Goal: Information Seeking & Learning: Learn about a topic

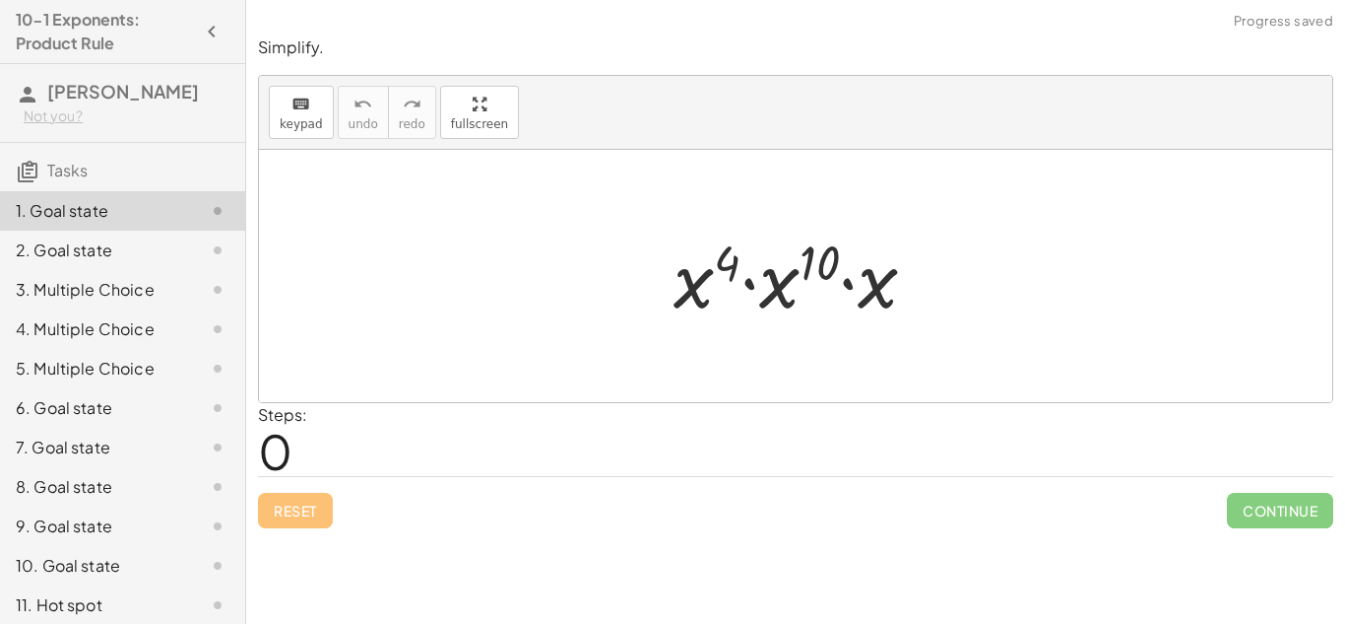
click at [169, 256] on div "2. Goal state" at bounding box center [95, 250] width 159 height 24
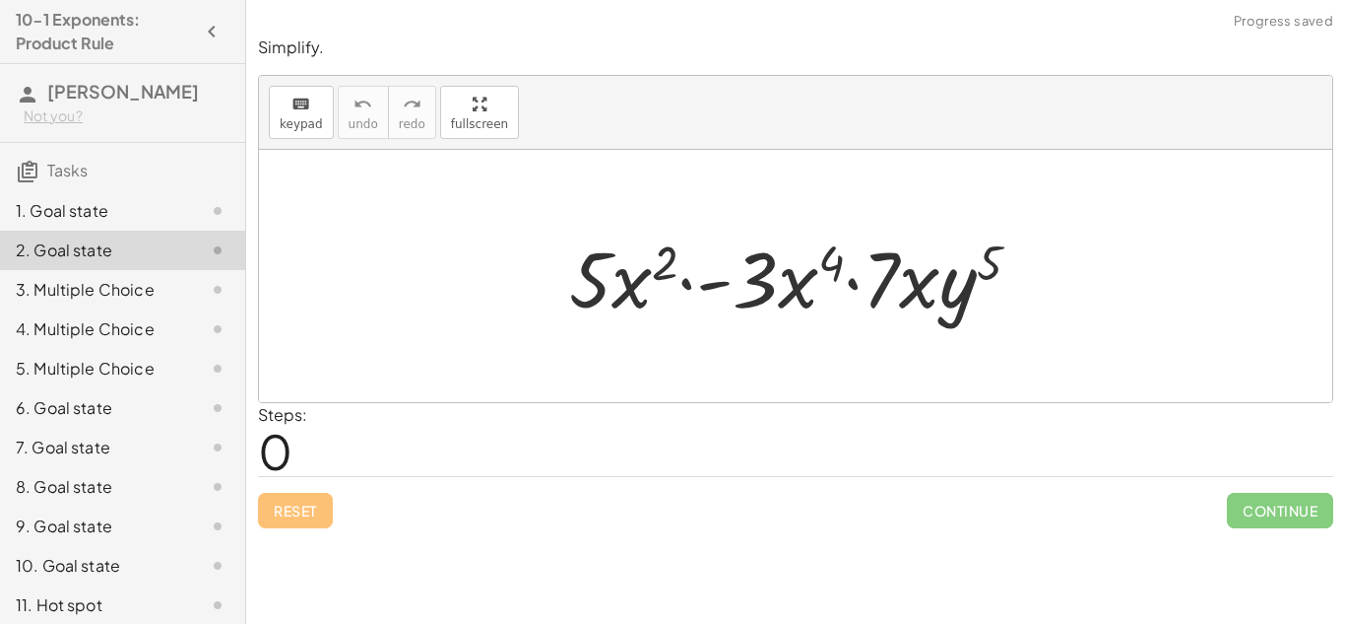
click at [156, 284] on div "3. Multiple Choice" at bounding box center [95, 290] width 159 height 24
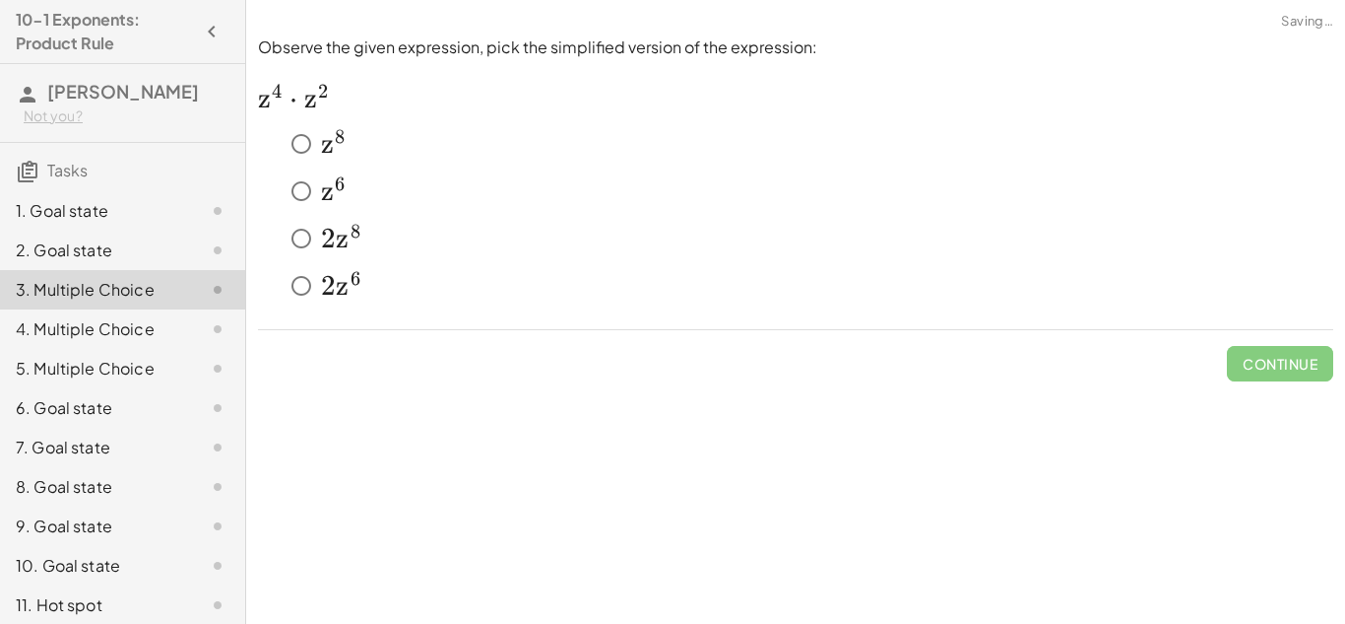
click at [149, 336] on div "4. Multiple Choice" at bounding box center [95, 329] width 159 height 24
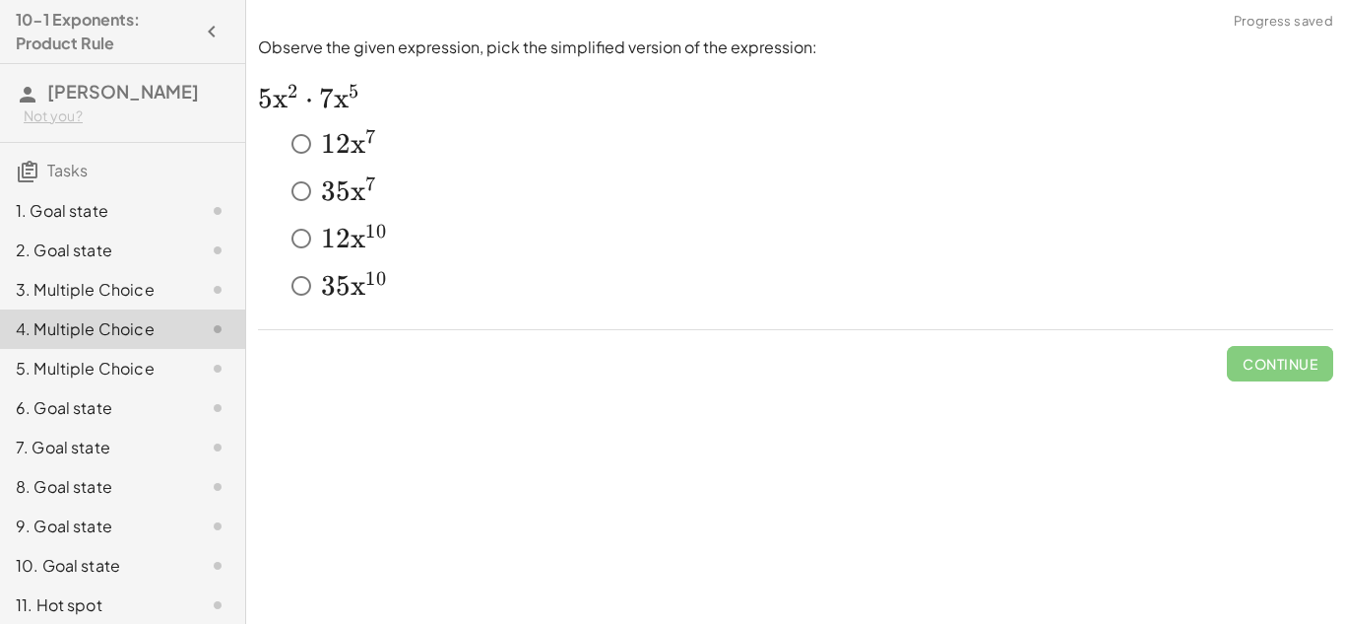
click at [152, 282] on div "3. Multiple Choice" at bounding box center [95, 290] width 159 height 24
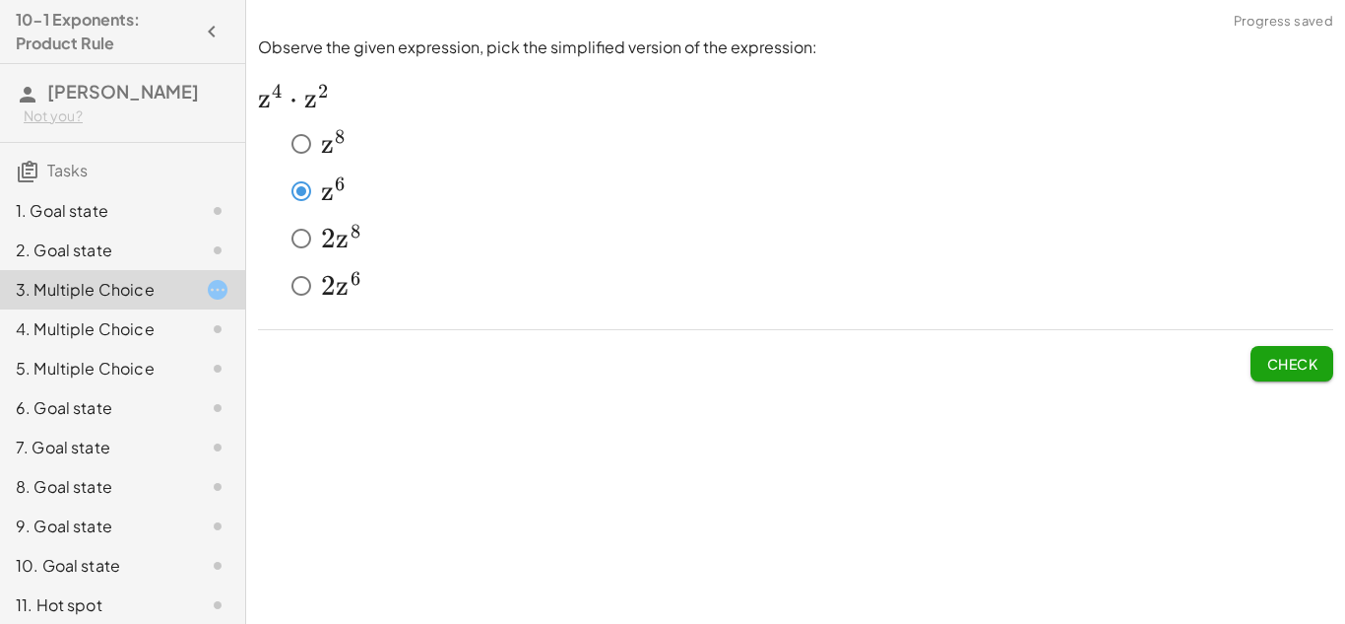
click at [1257, 347] on button "Check" at bounding box center [1292, 363] width 83 height 35
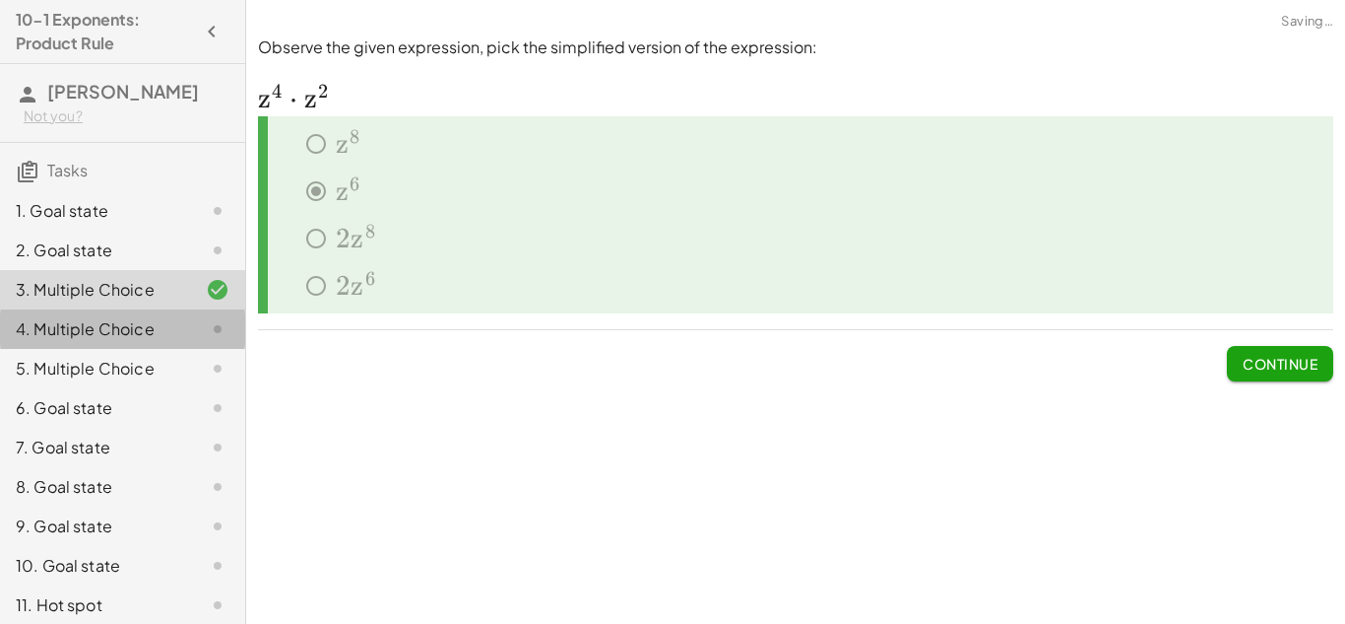
click at [62, 321] on div "4. Multiple Choice" at bounding box center [95, 329] width 159 height 24
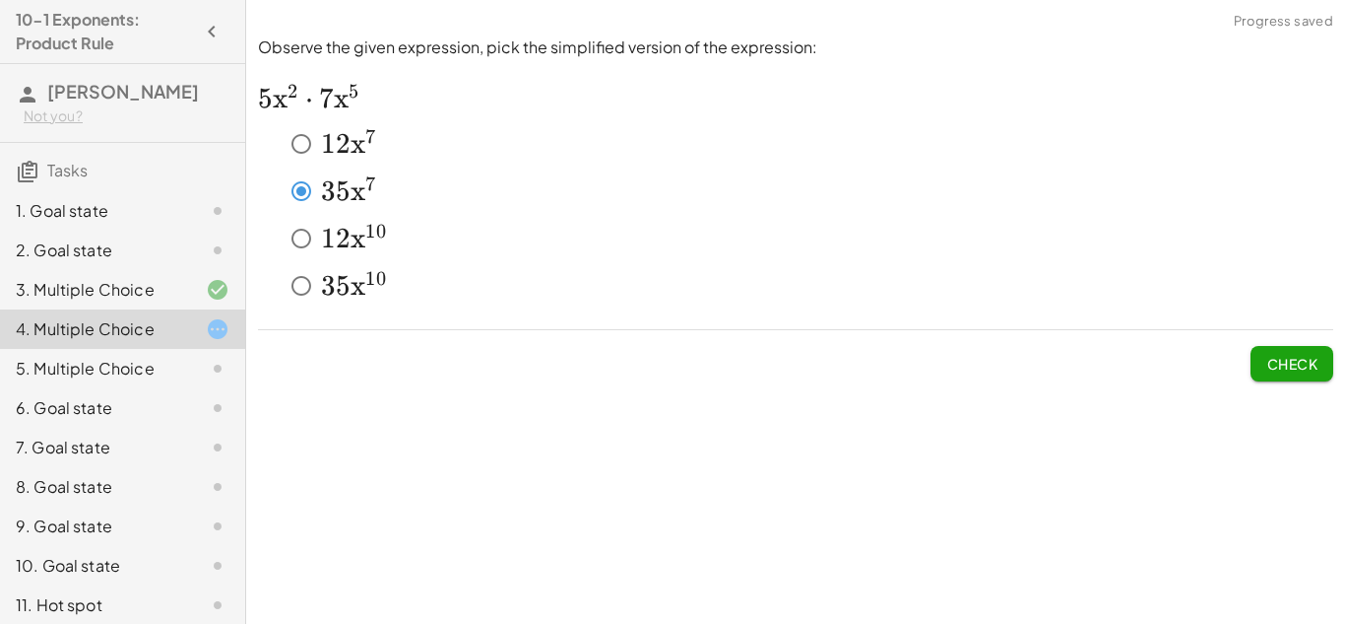
click at [1310, 371] on span "Check" at bounding box center [1292, 364] width 51 height 18
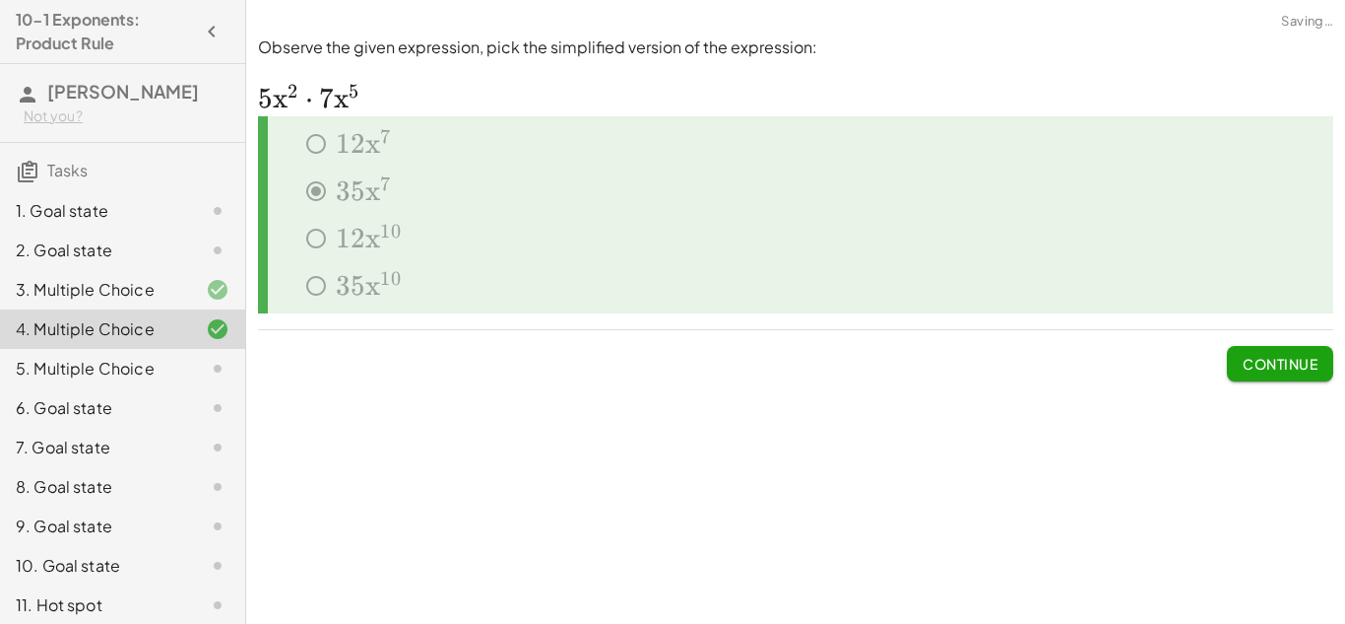
click at [164, 368] on div "5. Multiple Choice" at bounding box center [95, 369] width 159 height 24
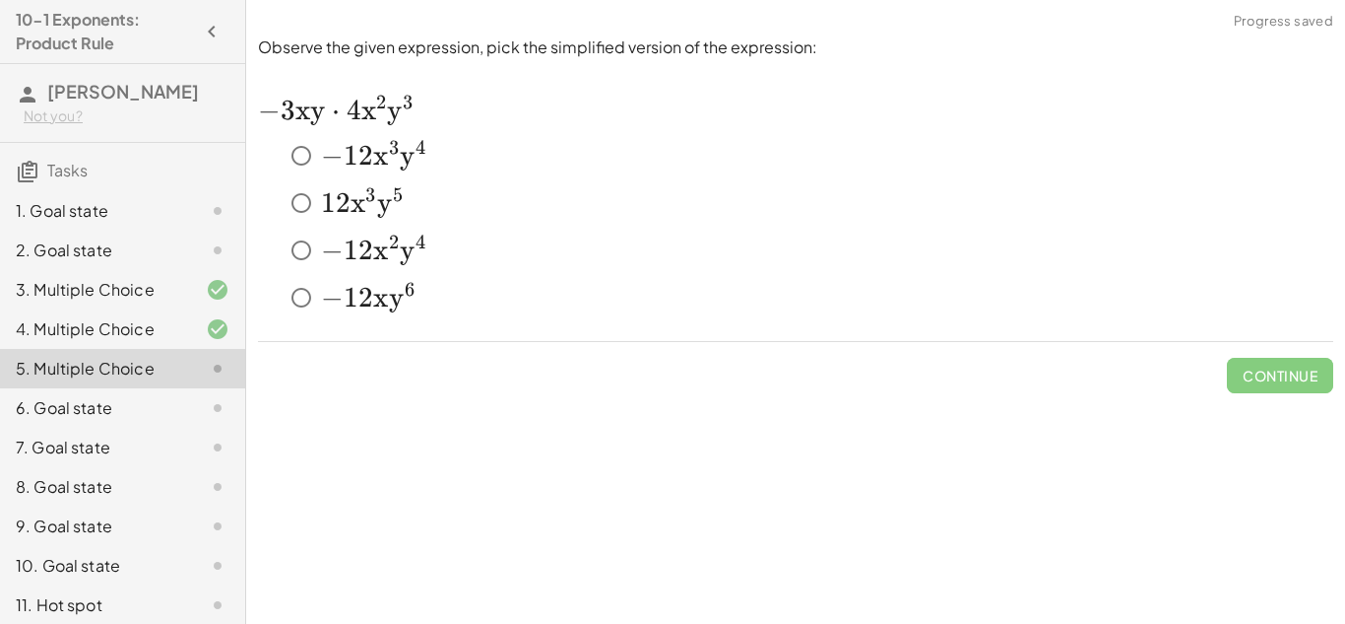
click at [60, 270] on div "1. Goal state" at bounding box center [122, 289] width 245 height 39
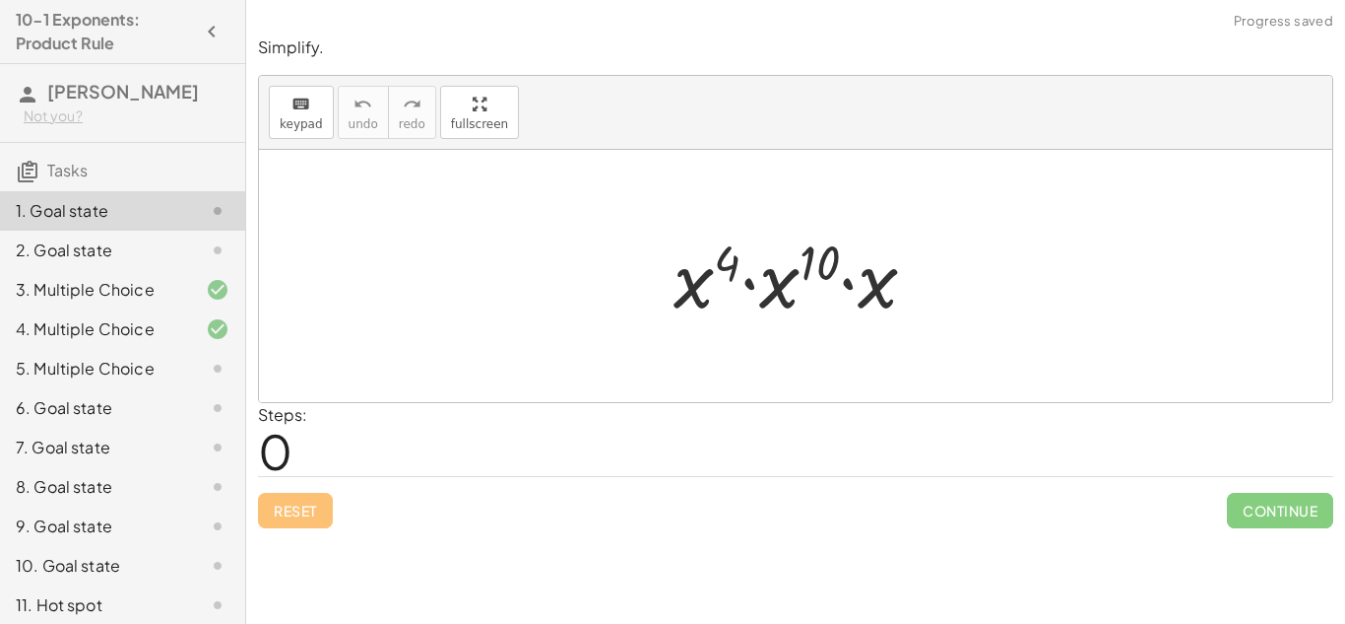
click at [82, 412] on div "6. Goal state" at bounding box center [95, 408] width 159 height 24
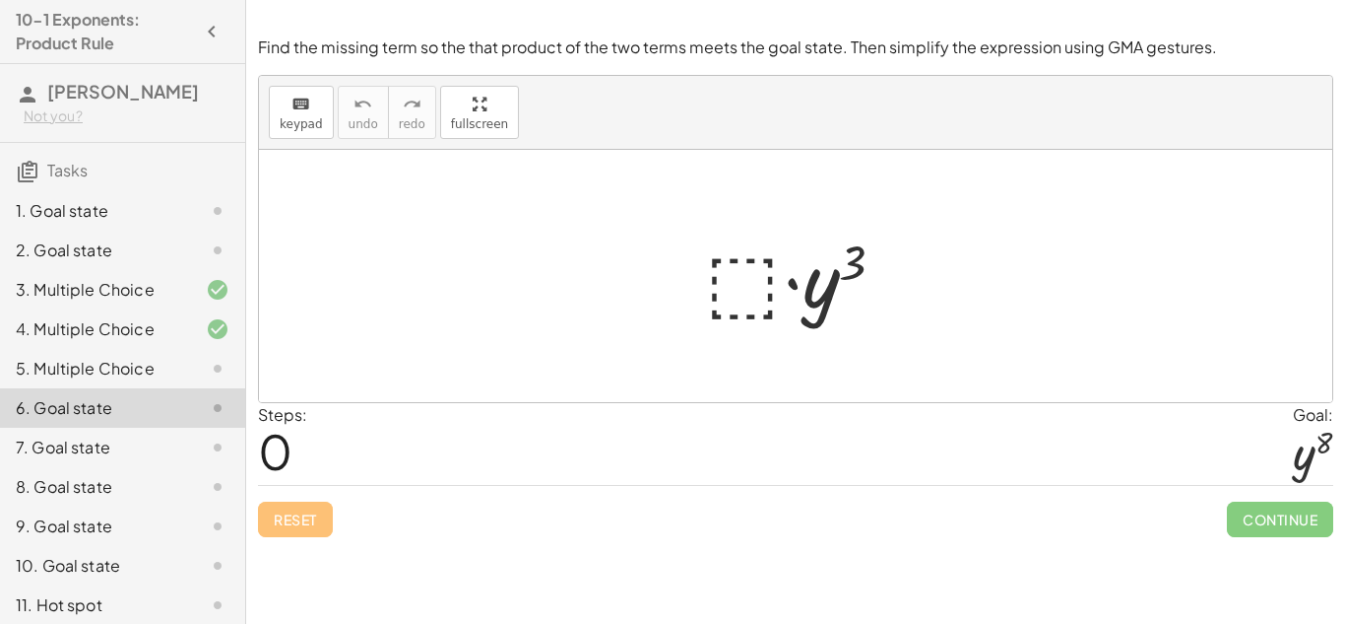
click at [742, 304] on div at bounding box center [803, 276] width 216 height 101
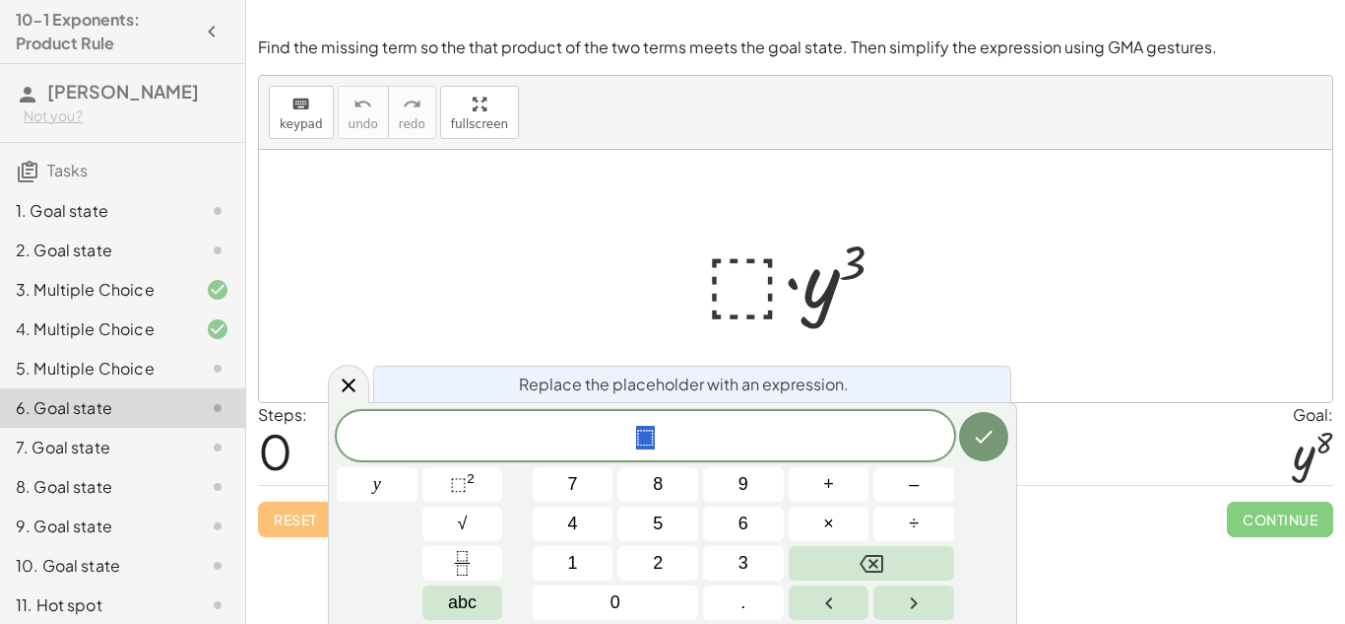
scroll to position [1, 0]
click at [657, 447] on span "⬚" at bounding box center [646, 438] width 618 height 28
click at [682, 532] on button "5" at bounding box center [658, 523] width 81 height 34
click at [989, 444] on icon "Done" at bounding box center [984, 437] width 24 height 24
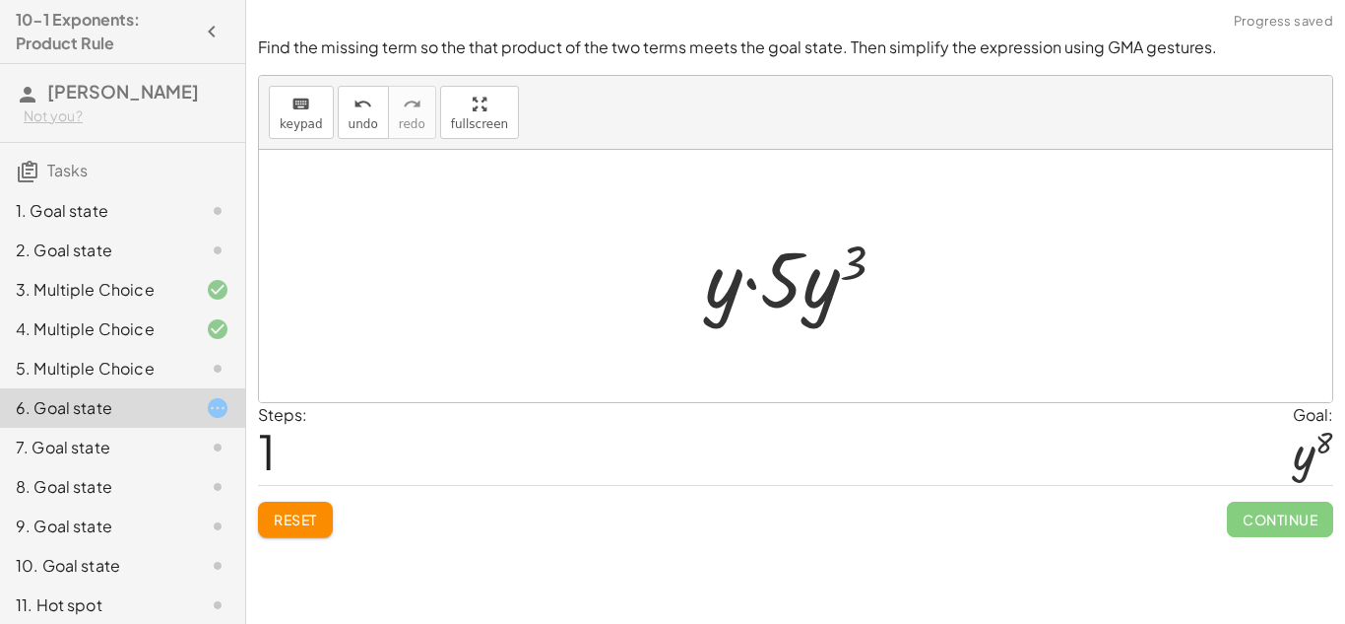
click at [771, 288] on div at bounding box center [803, 276] width 216 height 101
click at [295, 510] on span "Reset" at bounding box center [295, 519] width 43 height 18
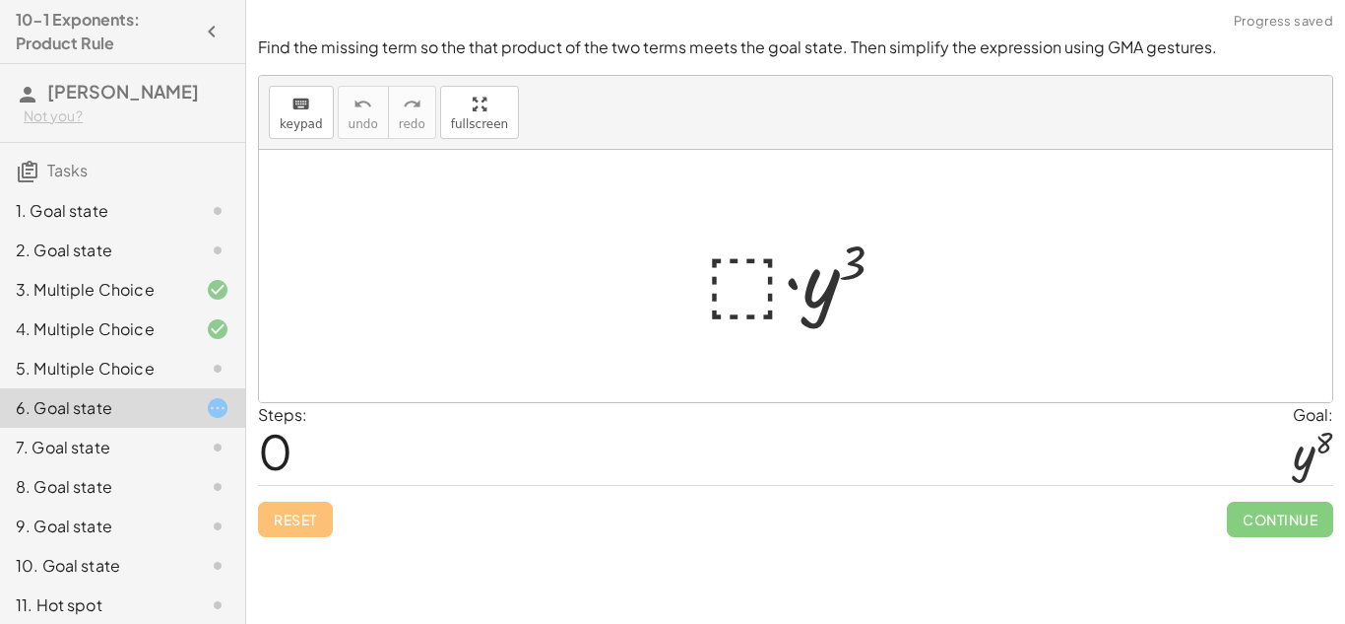
click at [768, 268] on div at bounding box center [803, 276] width 216 height 101
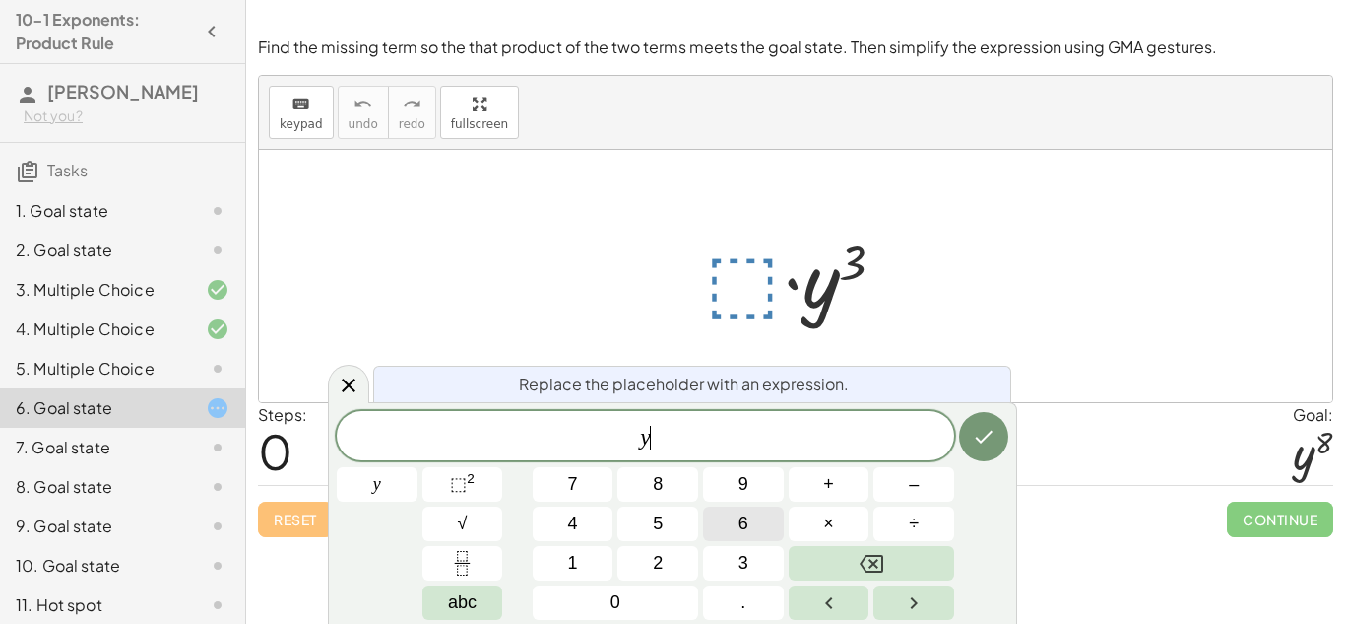
scroll to position [4, 0]
click at [445, 488] on button "⬚ 2" at bounding box center [463, 484] width 81 height 34
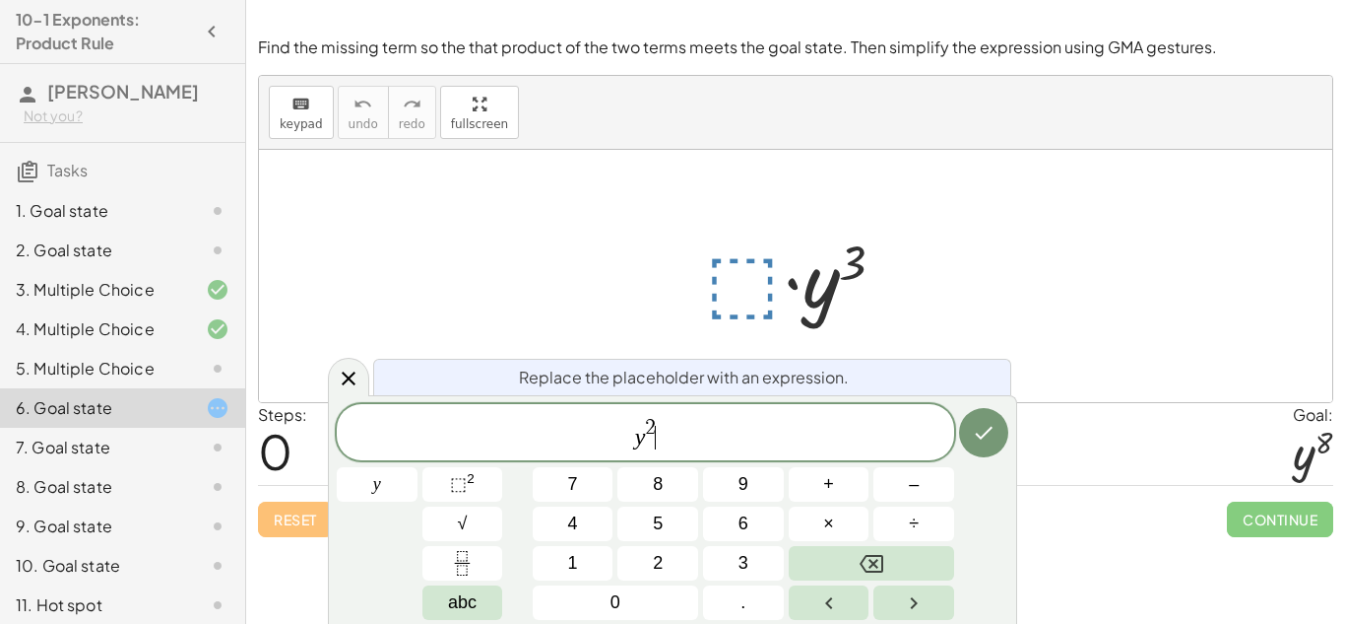
click at [650, 427] on span "2" at bounding box center [650, 428] width 11 height 22
click at [653, 425] on span "2" at bounding box center [650, 428] width 11 height 22
click at [993, 421] on icon "Done" at bounding box center [984, 433] width 24 height 24
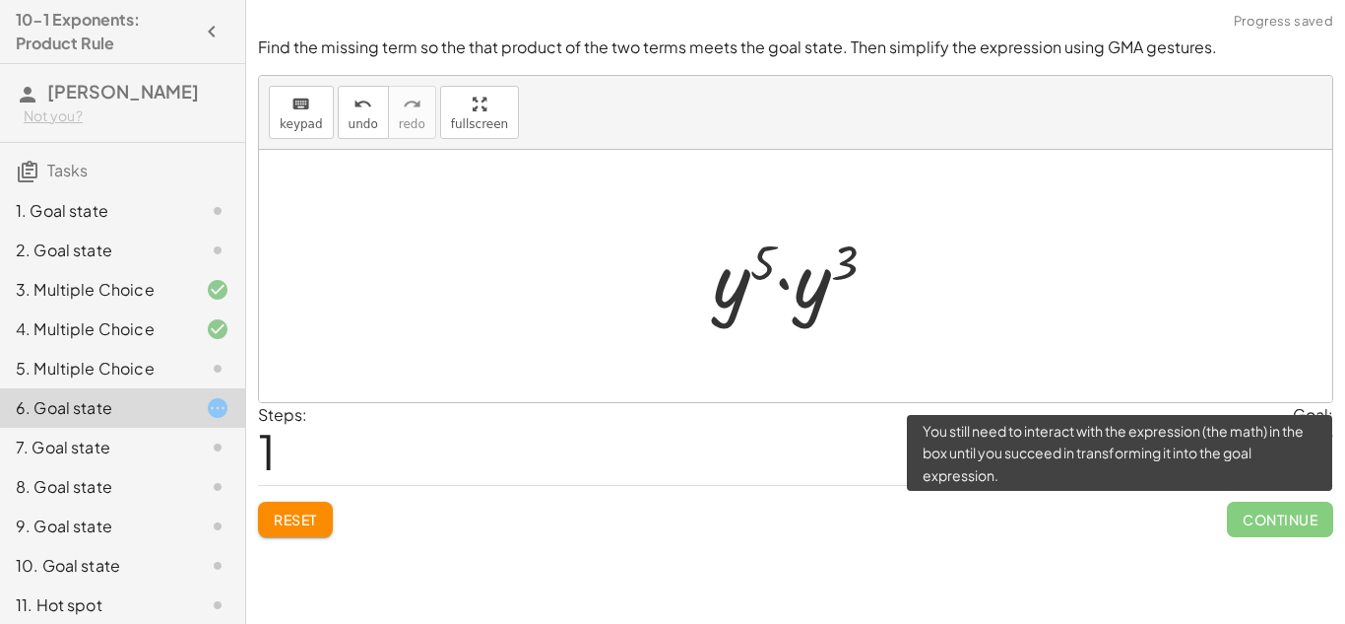
click at [1250, 515] on span "Continue" at bounding box center [1280, 518] width 106 height 35
click at [1276, 528] on span "Continue" at bounding box center [1280, 518] width 106 height 35
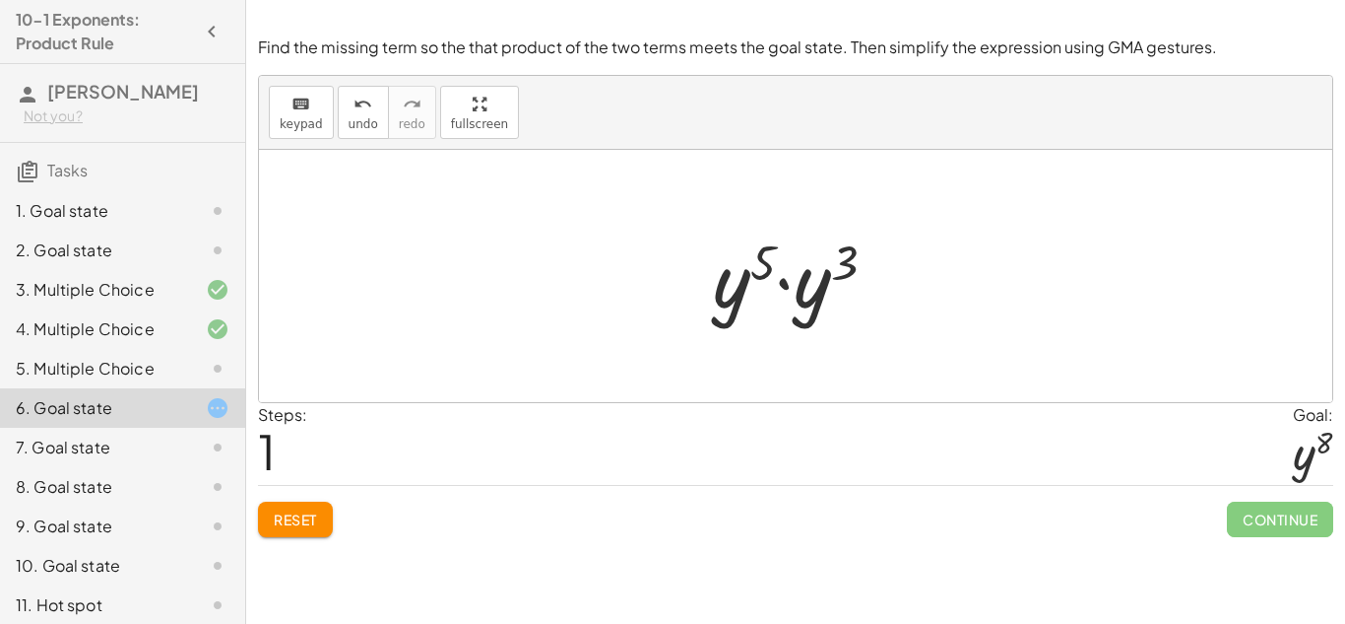
click at [623, 324] on div at bounding box center [796, 276] width 1074 height 252
click at [640, 327] on div at bounding box center [796, 276] width 1074 height 252
click at [817, 281] on div at bounding box center [802, 276] width 199 height 101
click at [831, 271] on div at bounding box center [803, 277] width 188 height 98
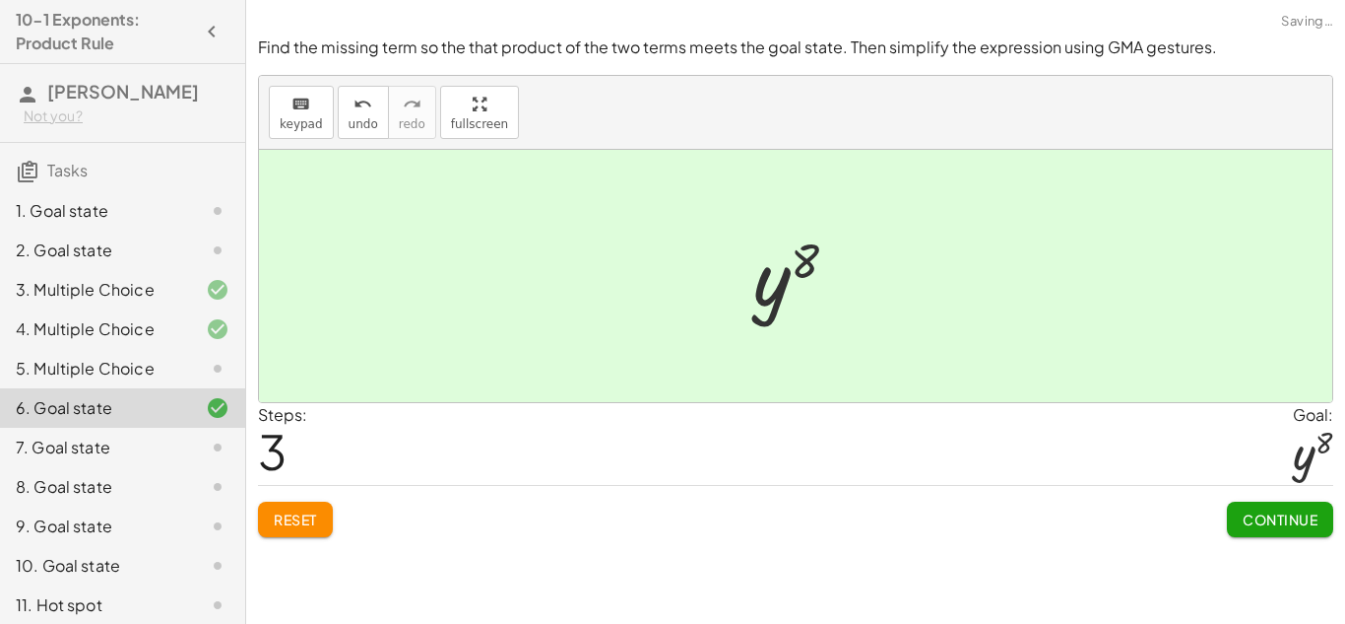
click at [1313, 521] on span "Continue" at bounding box center [1280, 519] width 75 height 18
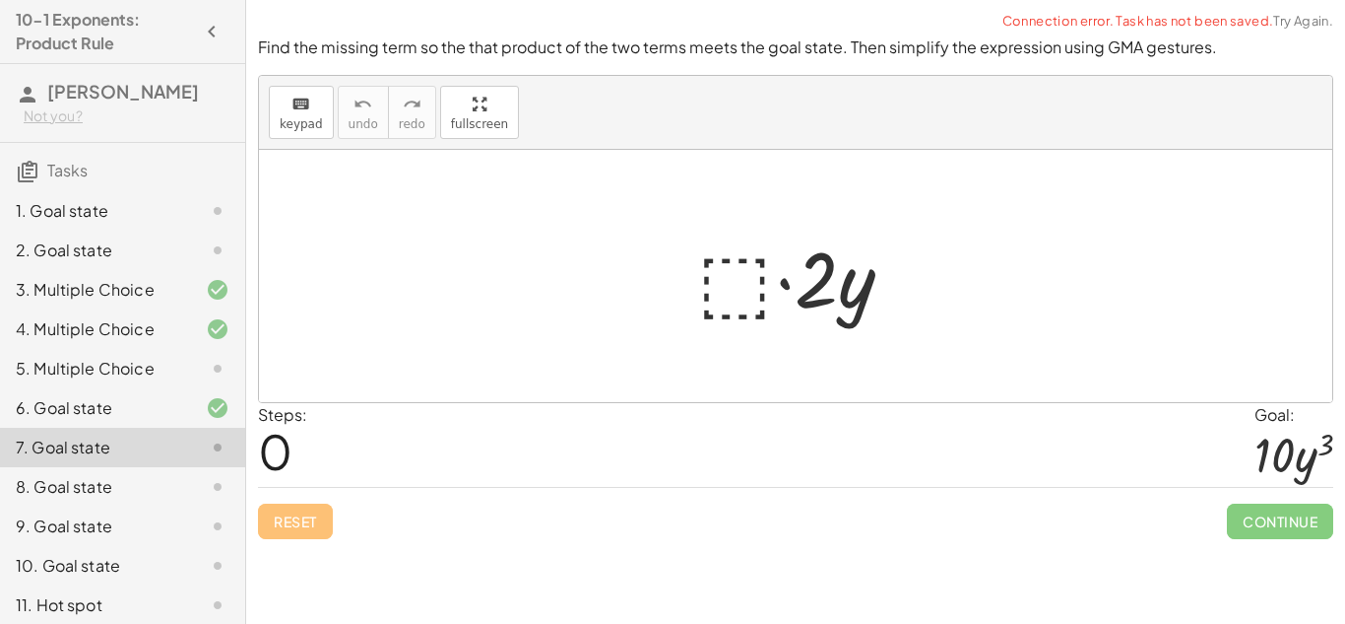
click at [721, 310] on div at bounding box center [803, 276] width 231 height 101
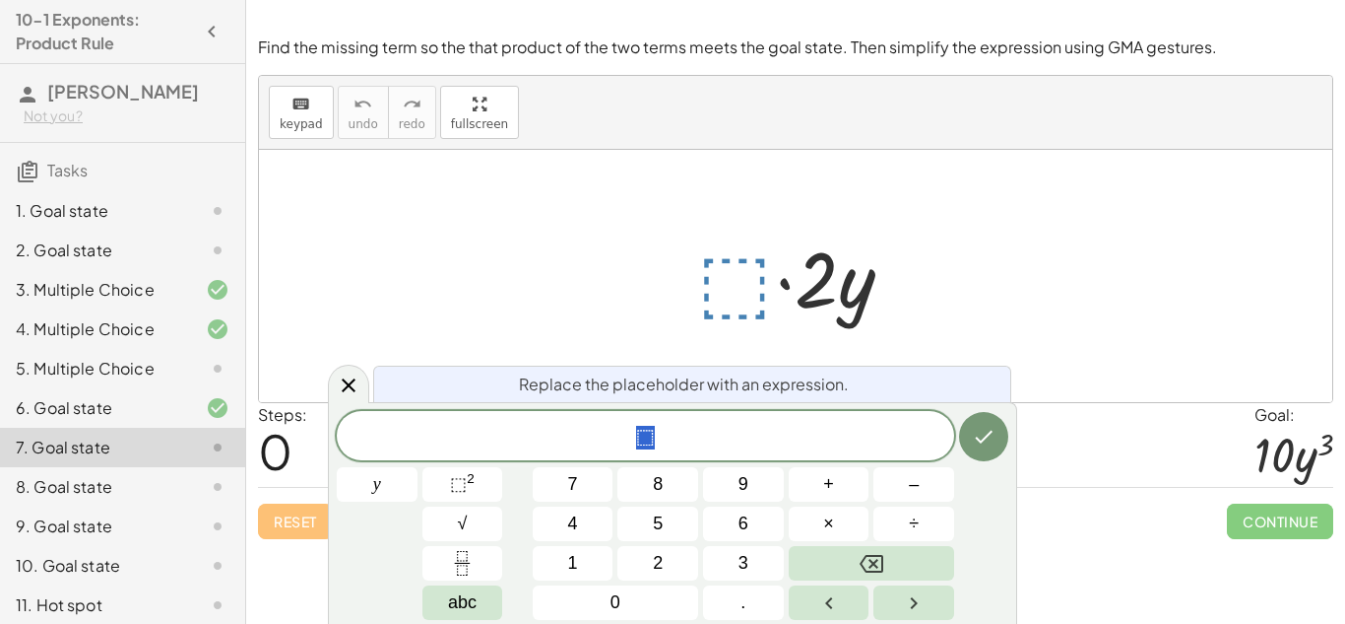
click at [62, 491] on div "8. Goal state" at bounding box center [95, 487] width 159 height 24
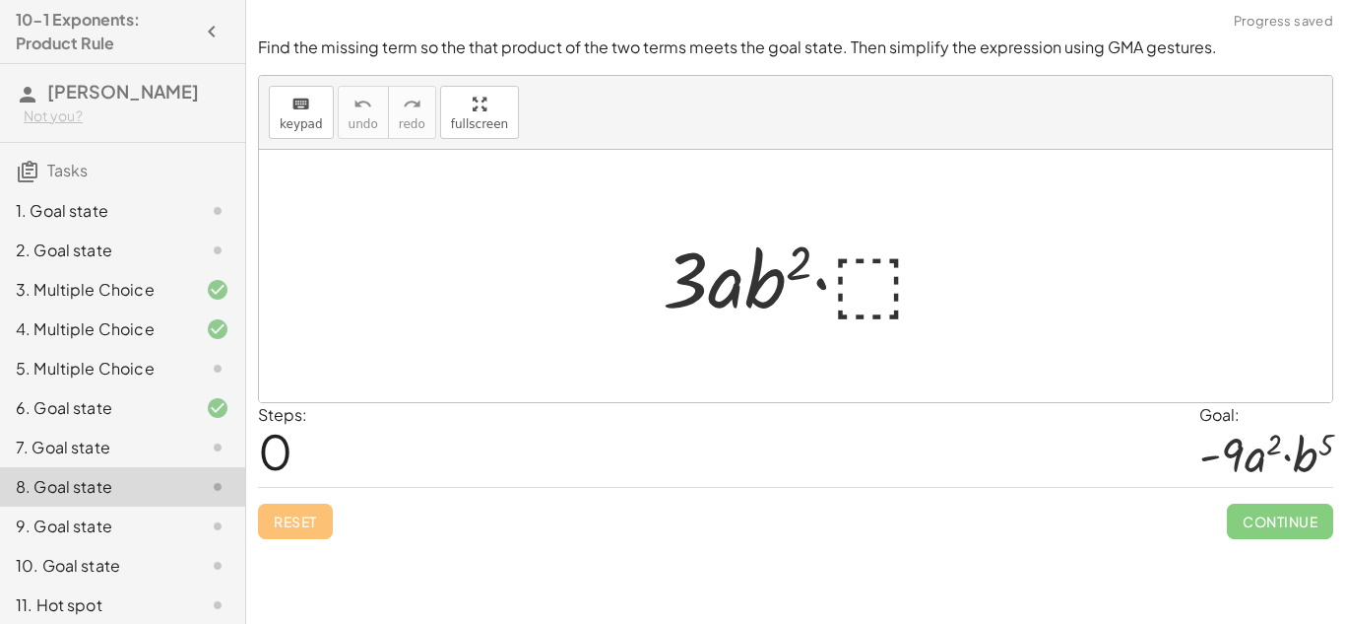
scroll to position [48, 0]
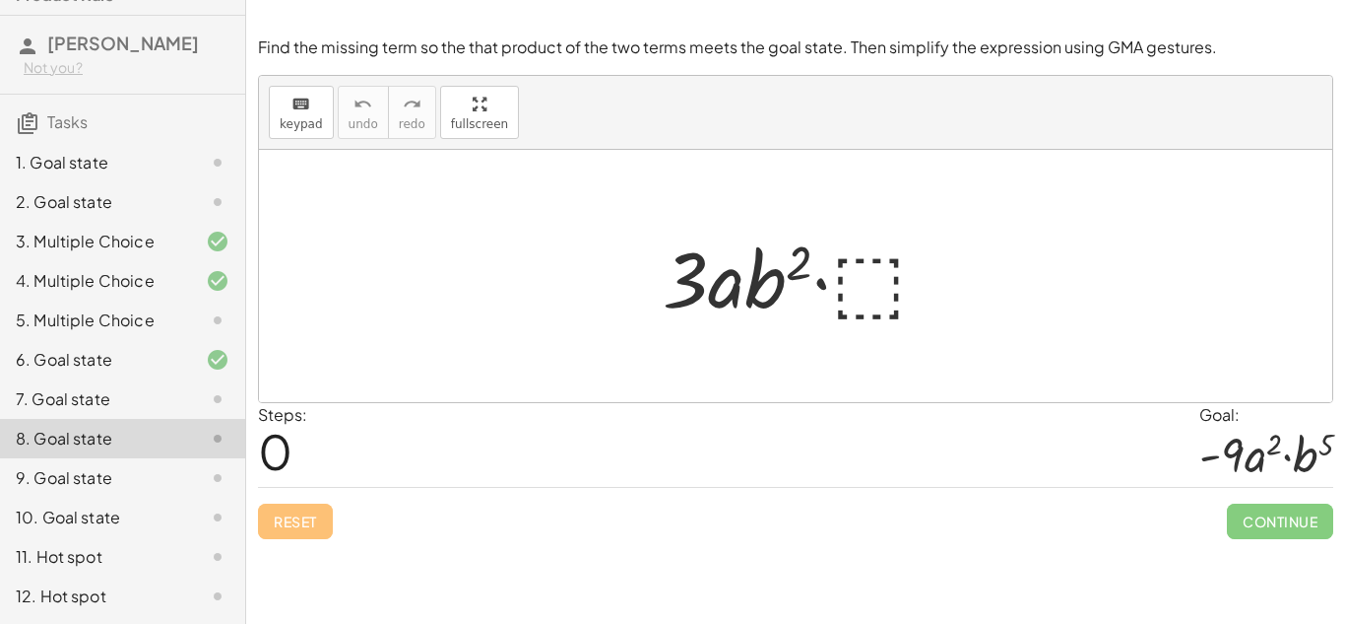
click at [131, 161] on div "1. Goal state" at bounding box center [95, 163] width 159 height 24
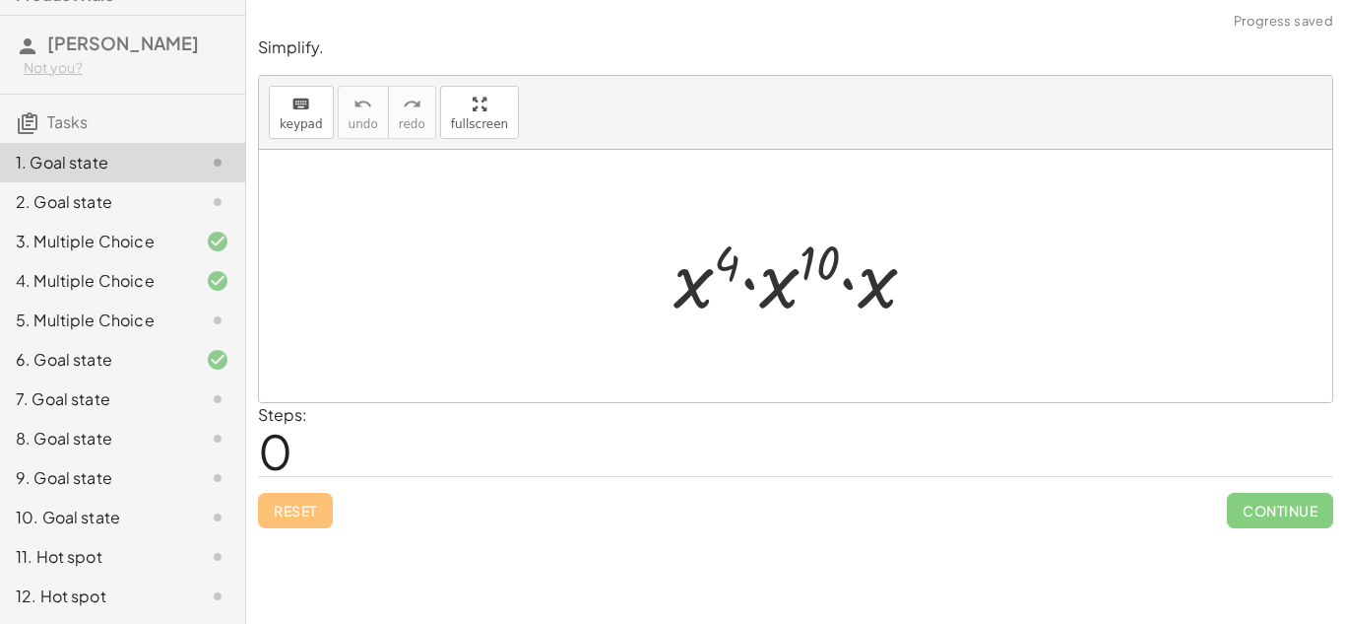
click at [689, 291] on div at bounding box center [803, 276] width 279 height 101
click at [771, 291] on div at bounding box center [803, 276] width 279 height 101
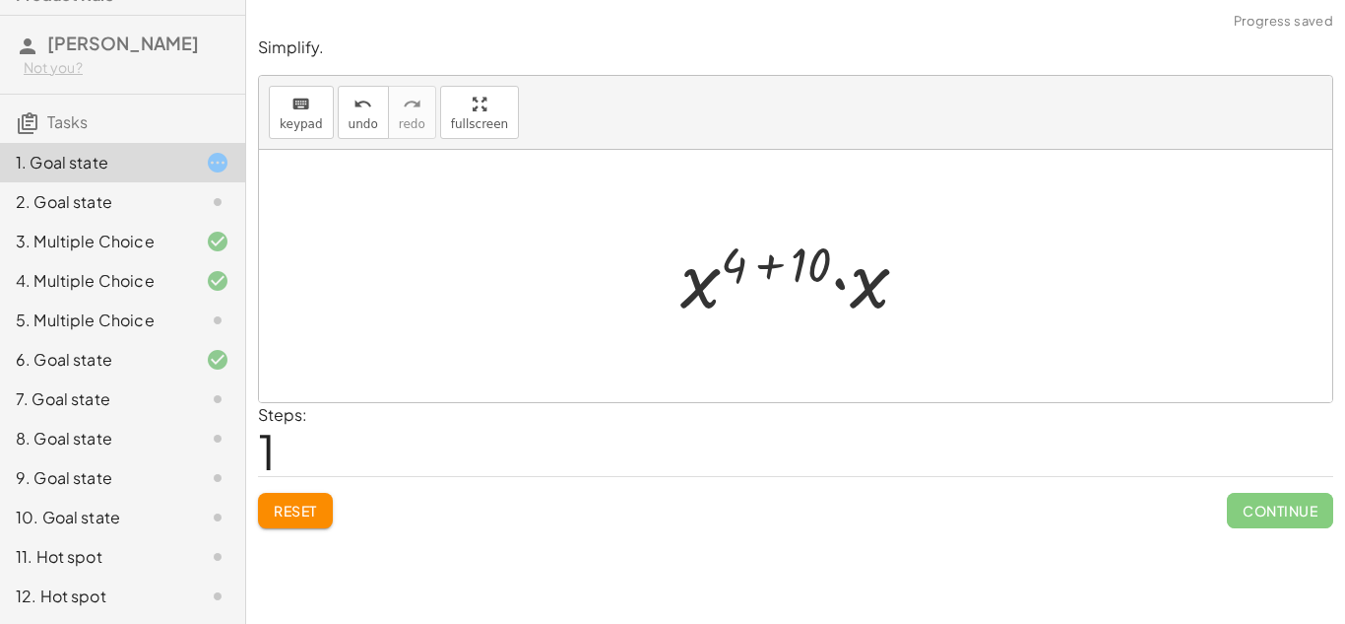
click at [869, 283] on div at bounding box center [803, 276] width 264 height 101
click at [808, 263] on div at bounding box center [803, 277] width 265 height 98
click at [848, 261] on div at bounding box center [803, 277] width 198 height 98
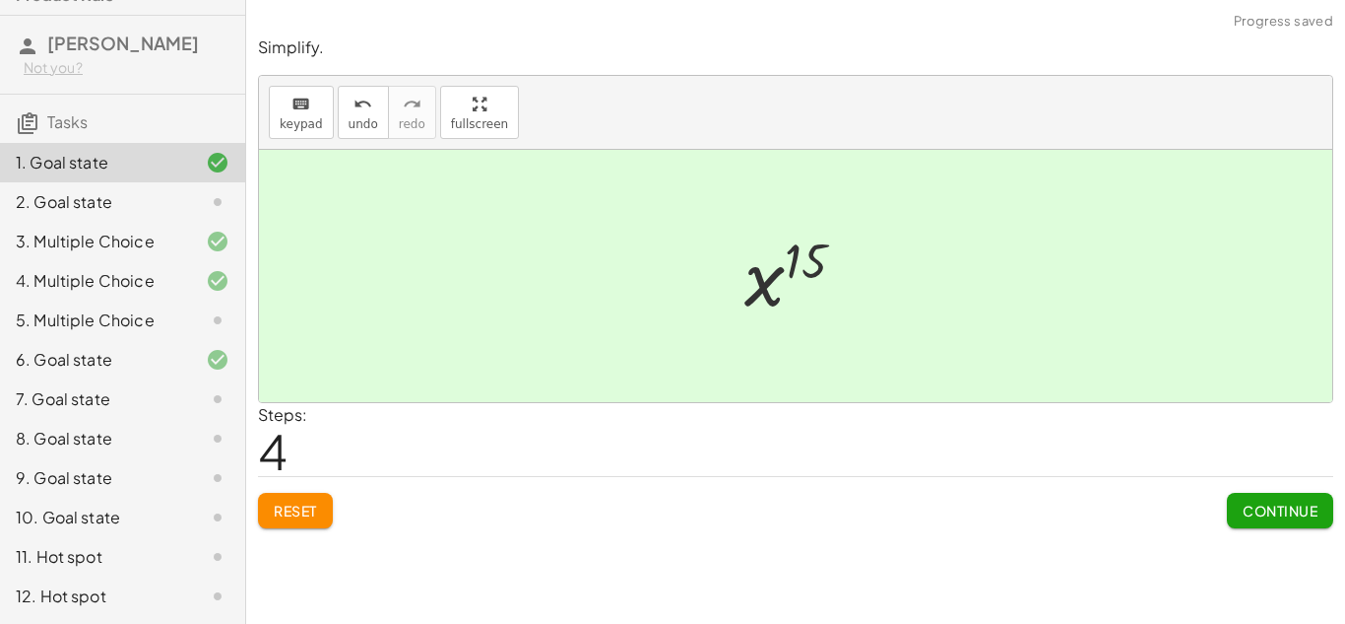
click at [1274, 504] on span "Continue" at bounding box center [1280, 510] width 75 height 18
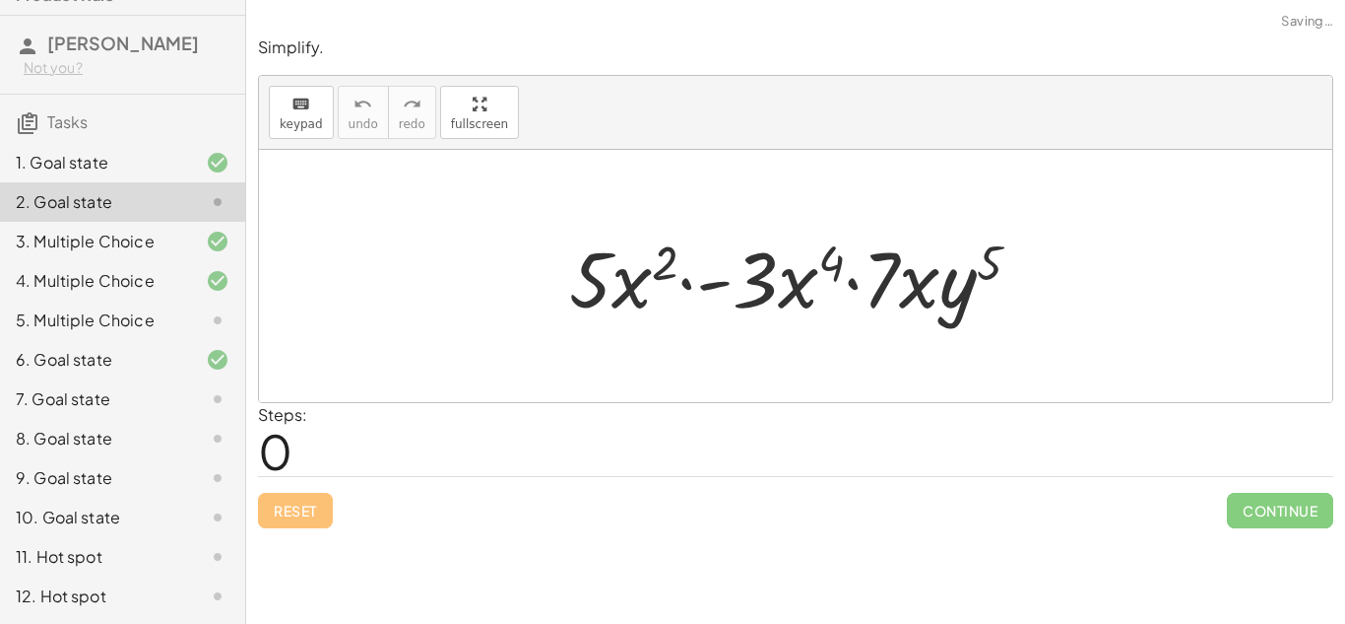
click at [631, 294] on div at bounding box center [803, 276] width 488 height 101
click at [758, 303] on div at bounding box center [803, 276] width 488 height 101
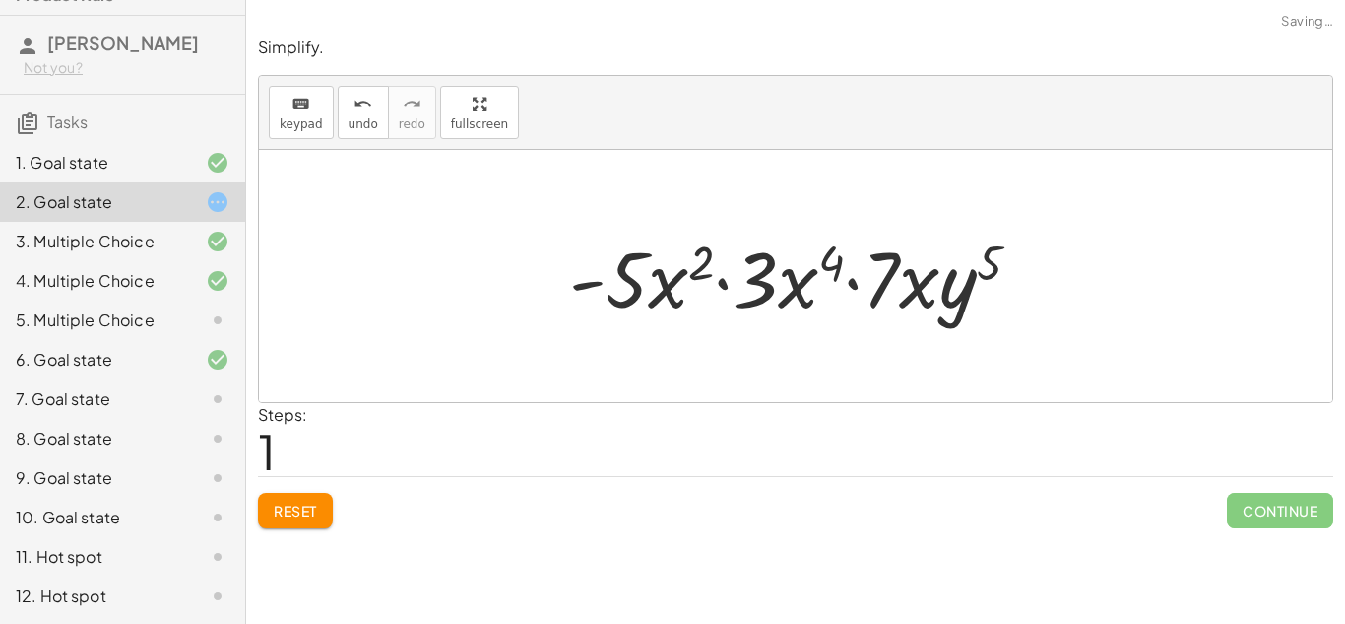
click at [759, 282] on div at bounding box center [803, 276] width 488 height 101
click at [798, 287] on div at bounding box center [803, 276] width 488 height 101
click at [862, 289] on div at bounding box center [803, 276] width 488 height 101
click at [834, 261] on div at bounding box center [803, 276] width 488 height 101
click at [709, 256] on div at bounding box center [803, 276] width 488 height 101
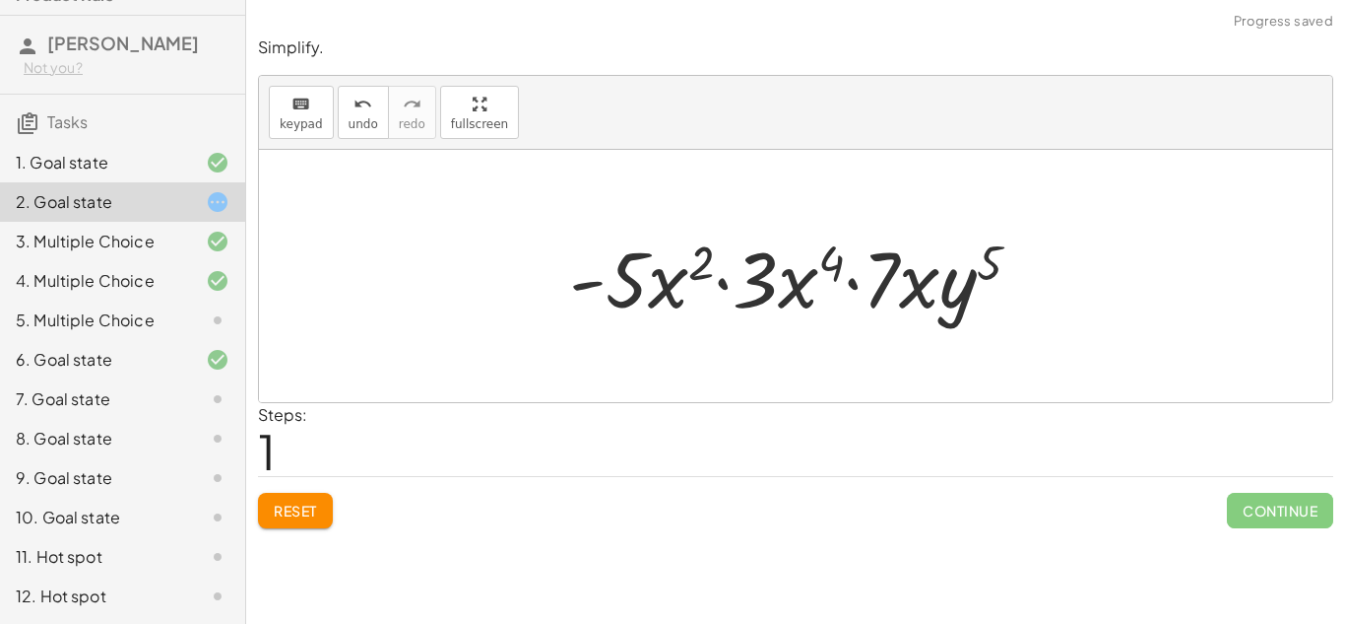
click at [674, 285] on div at bounding box center [803, 276] width 488 height 101
click at [775, 288] on div at bounding box center [803, 276] width 488 height 101
click at [791, 286] on div at bounding box center [803, 276] width 488 height 101
click at [914, 290] on div at bounding box center [803, 276] width 488 height 101
click at [971, 295] on div at bounding box center [803, 276] width 488 height 101
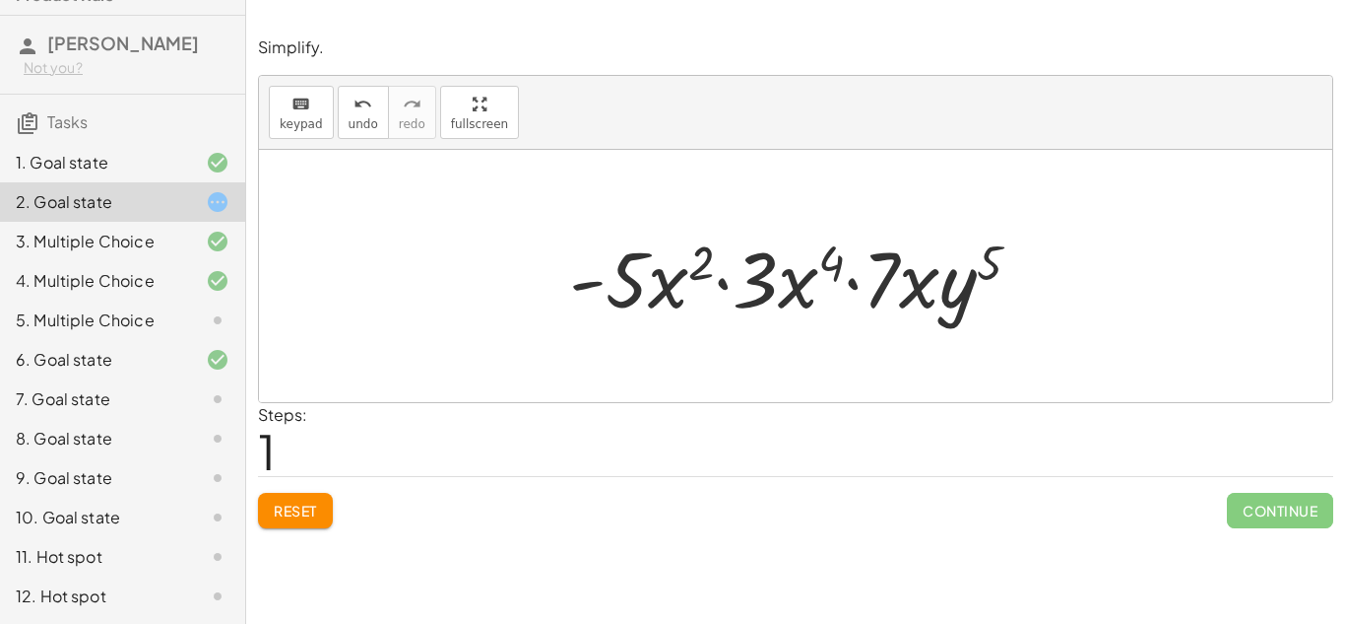
click at [613, 293] on div at bounding box center [803, 276] width 488 height 101
click at [756, 287] on div at bounding box center [803, 276] width 488 height 101
click at [757, 276] on div at bounding box center [803, 276] width 488 height 101
click at [878, 274] on div at bounding box center [803, 276] width 488 height 101
click at [886, 285] on div at bounding box center [803, 276] width 488 height 101
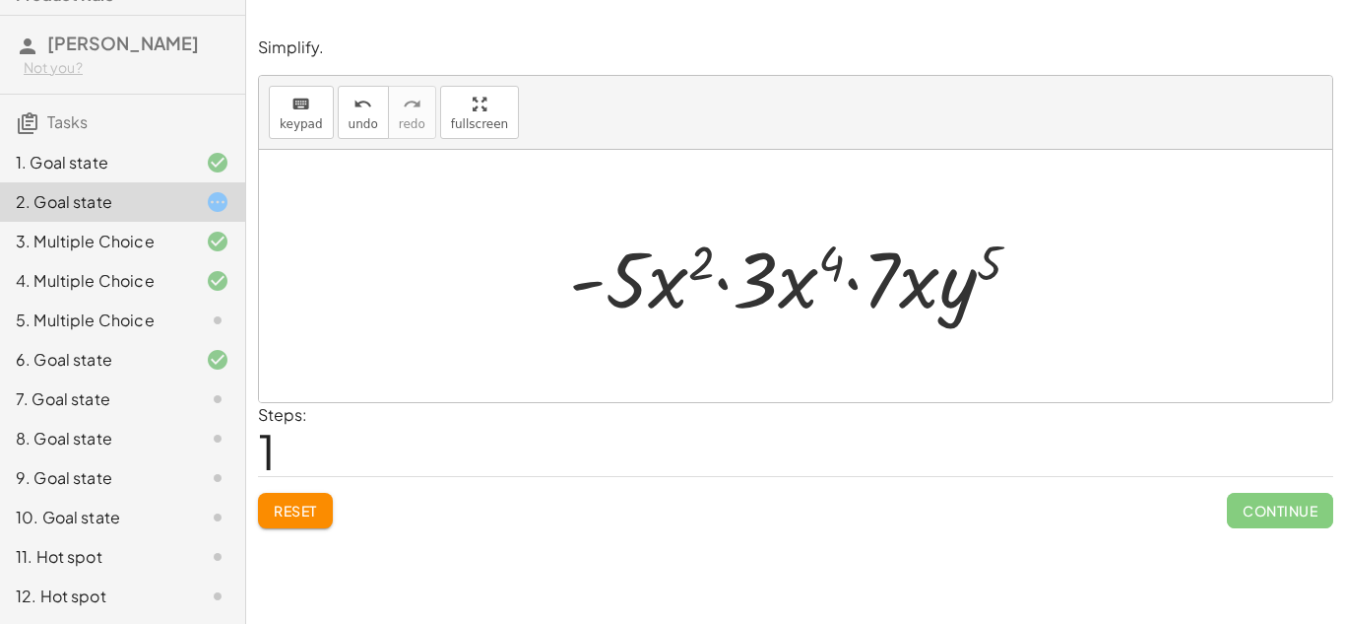
click at [886, 285] on div at bounding box center [803, 276] width 488 height 101
click at [887, 284] on div at bounding box center [803, 276] width 488 height 101
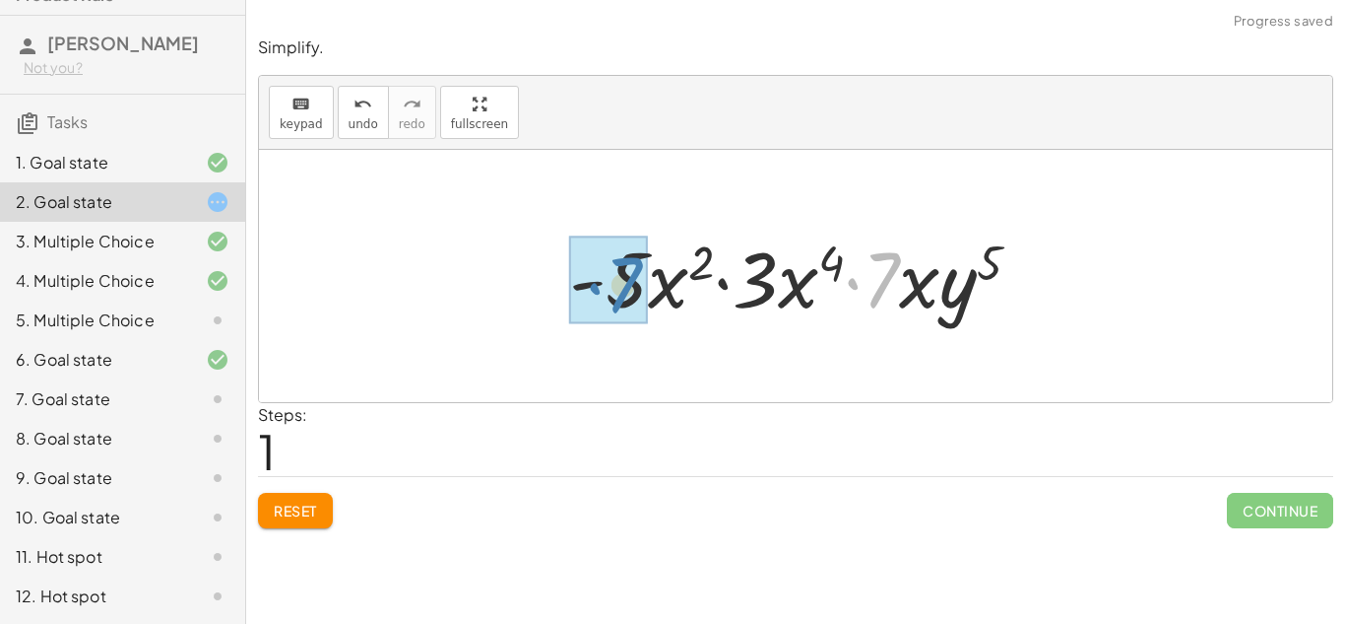
drag, startPoint x: 887, startPoint y: 284, endPoint x: 629, endPoint y: 289, distance: 258.1
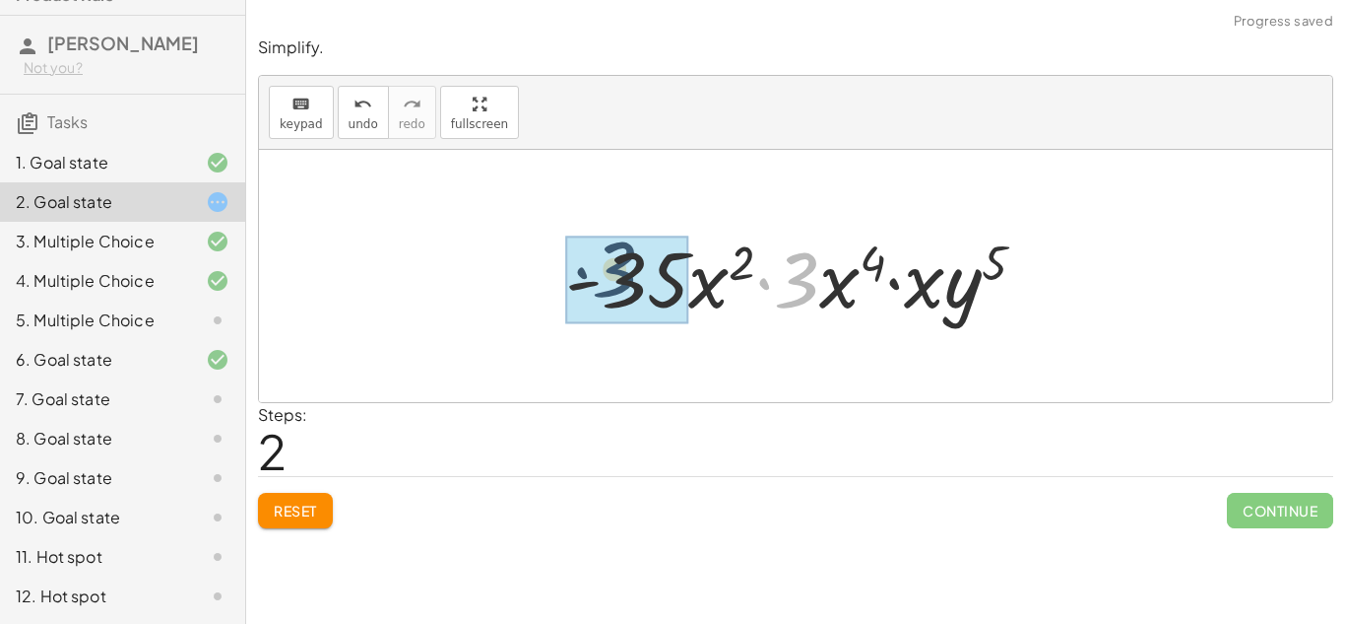
drag, startPoint x: 794, startPoint y: 275, endPoint x: 611, endPoint y: 267, distance: 183.4
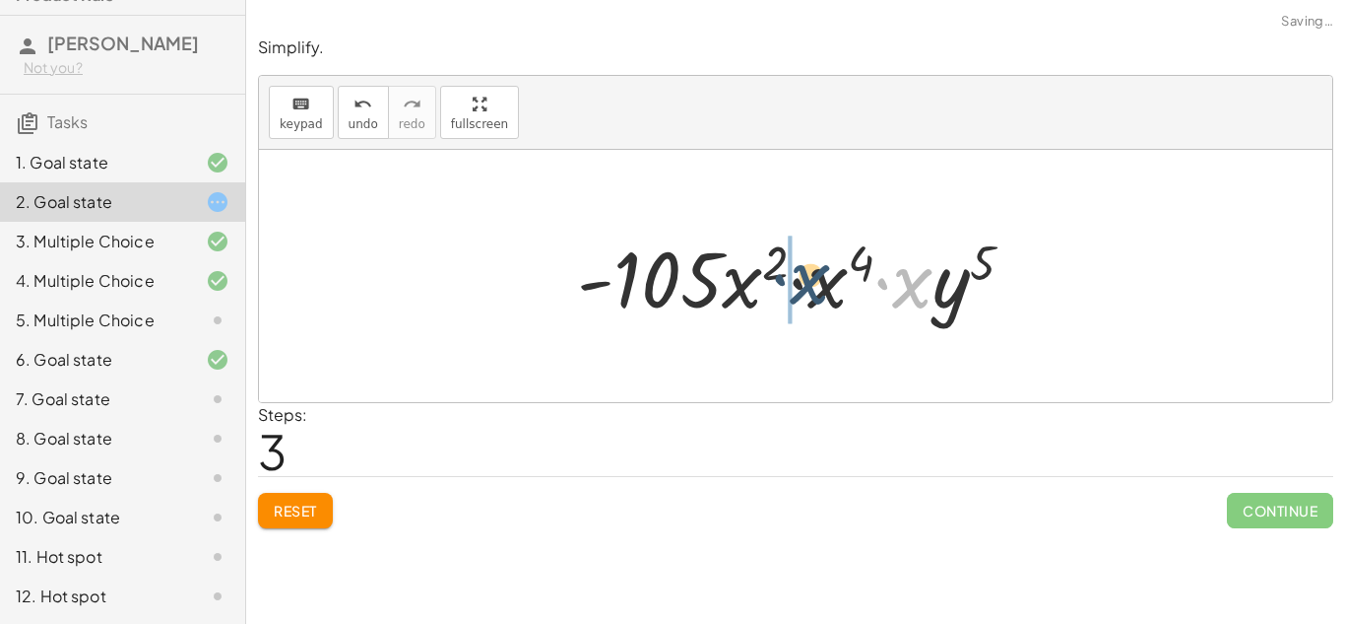
drag, startPoint x: 915, startPoint y: 286, endPoint x: 826, endPoint y: 289, distance: 88.7
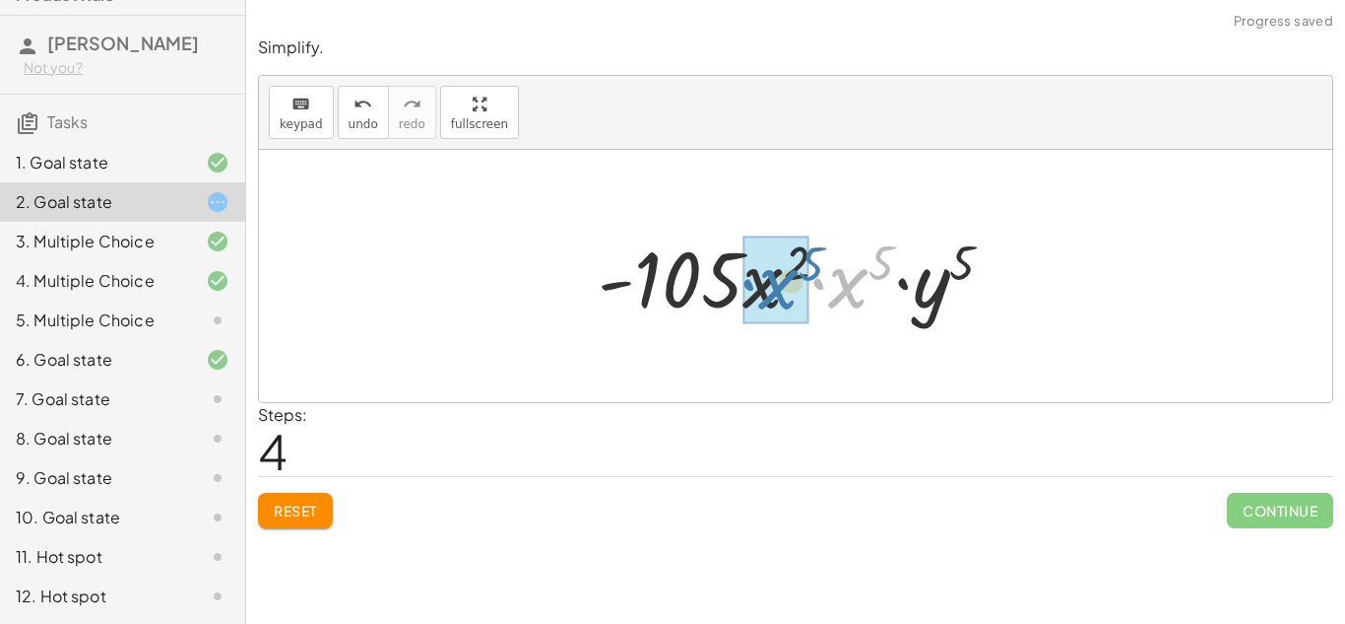
drag, startPoint x: 860, startPoint y: 287, endPoint x: 783, endPoint y: 285, distance: 76.9
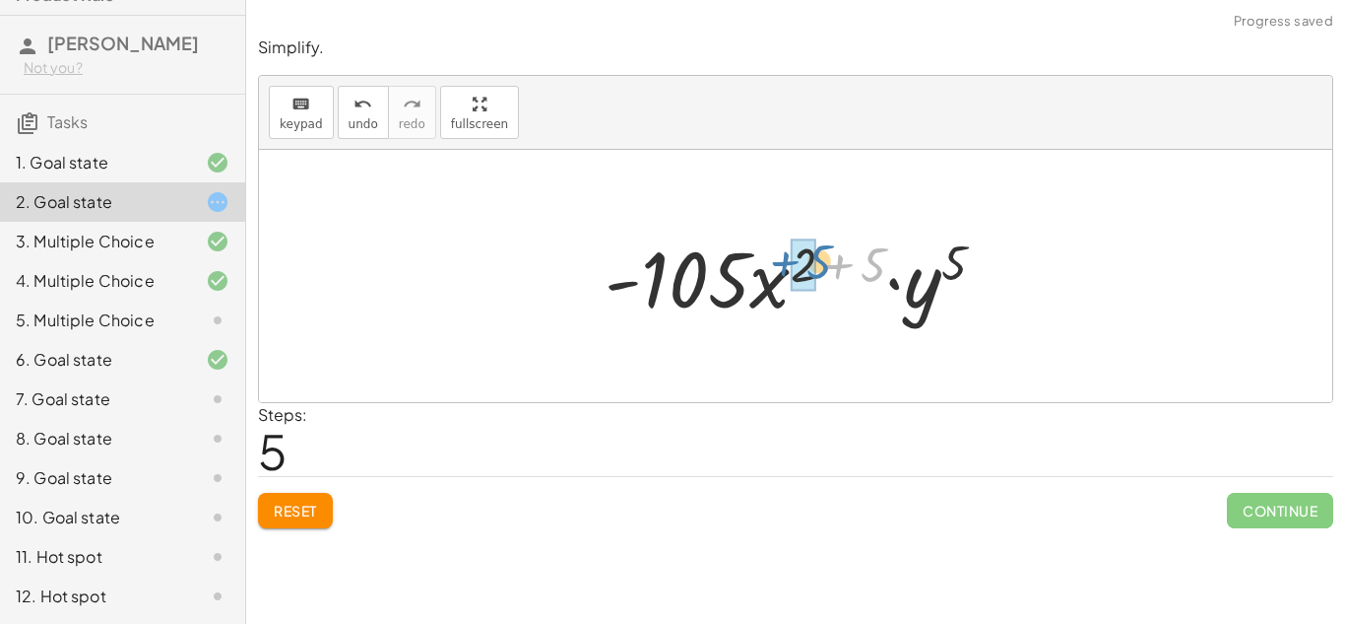
drag, startPoint x: 884, startPoint y: 260, endPoint x: 821, endPoint y: 256, distance: 62.2
click at [821, 256] on div at bounding box center [803, 276] width 417 height 101
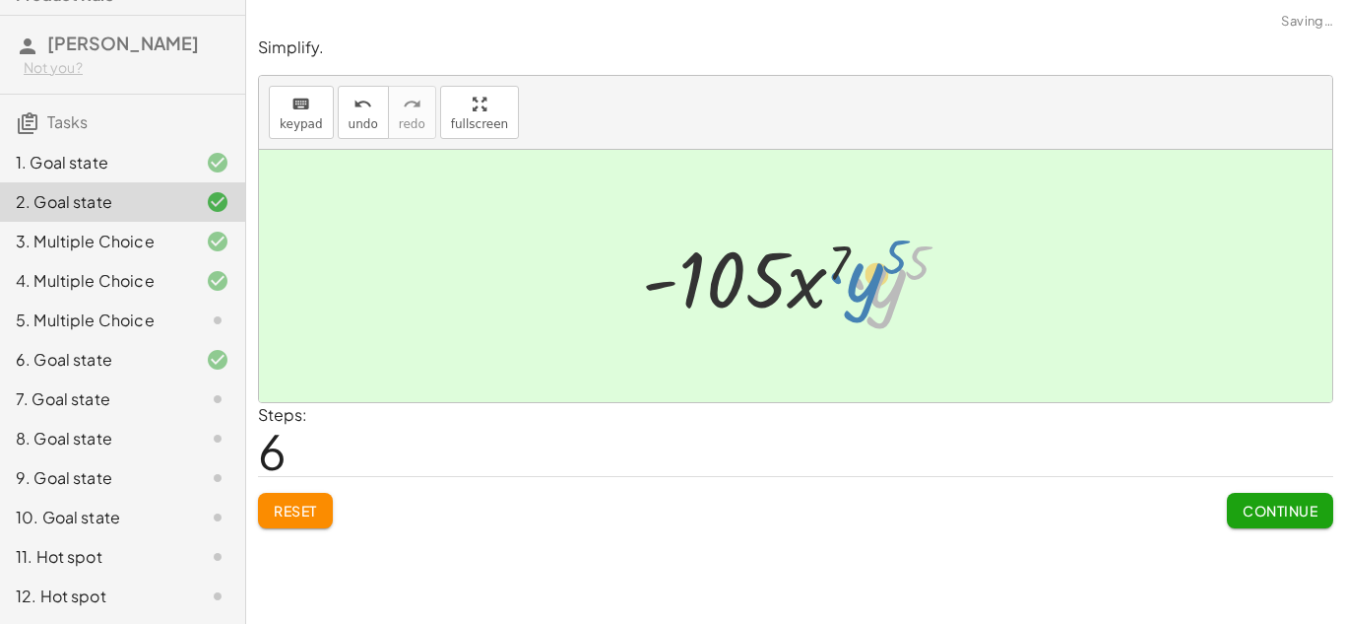
drag, startPoint x: 887, startPoint y: 284, endPoint x: 879, endPoint y: 279, distance: 10.1
click at [879, 279] on div at bounding box center [803, 276] width 343 height 101
click at [1292, 507] on span "Continue" at bounding box center [1280, 510] width 75 height 18
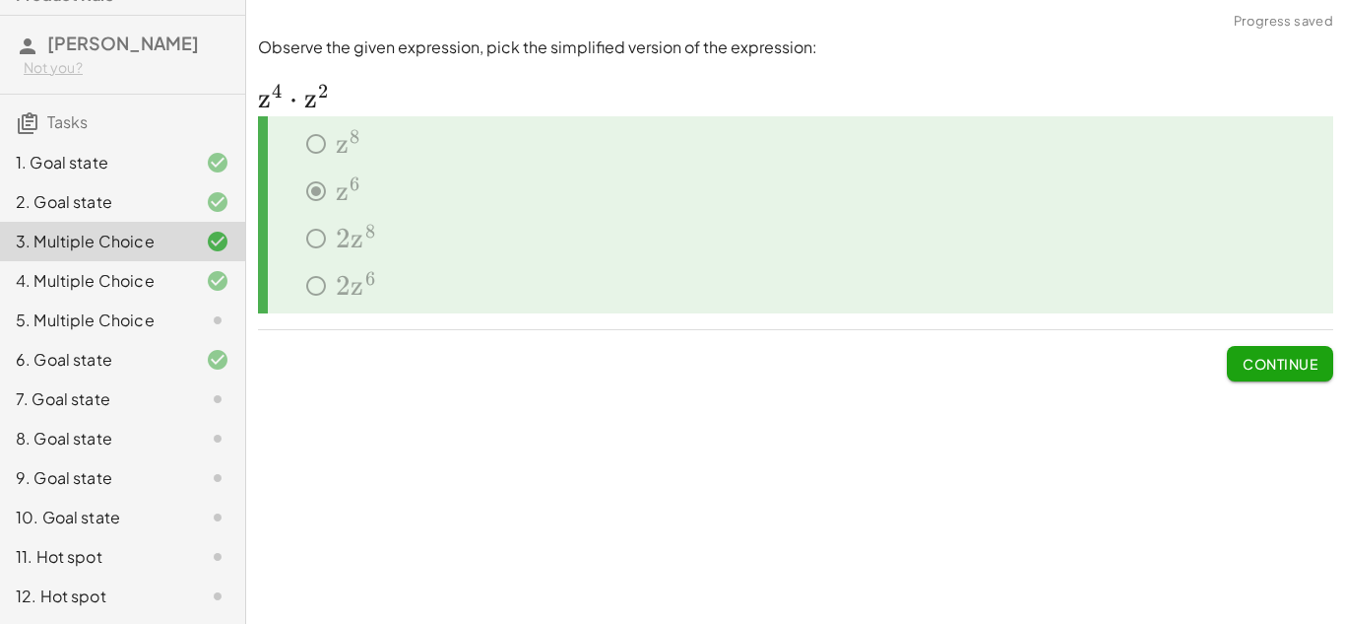
click at [192, 316] on div at bounding box center [201, 320] width 55 height 24
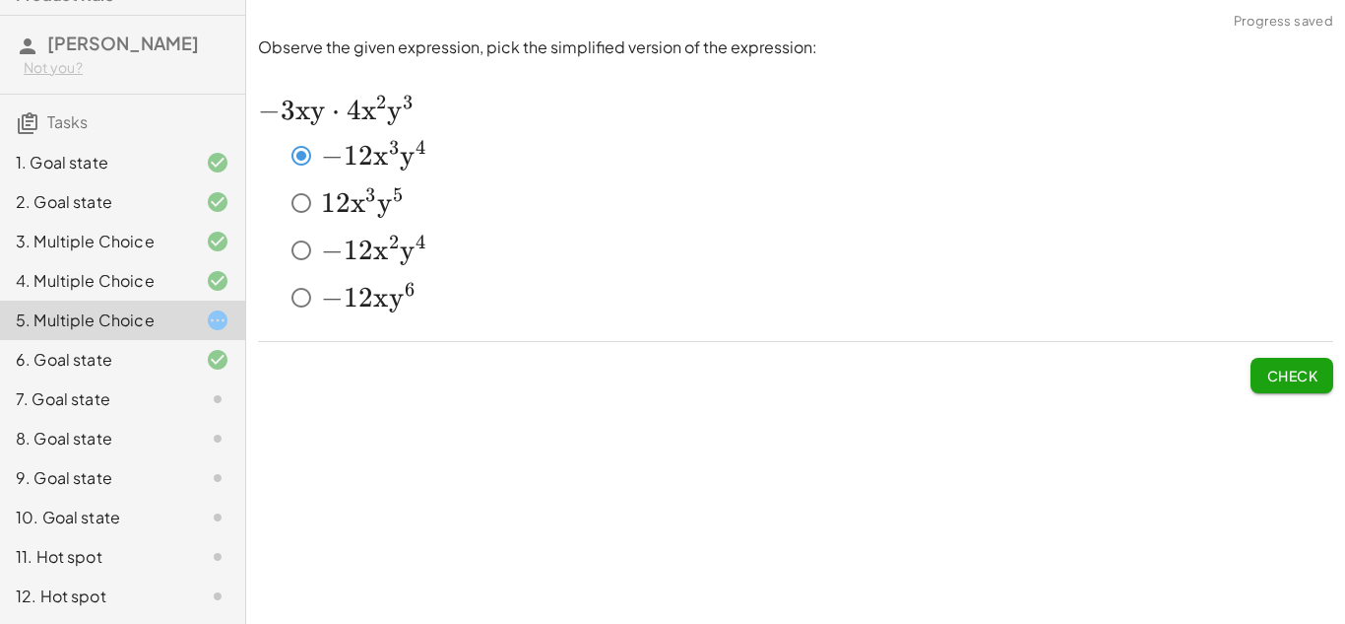
click at [1276, 367] on span "Check" at bounding box center [1292, 375] width 51 height 18
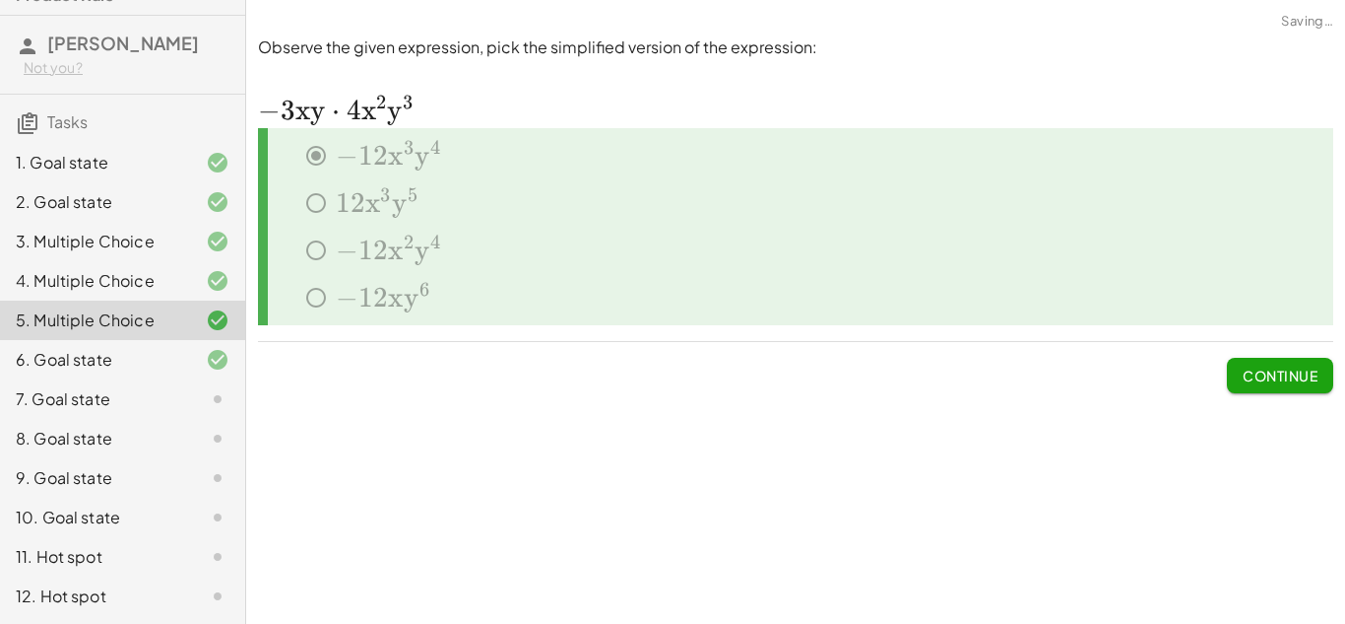
click at [1276, 374] on span "Continue" at bounding box center [1280, 375] width 75 height 18
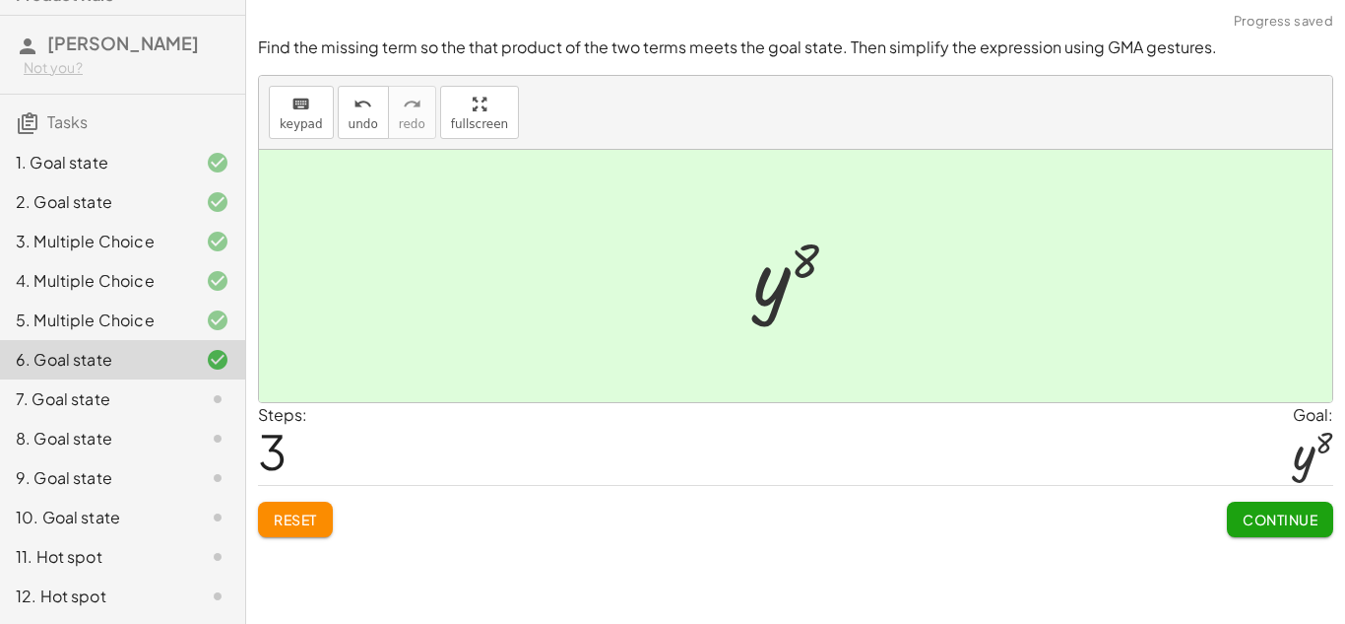
click at [222, 392] on icon at bounding box center [218, 399] width 24 height 24
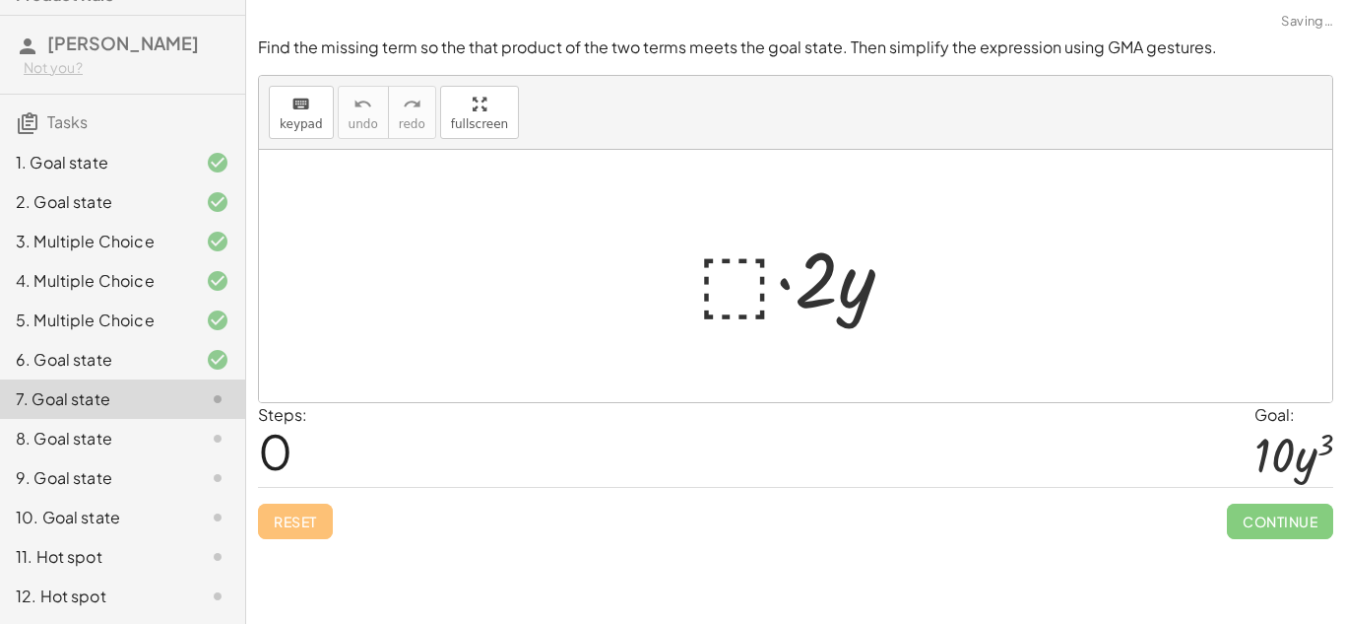
click at [742, 306] on div at bounding box center [803, 276] width 231 height 101
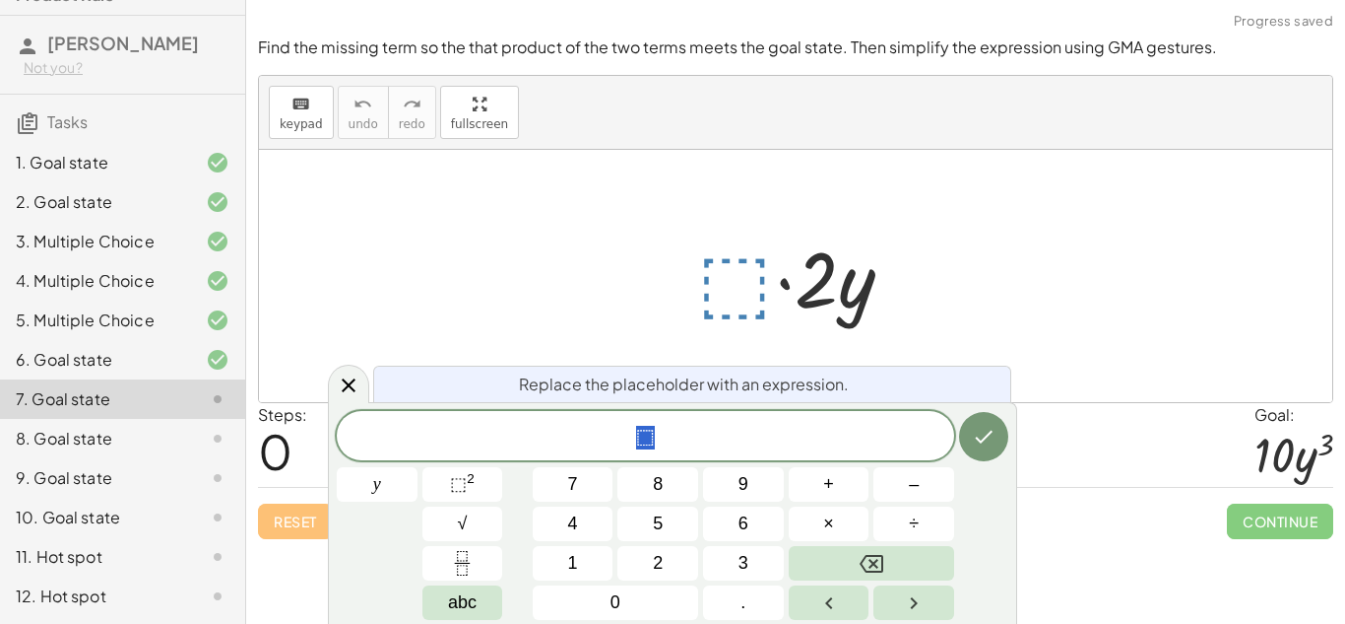
click at [747, 457] on div "⬚" at bounding box center [646, 435] width 618 height 49
click at [140, 434] on div "8. Goal state" at bounding box center [95, 439] width 159 height 24
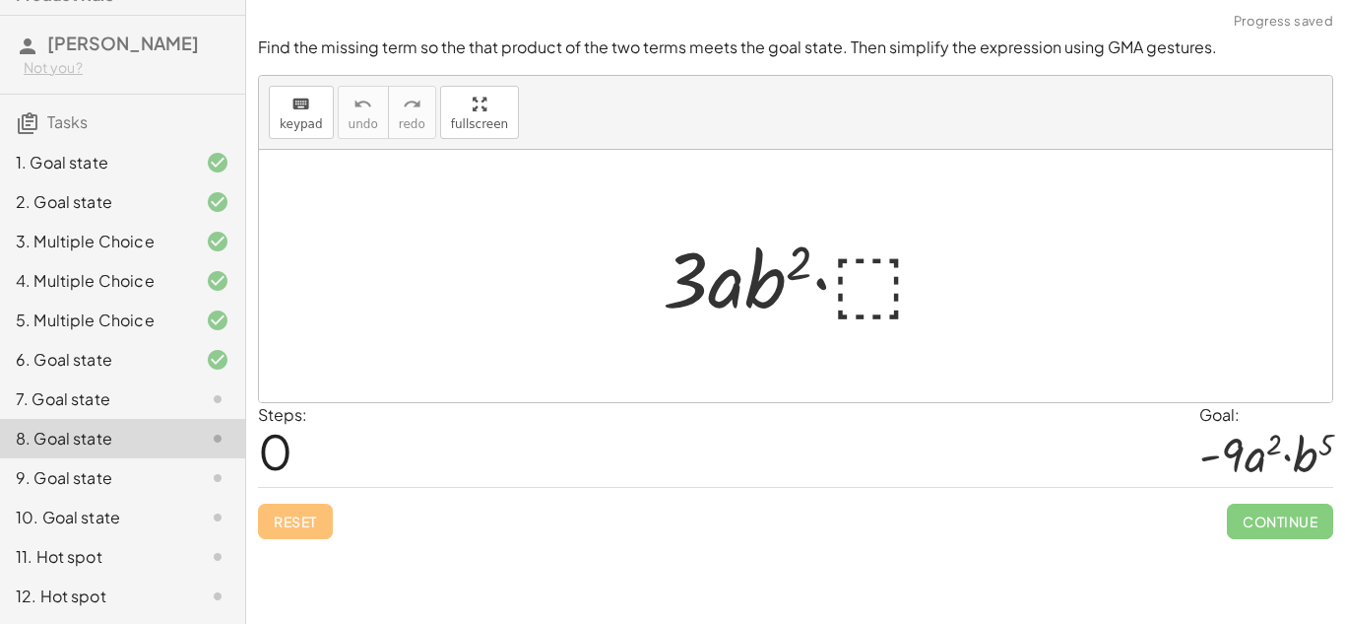
click at [174, 473] on div at bounding box center [201, 478] width 55 height 24
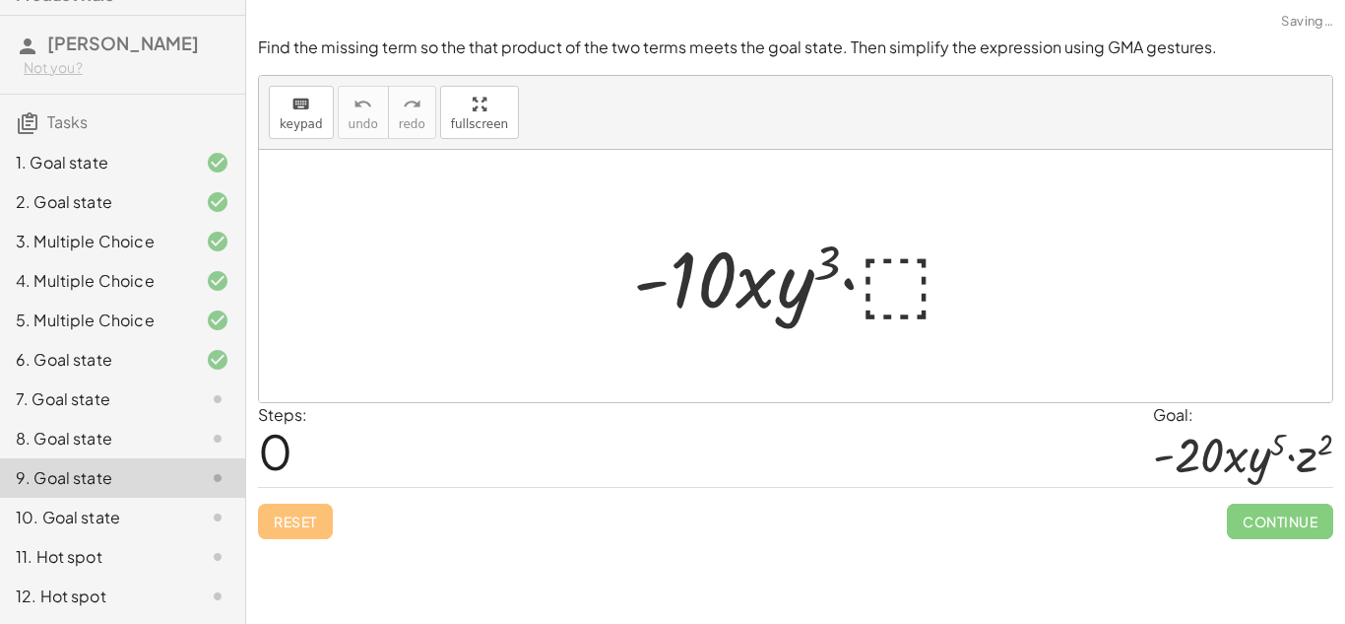
click at [168, 513] on div "10. Goal state" at bounding box center [95, 517] width 159 height 24
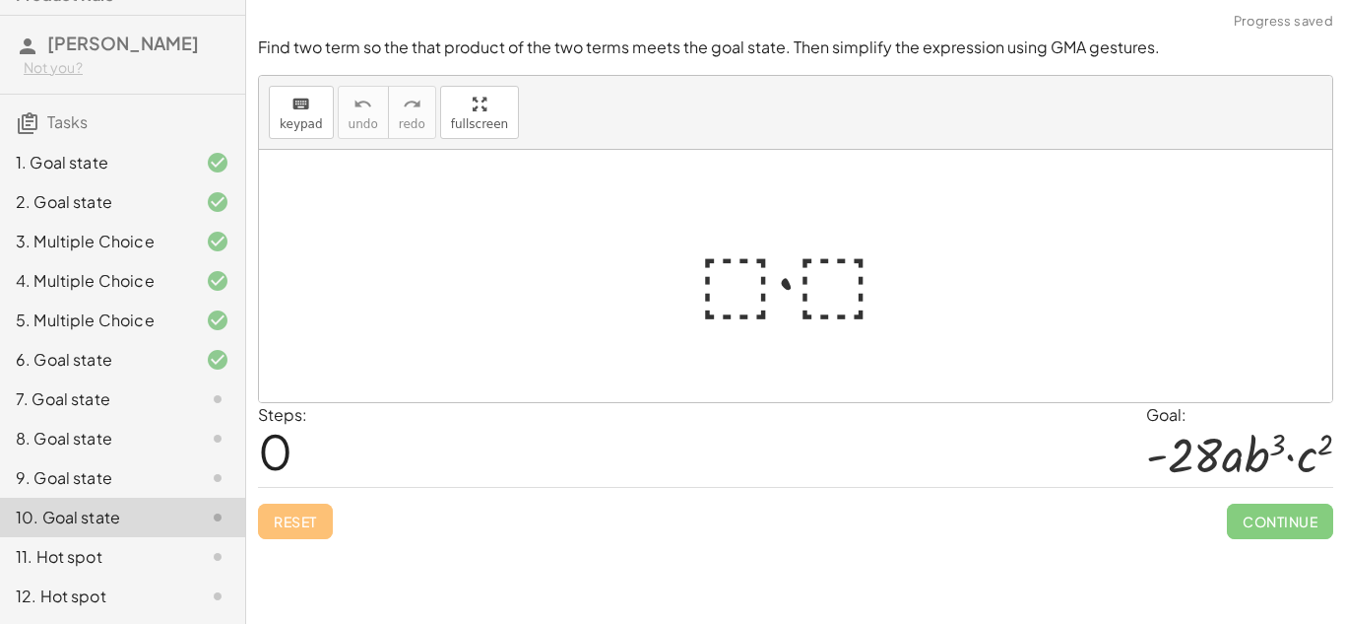
click at [171, 543] on div "11. Hot spot" at bounding box center [122, 556] width 245 height 39
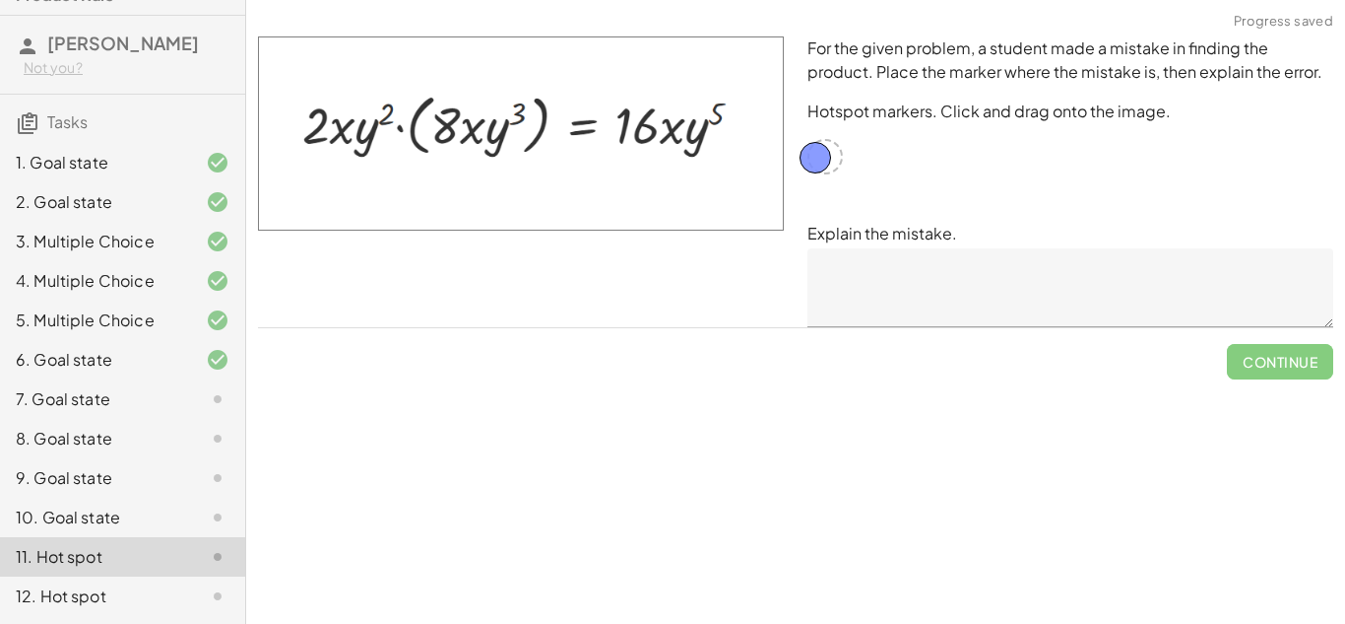
drag, startPoint x: 823, startPoint y: 163, endPoint x: 814, endPoint y: 164, distance: 9.9
click at [144, 612] on div "12. Hot spot" at bounding box center [122, 595] width 245 height 39
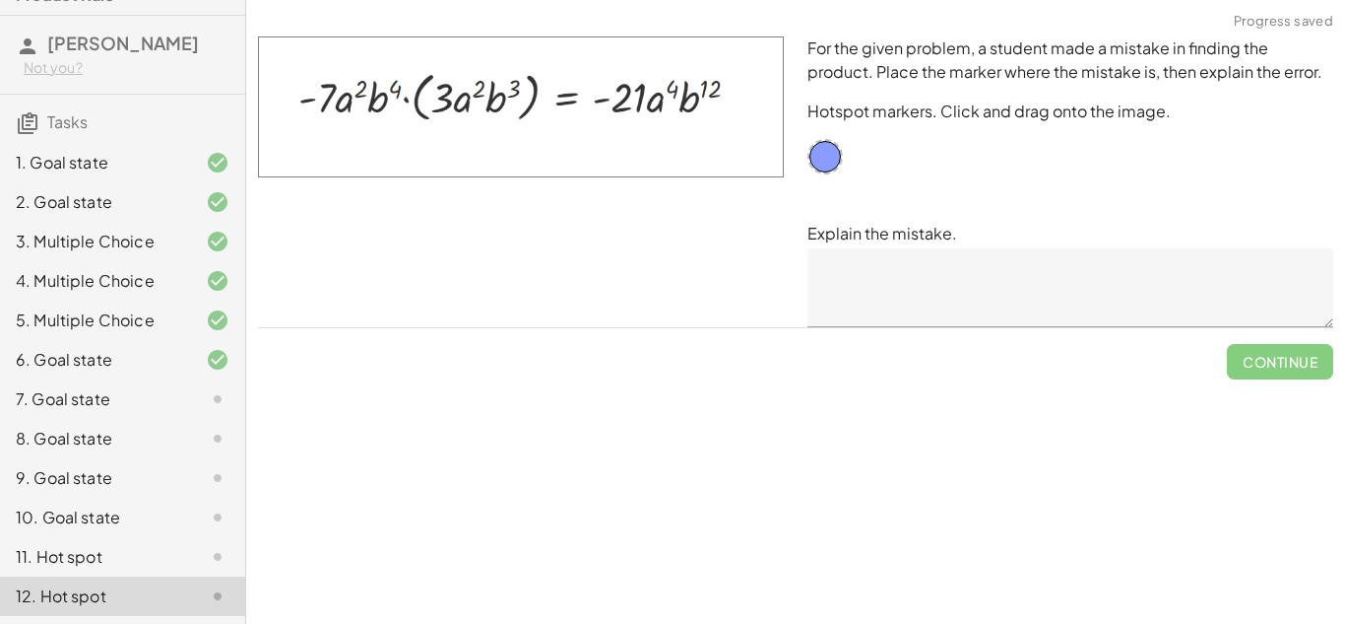
click at [200, 409] on div at bounding box center [201, 399] width 55 height 24
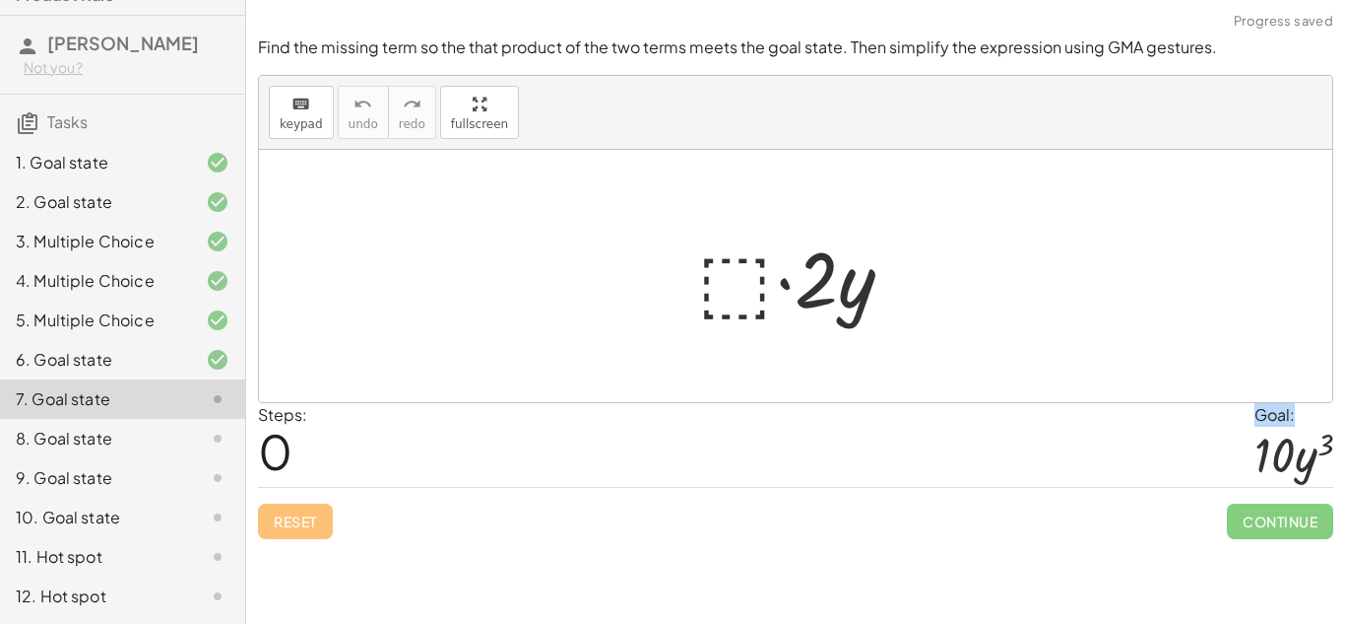
drag, startPoint x: 1288, startPoint y: 471, endPoint x: 1081, endPoint y: 421, distance: 213.8
click at [1081, 421] on div "Steps: 0 Goal: · 10 · y 3" at bounding box center [796, 445] width 1076 height 85
click at [713, 291] on div at bounding box center [803, 276] width 231 height 101
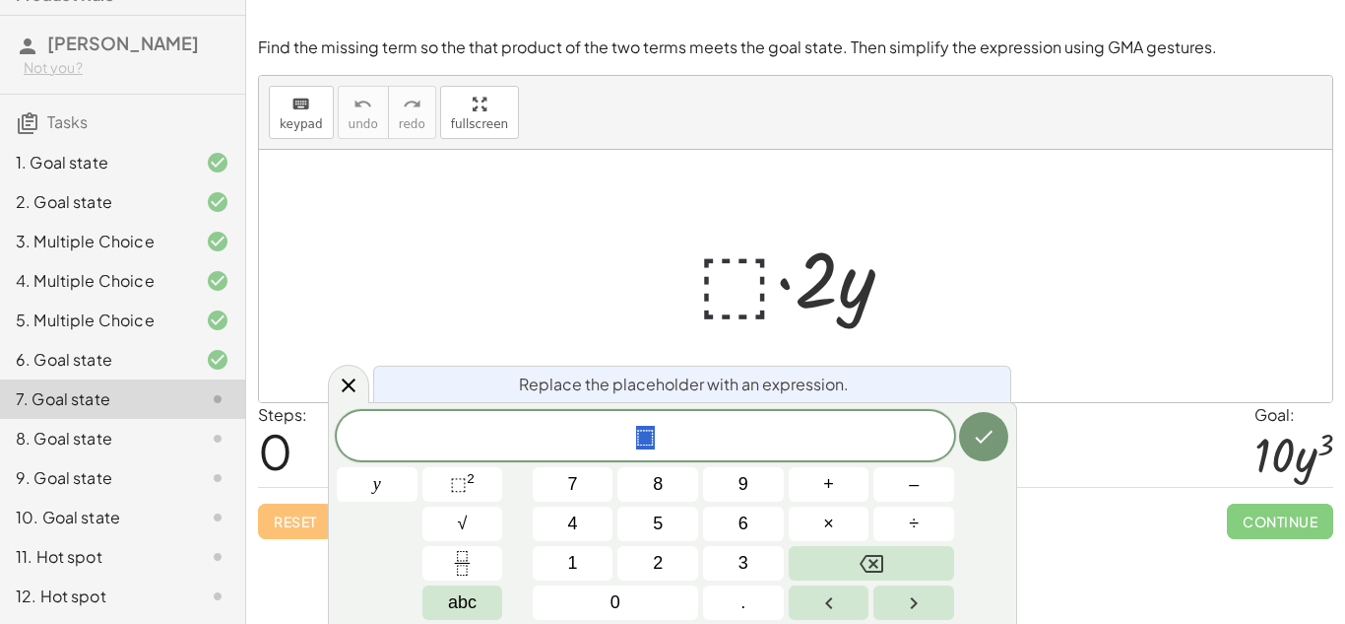
scroll to position [7, 0]
click at [719, 424] on span "⬚" at bounding box center [646, 438] width 618 height 28
click at [394, 485] on button "y" at bounding box center [377, 484] width 81 height 34
click at [458, 484] on span "⬚" at bounding box center [458, 484] width 17 height 20
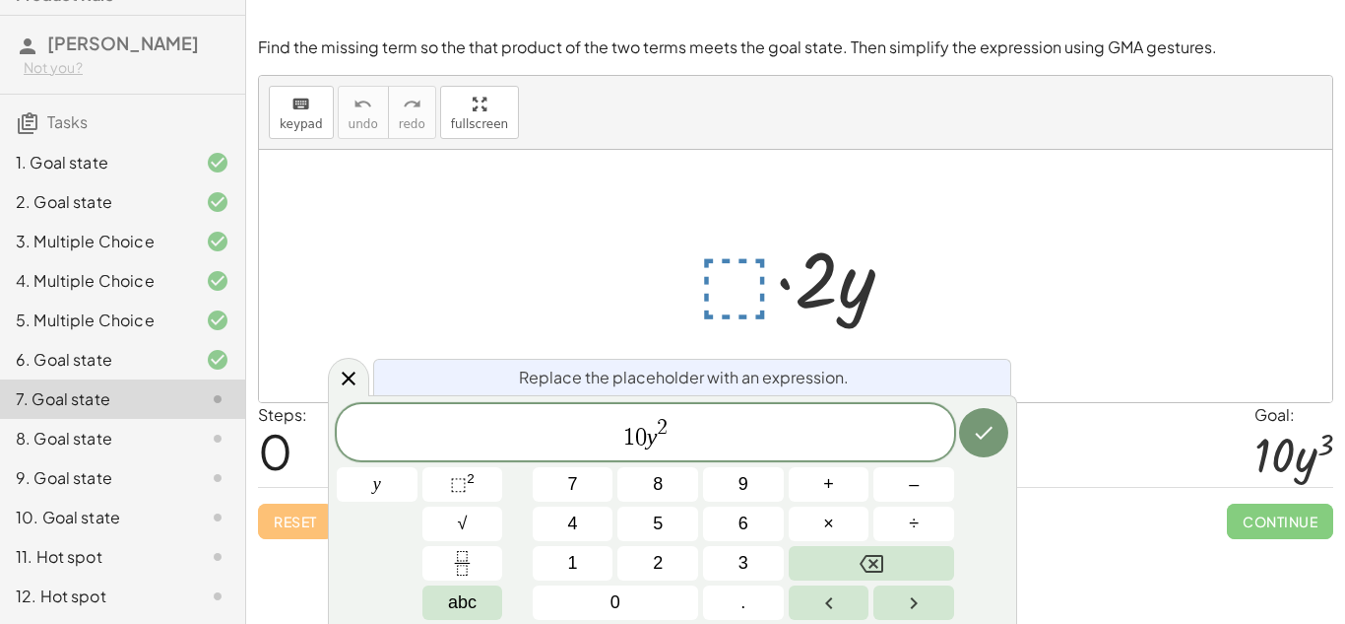
click at [673, 426] on span "1 0 y 2 ​" at bounding box center [646, 433] width 618 height 35
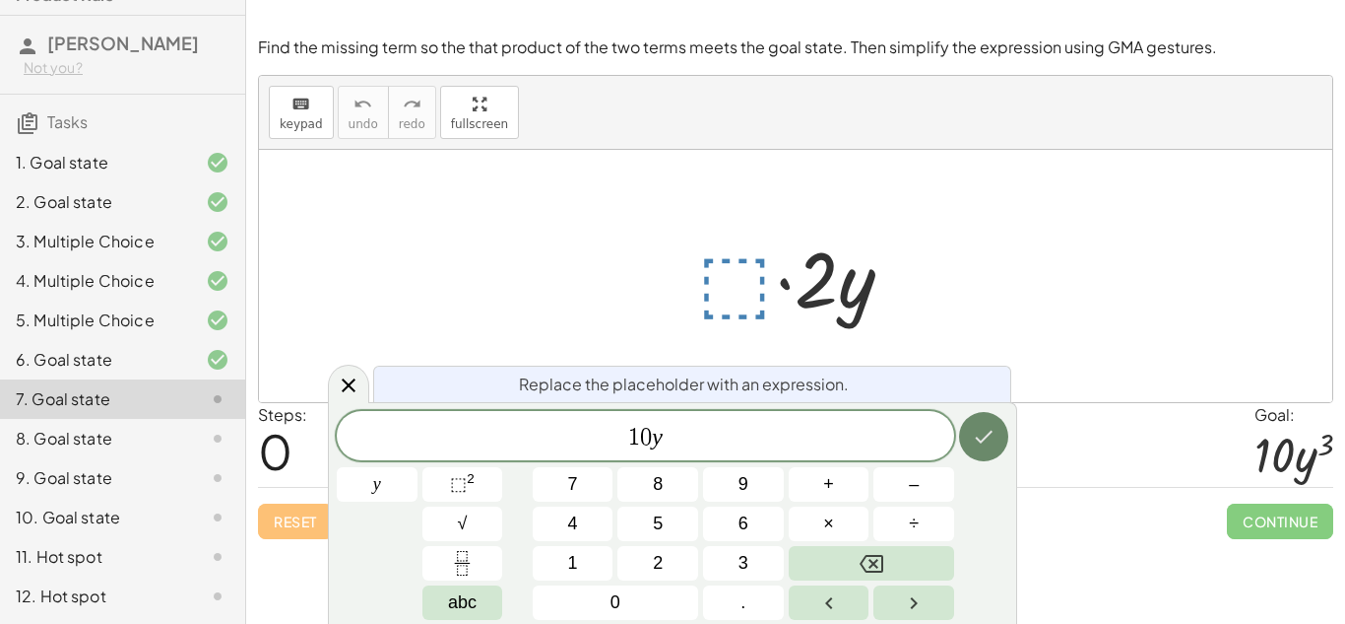
click at [990, 419] on button "Done" at bounding box center [983, 436] width 49 height 49
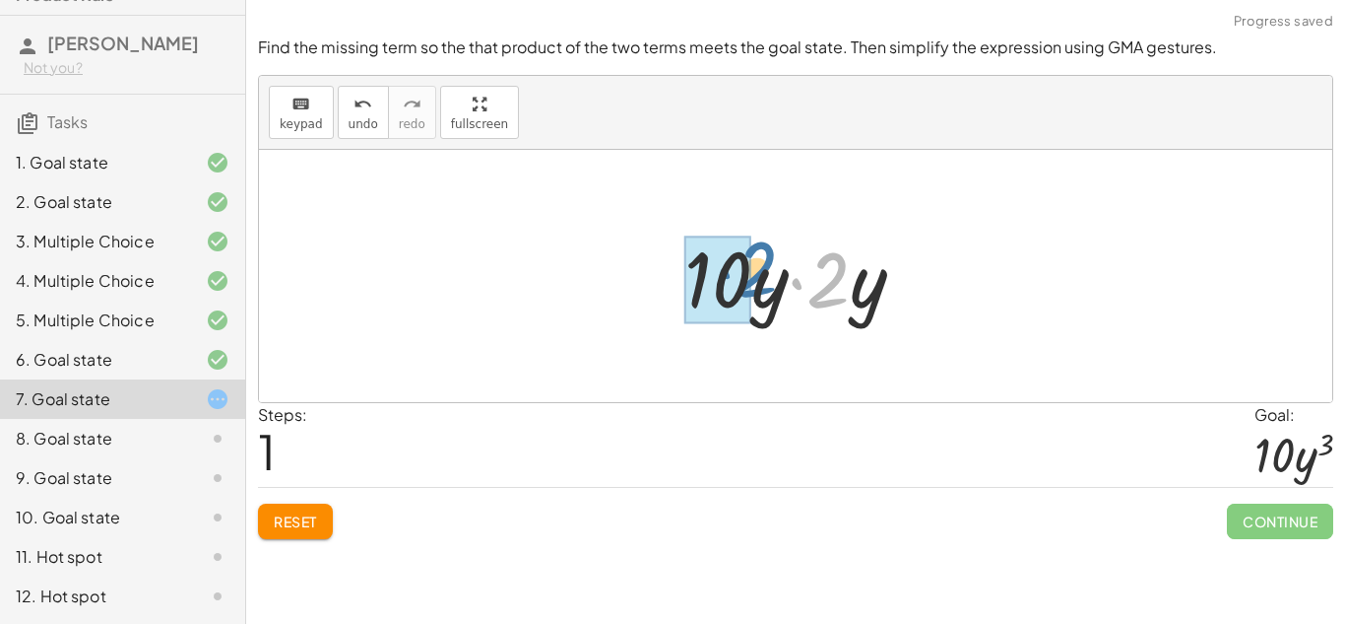
drag, startPoint x: 829, startPoint y: 305, endPoint x: 749, endPoint y: 295, distance: 81.4
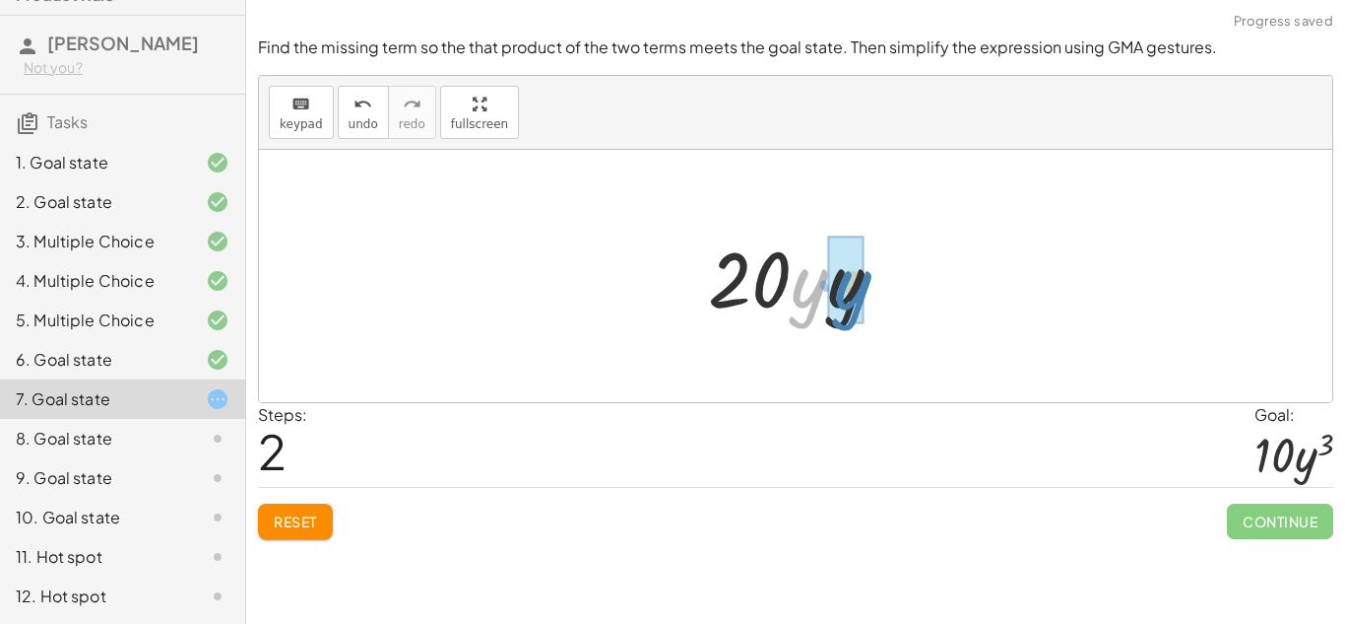
drag, startPoint x: 821, startPoint y: 300, endPoint x: 867, endPoint y: 303, distance: 45.4
click at [867, 303] on div at bounding box center [803, 276] width 211 height 101
click at [750, 278] on div at bounding box center [803, 276] width 200 height 101
click at [301, 505] on button "Reset" at bounding box center [295, 520] width 75 height 35
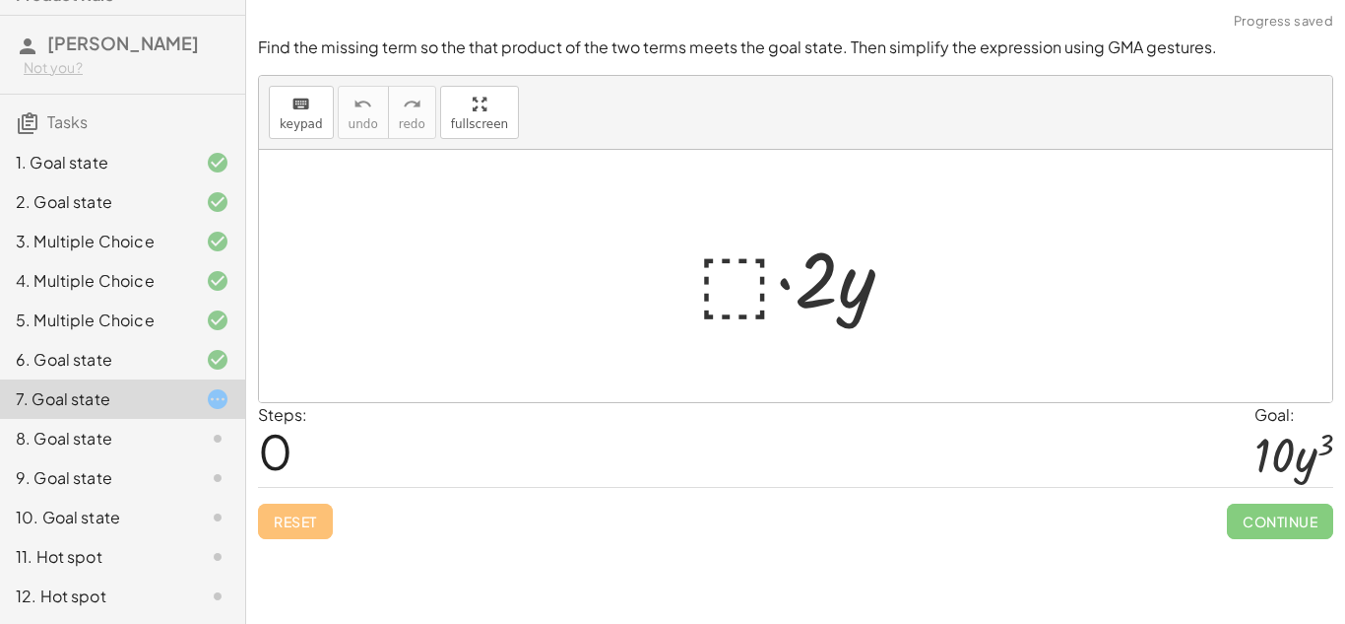
click at [756, 276] on div at bounding box center [803, 276] width 231 height 101
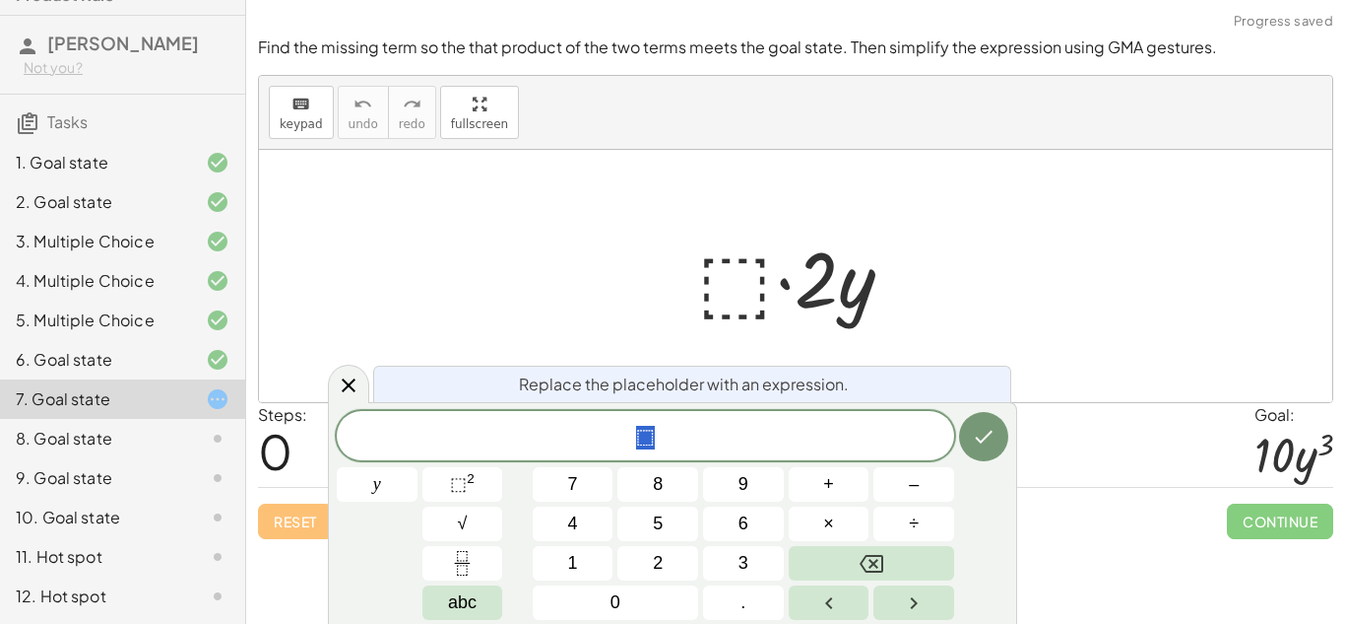
scroll to position [11, 0]
click at [659, 439] on span "⬚" at bounding box center [646, 438] width 618 height 28
click at [382, 476] on button "y" at bounding box center [377, 484] width 81 height 34
click at [985, 436] on icon "Done" at bounding box center [985, 436] width 18 height 13
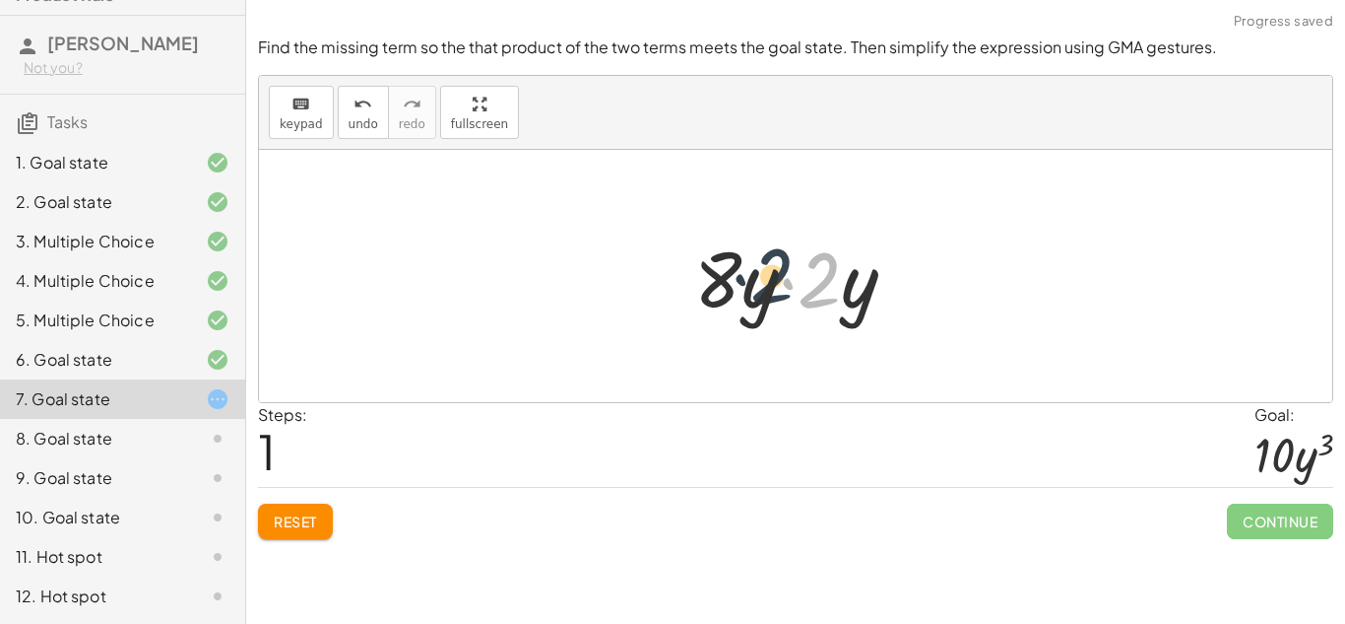
drag, startPoint x: 833, startPoint y: 288, endPoint x: 742, endPoint y: 285, distance: 91.7
click at [742, 285] on div at bounding box center [803, 276] width 237 height 101
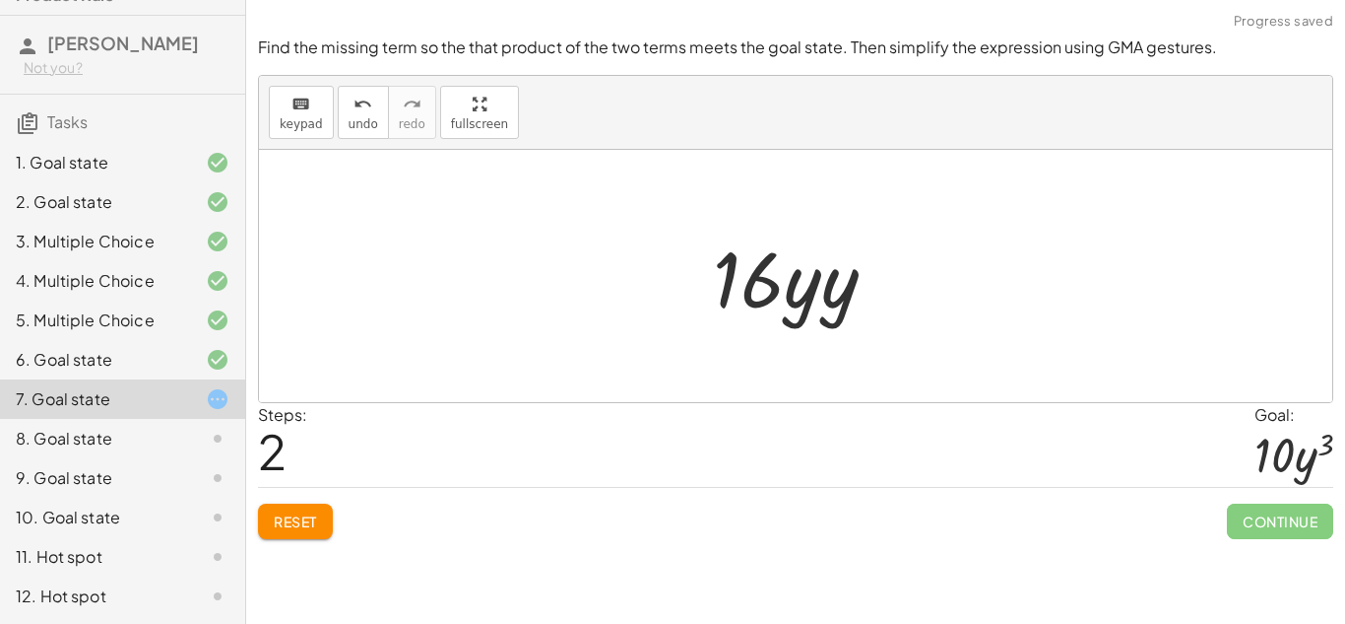
click at [754, 293] on div at bounding box center [802, 276] width 199 height 101
click at [276, 517] on span "Reset" at bounding box center [295, 521] width 43 height 18
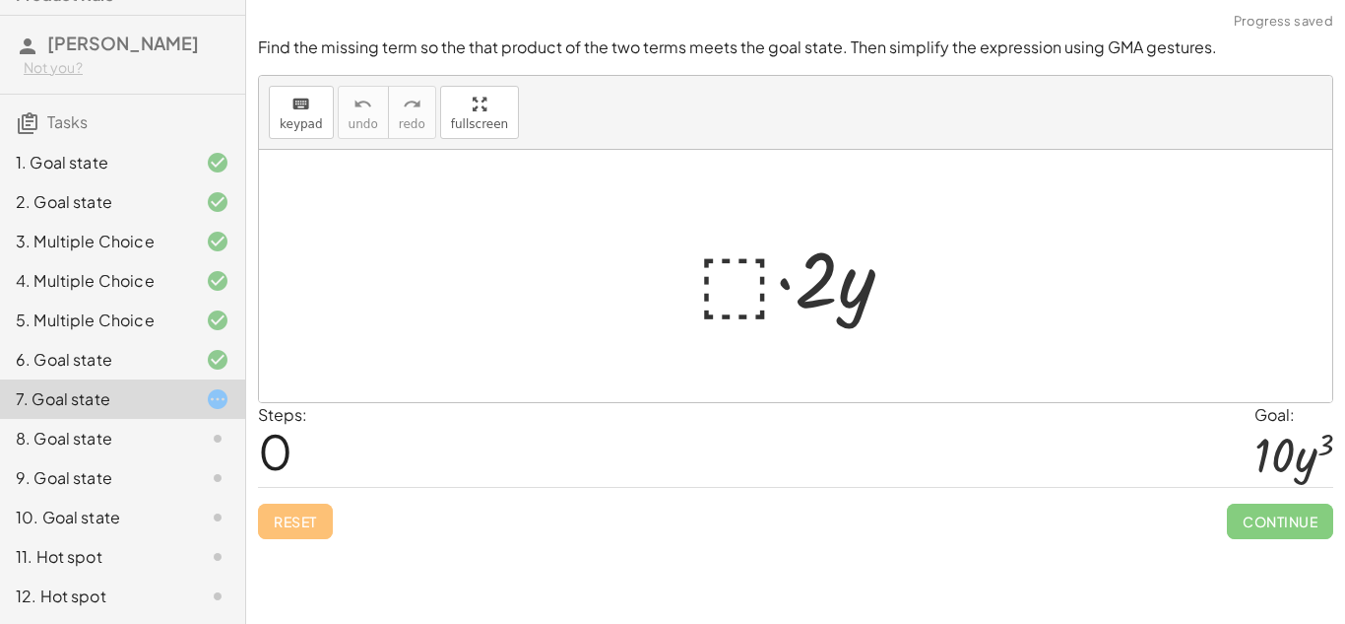
click at [728, 296] on div at bounding box center [803, 276] width 231 height 101
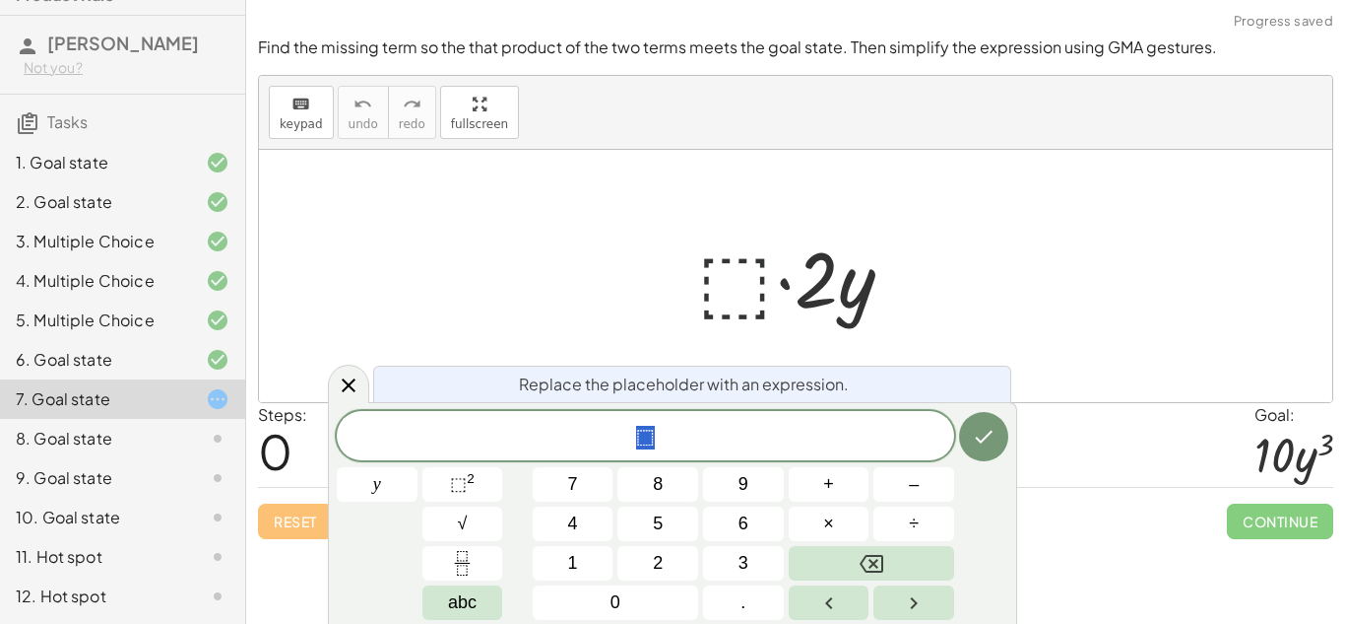
scroll to position [13, 0]
click at [671, 440] on span "⬚" at bounding box center [646, 438] width 618 height 28
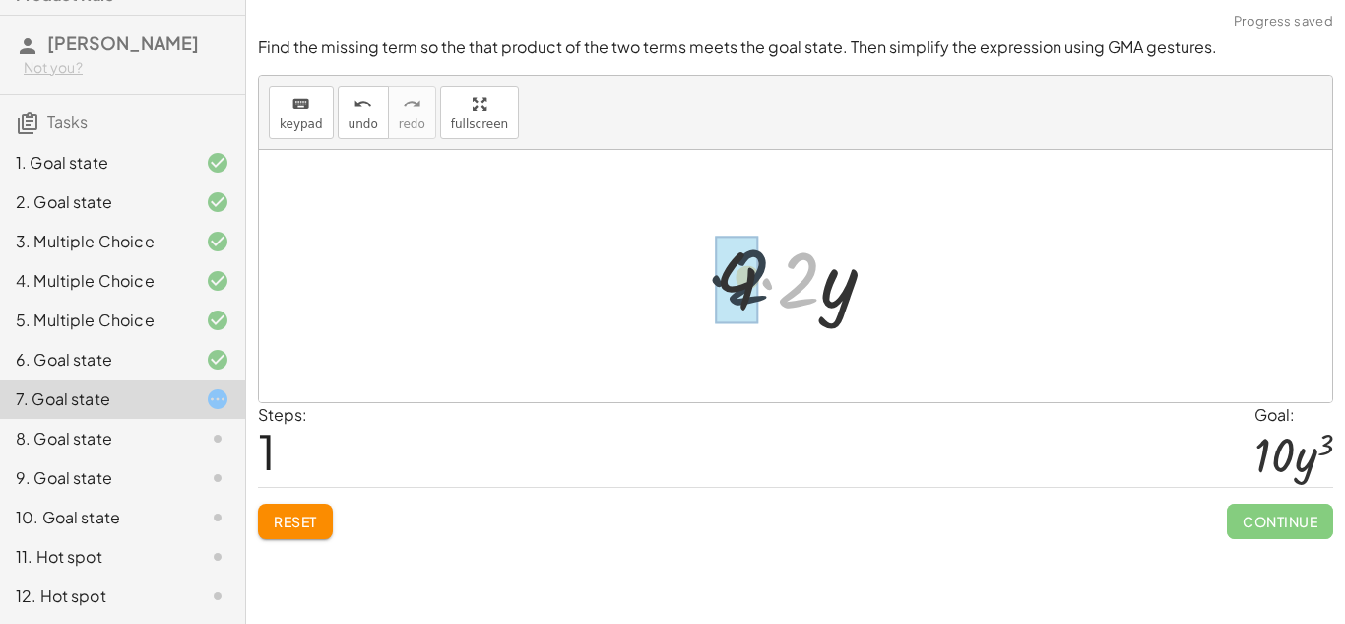
drag, startPoint x: 794, startPoint y: 298, endPoint x: 743, endPoint y: 295, distance: 51.3
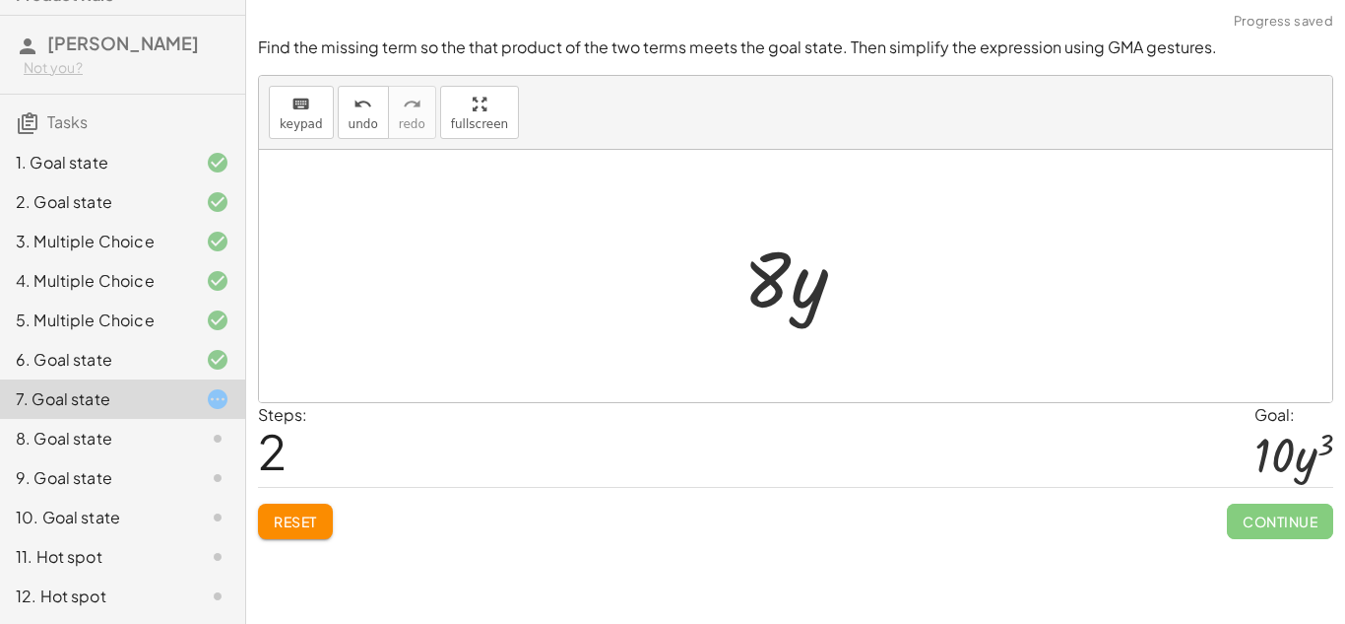
click at [298, 519] on span "Reset" at bounding box center [295, 521] width 43 height 18
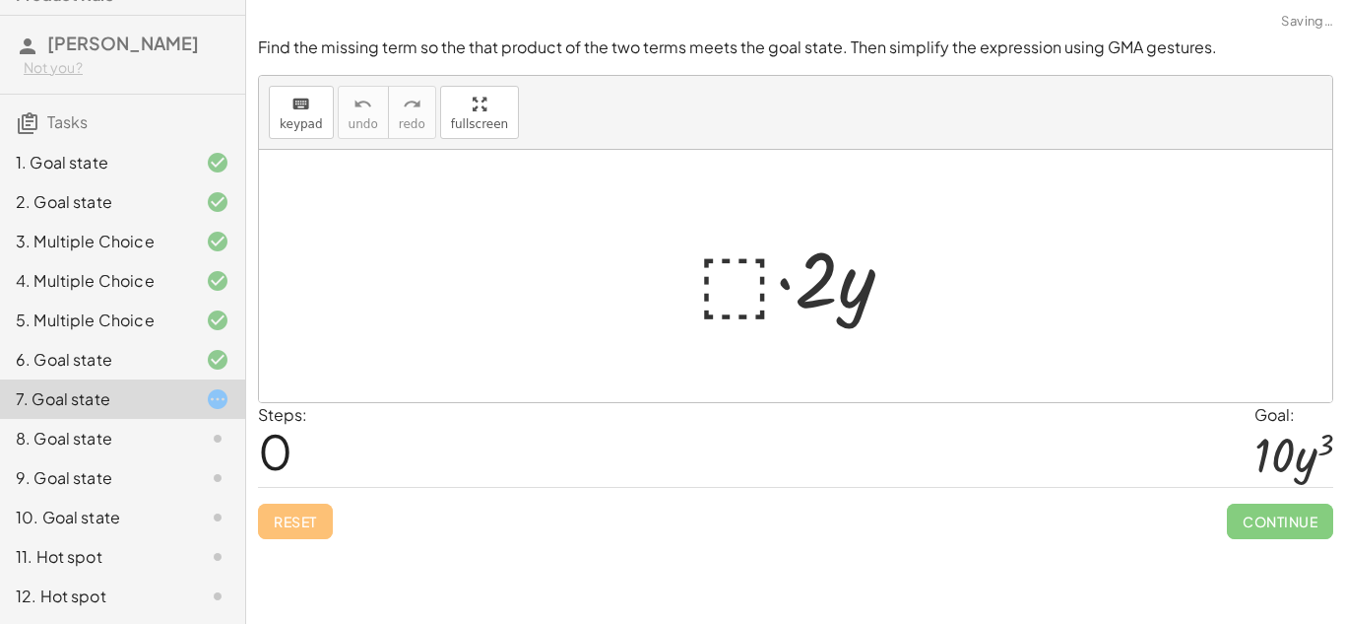
click at [701, 286] on div at bounding box center [803, 276] width 231 height 101
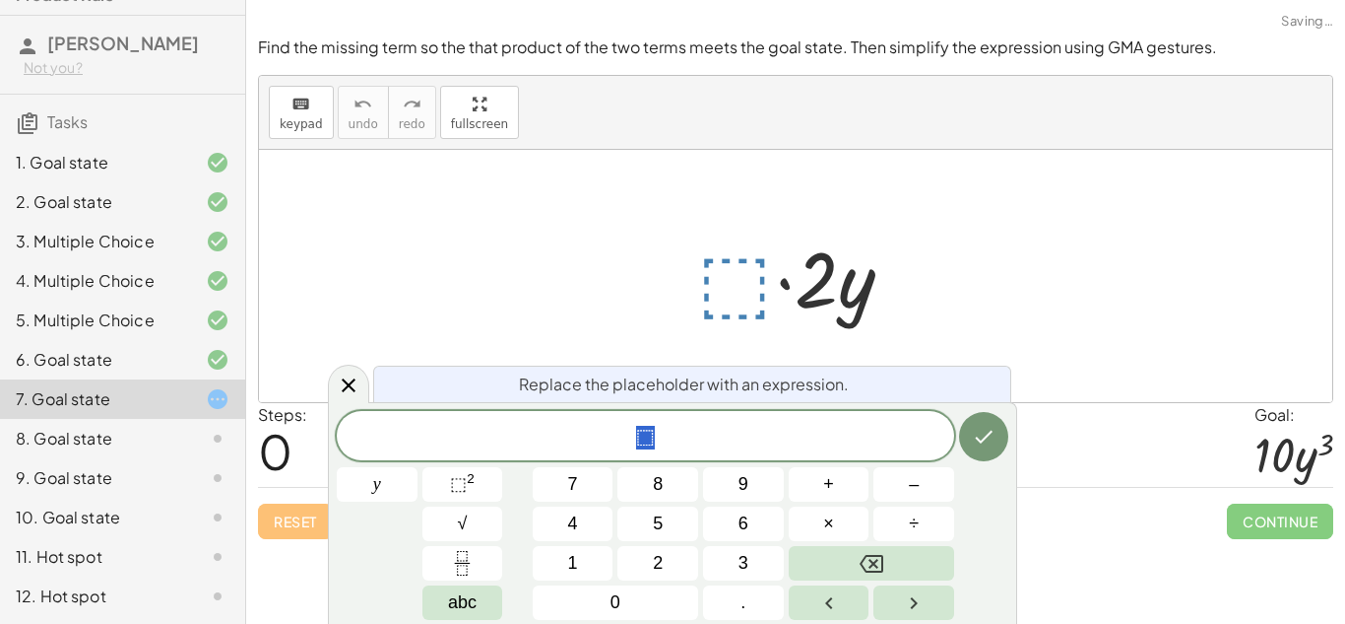
click at [666, 448] on span "⬚" at bounding box center [646, 438] width 618 height 28
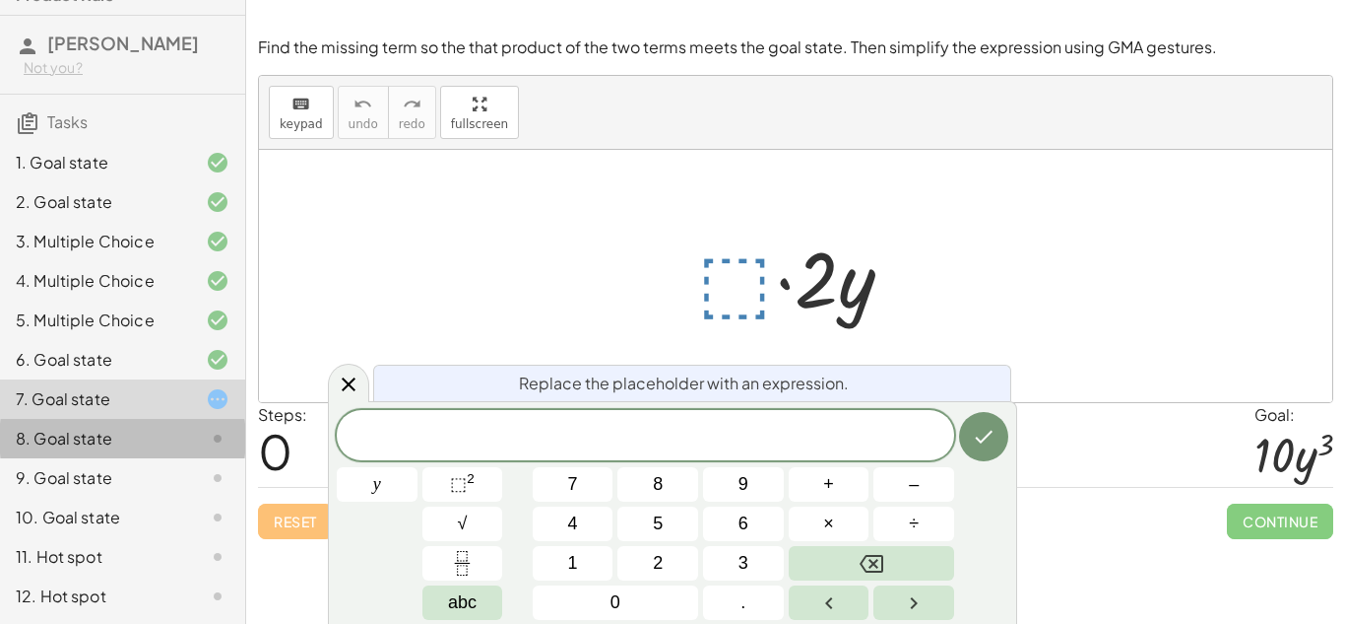
click at [119, 427] on div "8. Goal state" at bounding box center [95, 439] width 159 height 24
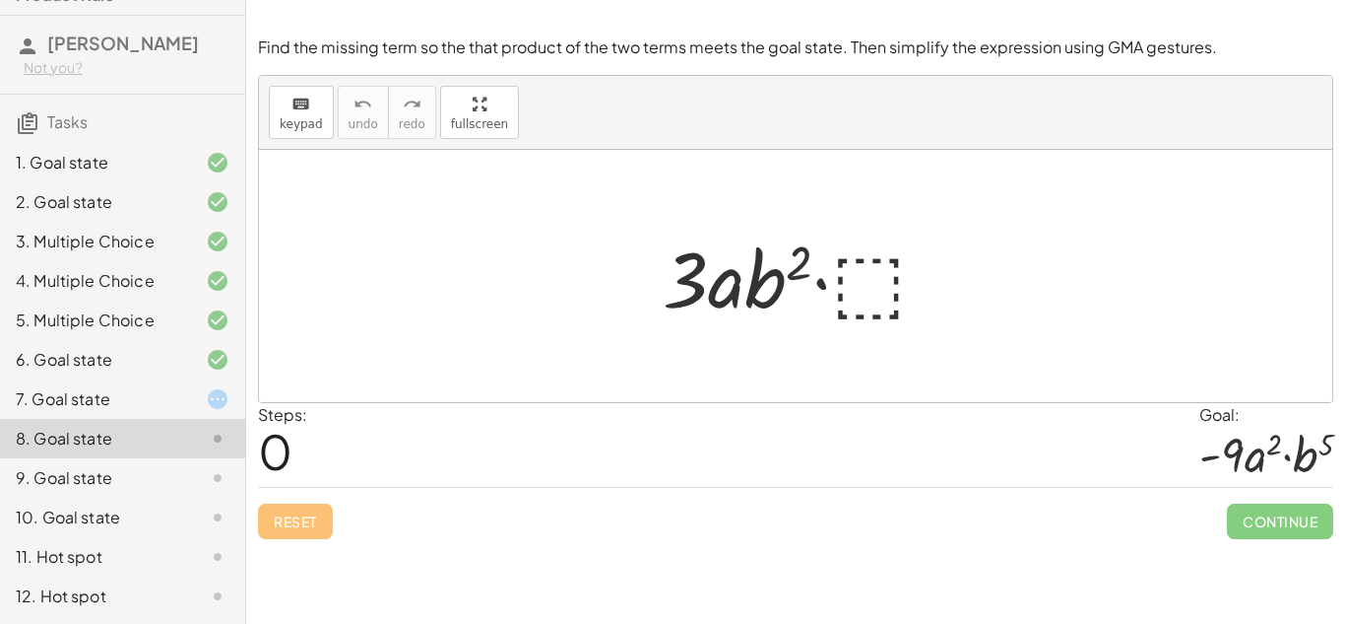
click at [161, 481] on div "9. Goal state" at bounding box center [95, 478] width 159 height 24
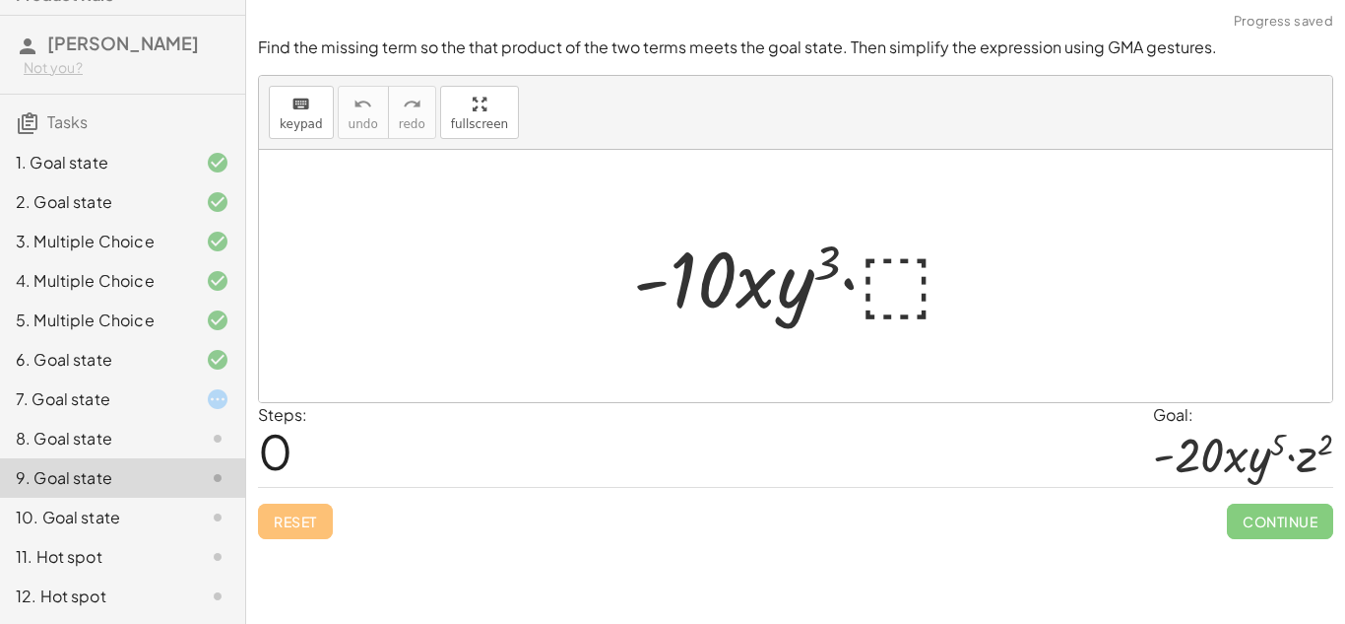
click at [164, 518] on div "10. Goal state" at bounding box center [95, 517] width 159 height 24
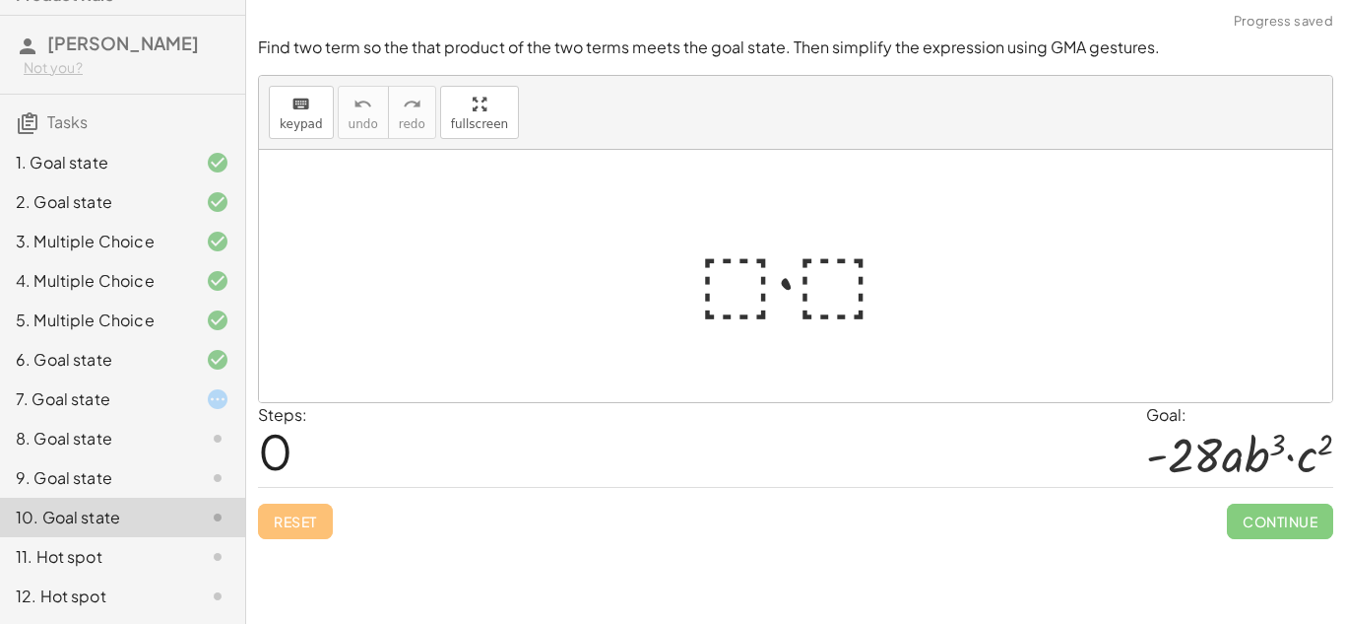
click at [184, 387] on div at bounding box center [201, 399] width 55 height 24
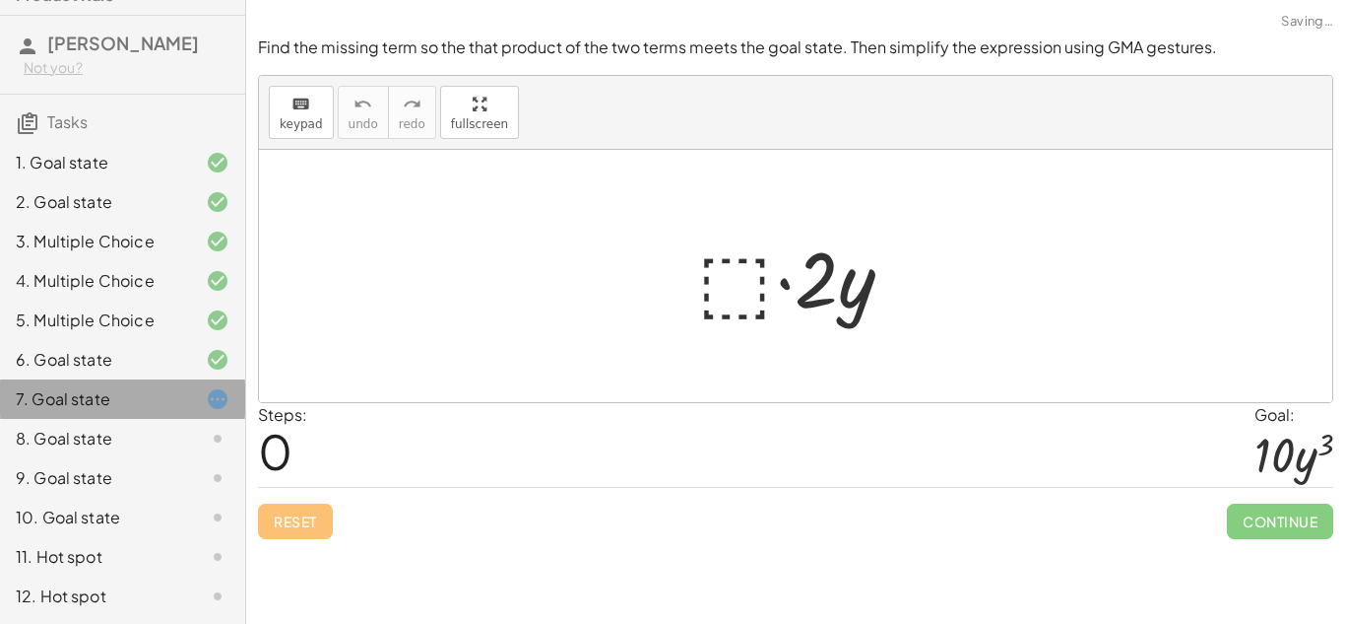
click at [184, 387] on div at bounding box center [201, 399] width 55 height 24
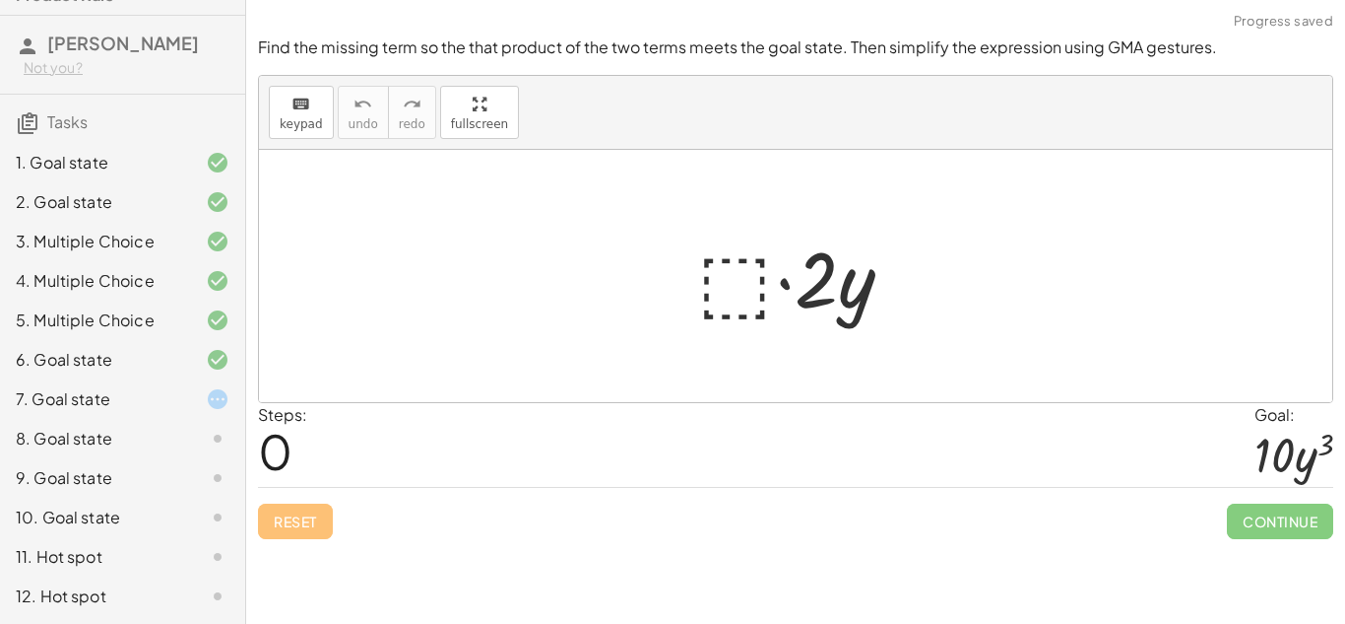
click at [180, 432] on div at bounding box center [201, 439] width 55 height 24
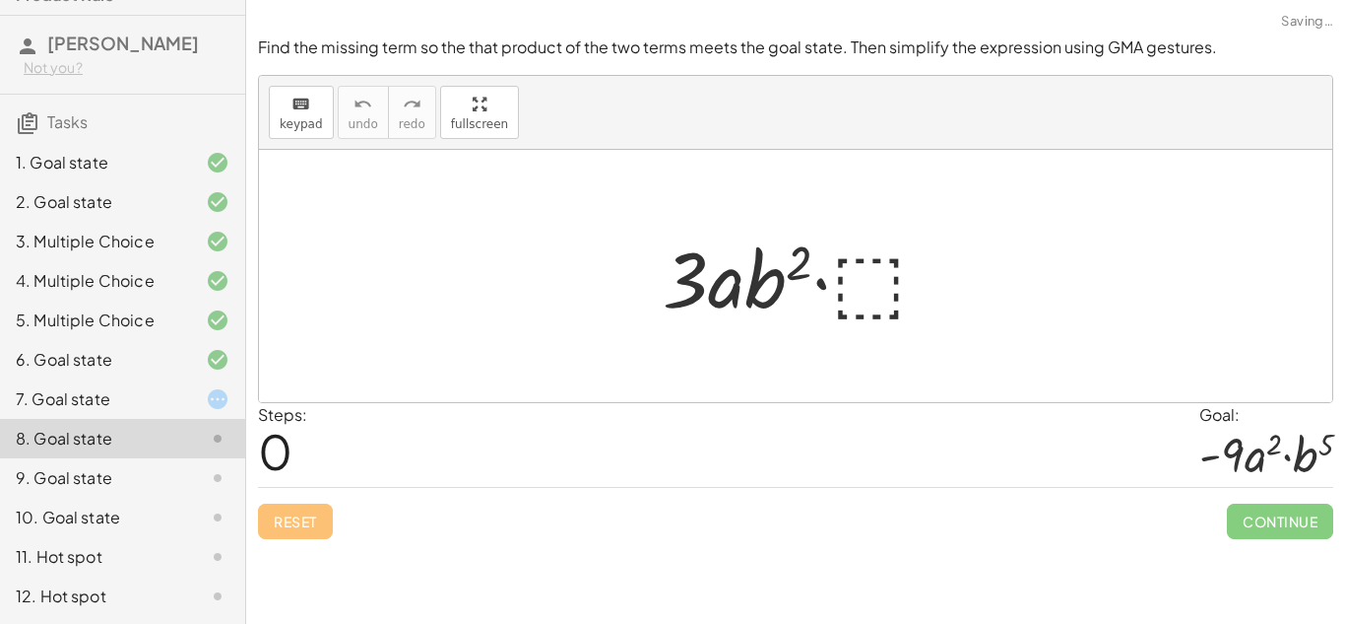
click at [171, 470] on div "9. Goal state" at bounding box center [95, 478] width 159 height 24
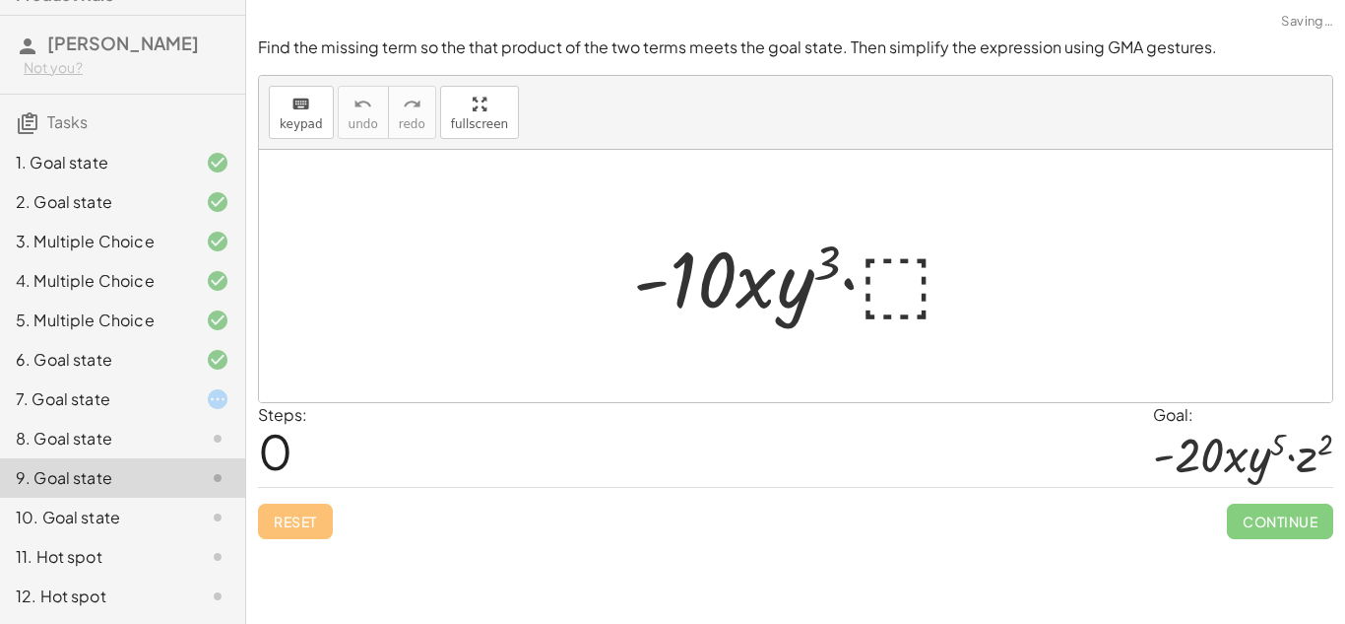
click at [164, 515] on div "10. Goal state" at bounding box center [95, 517] width 159 height 24
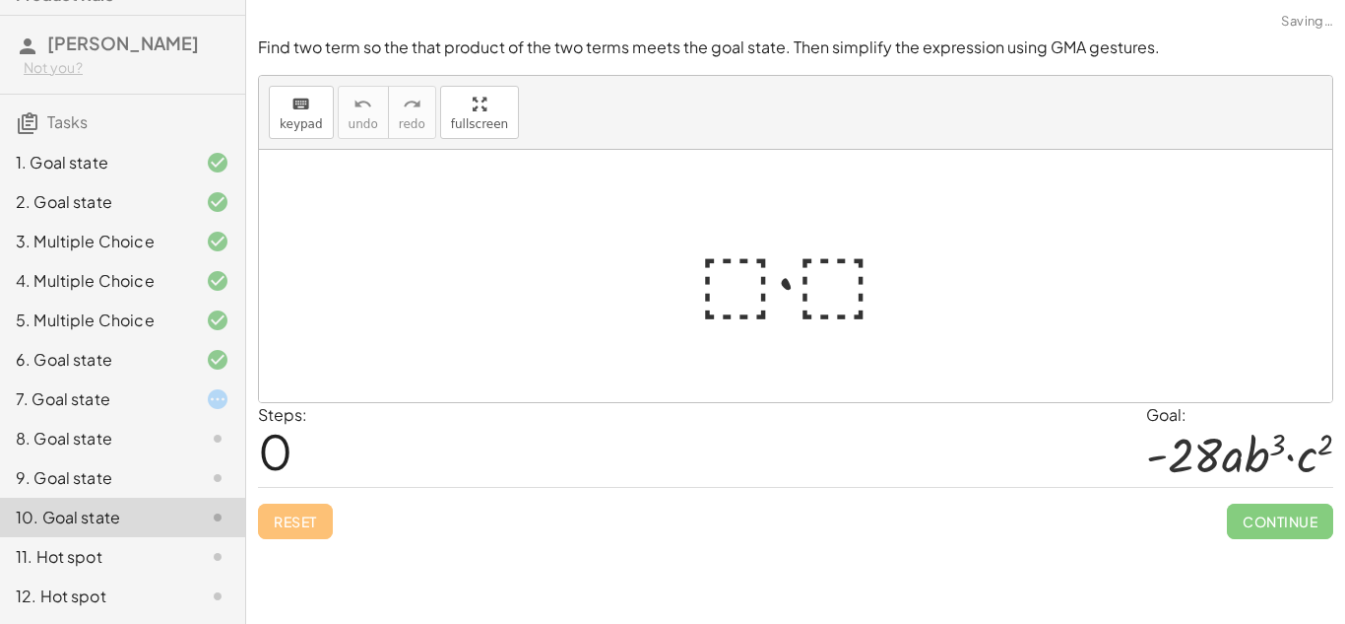
click at [164, 562] on div "11. Hot spot" at bounding box center [95, 557] width 159 height 24
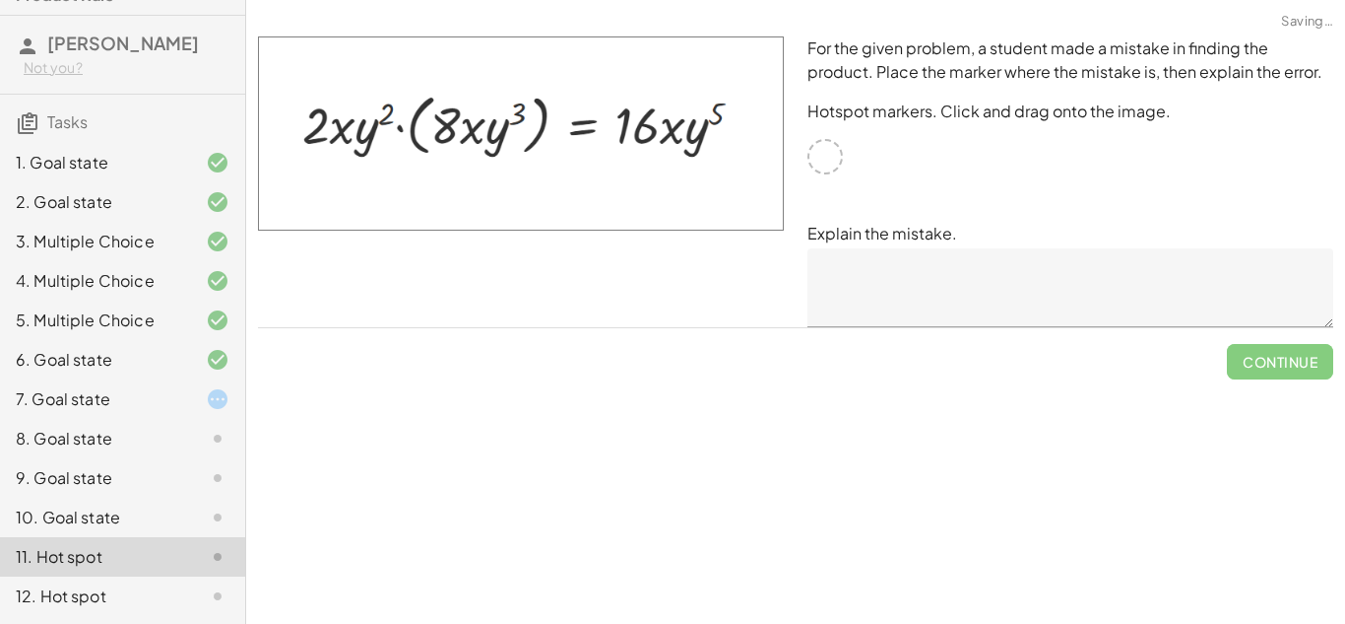
click at [173, 597] on div "12. Hot spot" at bounding box center [95, 596] width 159 height 24
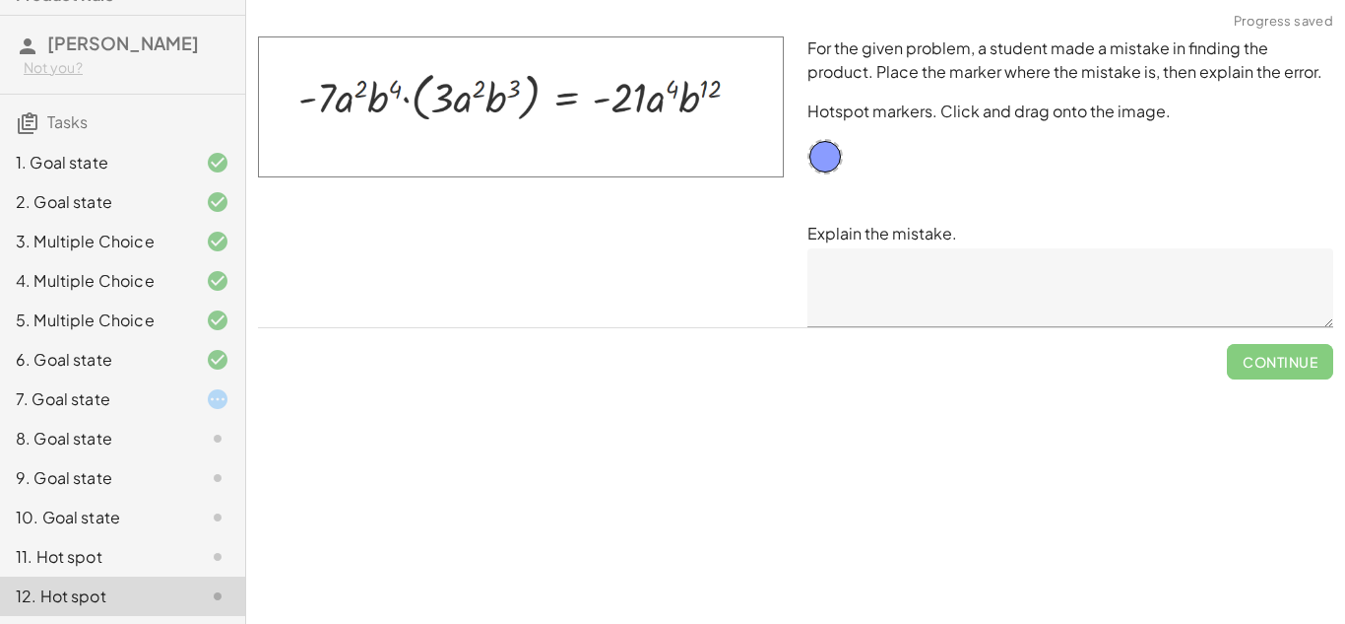
click at [149, 395] on div "7. Goal state" at bounding box center [95, 399] width 159 height 24
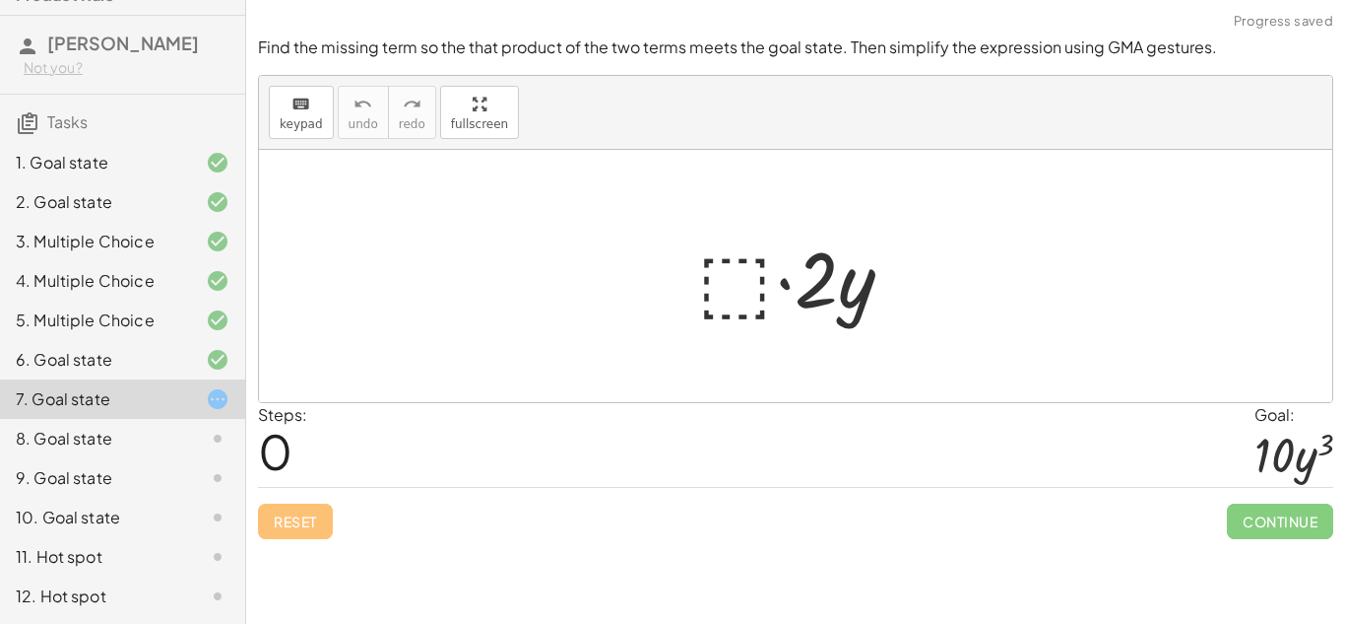
click at [738, 311] on div at bounding box center [803, 276] width 231 height 101
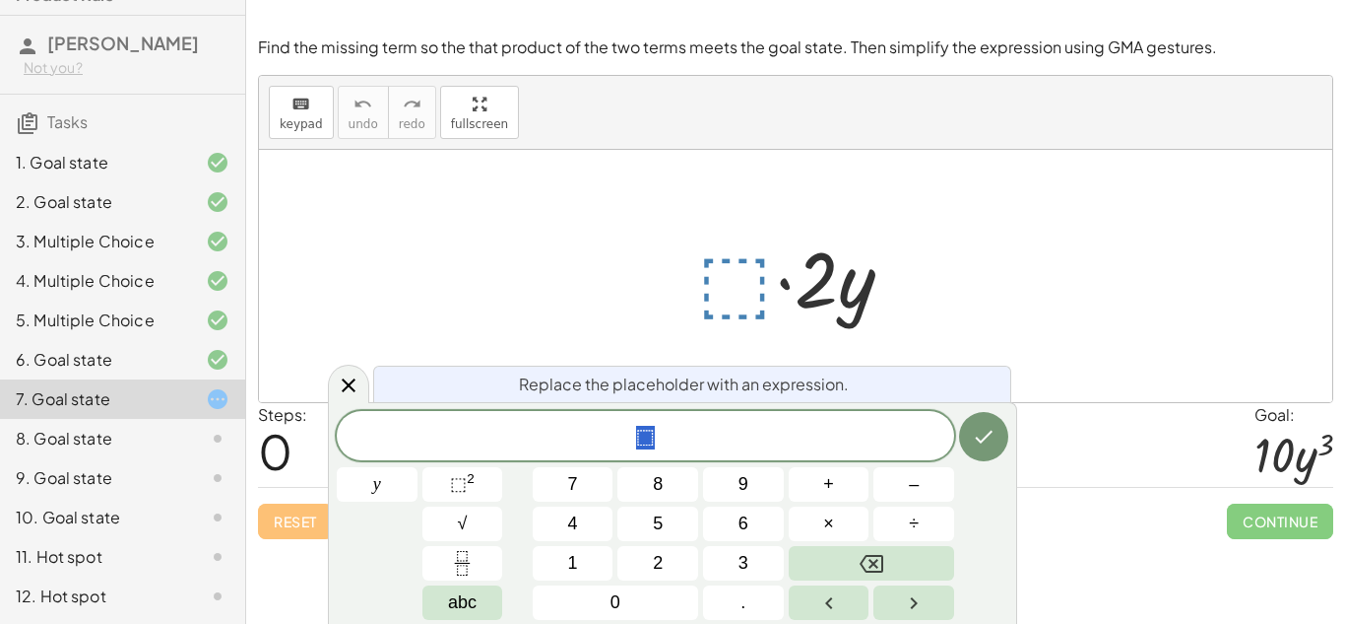
scroll to position [18, 0]
click at [412, 488] on button "y" at bounding box center [377, 484] width 81 height 34
click at [839, 483] on button "+" at bounding box center [829, 484] width 81 height 34
click at [981, 441] on icon "Done" at bounding box center [985, 436] width 18 height 13
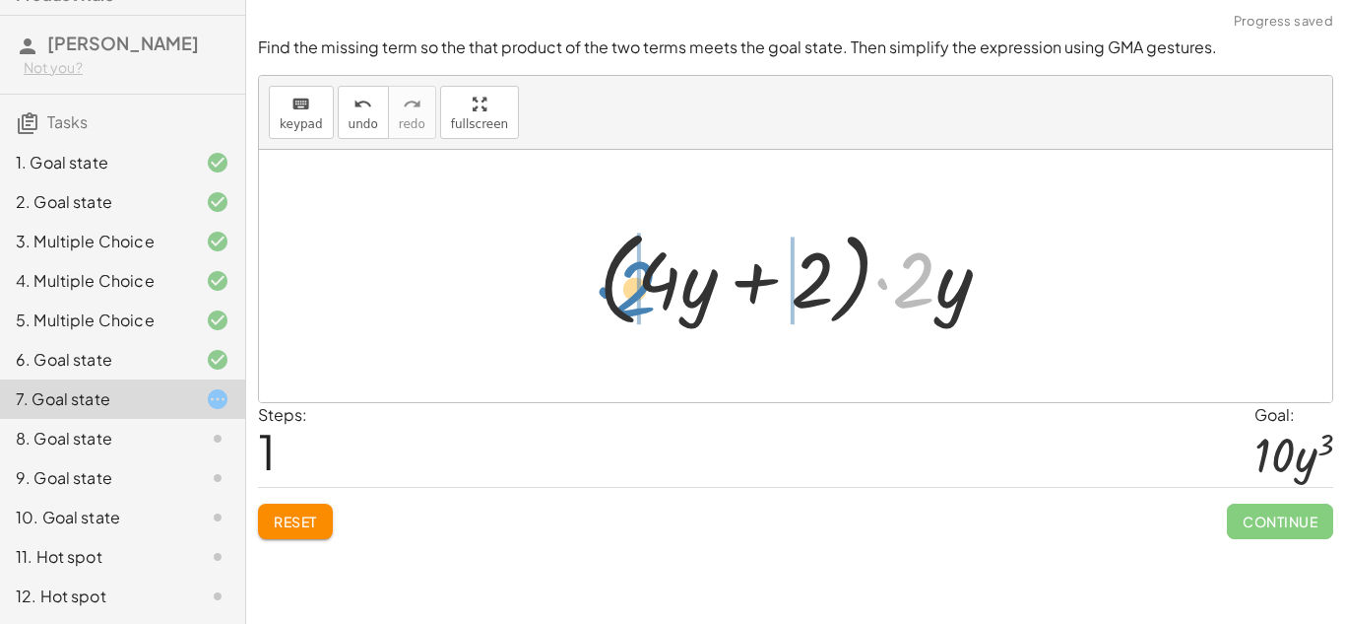
drag, startPoint x: 932, startPoint y: 270, endPoint x: 653, endPoint y: 279, distance: 278.9
click at [653, 279] on div at bounding box center [803, 276] width 428 height 113
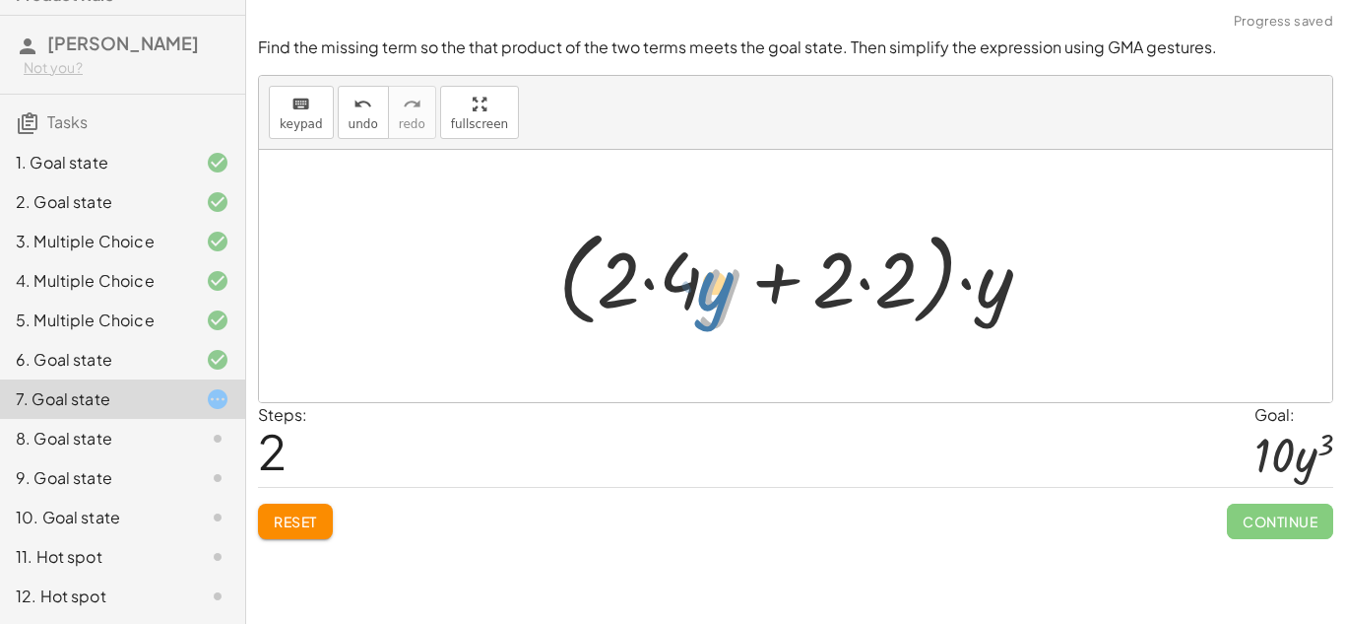
click at [712, 294] on div at bounding box center [803, 276] width 509 height 113
drag, startPoint x: 687, startPoint y: 284, endPoint x: 627, endPoint y: 278, distance: 59.4
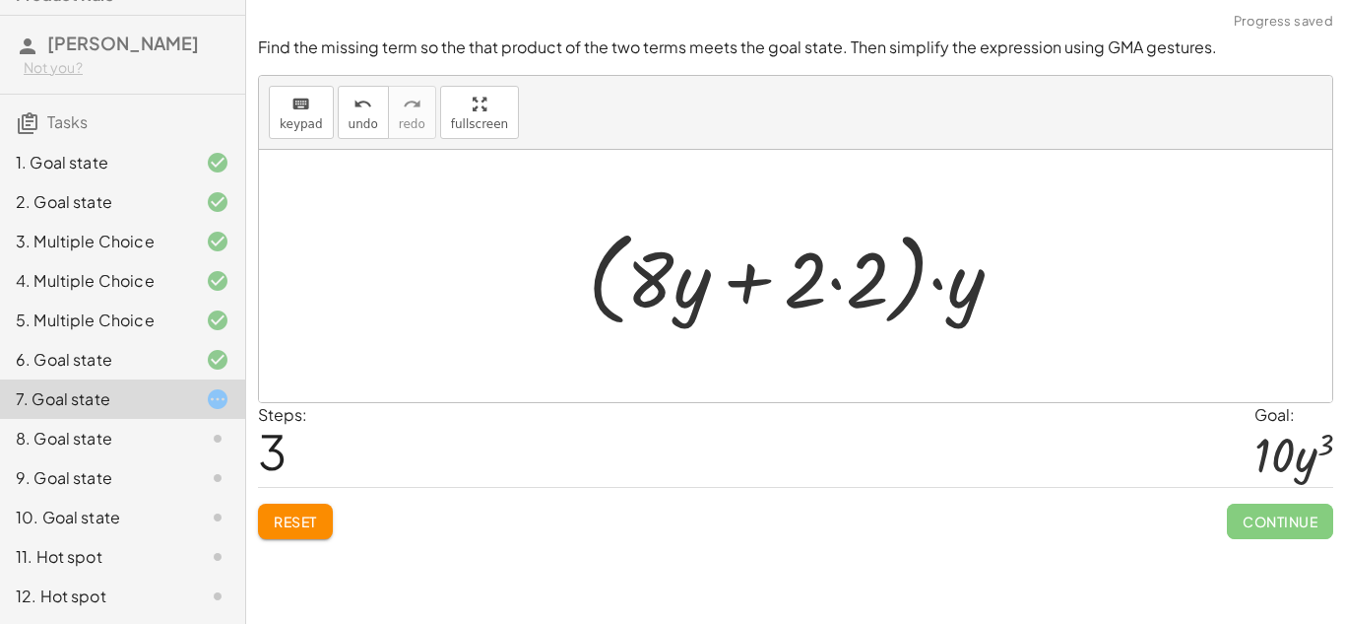
click at [809, 281] on div at bounding box center [803, 276] width 451 height 113
click at [312, 526] on span "Reset" at bounding box center [295, 521] width 43 height 18
click at [312, 526] on div "Reset Continue" at bounding box center [796, 513] width 1076 height 52
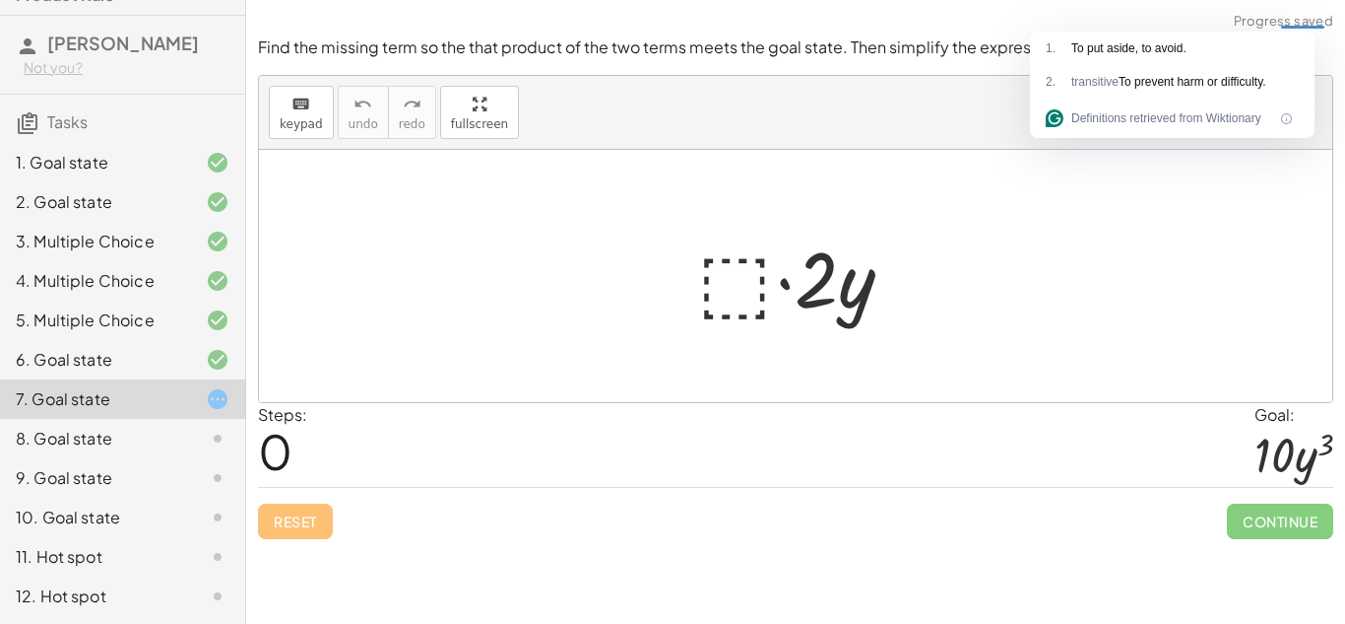
click at [752, 290] on div at bounding box center [803, 276] width 231 height 101
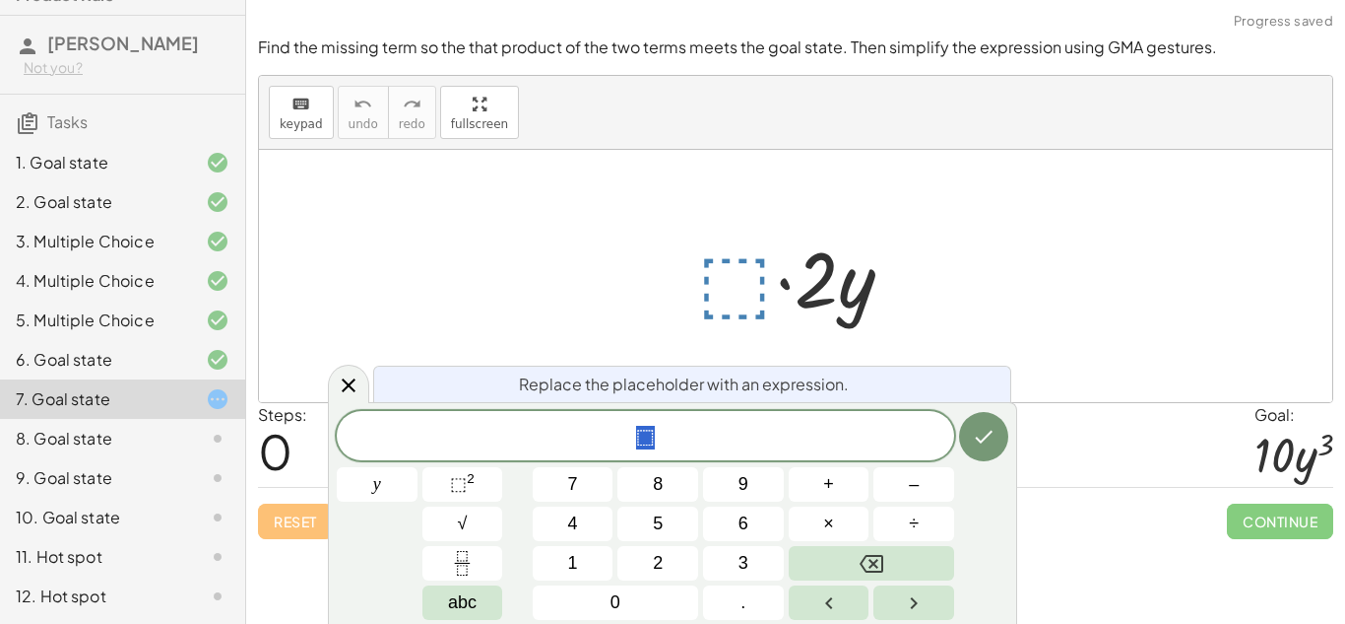
scroll to position [21, 0]
click at [394, 472] on button "y" at bounding box center [377, 484] width 81 height 34
click at [826, 487] on span "+" at bounding box center [828, 484] width 11 height 27
click at [648, 552] on button "2" at bounding box center [658, 563] width 81 height 34
click at [995, 423] on button "Done" at bounding box center [983, 436] width 49 height 49
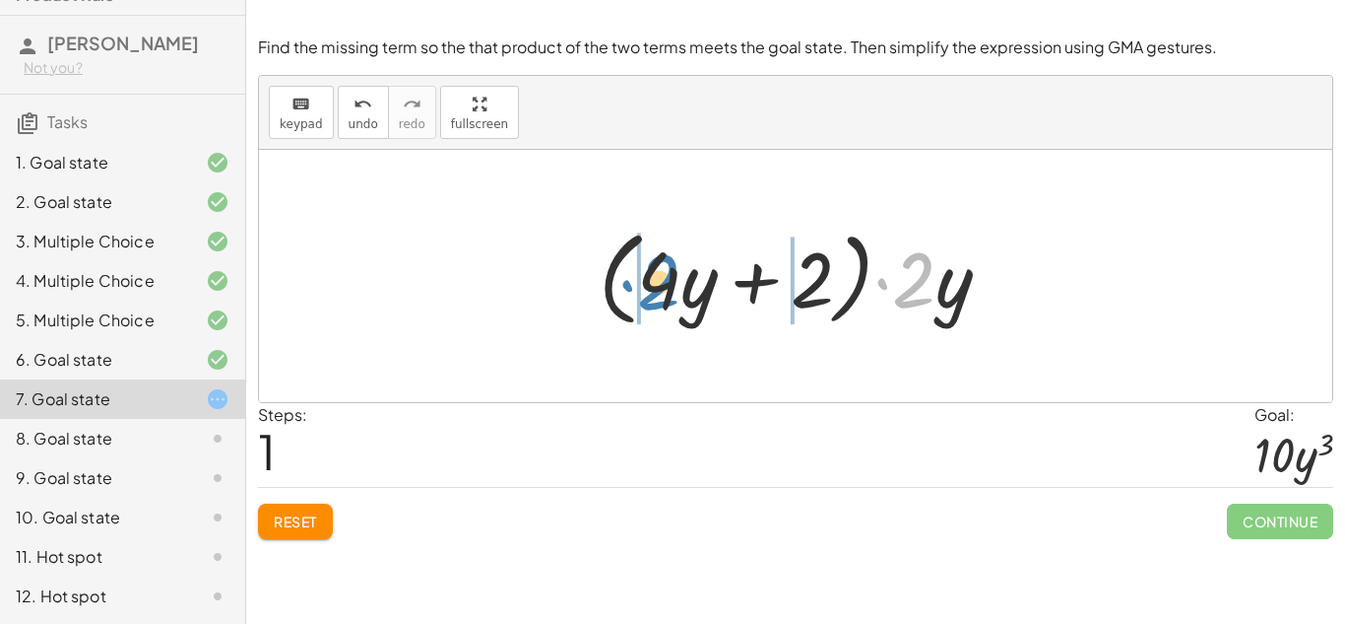
drag, startPoint x: 923, startPoint y: 273, endPoint x: 672, endPoint y: 275, distance: 251.2
click at [672, 275] on div at bounding box center [803, 276] width 428 height 113
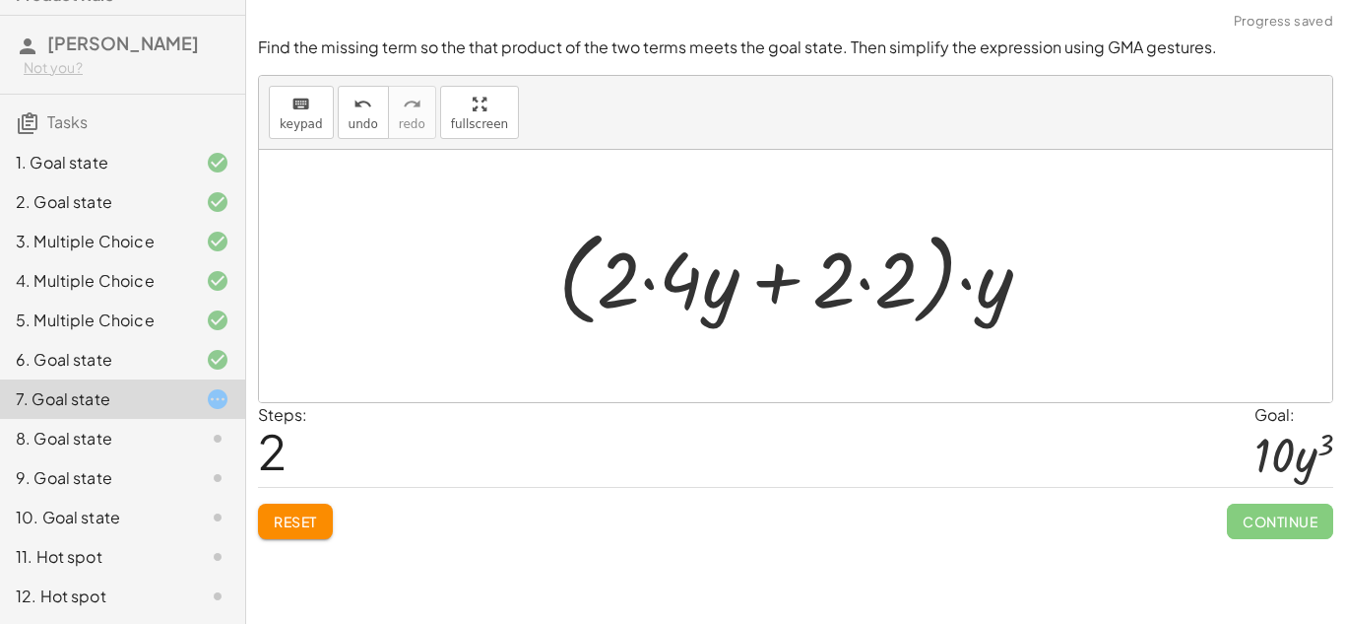
click at [263, 518] on button "Reset" at bounding box center [295, 520] width 75 height 35
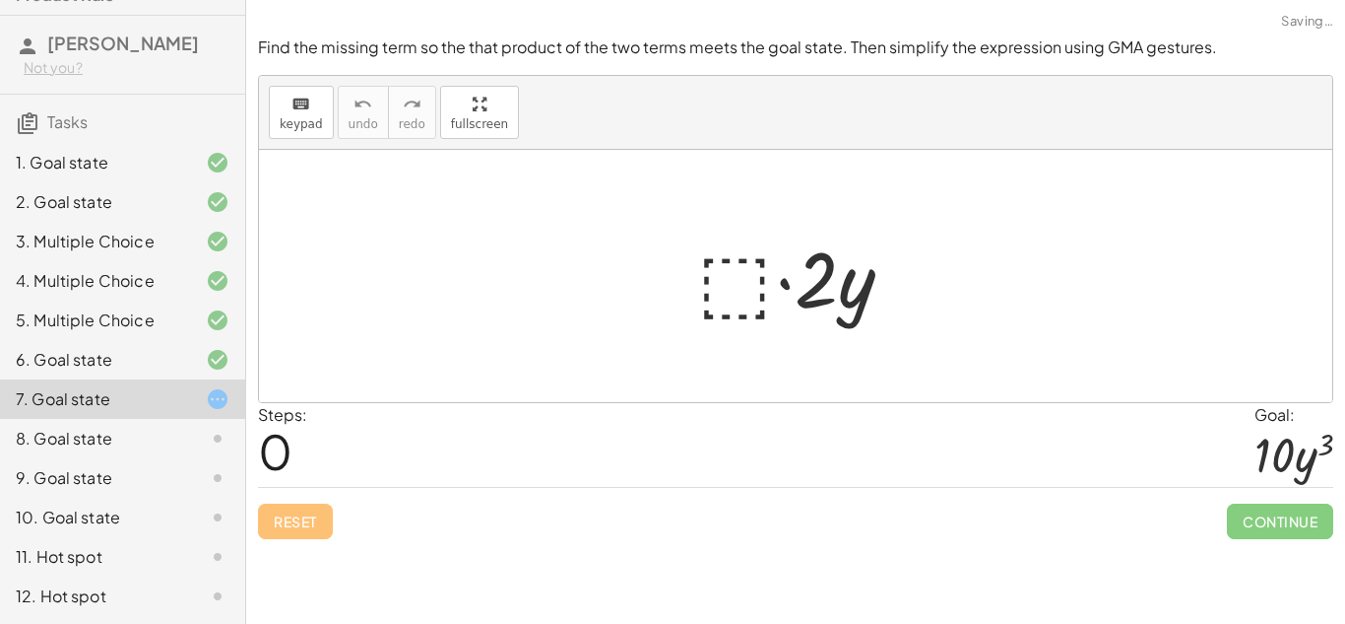
click at [712, 289] on div at bounding box center [803, 276] width 231 height 101
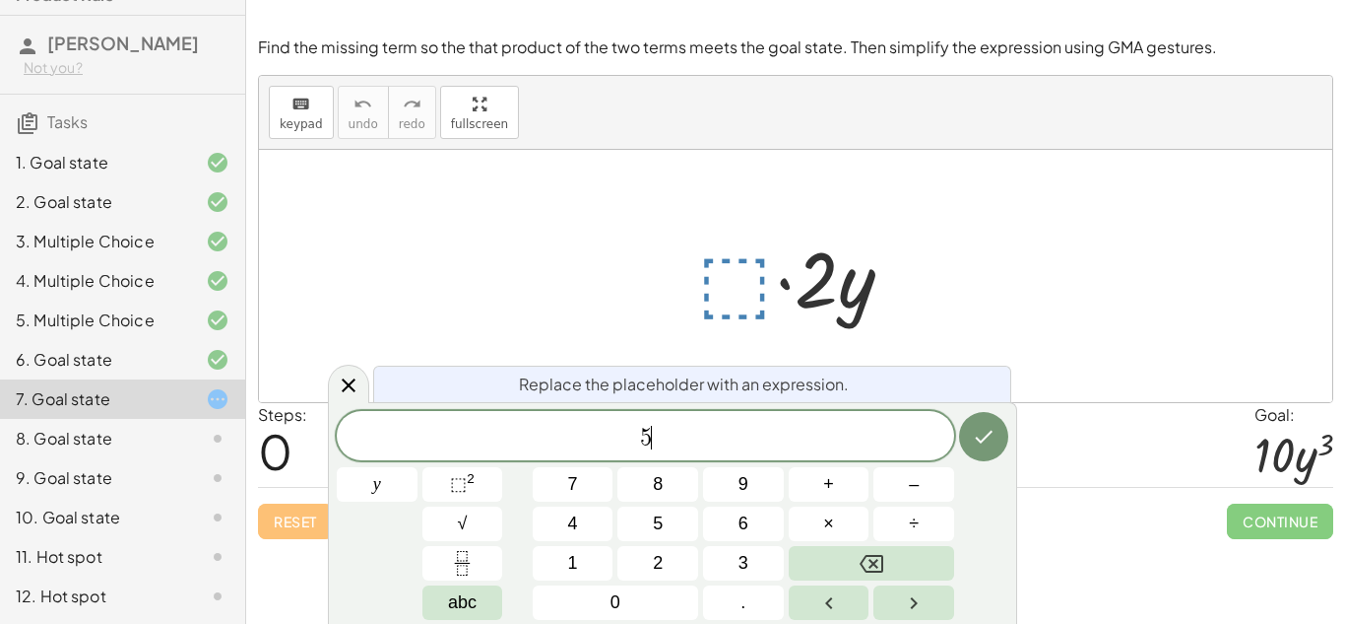
scroll to position [23, 0]
click at [401, 496] on button "y" at bounding box center [377, 484] width 81 height 34
click at [995, 435] on icon "Done" at bounding box center [984, 437] width 24 height 24
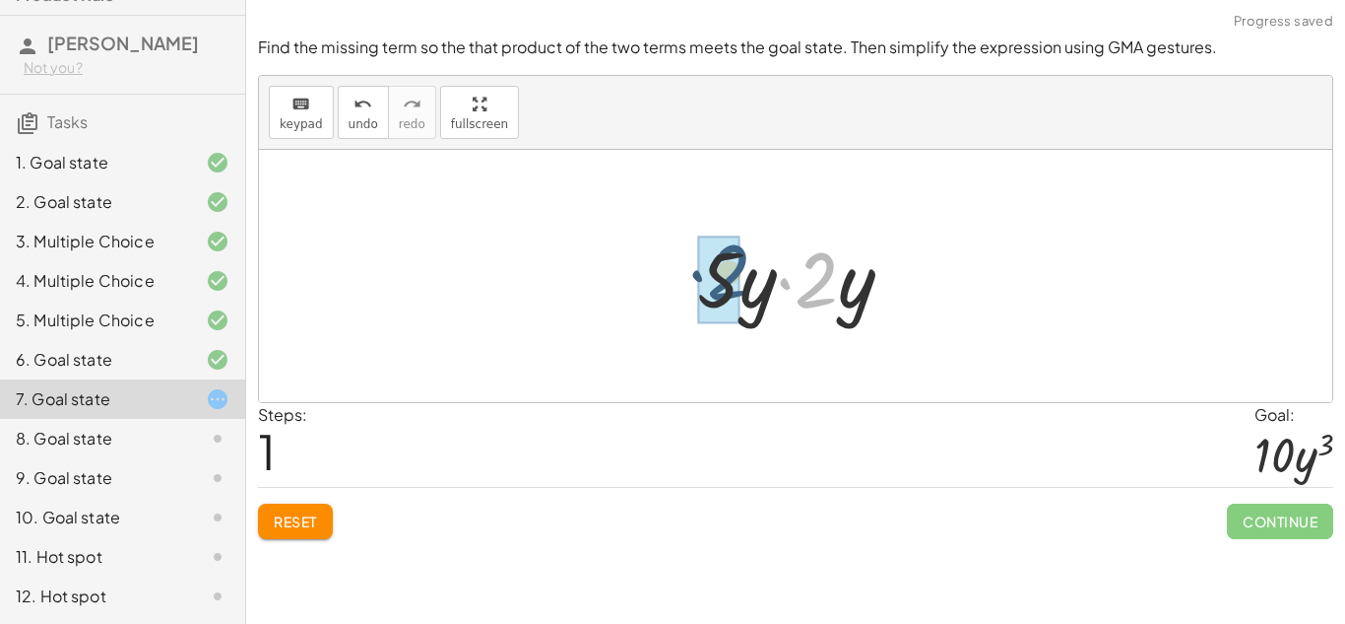
drag, startPoint x: 810, startPoint y: 282, endPoint x: 716, endPoint y: 275, distance: 93.8
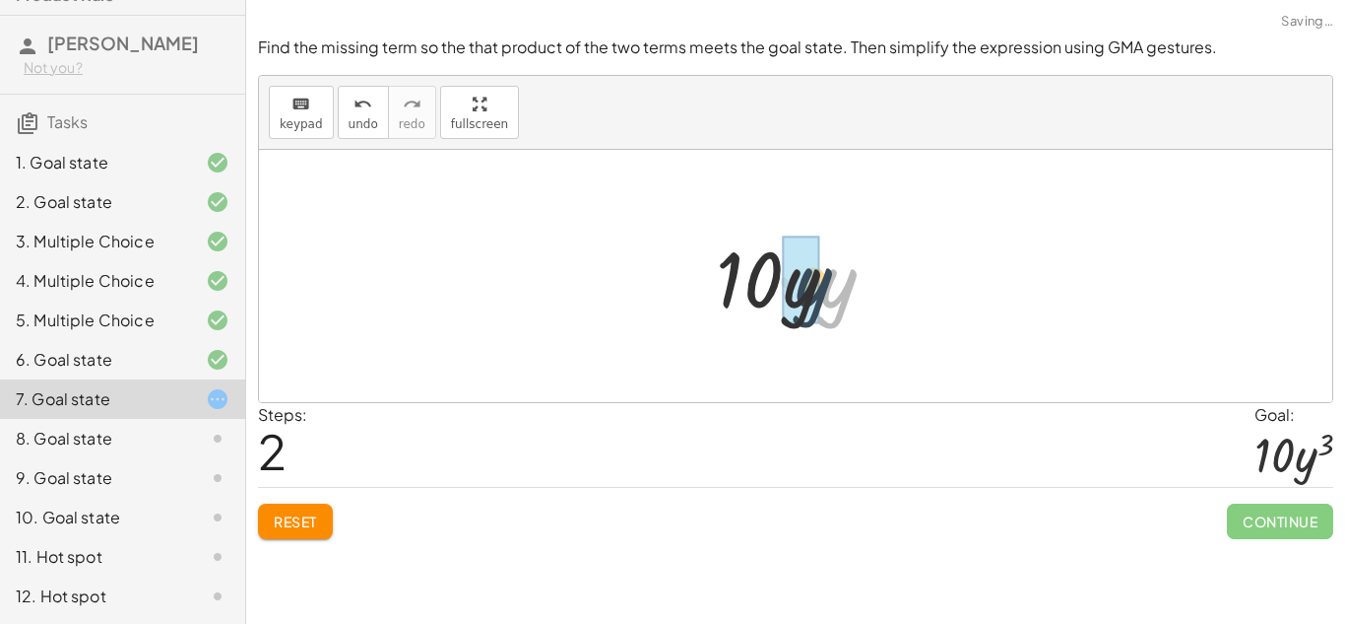
drag, startPoint x: 834, startPoint y: 287, endPoint x: 809, endPoint y: 286, distance: 25.6
click at [314, 518] on span "Reset" at bounding box center [295, 521] width 43 height 18
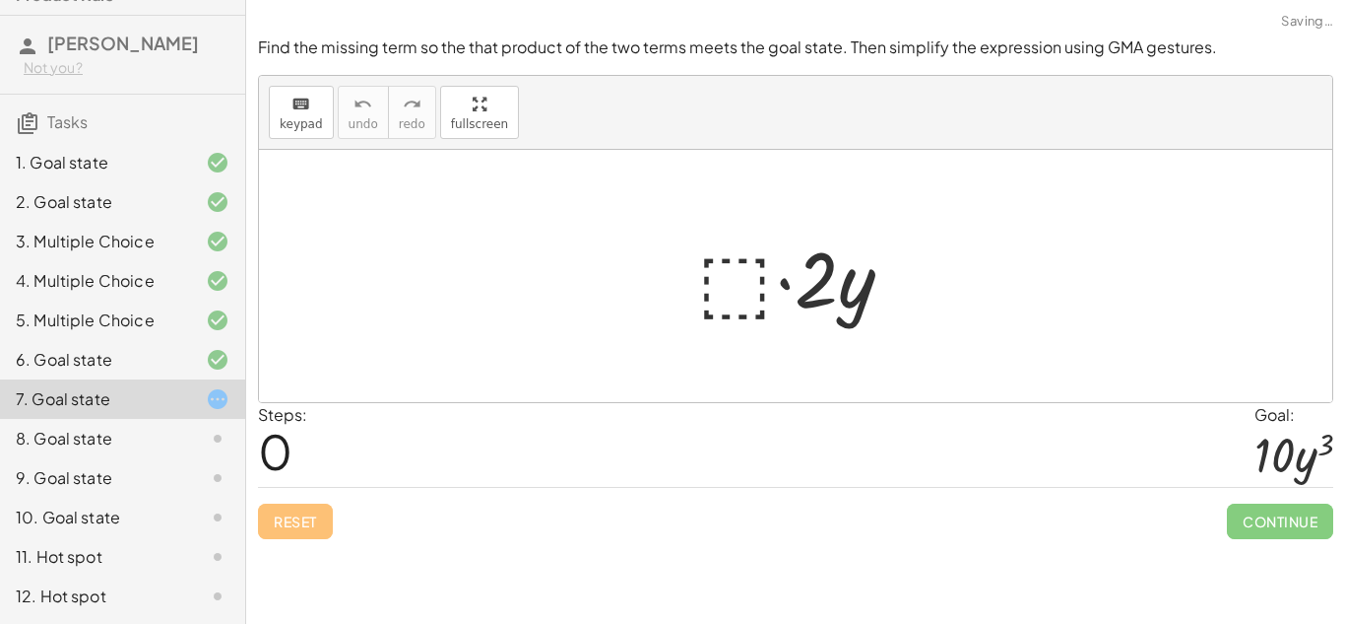
click at [732, 325] on div at bounding box center [803, 276] width 231 height 101
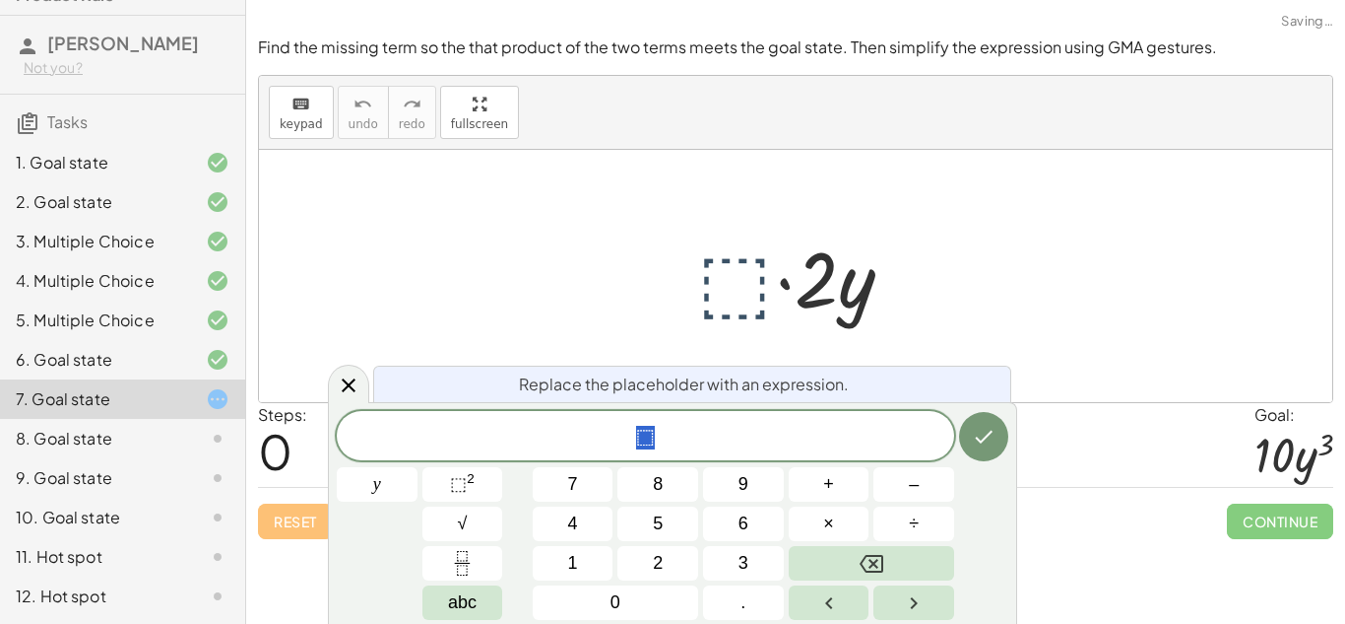
click at [723, 307] on div at bounding box center [803, 276] width 231 height 101
click at [394, 478] on button "y" at bounding box center [377, 484] width 81 height 34
click at [462, 474] on span "⬚" at bounding box center [458, 484] width 17 height 20
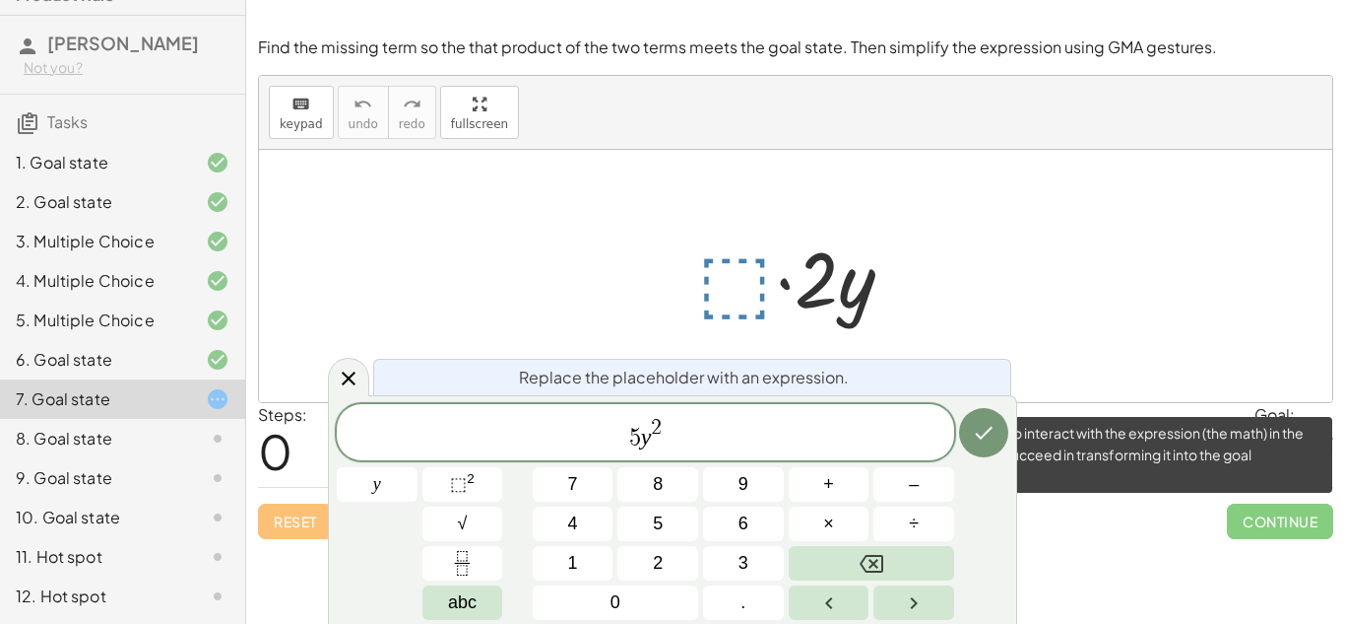
click at [1261, 507] on span "Continue" at bounding box center [1280, 520] width 106 height 35
click at [1263, 514] on span "Continue" at bounding box center [1280, 520] width 106 height 35
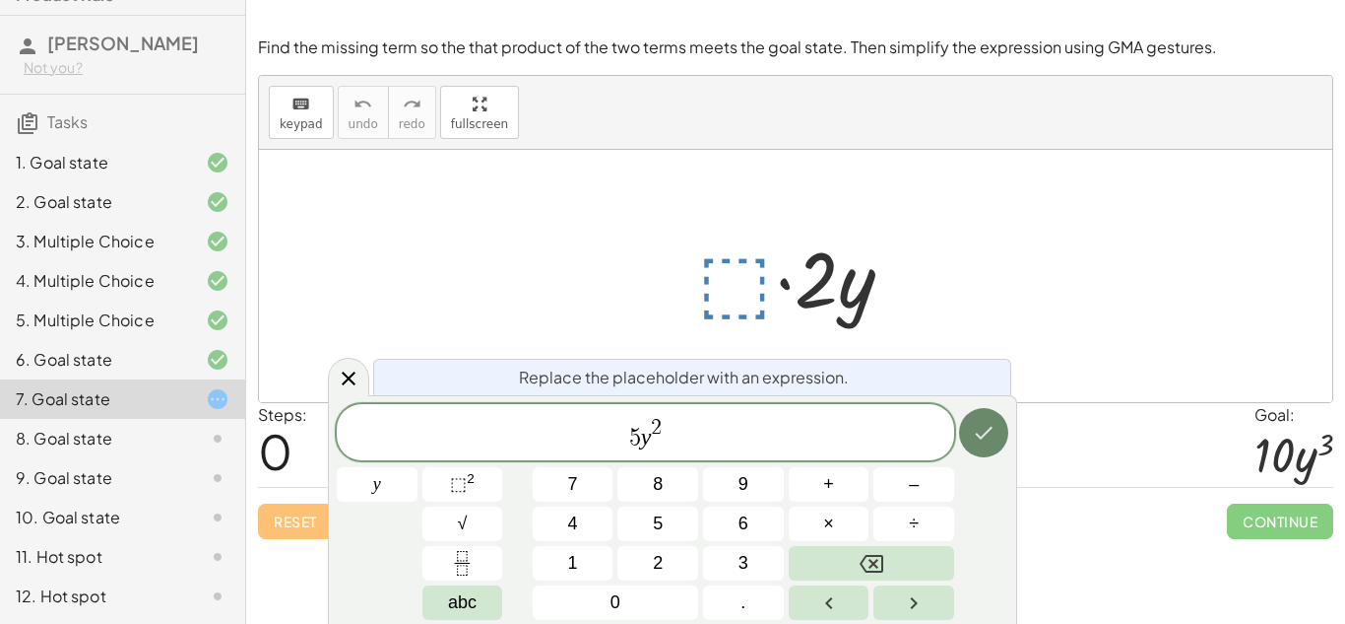
click at [980, 427] on icon "Done" at bounding box center [984, 433] width 24 height 24
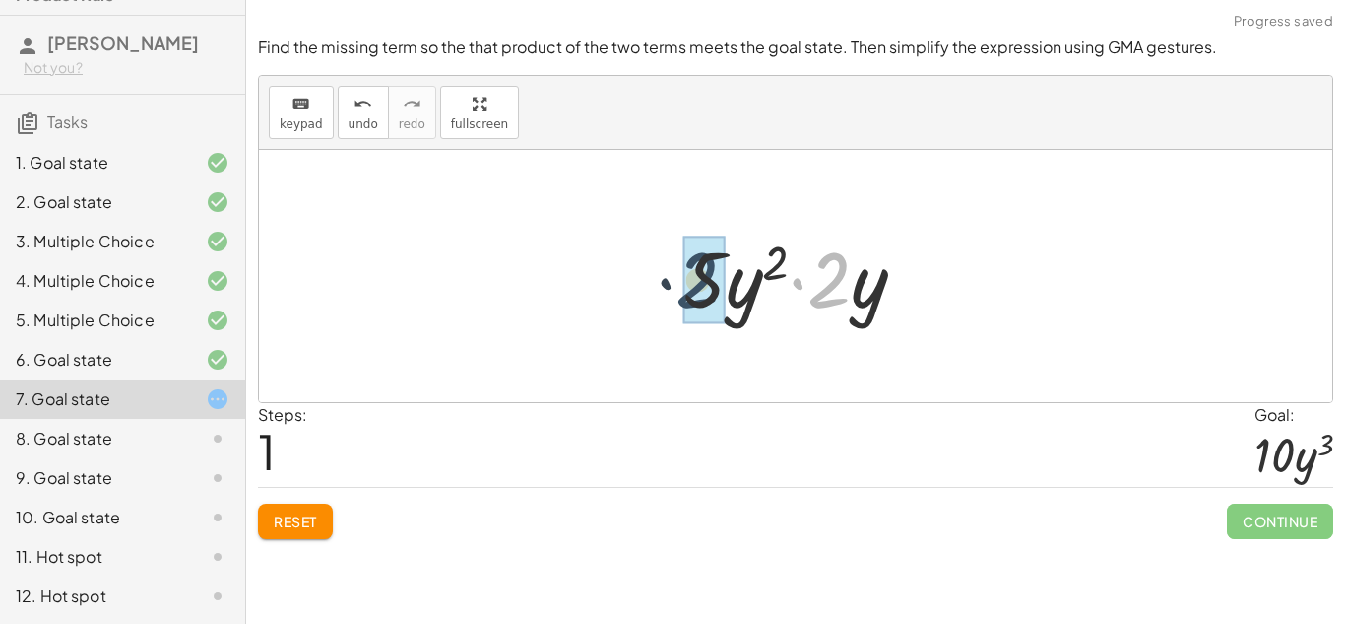
drag, startPoint x: 820, startPoint y: 290, endPoint x: 687, endPoint y: 290, distance: 134.0
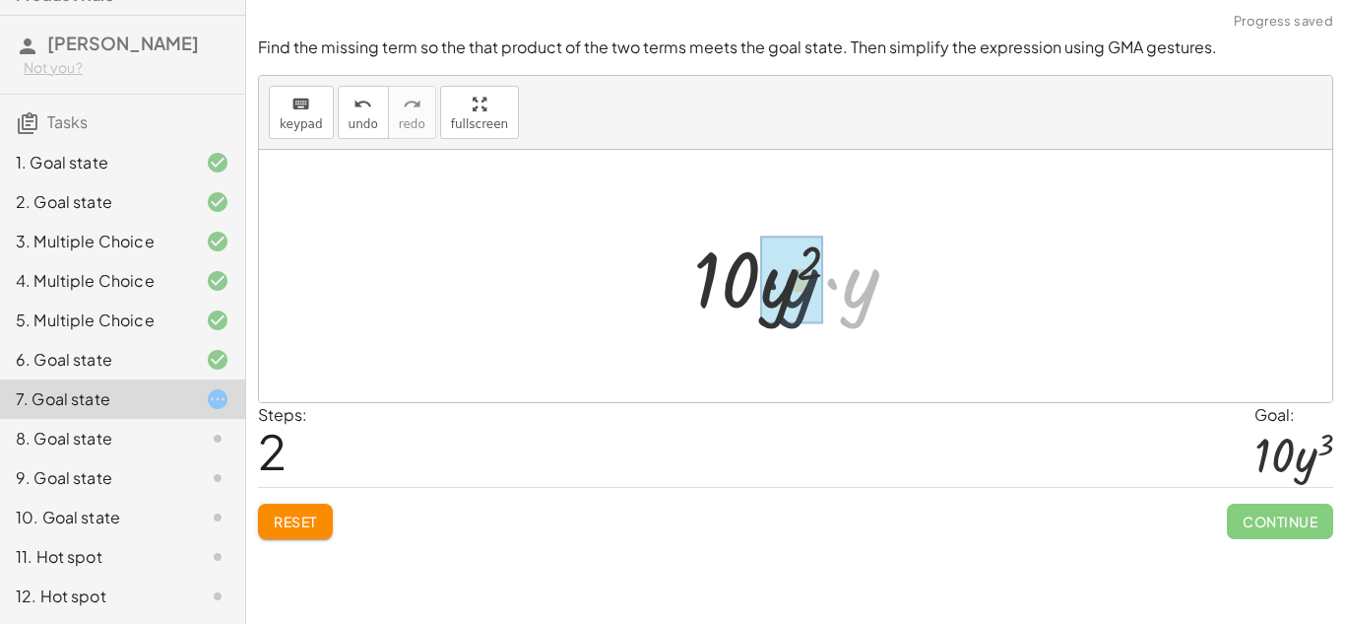
drag, startPoint x: 866, startPoint y: 291, endPoint x: 794, endPoint y: 290, distance: 71.9
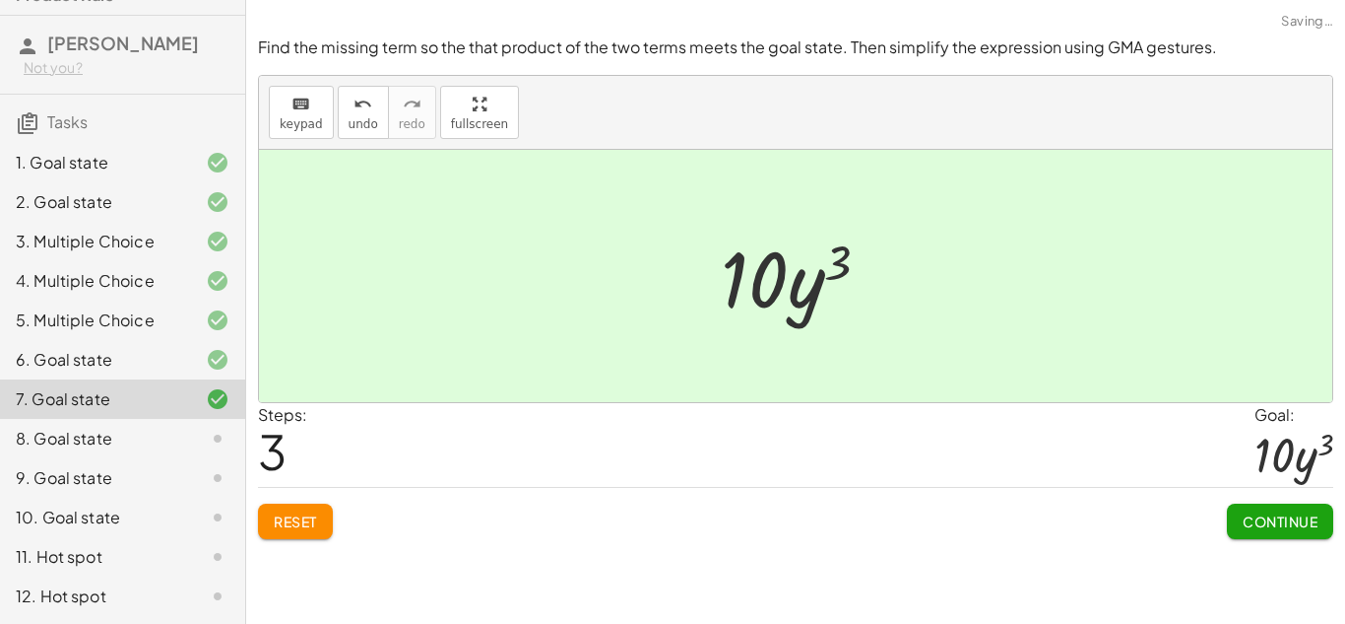
click at [1279, 523] on span "Continue" at bounding box center [1280, 521] width 75 height 18
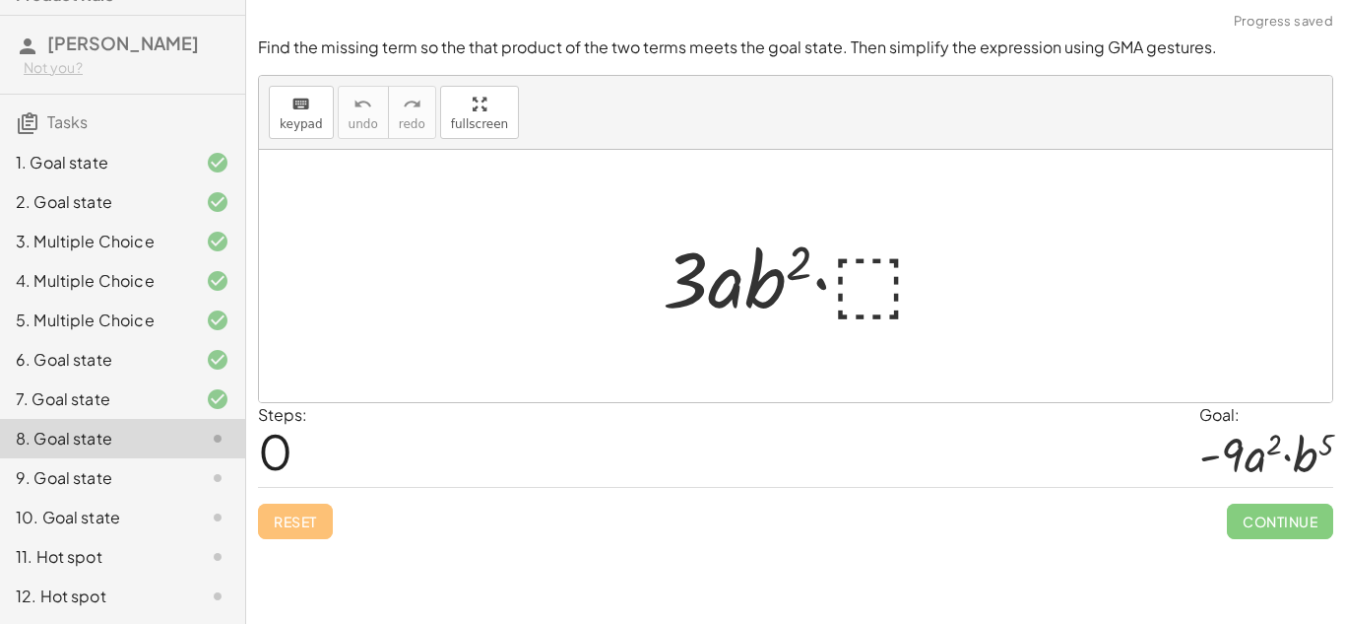
click at [853, 293] on div at bounding box center [803, 276] width 301 height 101
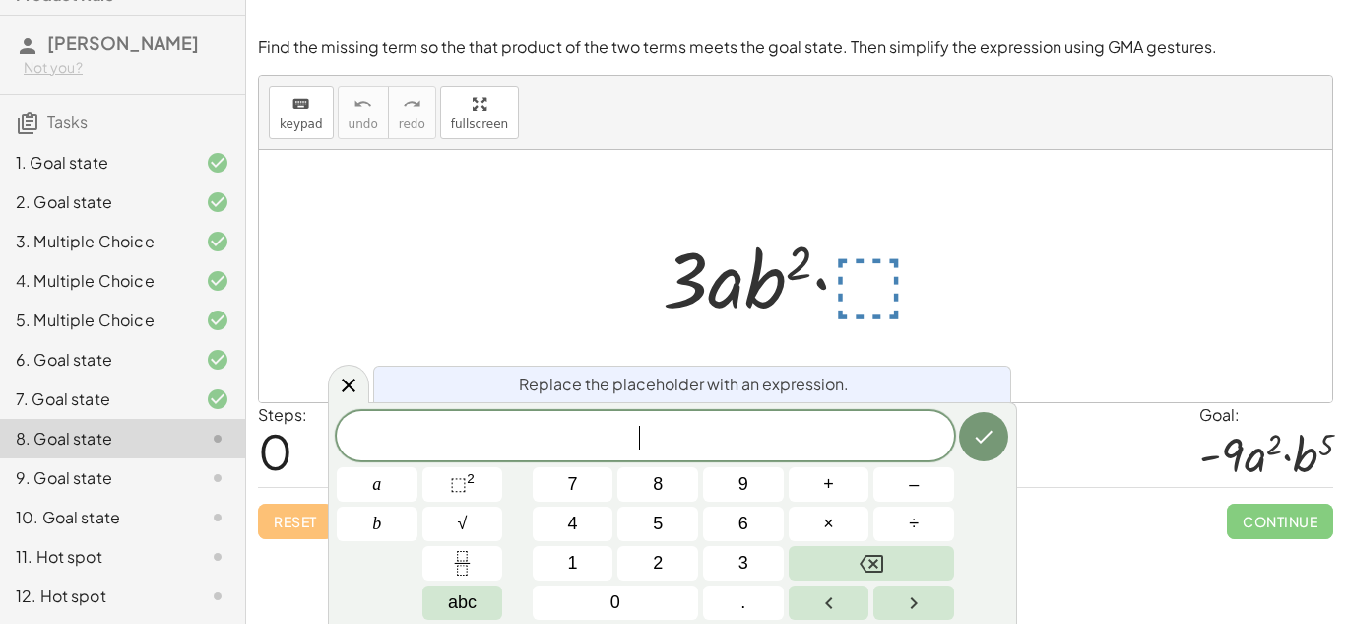
click at [230, 537] on div "9. Goal state" at bounding box center [122, 556] width 245 height 39
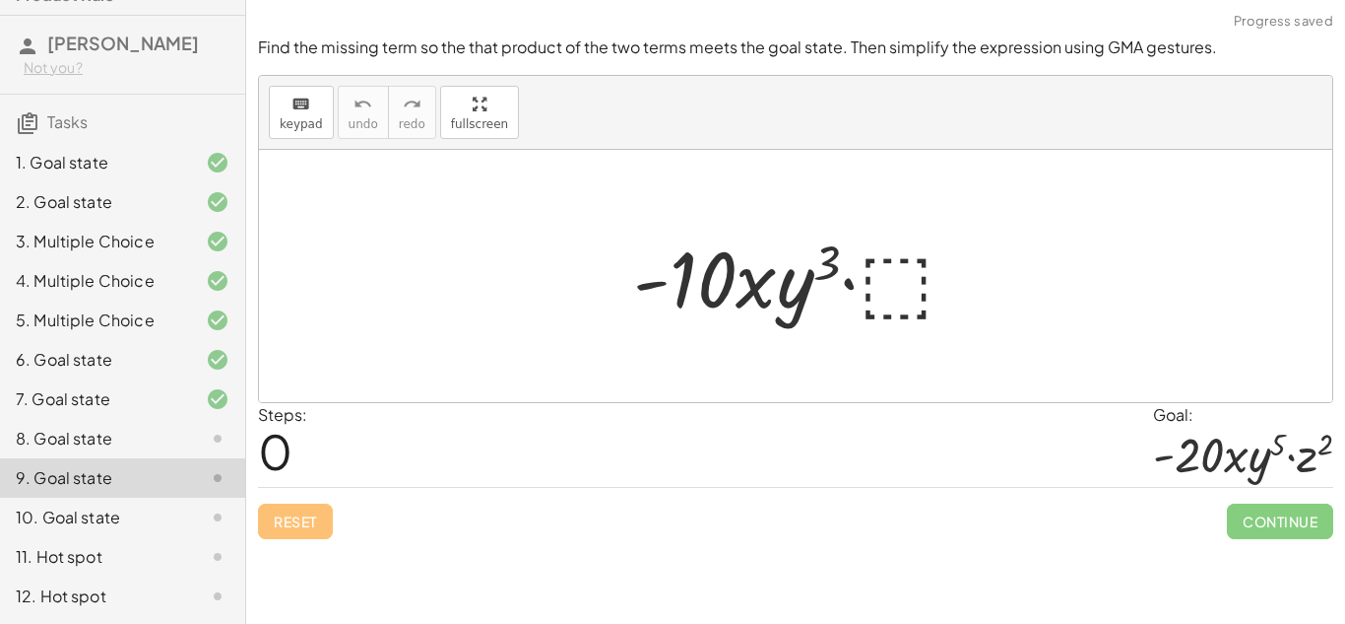
click at [217, 518] on icon at bounding box center [218, 517] width 24 height 24
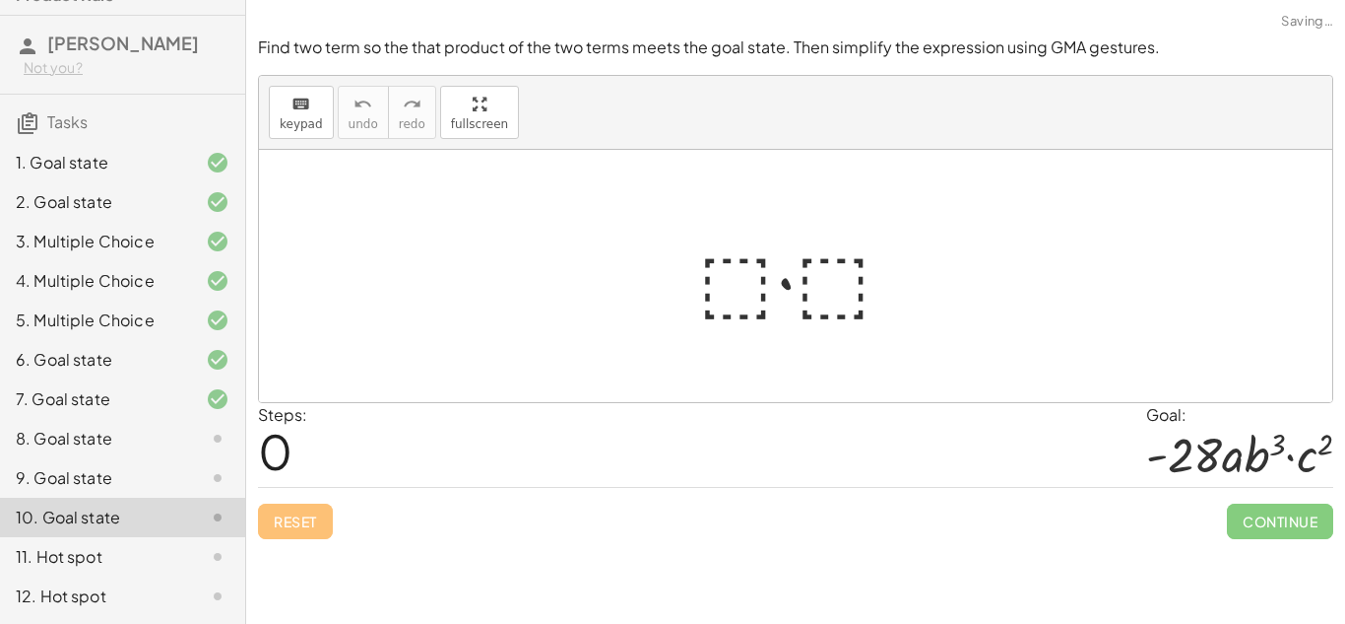
click at [202, 558] on div at bounding box center [201, 557] width 55 height 24
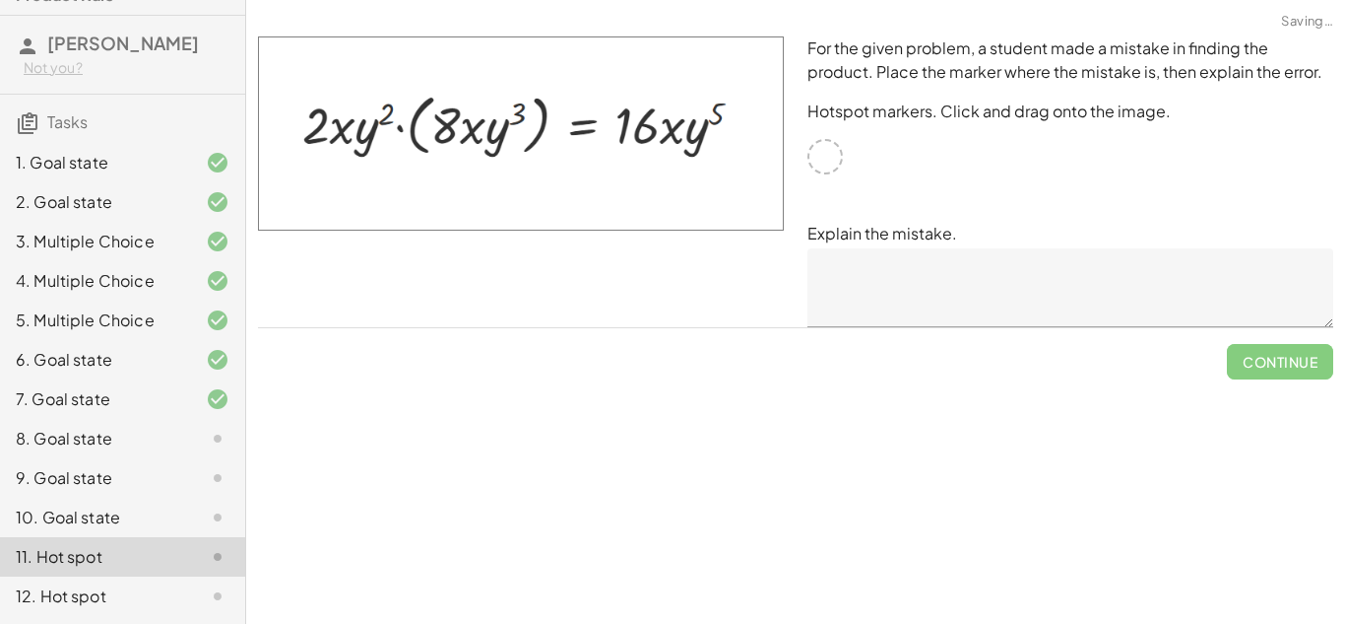
click at [183, 592] on div at bounding box center [201, 596] width 55 height 24
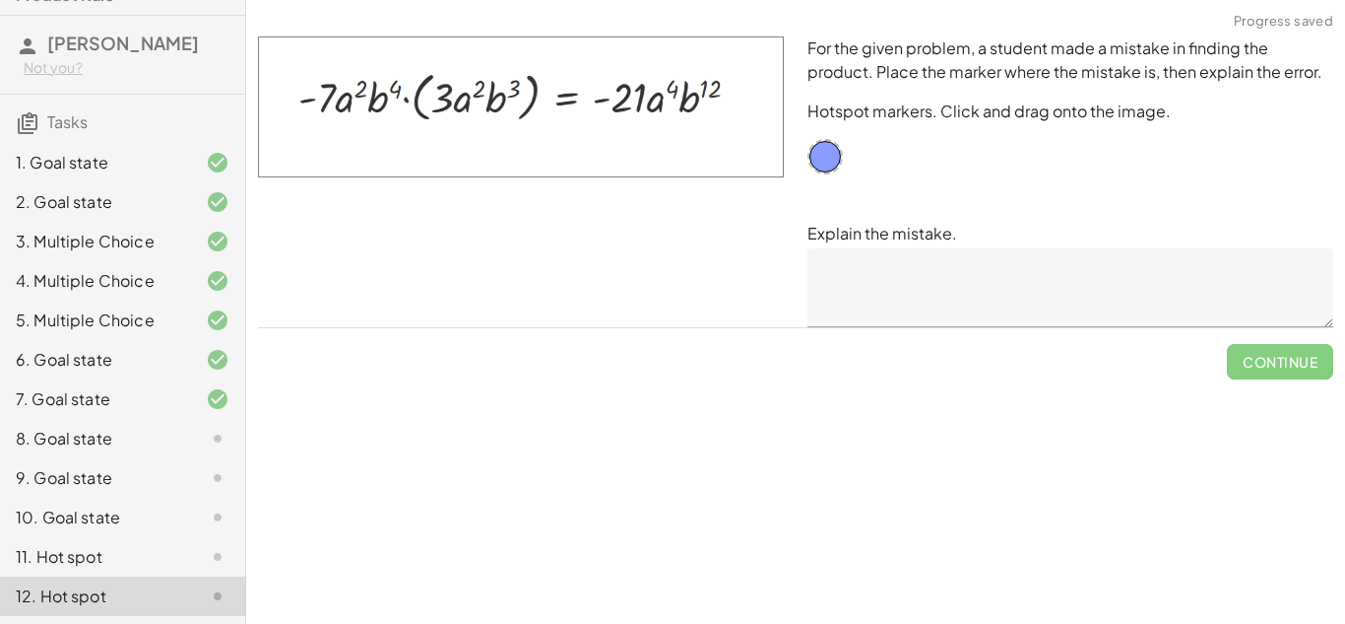
click at [201, 427] on div at bounding box center [201, 439] width 55 height 24
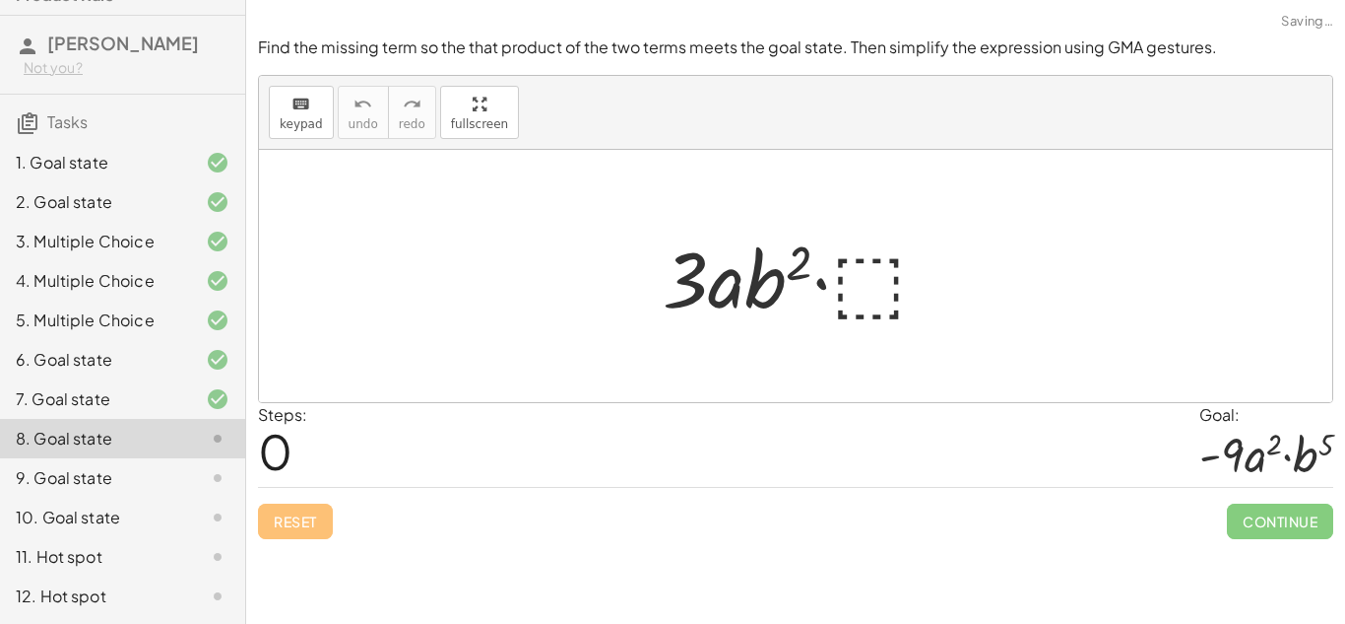
click at [168, 597] on div "12. Hot spot" at bounding box center [95, 596] width 159 height 24
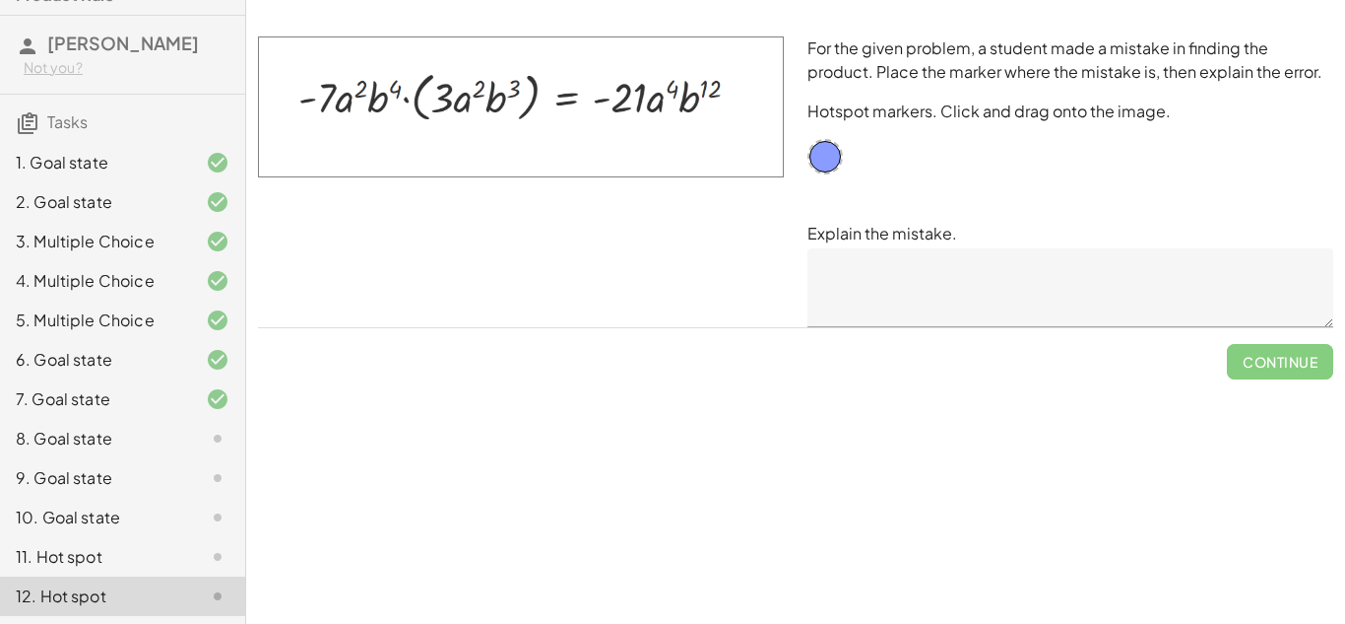
click at [123, 444] on div "8. Goal state" at bounding box center [95, 439] width 159 height 24
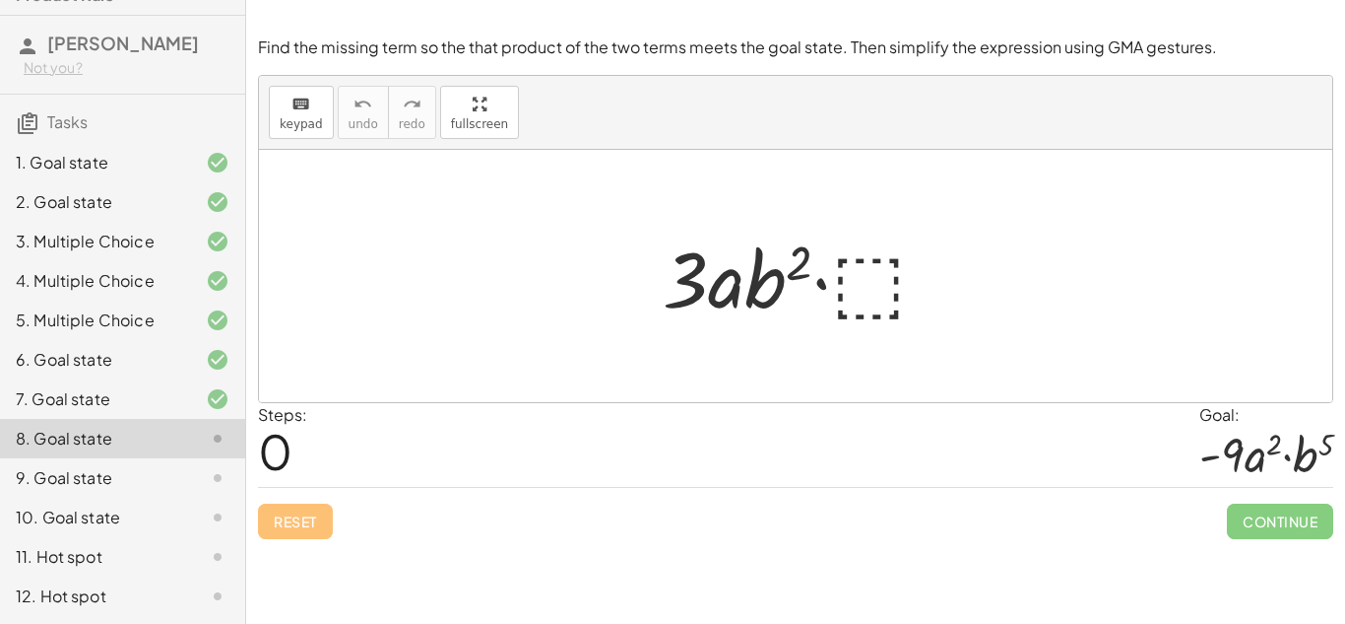
click at [846, 297] on div at bounding box center [803, 276] width 301 height 101
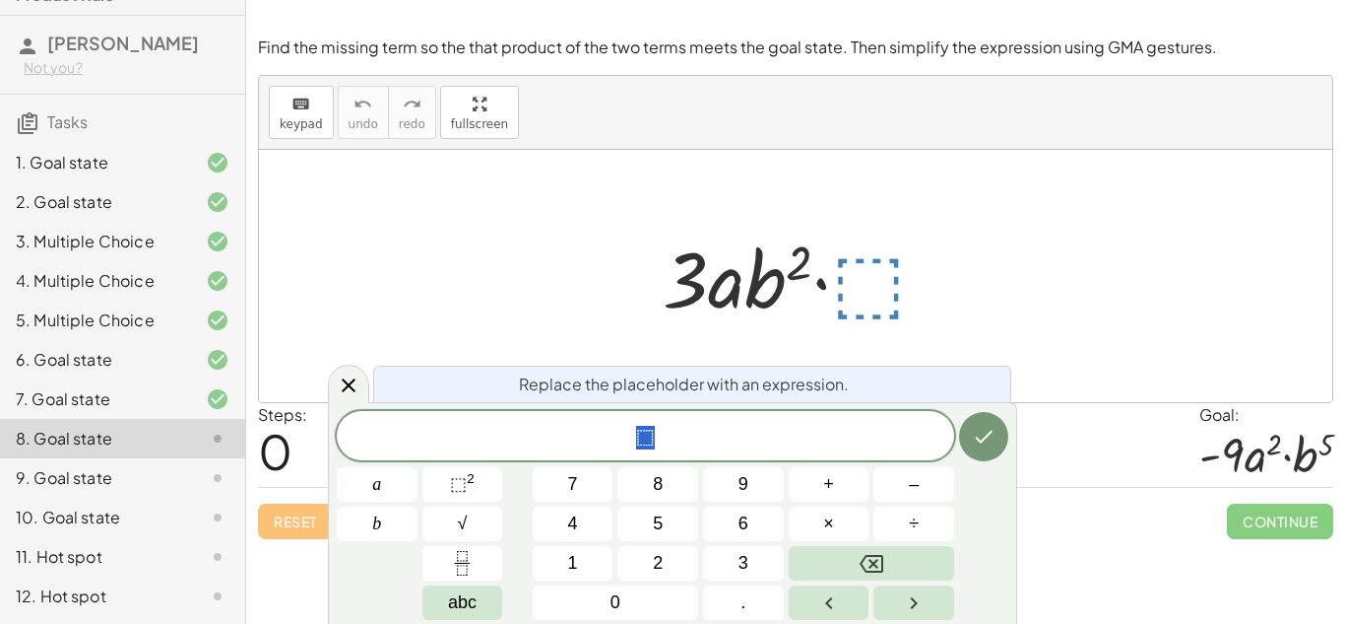
click at [739, 453] on div "⬚" at bounding box center [646, 435] width 618 height 49
click at [501, 484] on button "⬚ 2" at bounding box center [463, 484] width 81 height 34
click at [464, 492] on span "⬚" at bounding box center [458, 484] width 17 height 20
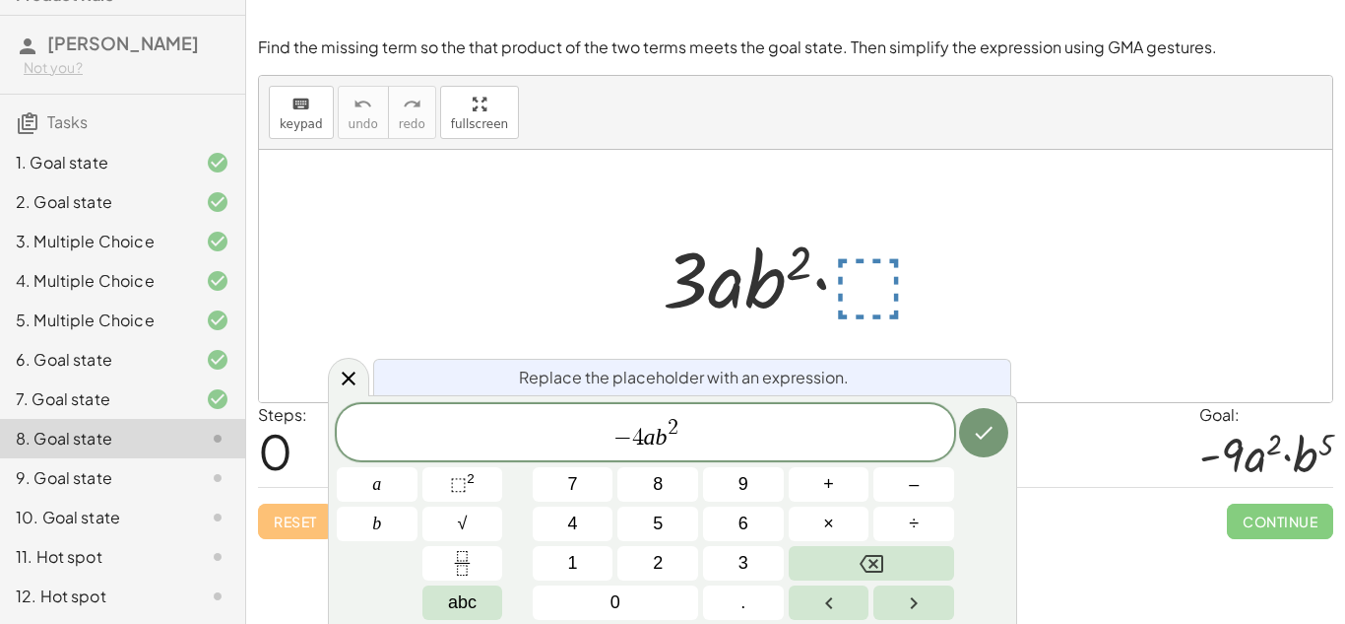
click at [676, 425] on span "2" at bounding box center [673, 428] width 11 height 22
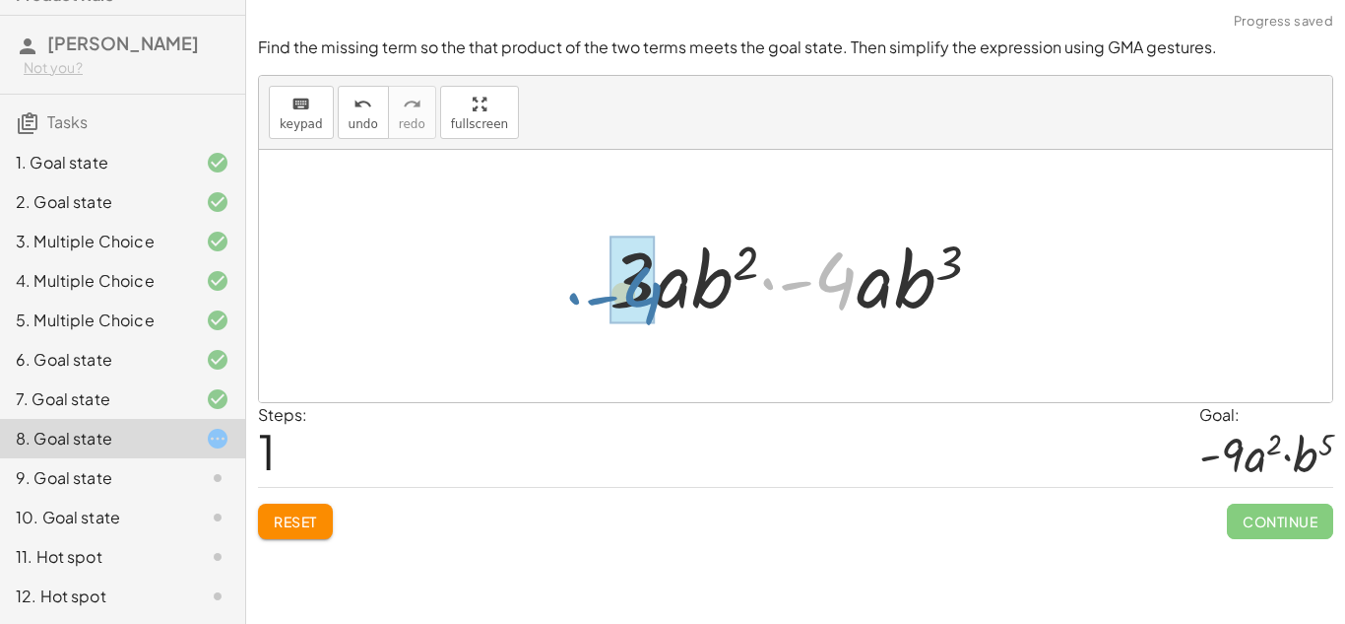
drag, startPoint x: 846, startPoint y: 288, endPoint x: 649, endPoint y: 300, distance: 197.4
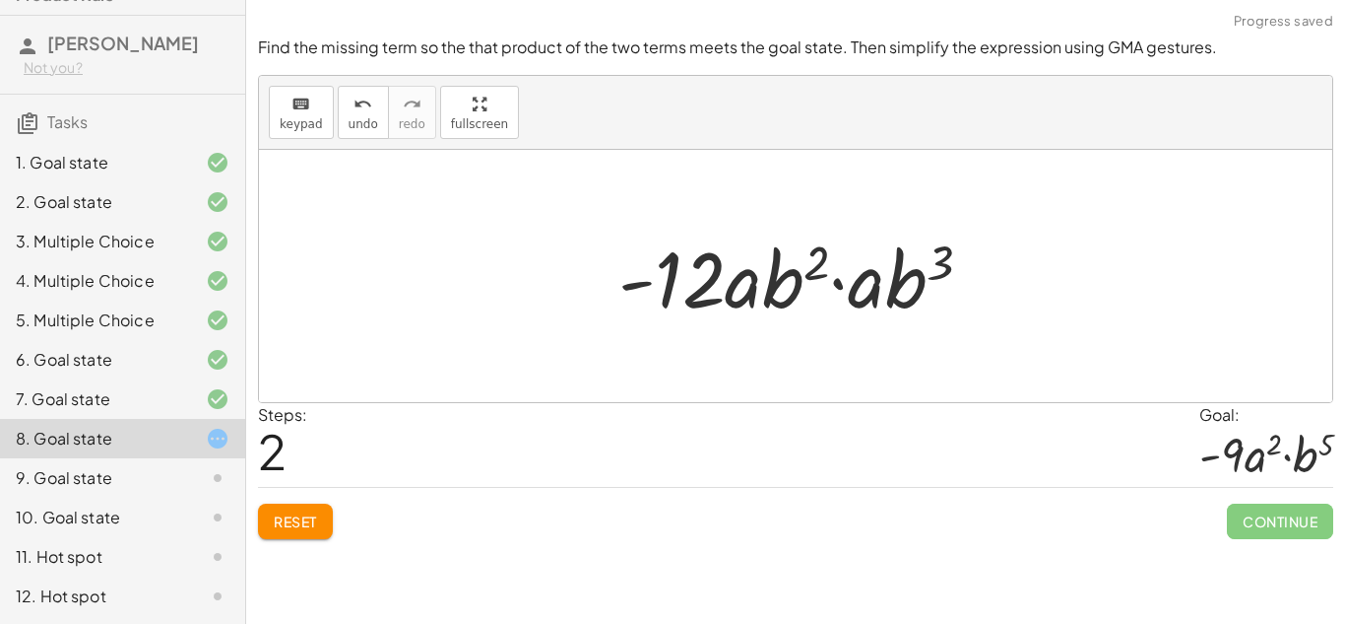
click at [706, 295] on div at bounding box center [803, 276] width 389 height 101
click at [705, 295] on div at bounding box center [803, 276] width 389 height 101
click at [317, 520] on span "Reset" at bounding box center [295, 521] width 43 height 18
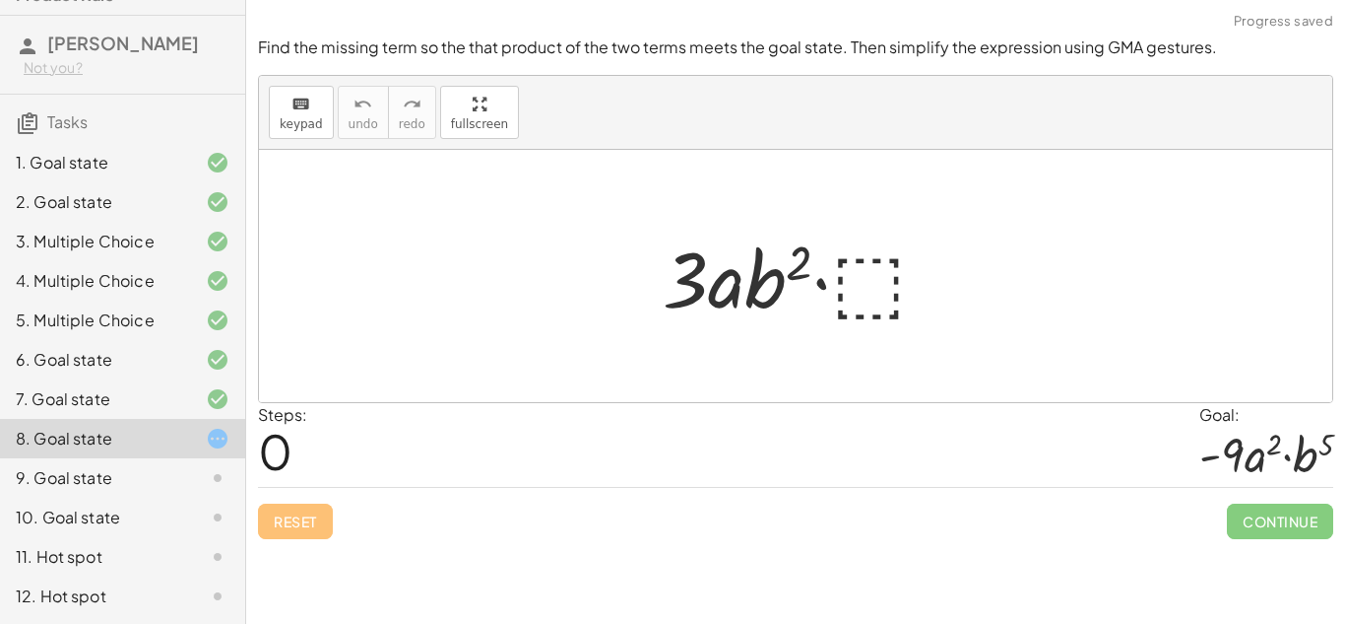
click at [883, 293] on div at bounding box center [803, 276] width 301 height 101
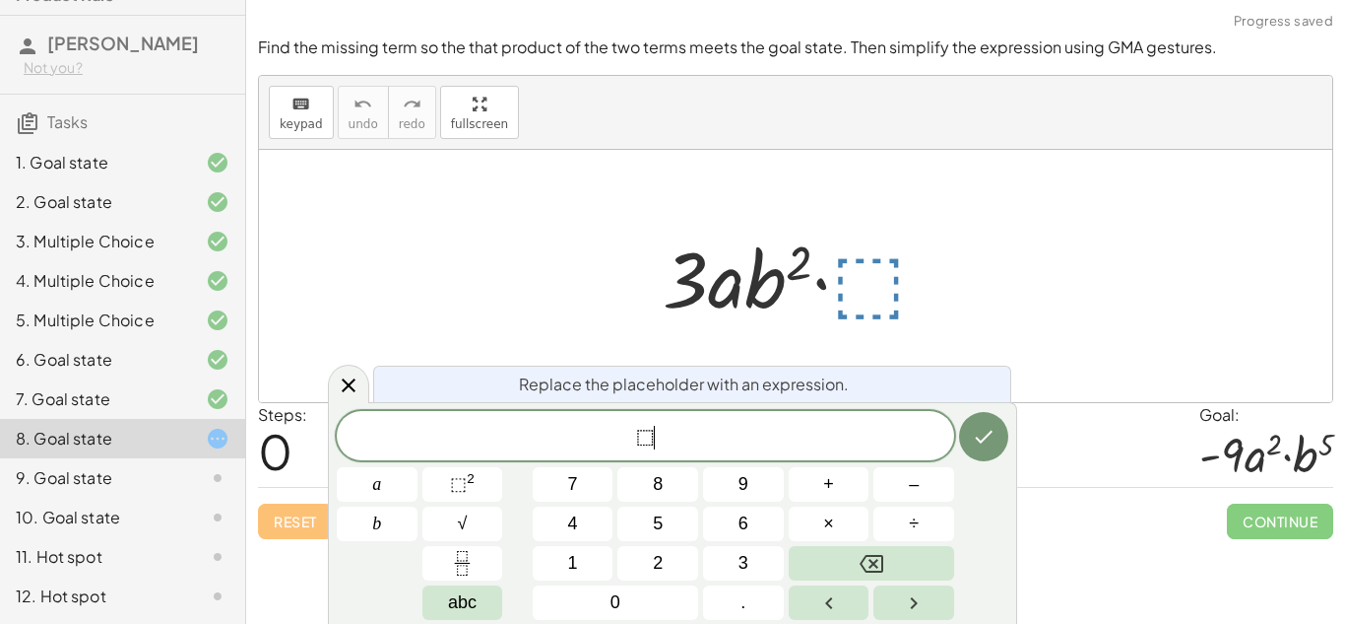
click at [683, 427] on span "⬚ ​" at bounding box center [646, 438] width 618 height 28
click at [494, 481] on button "⬚ 2" at bounding box center [463, 484] width 81 height 34
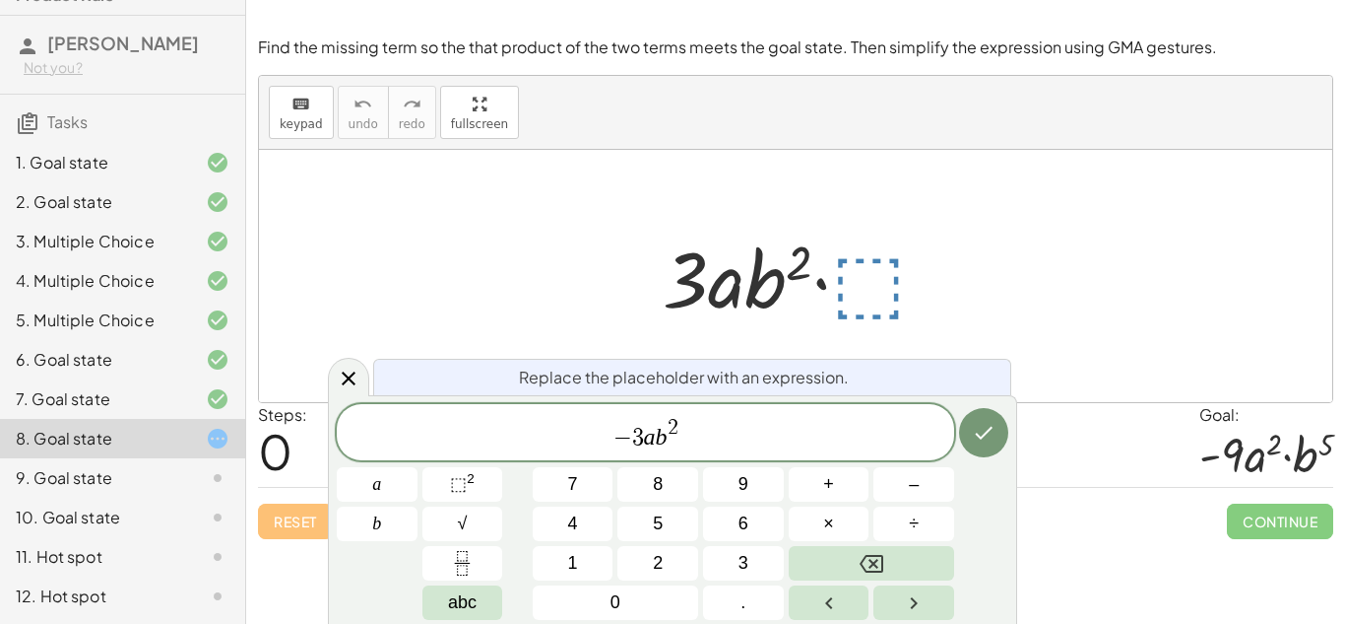
click at [674, 427] on span "2" at bounding box center [673, 428] width 11 height 22
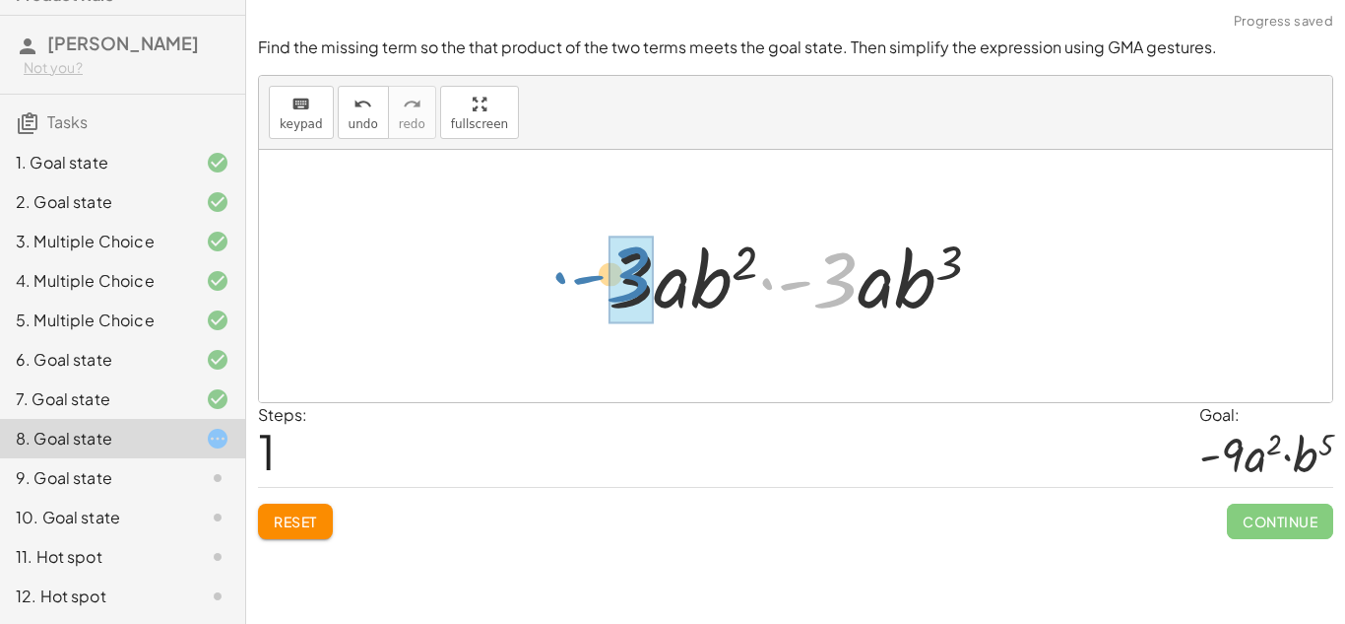
drag, startPoint x: 833, startPoint y: 270, endPoint x: 640, endPoint y: 265, distance: 193.1
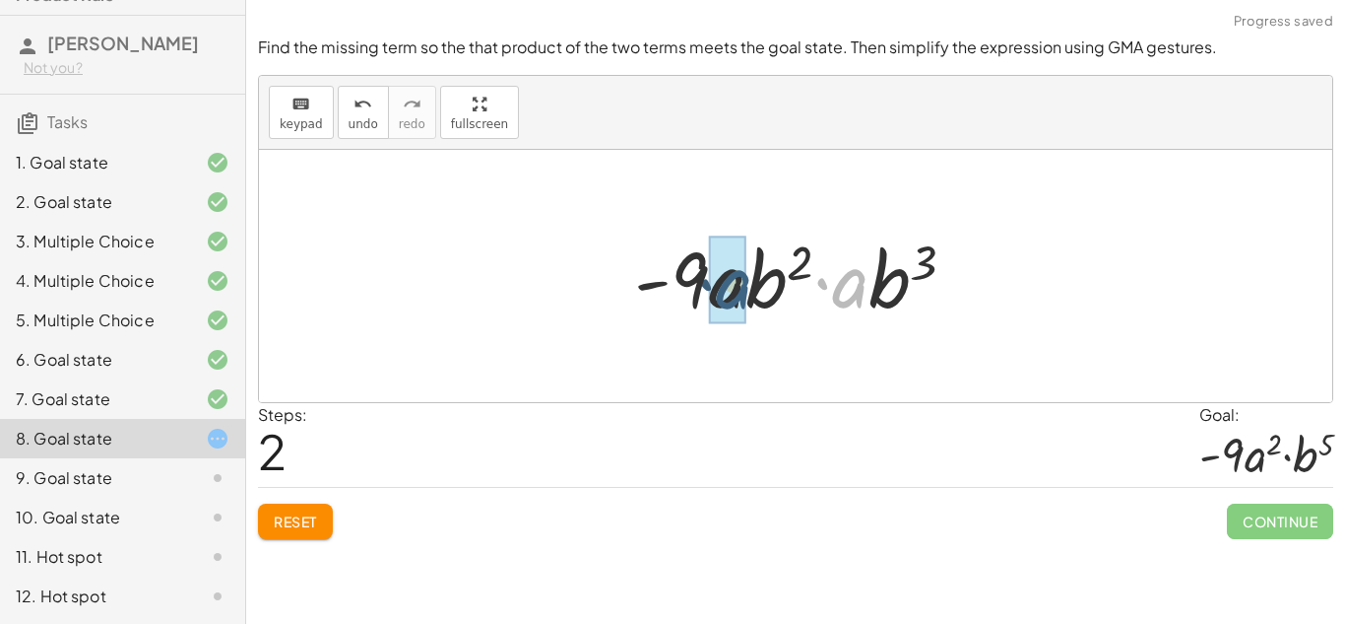
drag, startPoint x: 838, startPoint y: 295, endPoint x: 717, endPoint y: 296, distance: 121.2
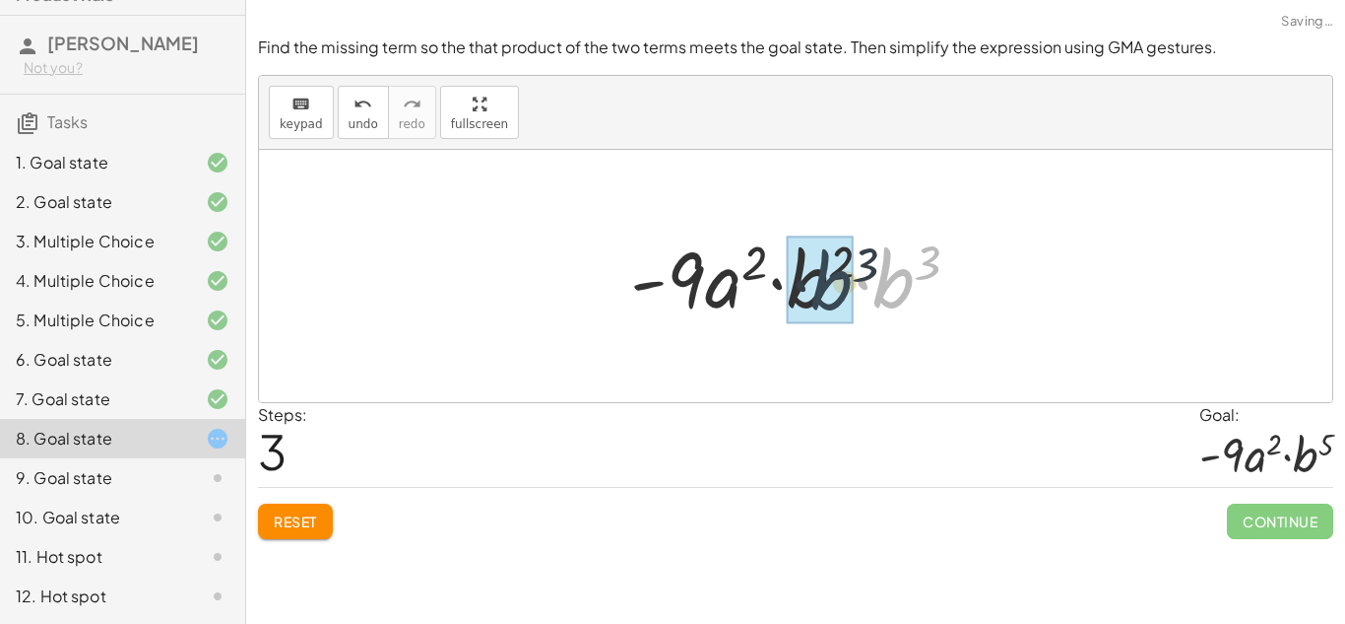
drag, startPoint x: 896, startPoint y: 284, endPoint x: 824, endPoint y: 285, distance: 71.9
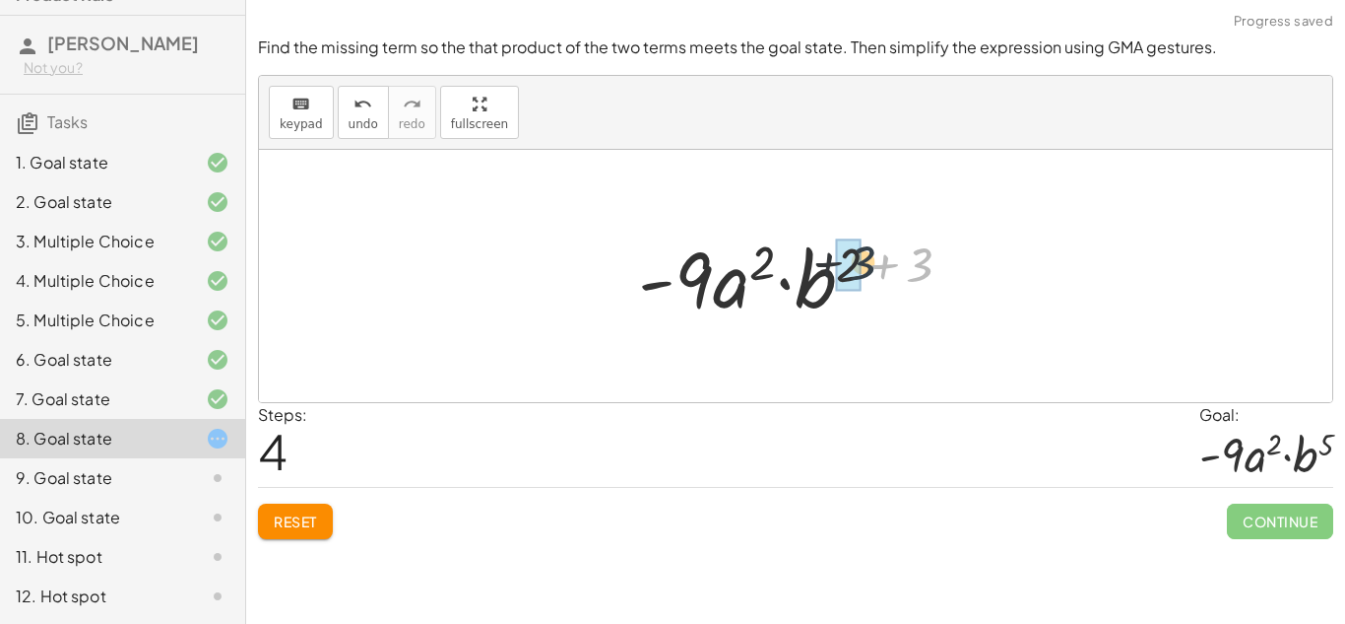
drag, startPoint x: 926, startPoint y: 265, endPoint x: 856, endPoint y: 262, distance: 70.0
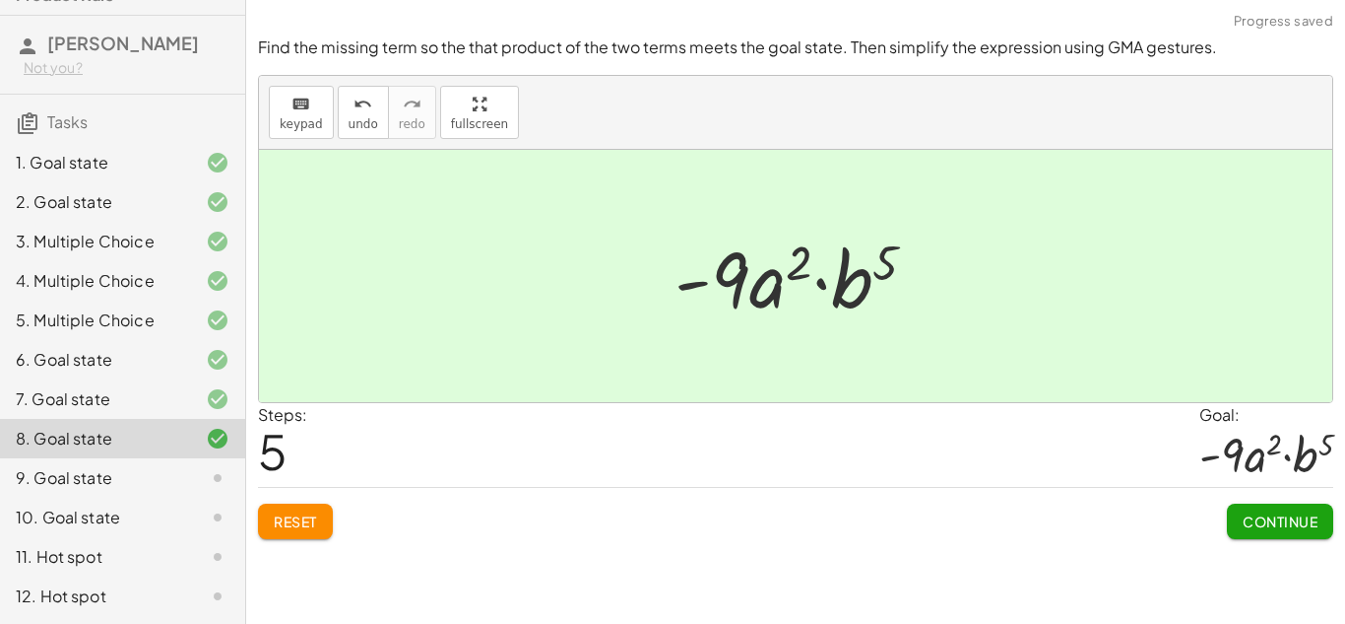
click at [1260, 521] on span "Continue" at bounding box center [1280, 521] width 75 height 18
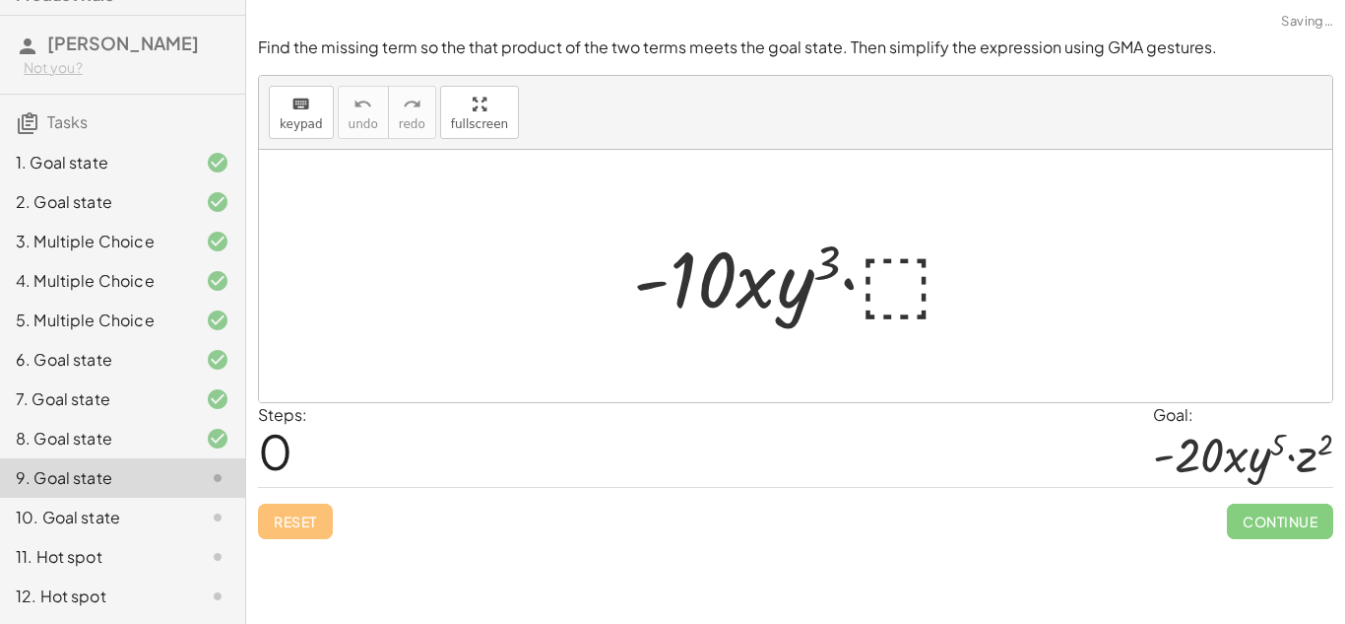
click at [743, 518] on div "Reset Continue" at bounding box center [796, 513] width 1076 height 52
click at [849, 297] on div at bounding box center [803, 276] width 359 height 101
click at [882, 295] on div at bounding box center [803, 276] width 359 height 101
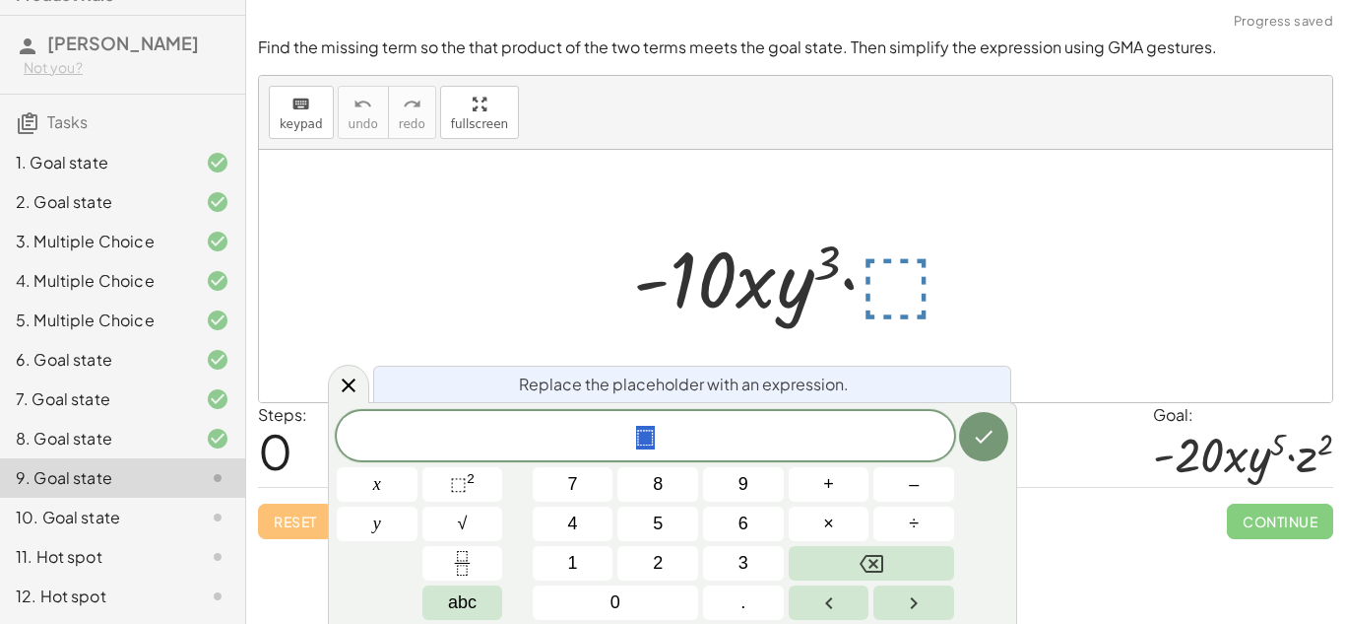
click at [754, 449] on span "⬚" at bounding box center [646, 438] width 618 height 28
click at [492, 483] on button "⬚ 2" at bounding box center [463, 484] width 81 height 34
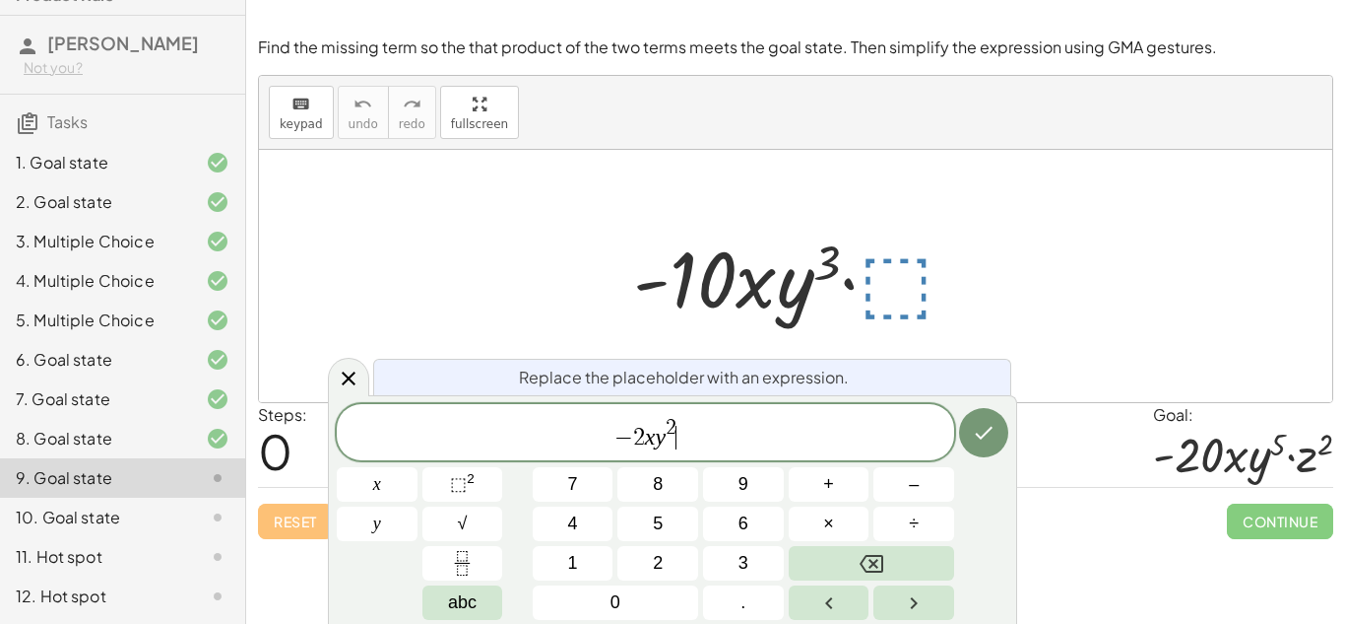
click at [683, 437] on span "− 2 x y 2 ​" at bounding box center [646, 433] width 618 height 35
click at [852, 520] on button "×" at bounding box center [829, 523] width 81 height 34
click at [456, 471] on span "⬚ 2" at bounding box center [462, 484] width 25 height 27
click at [973, 430] on icon "Done" at bounding box center [984, 433] width 24 height 24
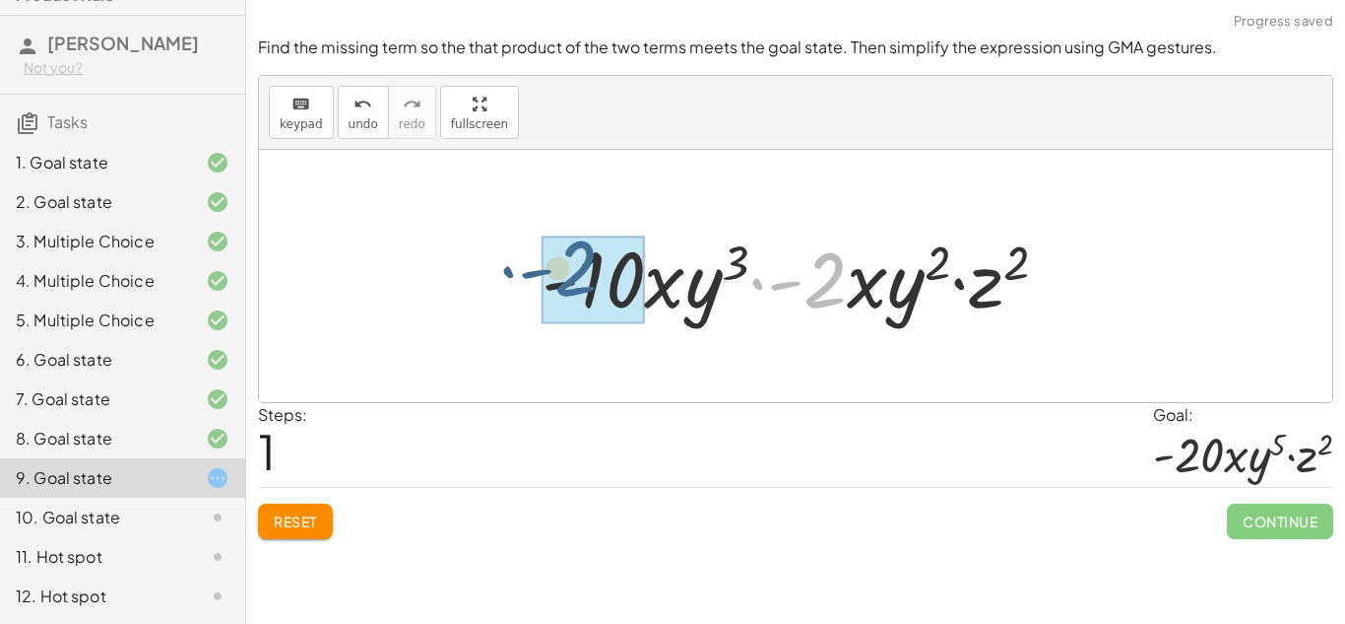
drag, startPoint x: 831, startPoint y: 283, endPoint x: 577, endPoint y: 271, distance: 254.4
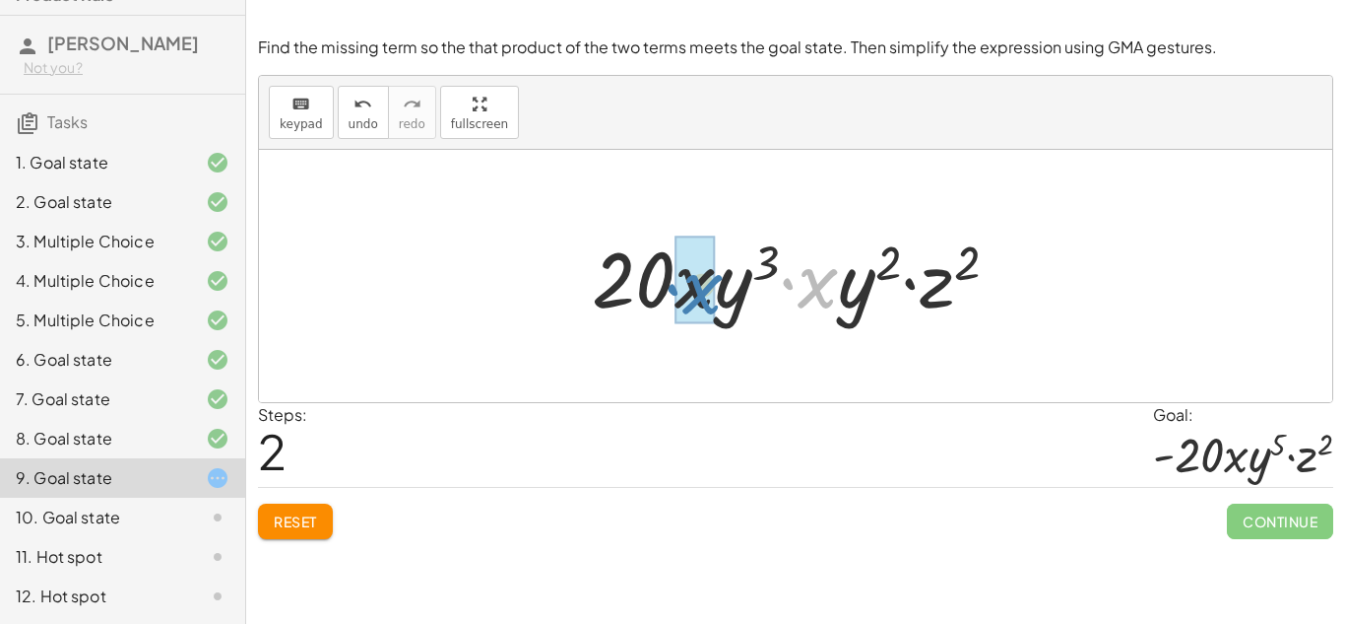
drag, startPoint x: 809, startPoint y: 292, endPoint x: 689, endPoint y: 297, distance: 119.3
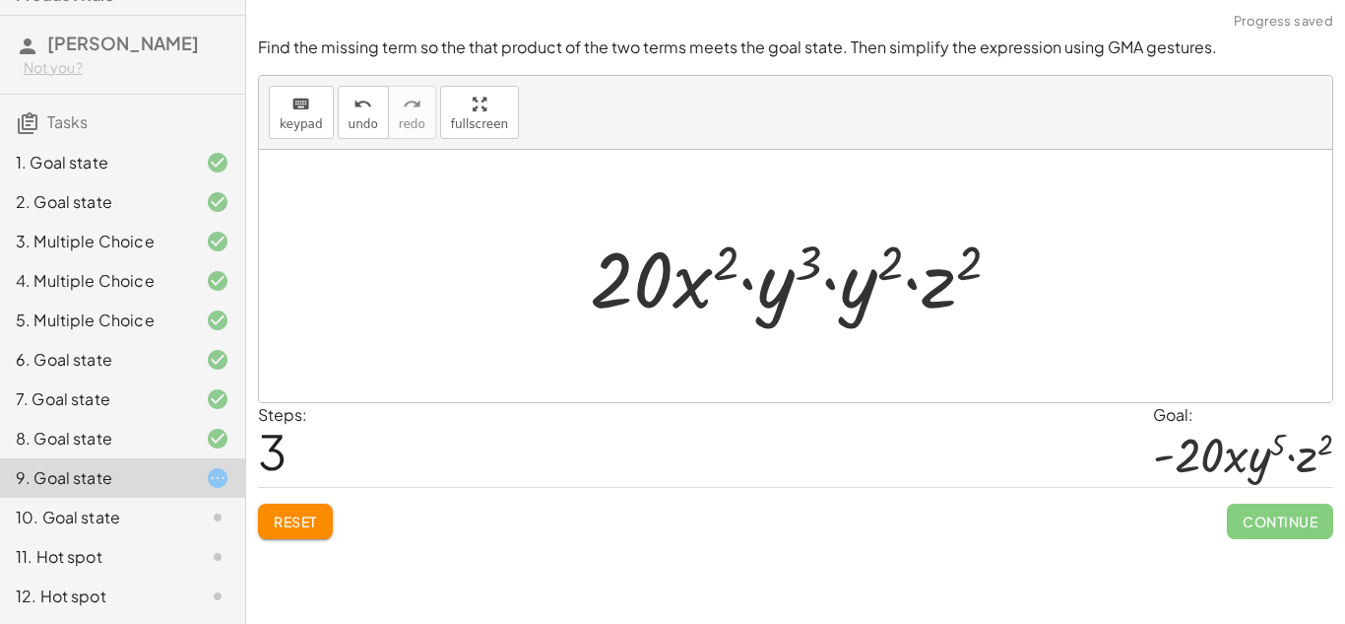
click at [684, 293] on div at bounding box center [803, 276] width 447 height 101
click at [323, 525] on button "Reset" at bounding box center [295, 520] width 75 height 35
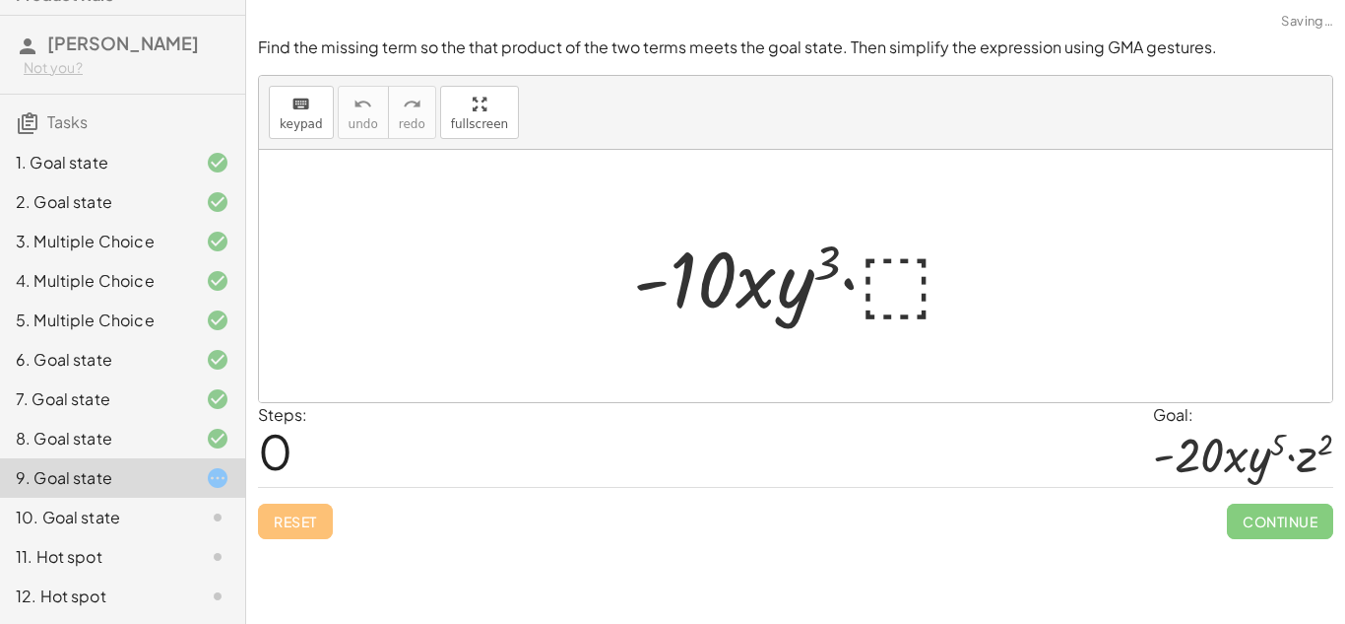
click at [879, 266] on div at bounding box center [803, 276] width 359 height 101
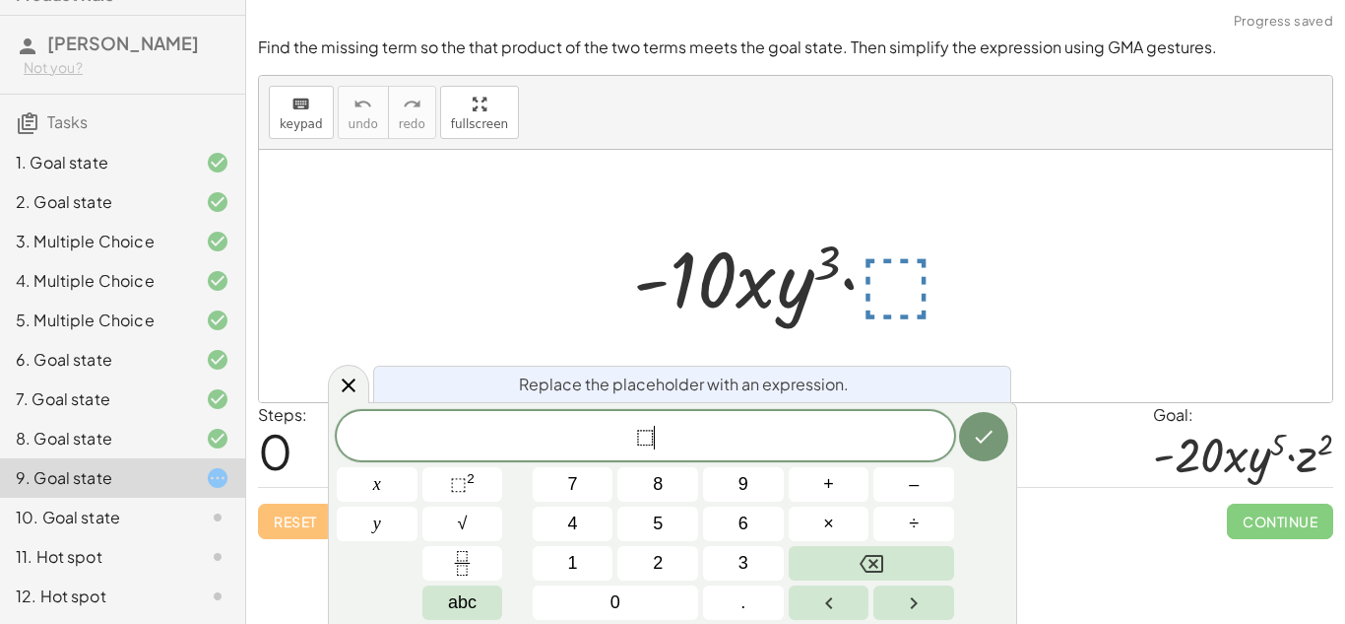
click at [677, 427] on span "⬚ ​" at bounding box center [646, 438] width 618 height 28
click at [477, 488] on button "⬚ 2" at bounding box center [463, 484] width 81 height 34
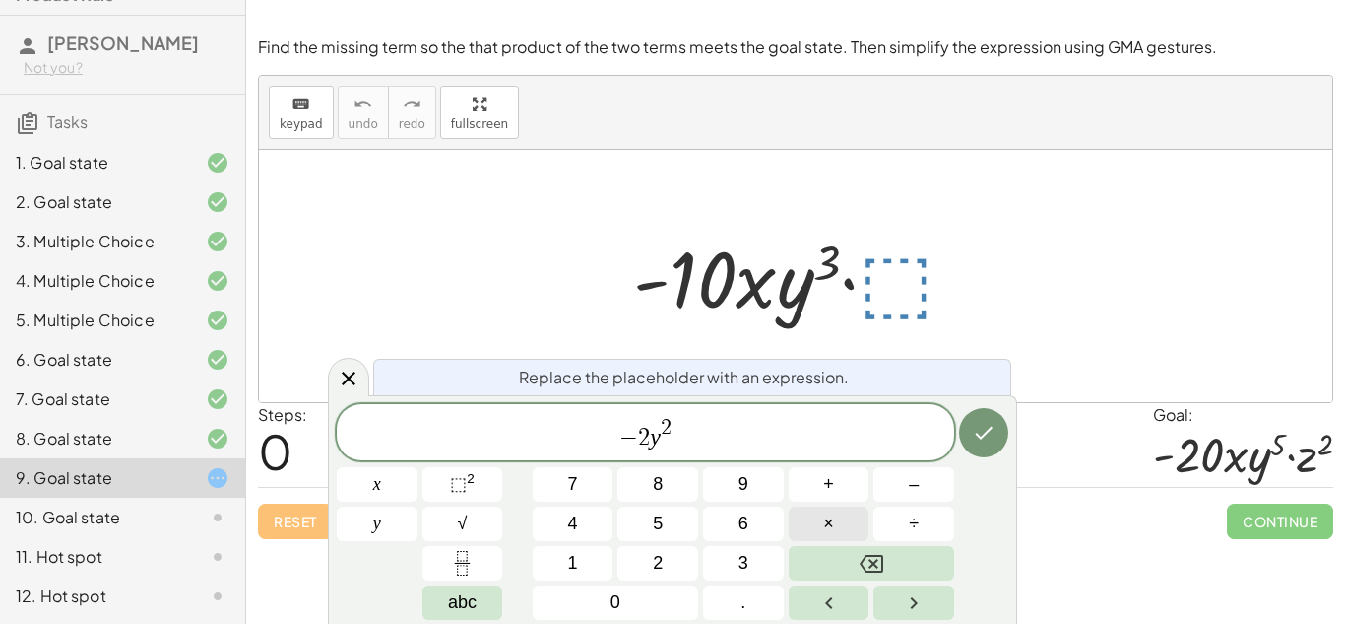
click at [851, 524] on button "×" at bounding box center [829, 523] width 81 height 34
click at [472, 485] on sup "2" at bounding box center [471, 478] width 8 height 15
click at [982, 419] on button "Done" at bounding box center [983, 432] width 49 height 49
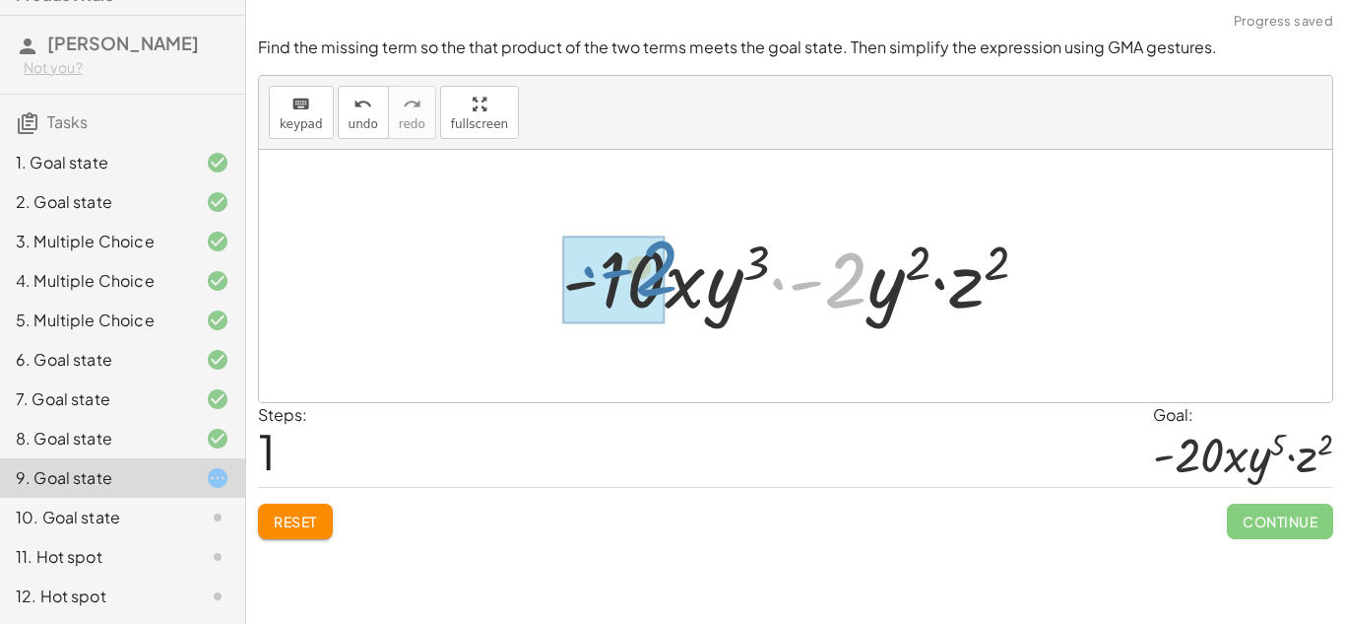
drag, startPoint x: 863, startPoint y: 290, endPoint x: 656, endPoint y: 285, distance: 206.9
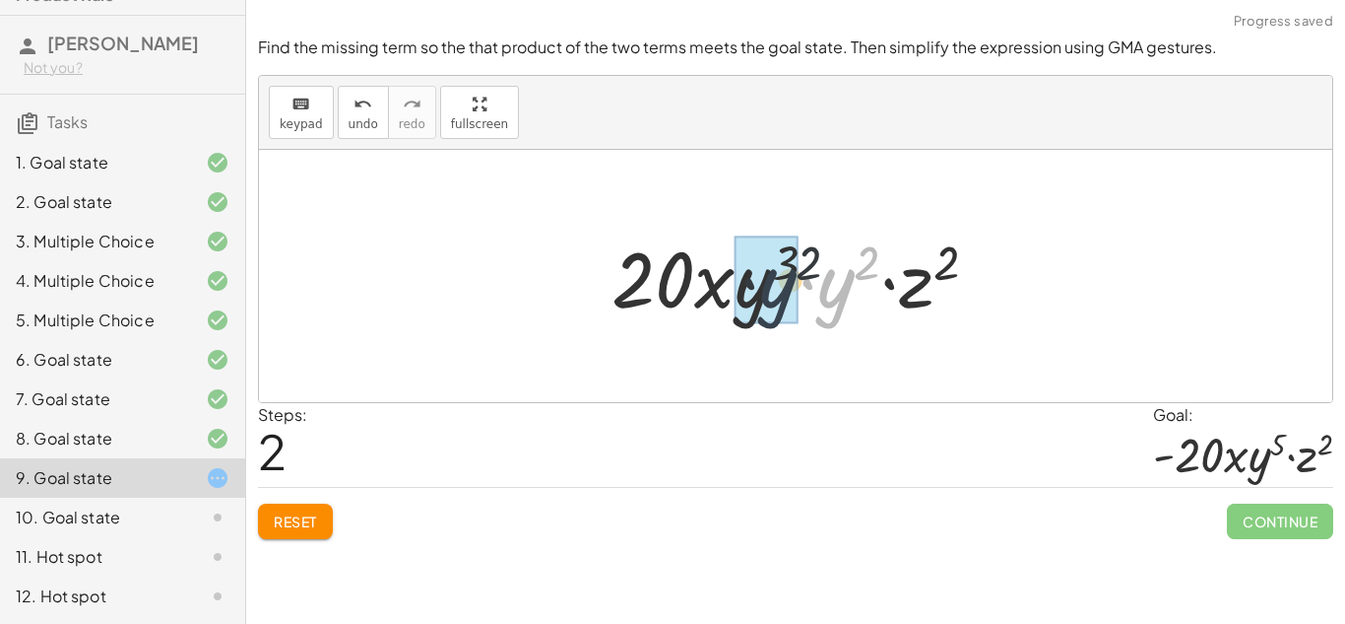
drag, startPoint x: 838, startPoint y: 294, endPoint x: 768, endPoint y: 293, distance: 69.9
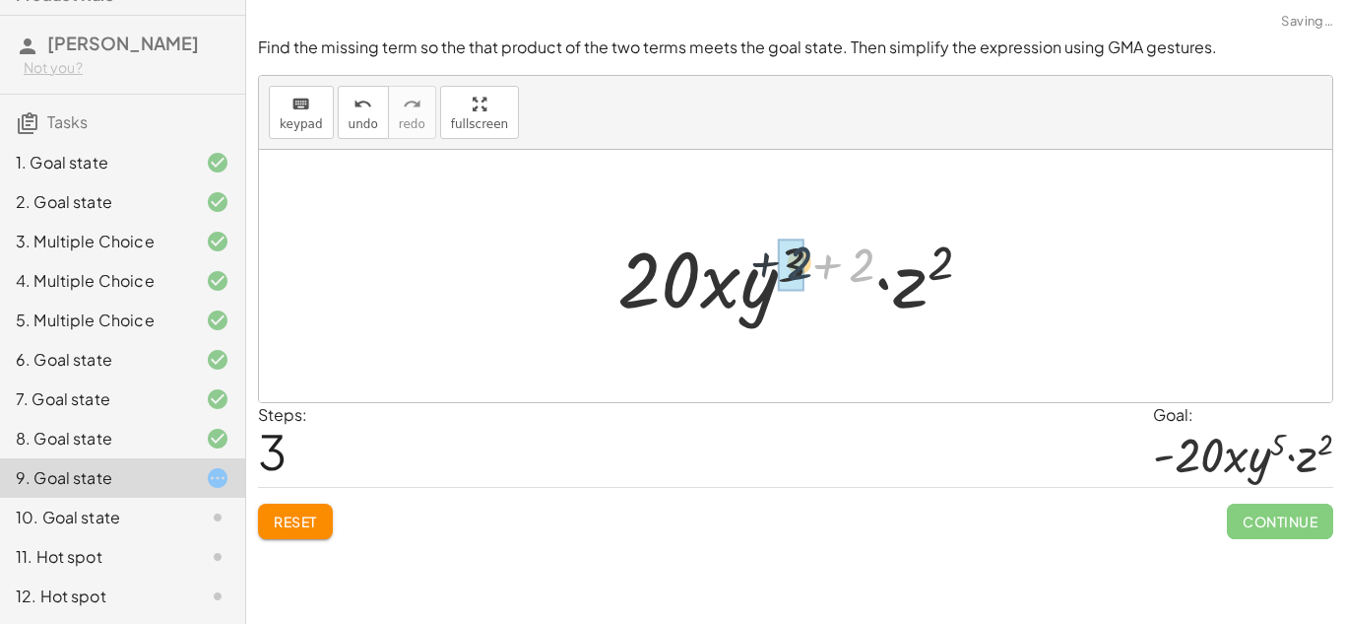
drag, startPoint x: 865, startPoint y: 261, endPoint x: 799, endPoint y: 259, distance: 66.0
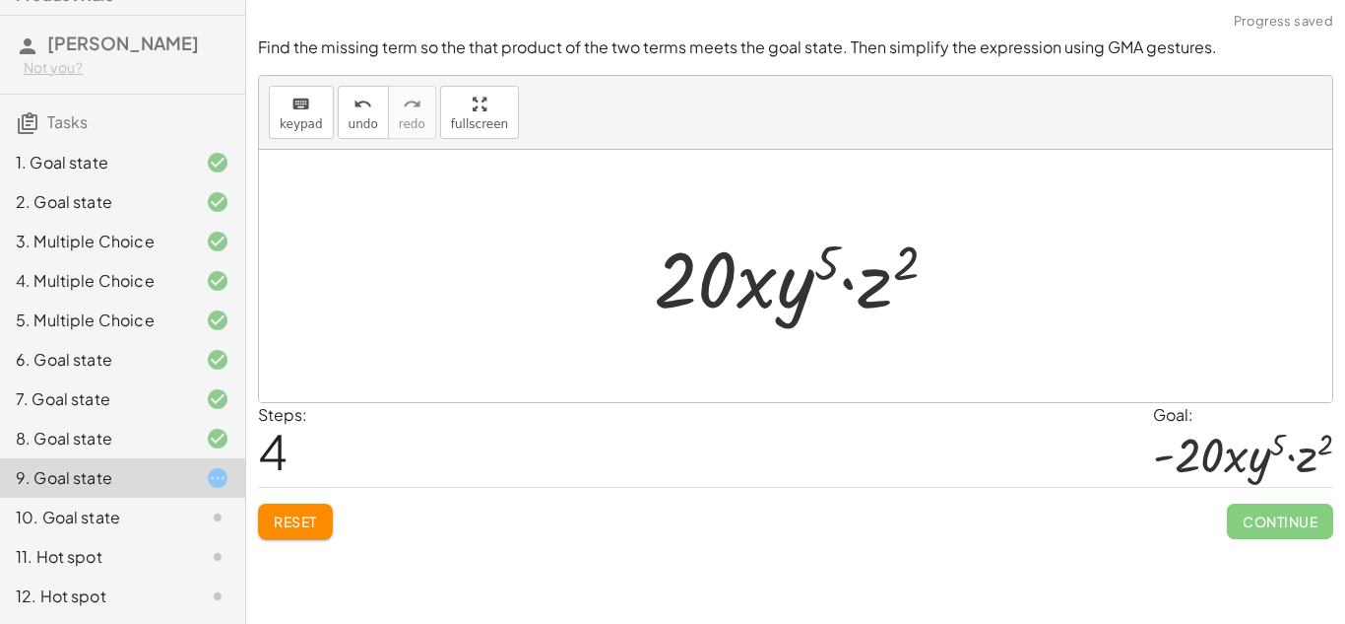
drag, startPoint x: 1288, startPoint y: 522, endPoint x: 1129, endPoint y: 456, distance: 172.7
click at [0, 0] on div "Find the missing term so the that product of the two terms meets the goal state…" at bounding box center [0, 0] width 0 height 0
click at [705, 279] on div at bounding box center [803, 276] width 319 height 101
click at [367, 102] on icon "undo" at bounding box center [363, 105] width 19 height 24
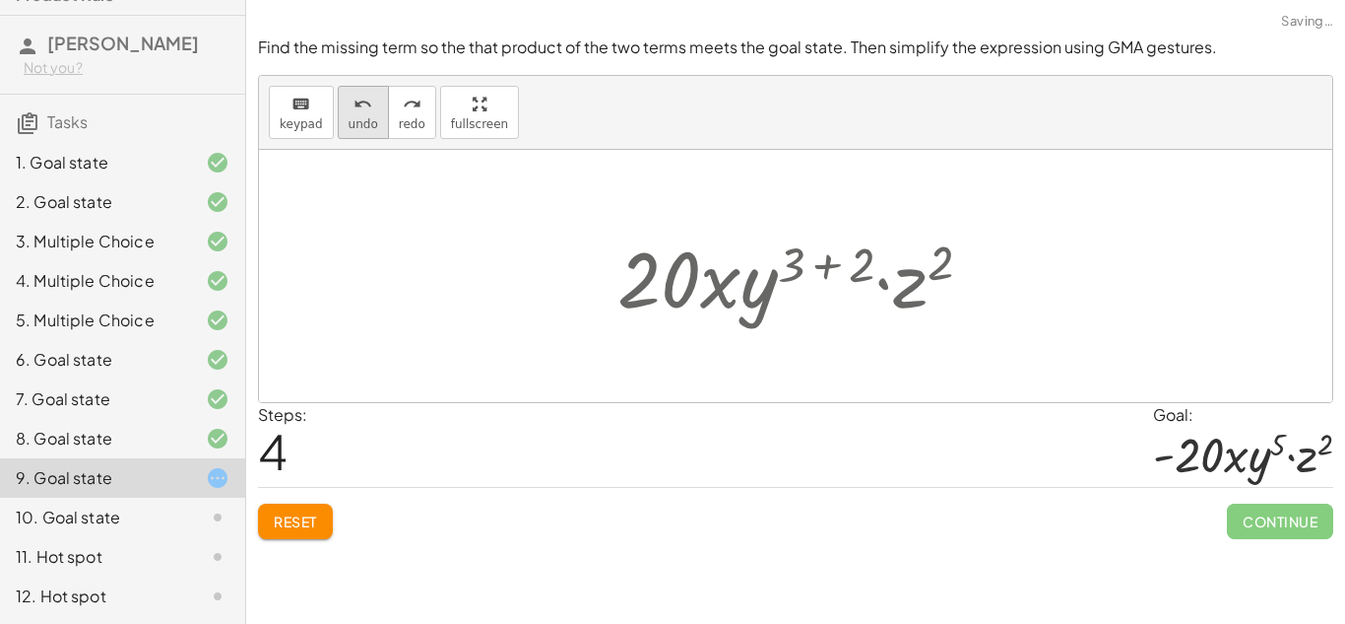
click at [367, 102] on icon "undo" at bounding box center [363, 105] width 19 height 24
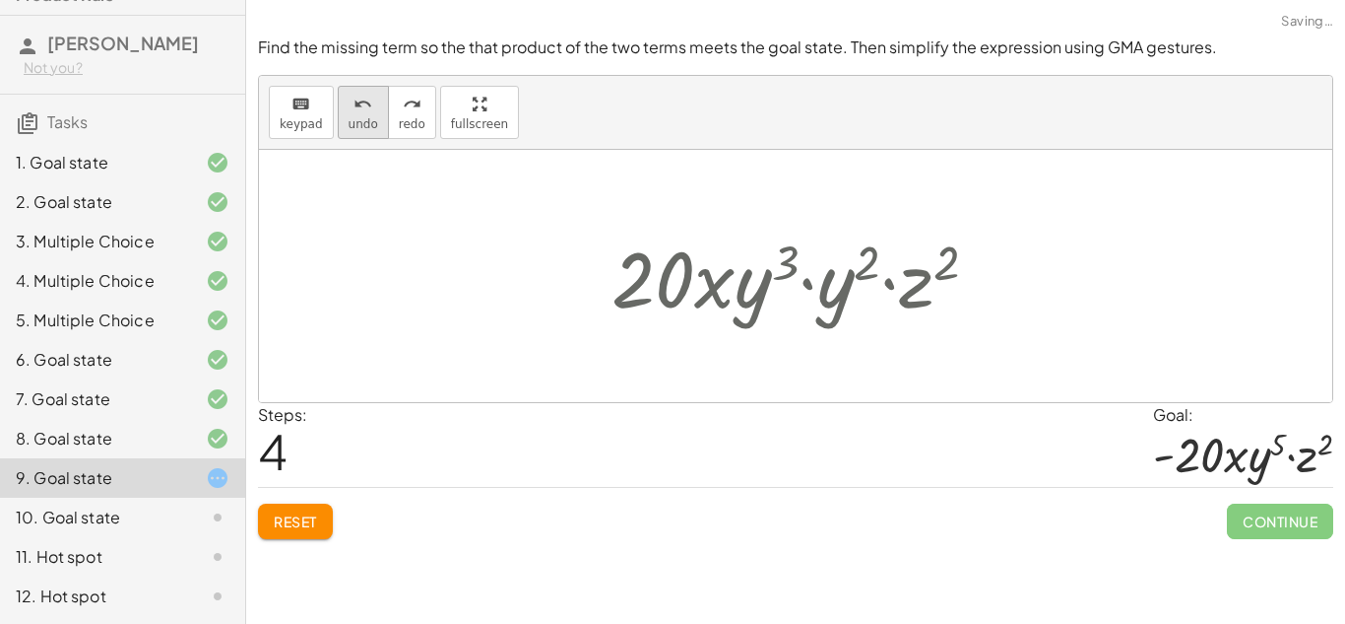
click at [367, 102] on icon "undo" at bounding box center [363, 105] width 19 height 24
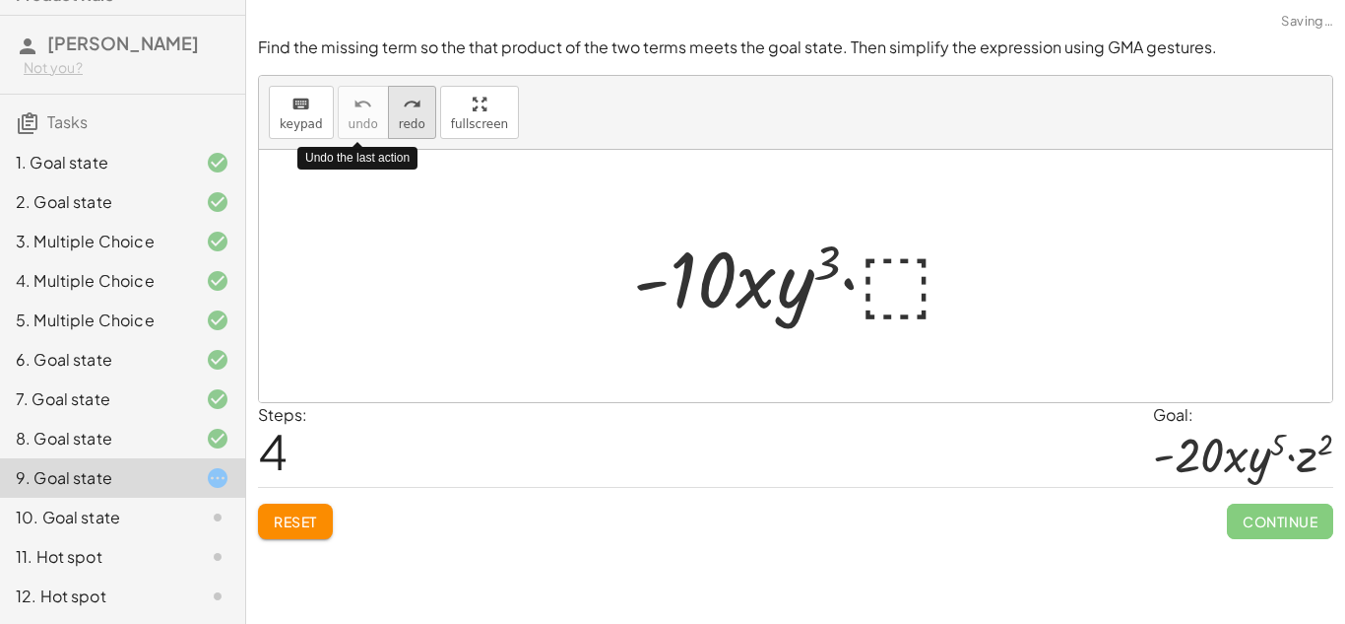
click at [406, 117] on span "redo" at bounding box center [412, 124] width 27 height 14
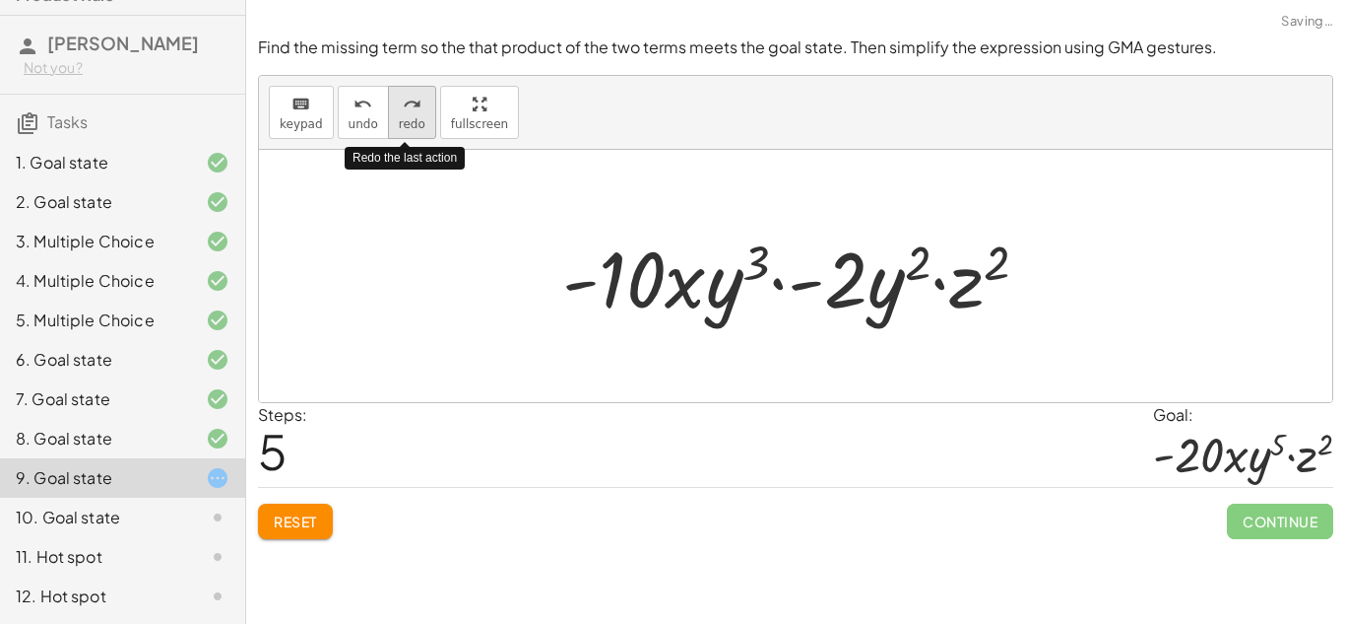
click at [405, 117] on span "redo" at bounding box center [412, 124] width 27 height 14
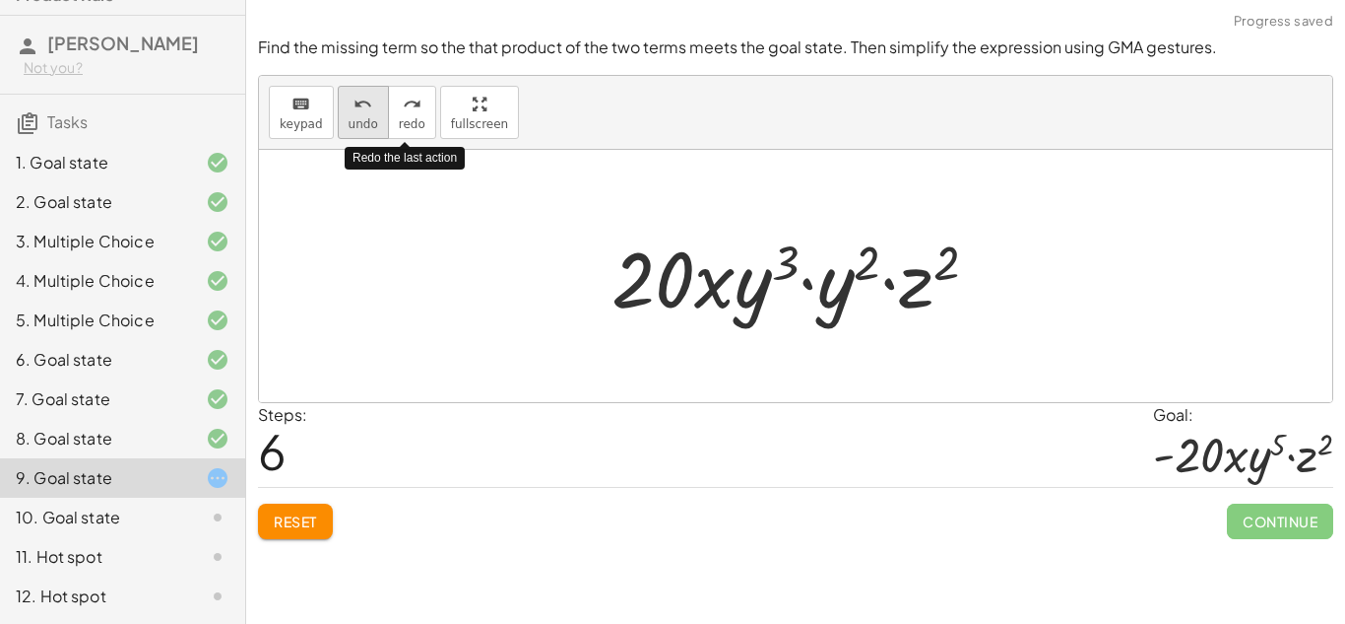
click at [352, 117] on span "undo" at bounding box center [364, 124] width 30 height 14
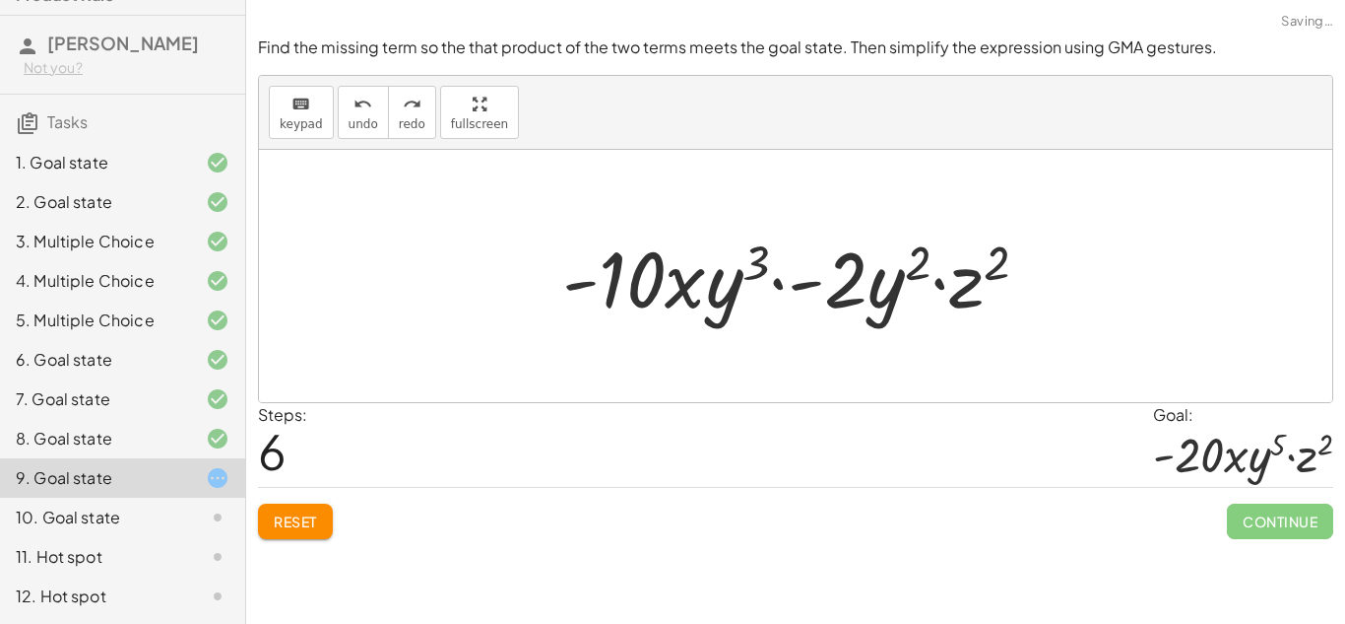
click at [774, 310] on div at bounding box center [803, 276] width 501 height 101
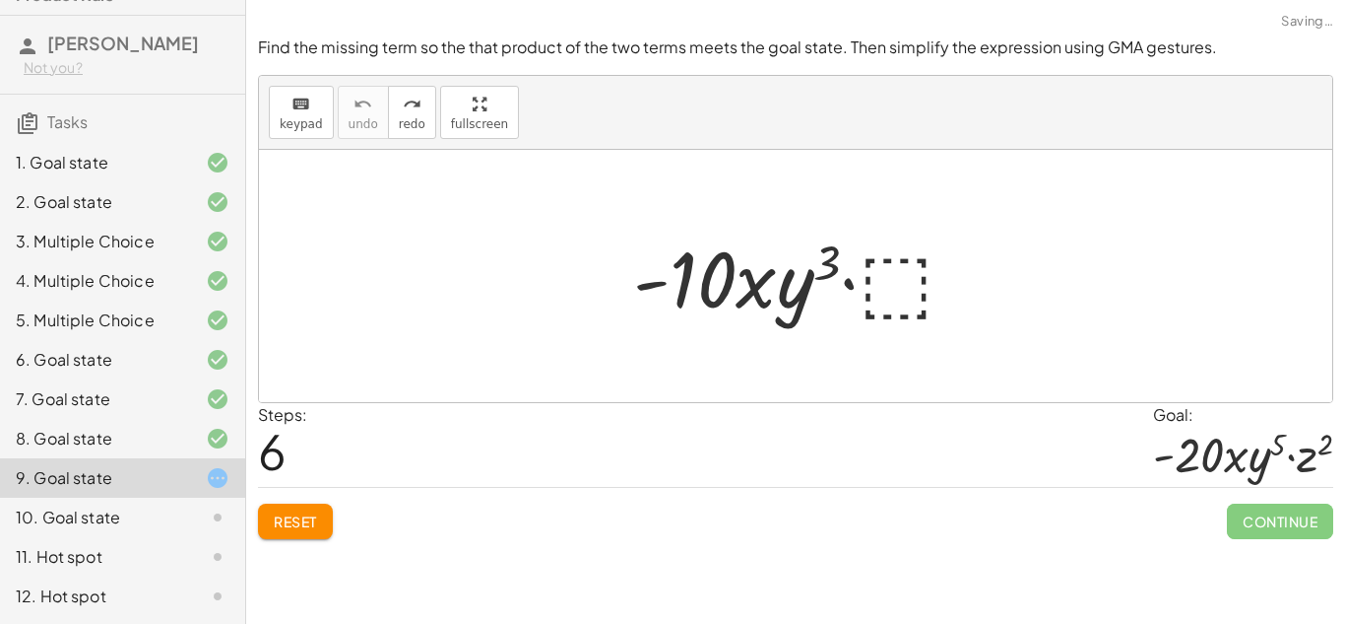
click at [914, 295] on div at bounding box center [803, 276] width 359 height 101
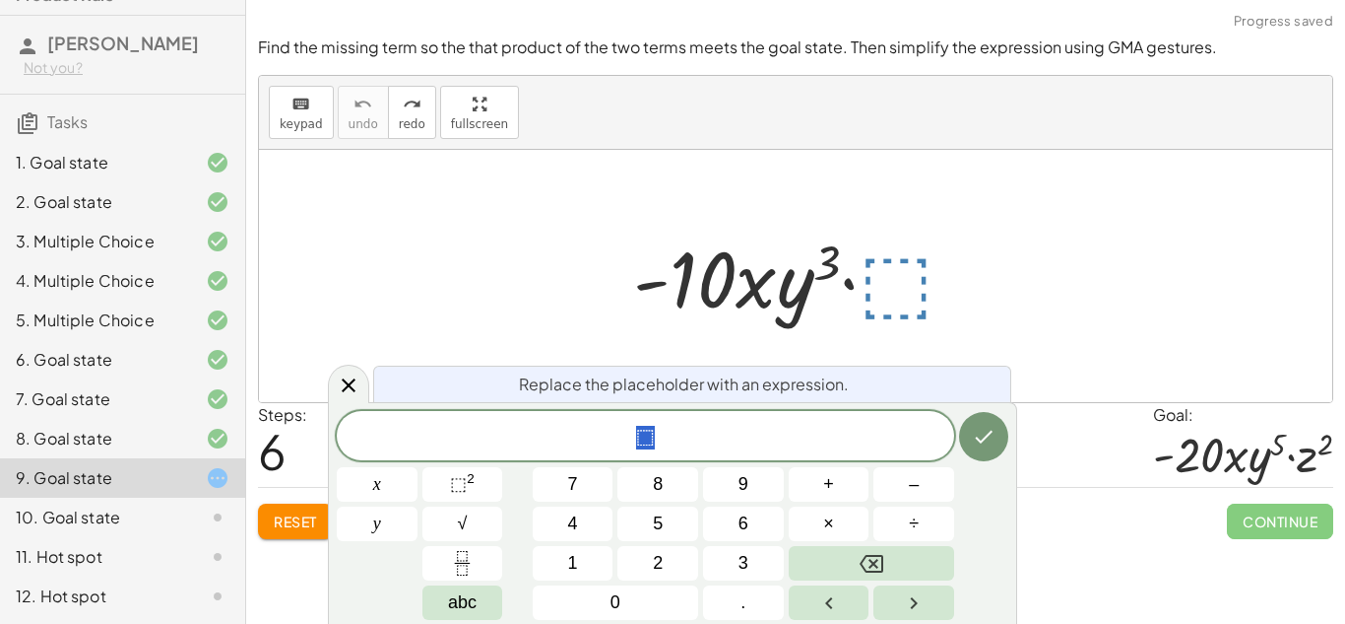
click at [725, 443] on span "⬚" at bounding box center [646, 438] width 618 height 28
click at [476, 496] on button "⬚ 2" at bounding box center [463, 484] width 81 height 34
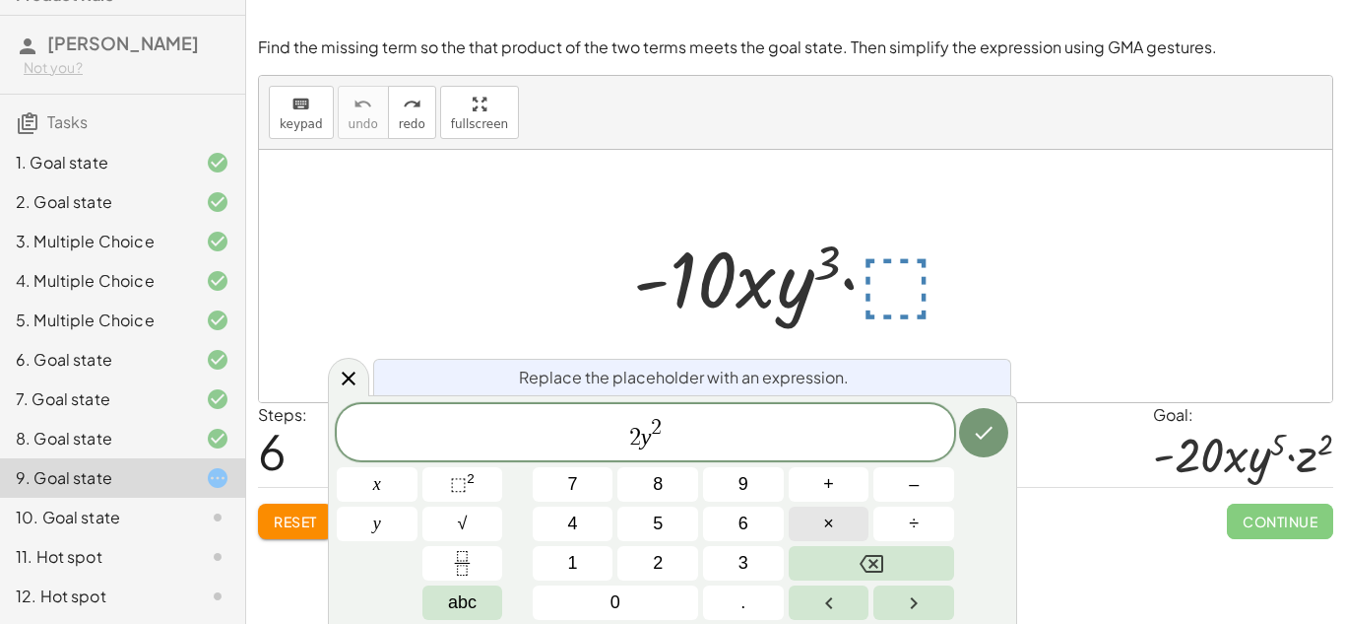
click at [823, 523] on span "×" at bounding box center [828, 523] width 11 height 27
click at [477, 481] on button "⬚ 2" at bounding box center [463, 484] width 81 height 34
click at [972, 443] on icon "Done" at bounding box center [984, 433] width 24 height 24
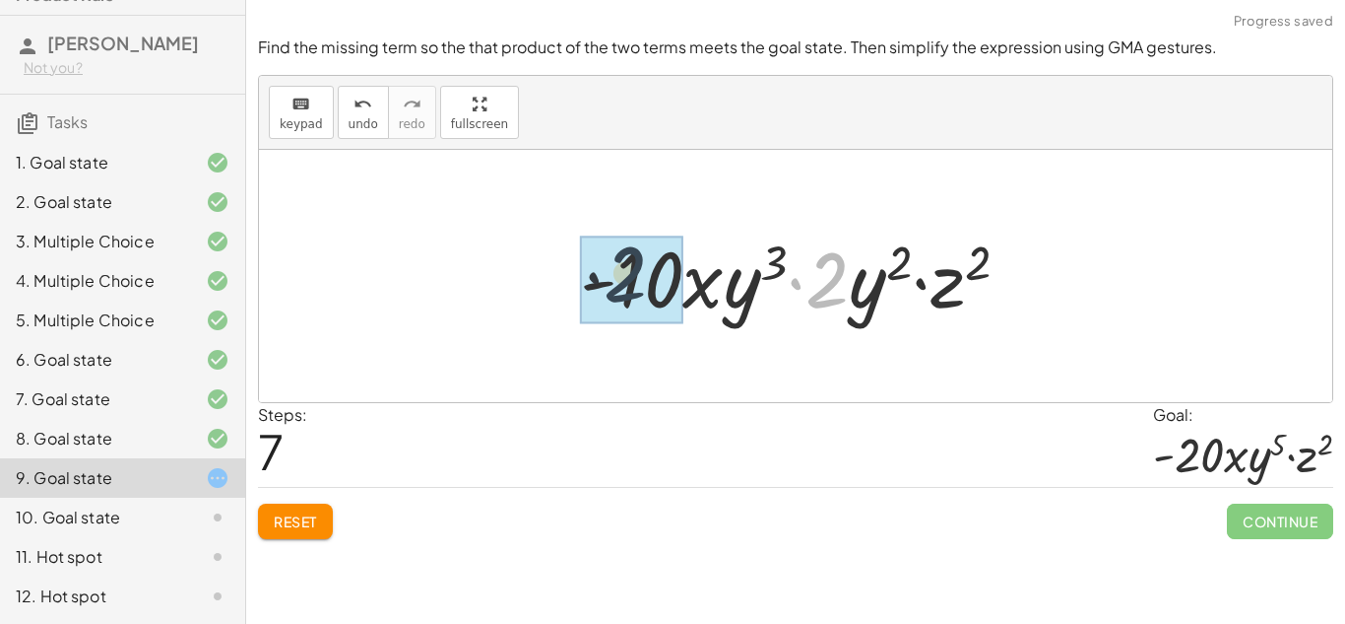
drag, startPoint x: 827, startPoint y: 286, endPoint x: 609, endPoint y: 280, distance: 218.7
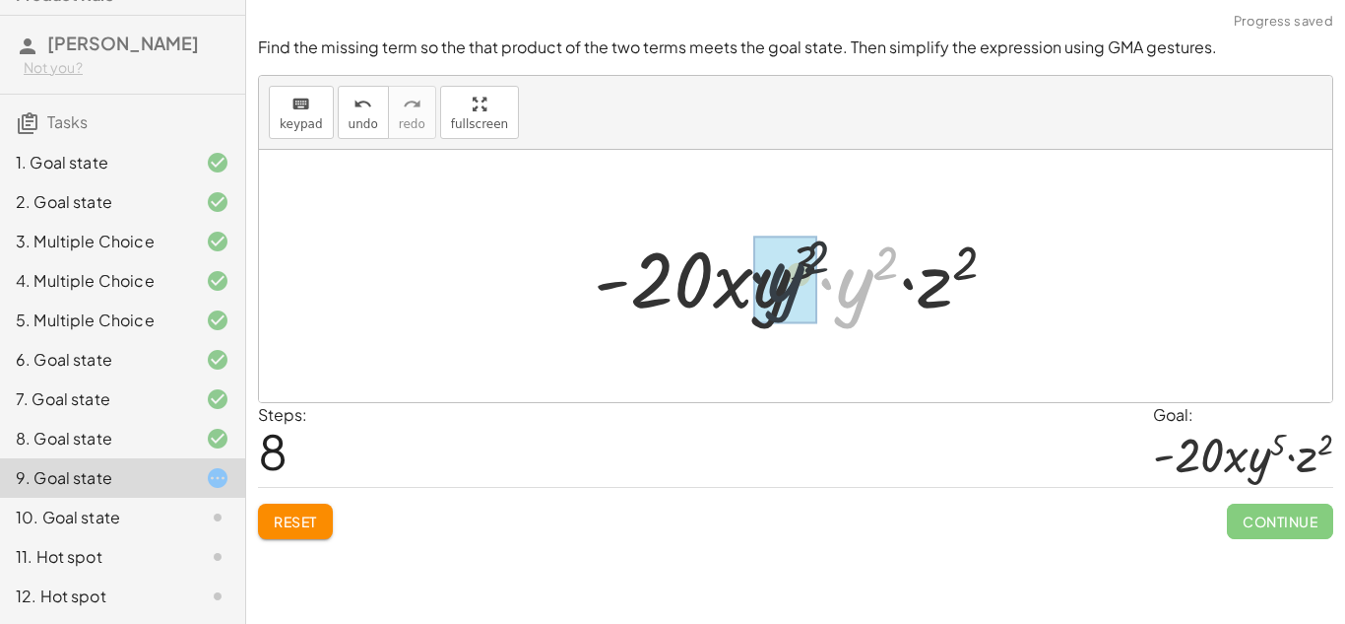
drag, startPoint x: 860, startPoint y: 294, endPoint x: 788, endPoint y: 288, distance: 72.1
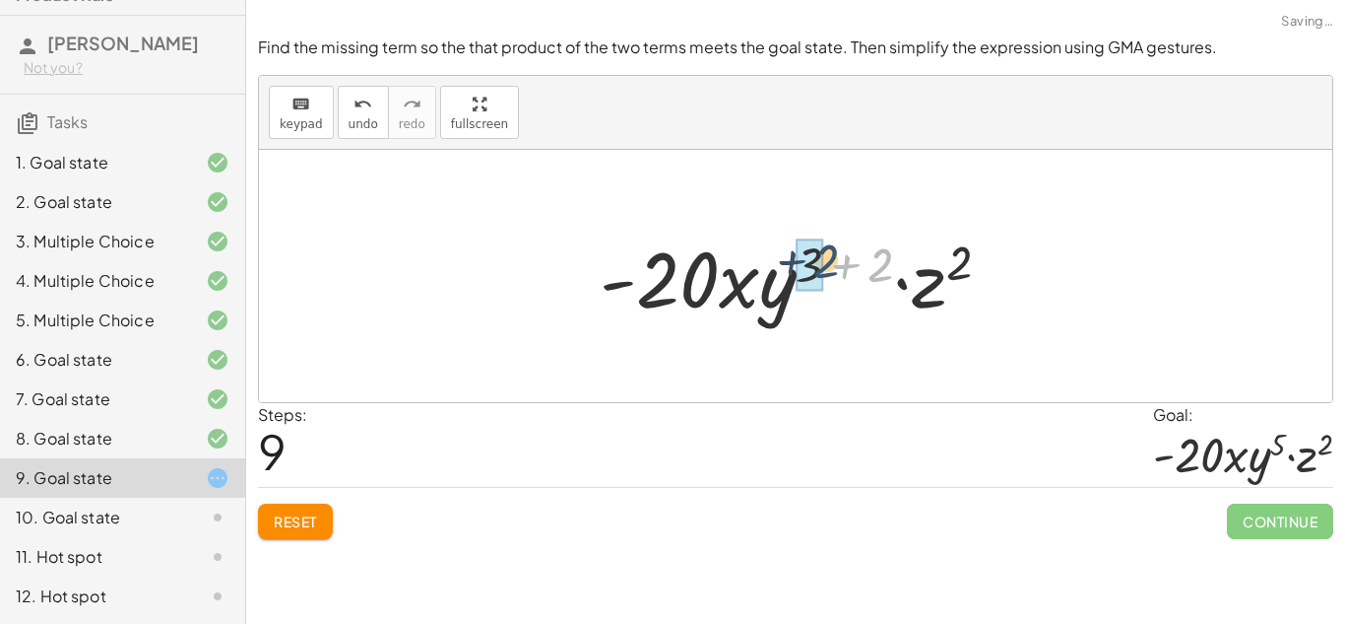
drag, startPoint x: 883, startPoint y: 262, endPoint x: 828, endPoint y: 258, distance: 54.3
click at [828, 258] on div at bounding box center [803, 276] width 427 height 101
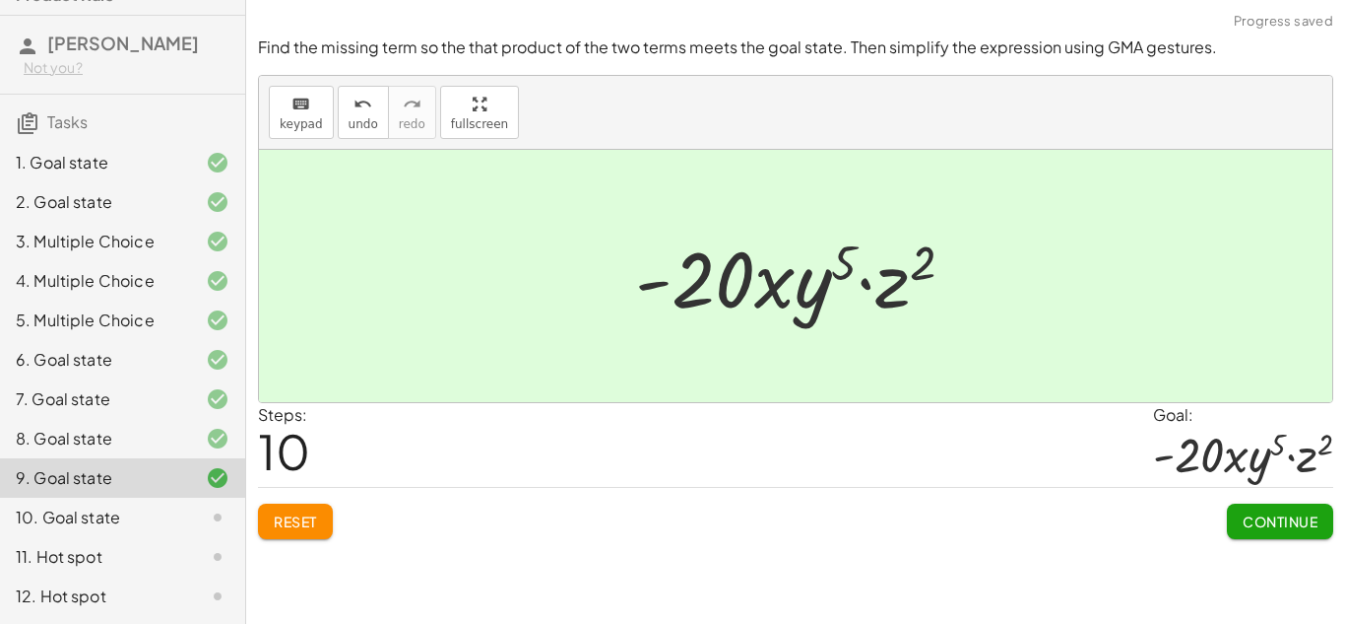
click at [1297, 522] on span "Continue" at bounding box center [1280, 521] width 75 height 18
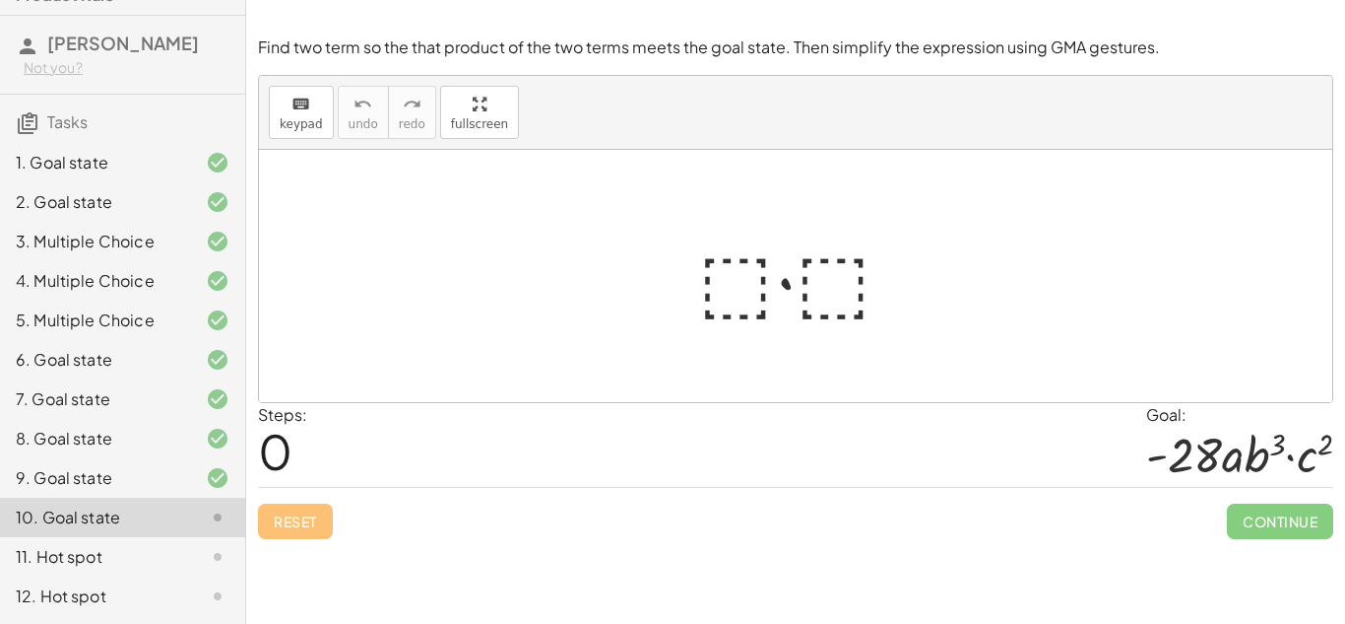
click at [717, 284] on div at bounding box center [804, 276] width 230 height 101
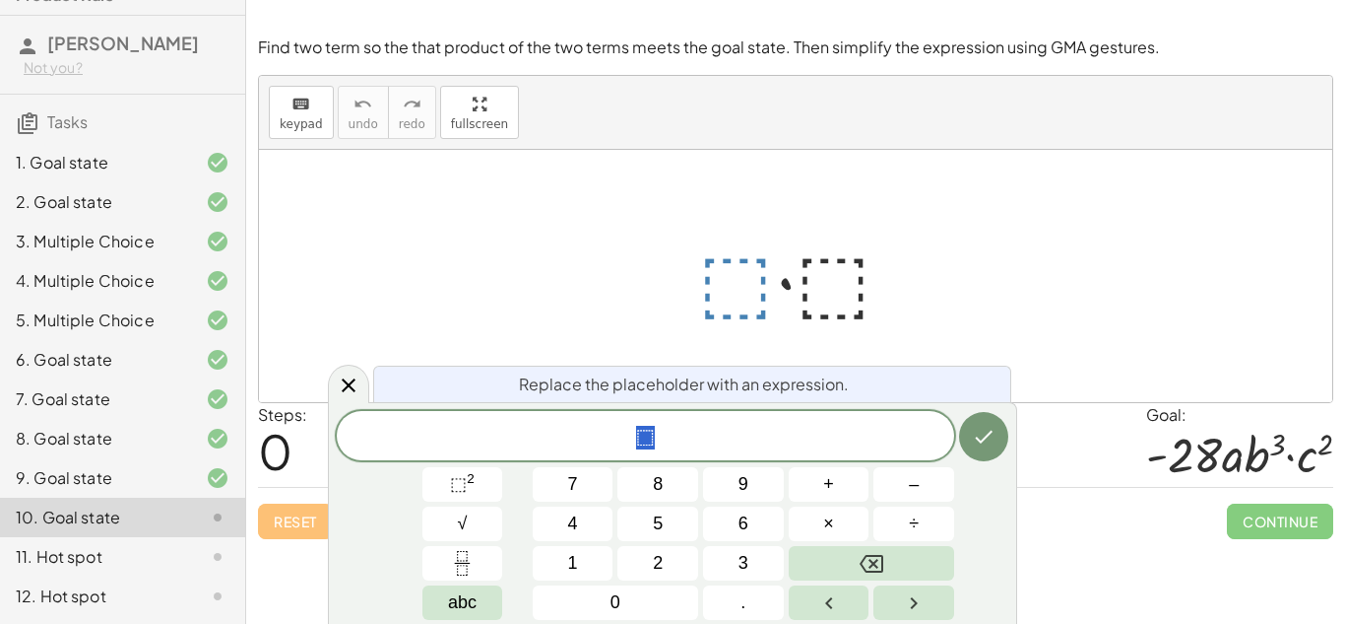
click at [663, 438] on span "⬚" at bounding box center [646, 438] width 618 height 28
click at [470, 485] on sup "2" at bounding box center [471, 478] width 8 height 15
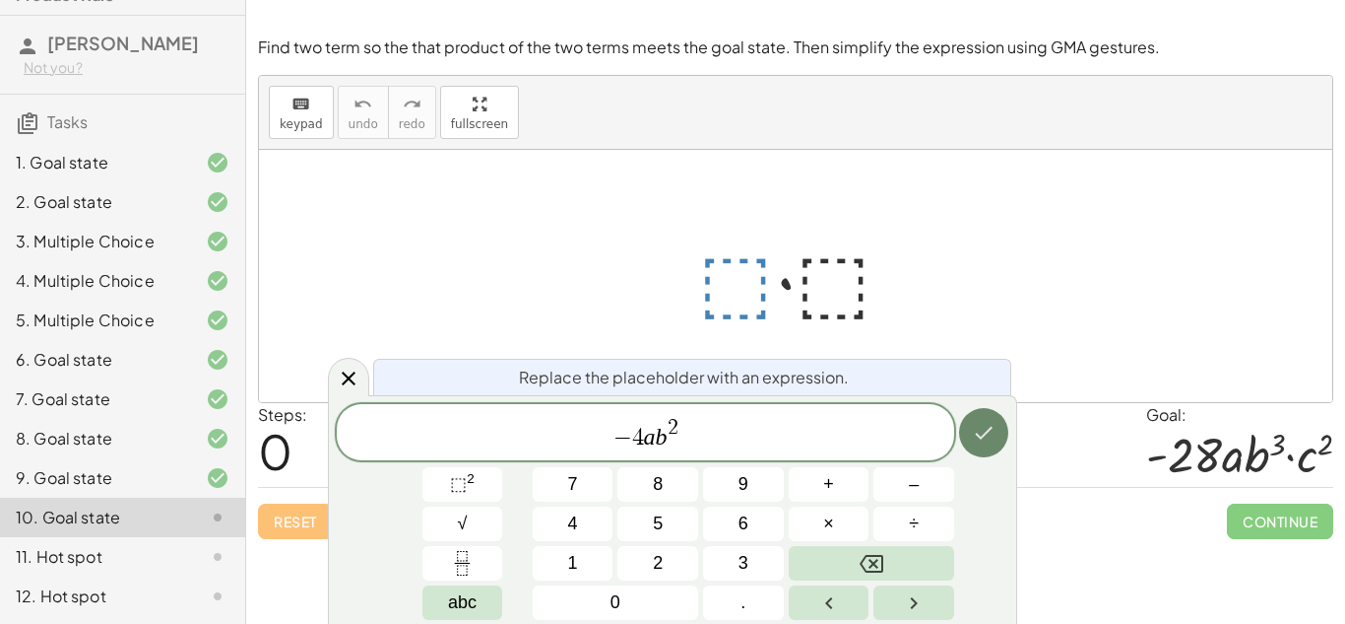
click at [970, 431] on button "Done" at bounding box center [983, 432] width 49 height 49
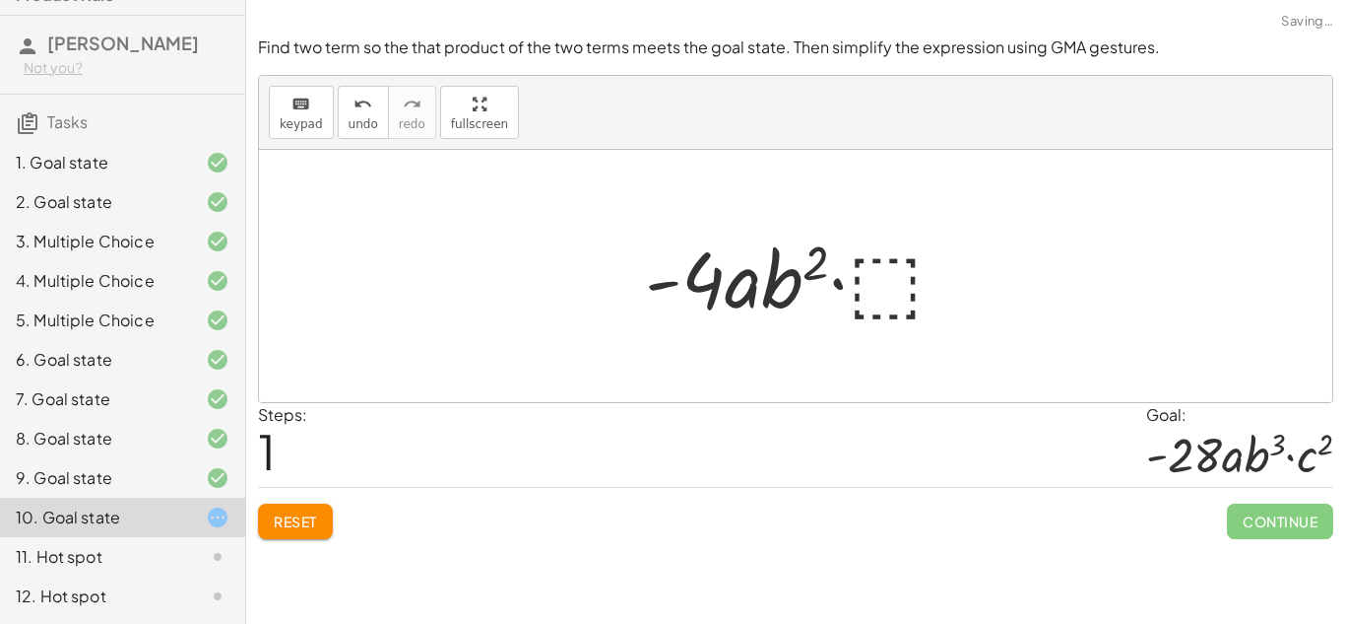
click at [854, 280] on div at bounding box center [803, 276] width 336 height 101
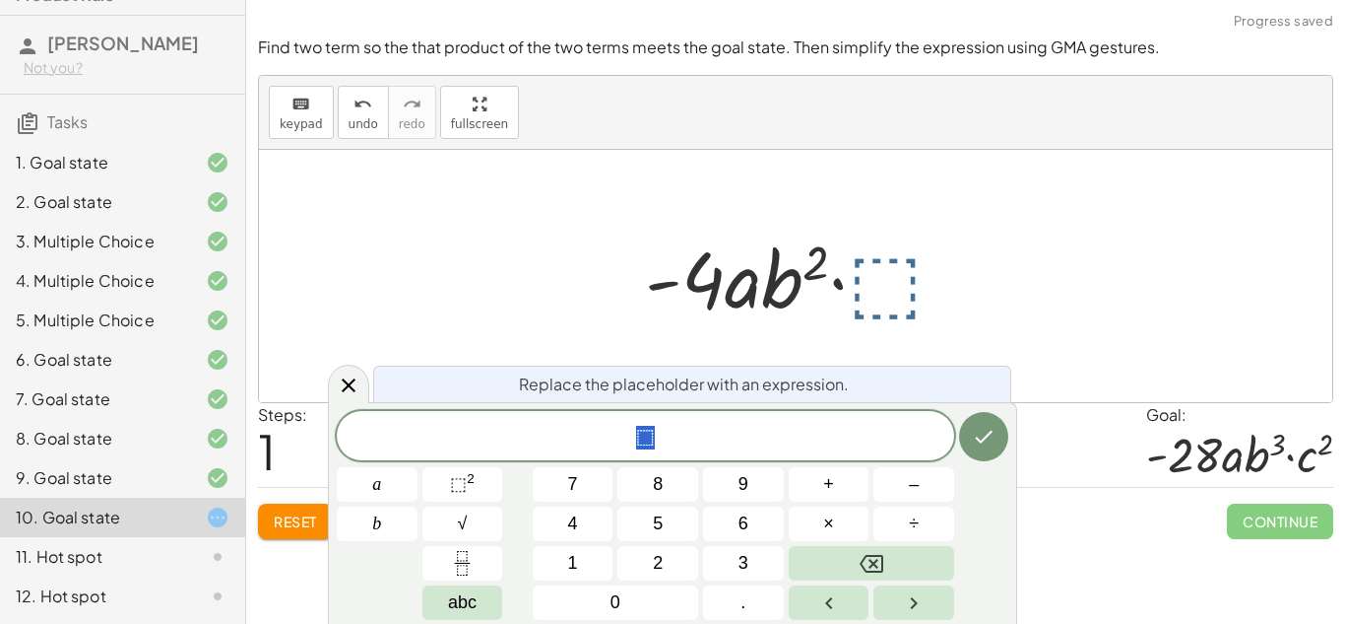
click at [880, 289] on div at bounding box center [803, 276] width 336 height 101
click at [722, 428] on span "⬚" at bounding box center [646, 438] width 618 height 28
click at [472, 482] on sup "2" at bounding box center [471, 478] width 8 height 15
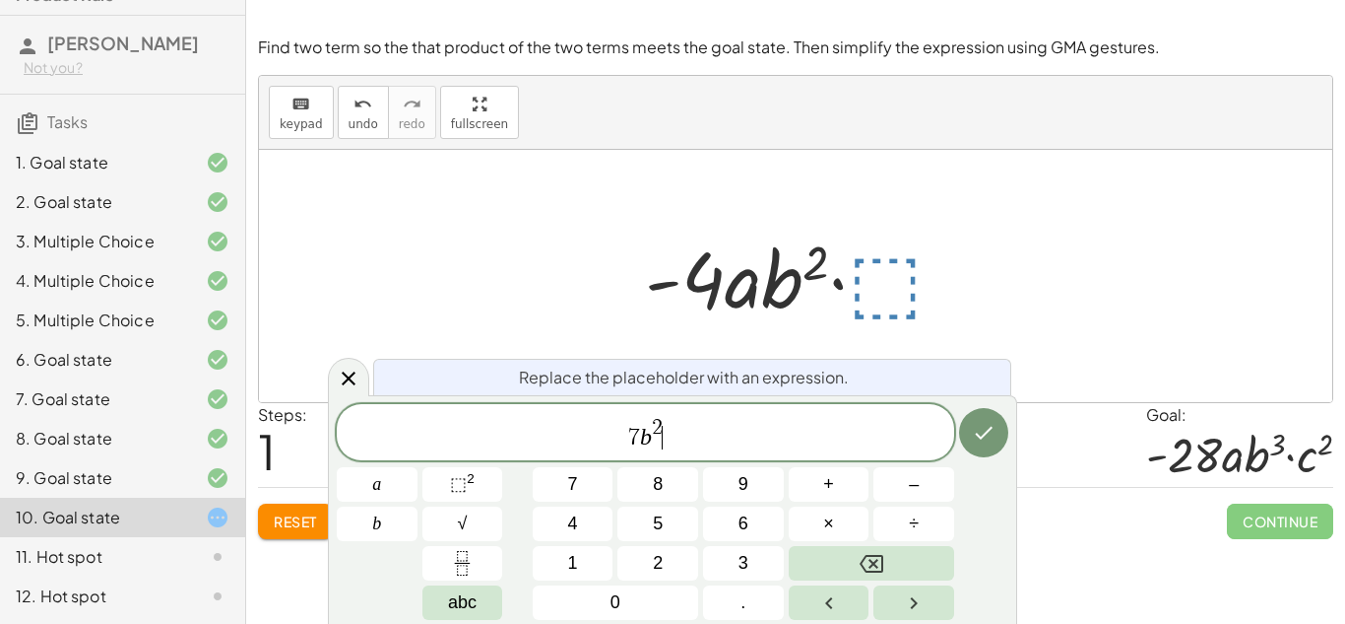
click at [661, 424] on span "2" at bounding box center [657, 429] width 11 height 22
click at [663, 436] on span "7 b ​" at bounding box center [646, 433] width 618 height 35
click at [816, 526] on button "×" at bounding box center [829, 523] width 81 height 34
click at [479, 489] on button "⬚ 2" at bounding box center [463, 484] width 81 height 34
click at [642, 427] on span at bounding box center [640, 428] width 10 height 22
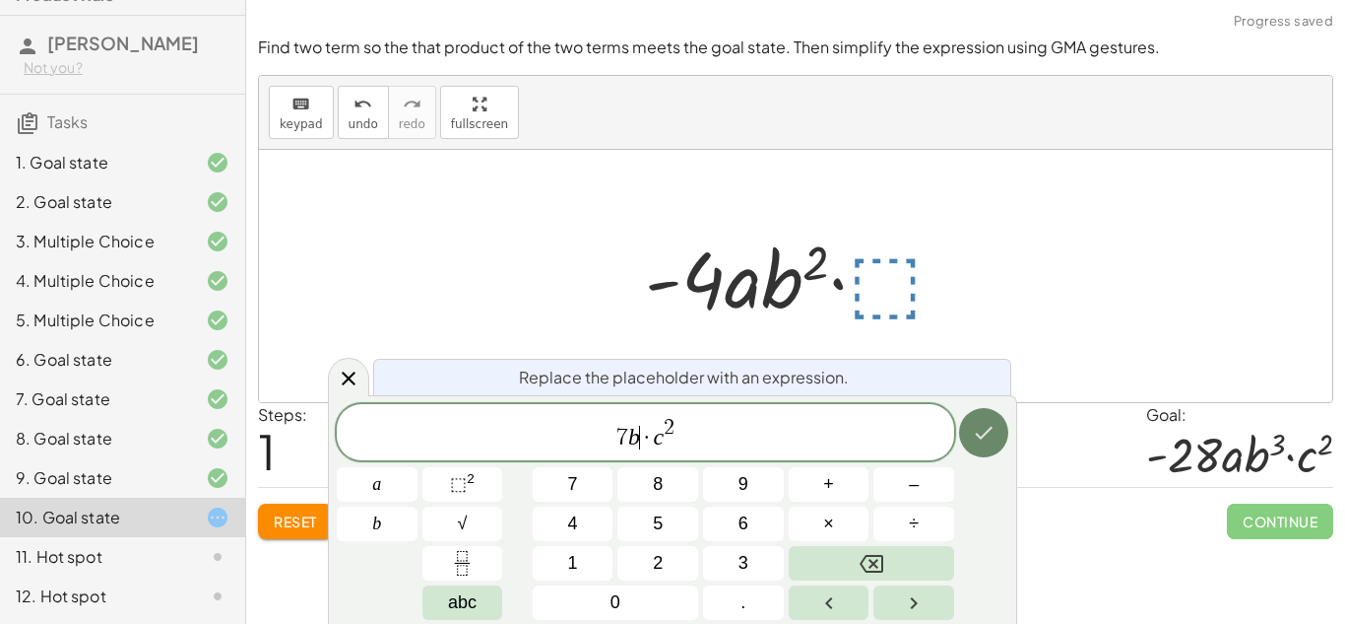
click at [968, 421] on button "Done" at bounding box center [983, 432] width 49 height 49
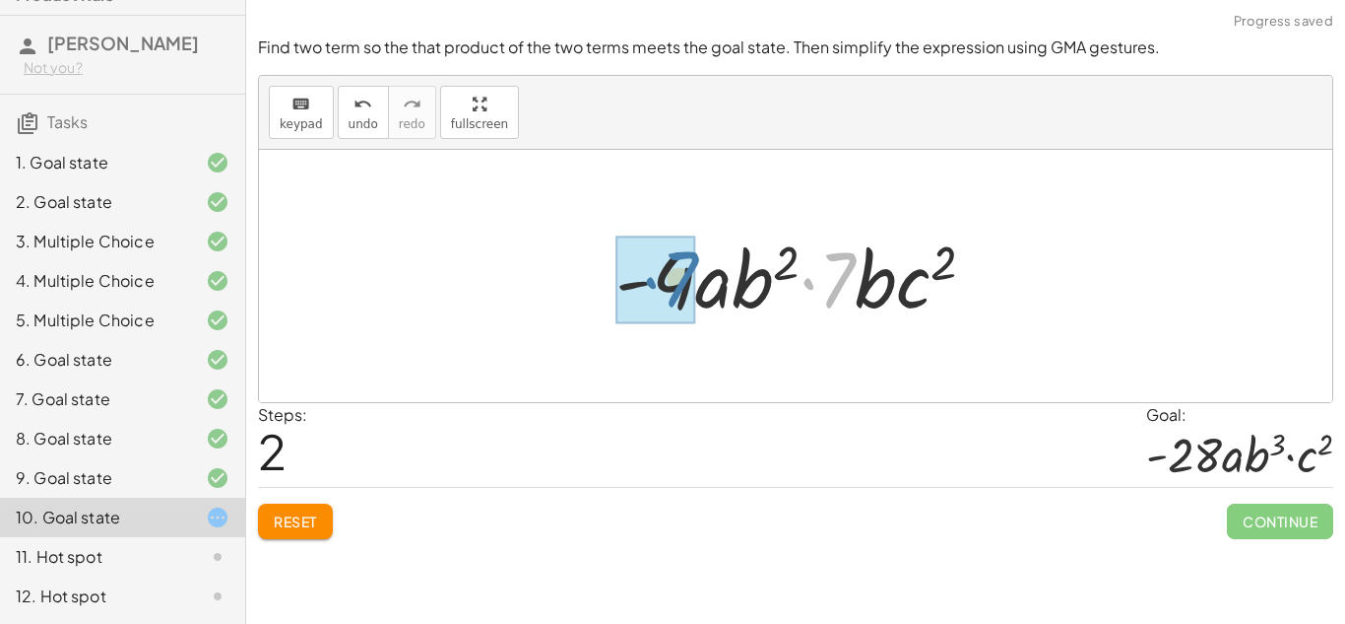
drag, startPoint x: 846, startPoint y: 280, endPoint x: 669, endPoint y: 276, distance: 177.3
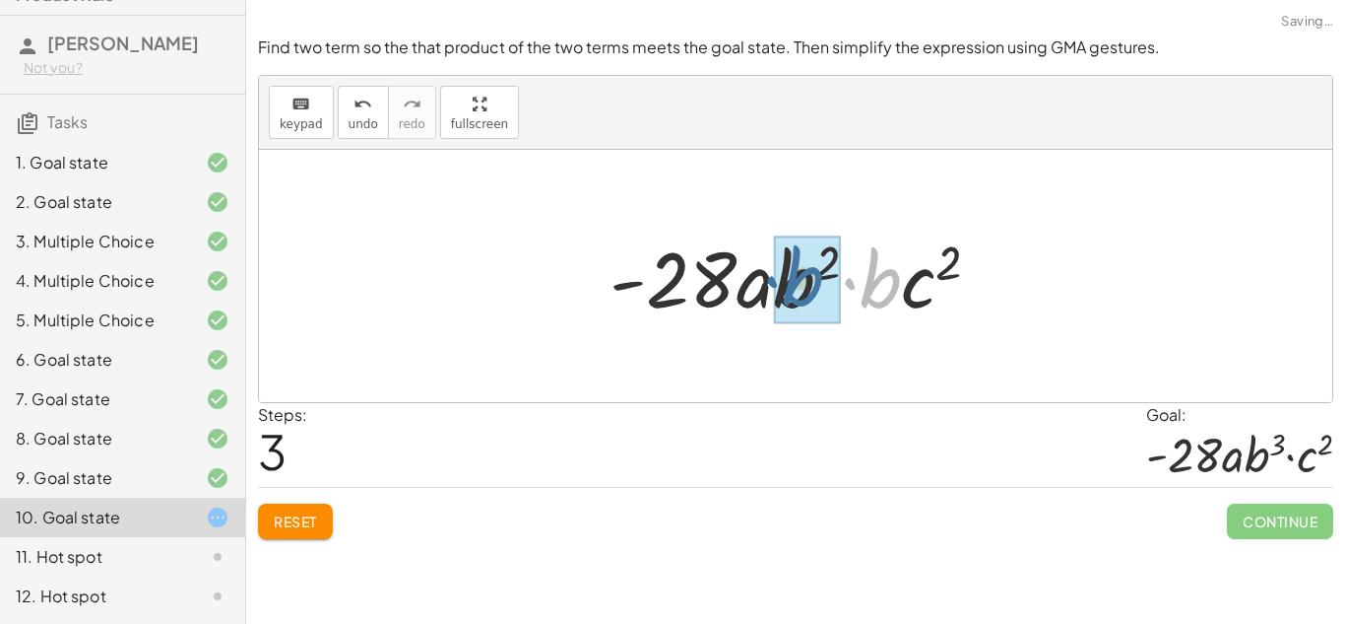
drag, startPoint x: 876, startPoint y: 283, endPoint x: 793, endPoint y: 279, distance: 82.8
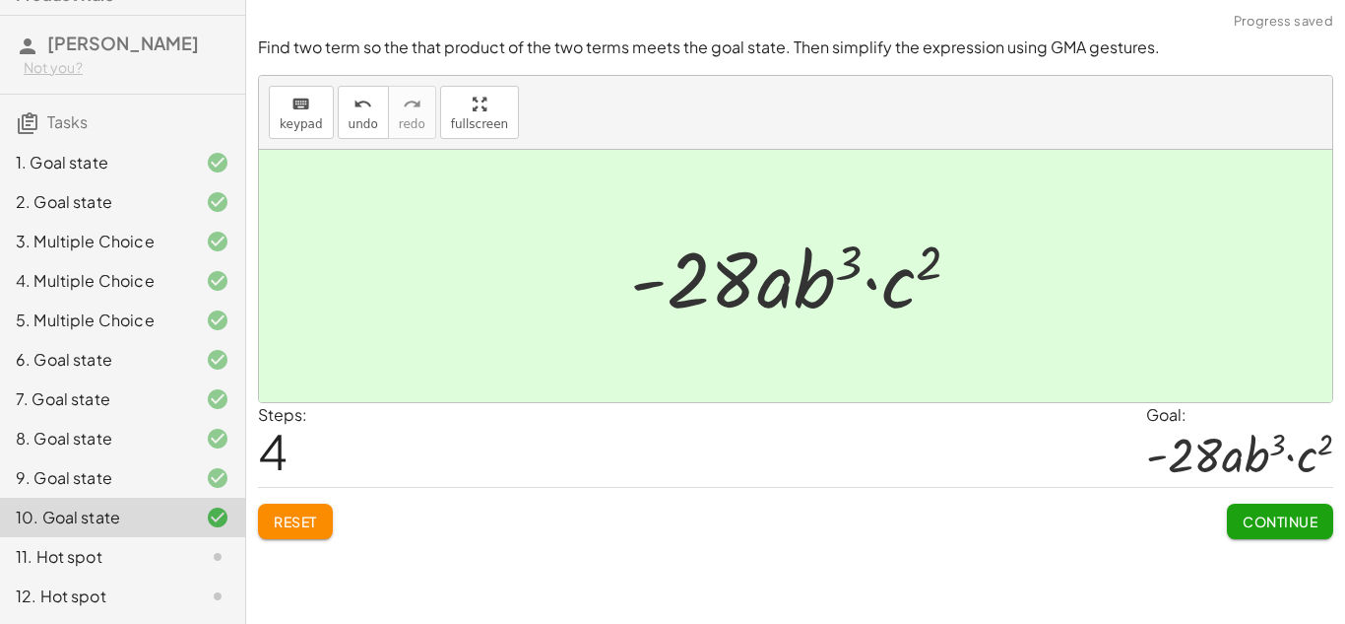
click at [1311, 508] on button "Continue" at bounding box center [1280, 520] width 106 height 35
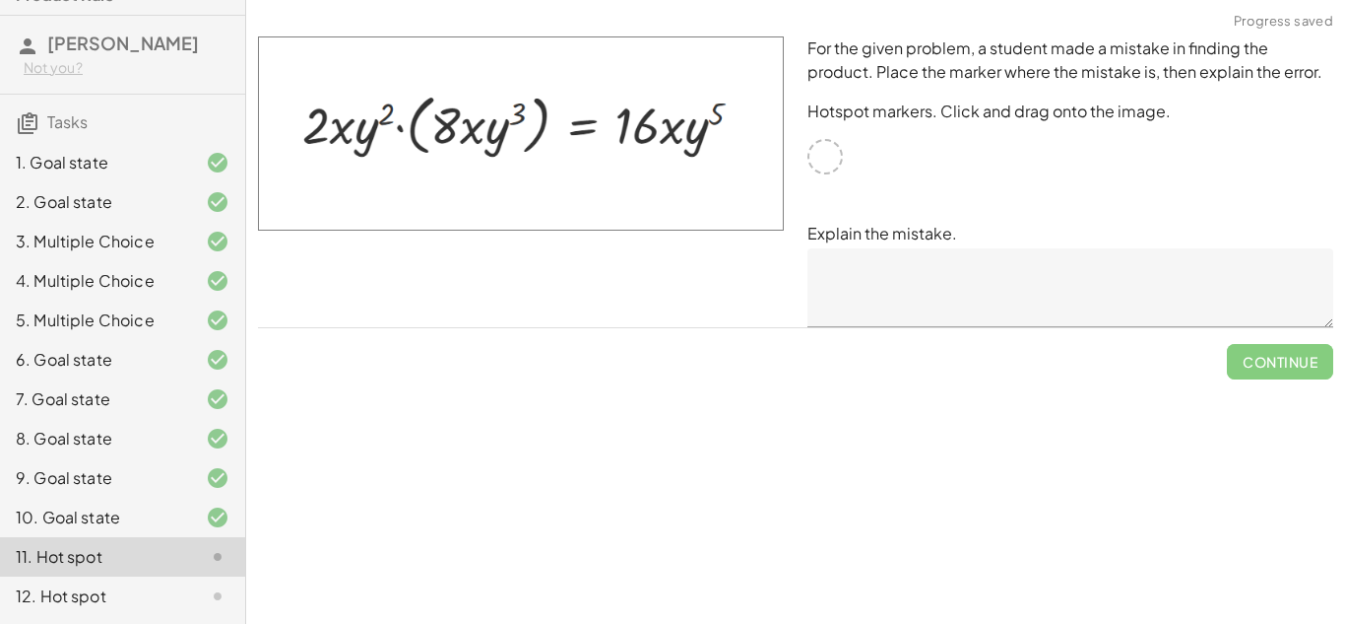
click at [829, 163] on div at bounding box center [825, 156] width 35 height 35
click at [641, 151] on img at bounding box center [521, 133] width 526 height 194
drag, startPoint x: 542, startPoint y: 128, endPoint x: 774, endPoint y: 161, distance: 234.7
click at [774, 161] on img at bounding box center [521, 133] width 526 height 194
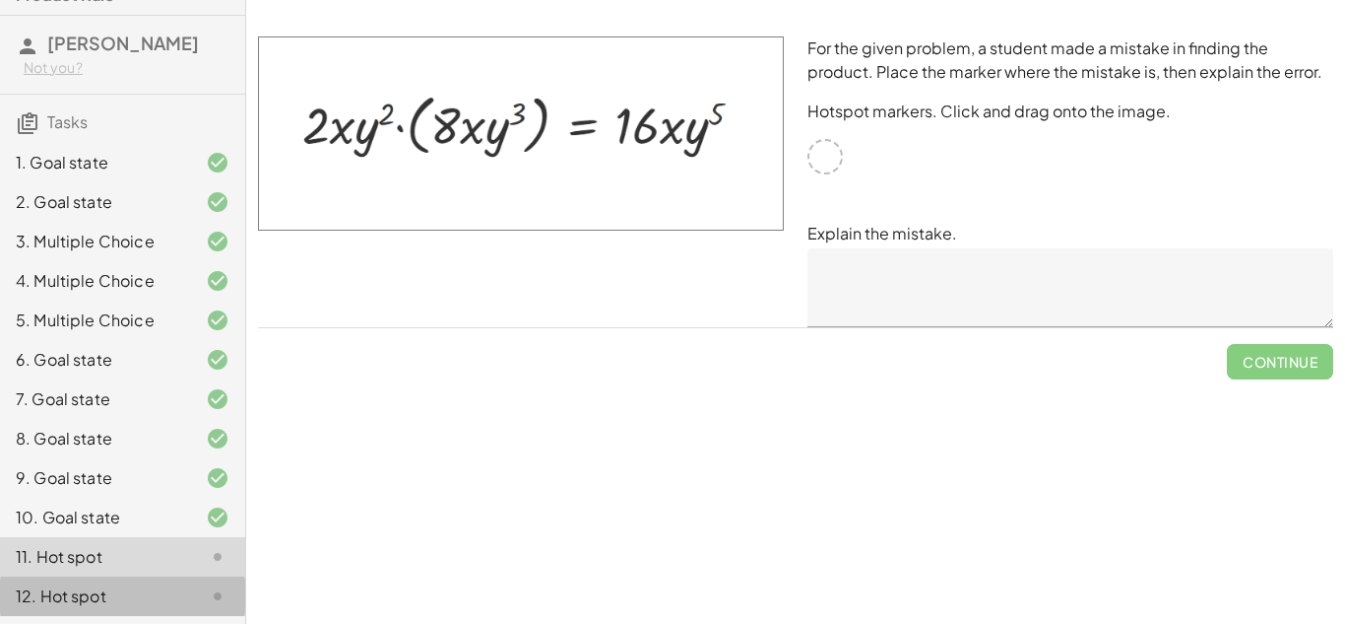
click at [191, 580] on div "12. Hot spot" at bounding box center [122, 595] width 245 height 39
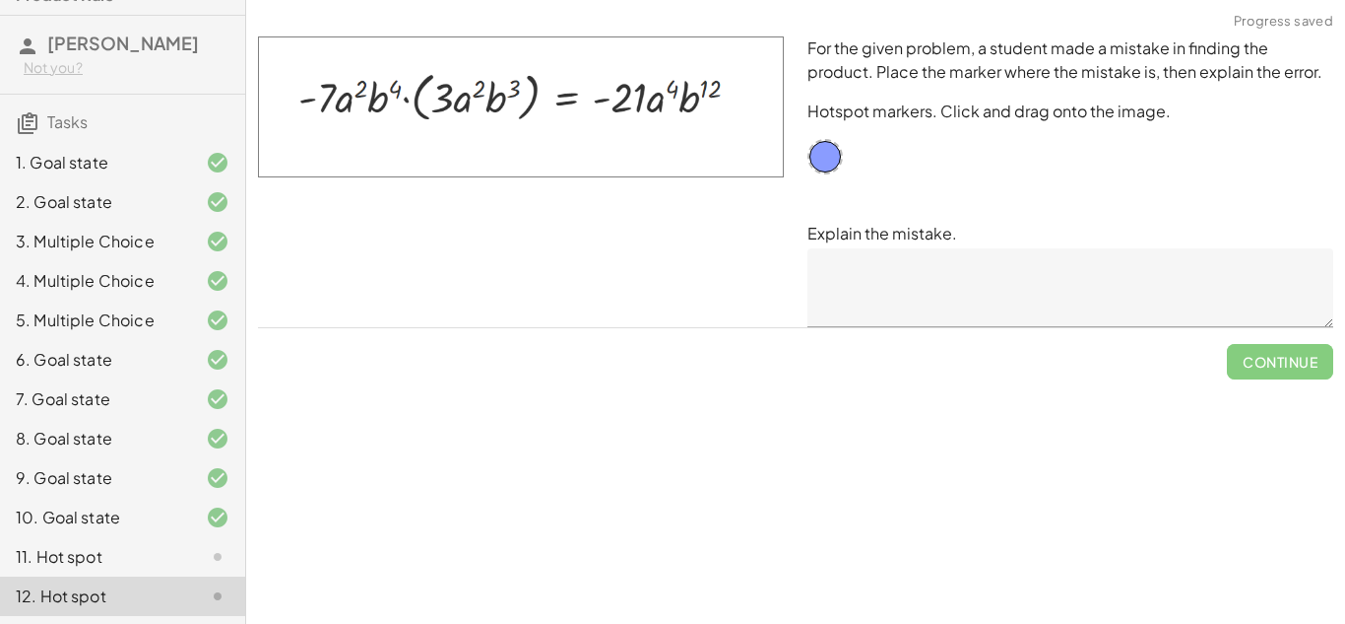
click at [192, 568] on div "11. Hot spot" at bounding box center [122, 556] width 245 height 39
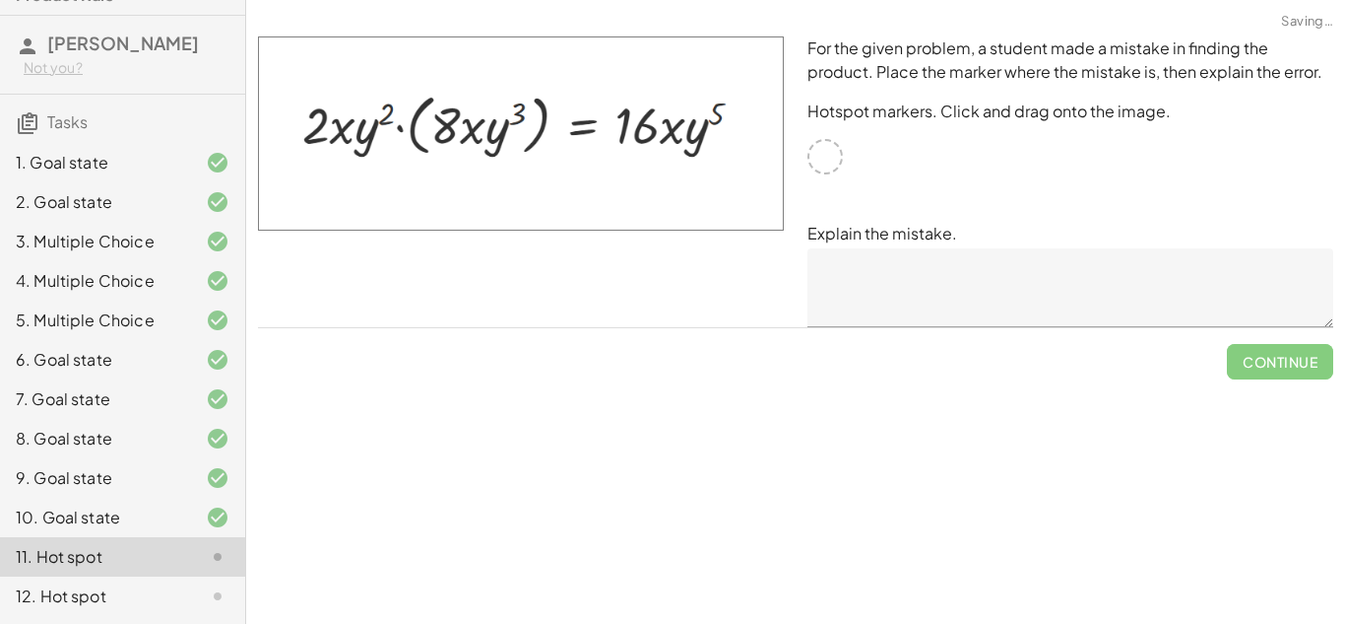
click at [864, 156] on div "For the given problem, a student made a mistake in finding the product. Place t…" at bounding box center [1071, 182] width 550 height 314
click at [839, 154] on div at bounding box center [825, 156] width 35 height 35
click at [784, 158] on div at bounding box center [521, 182] width 550 height 314
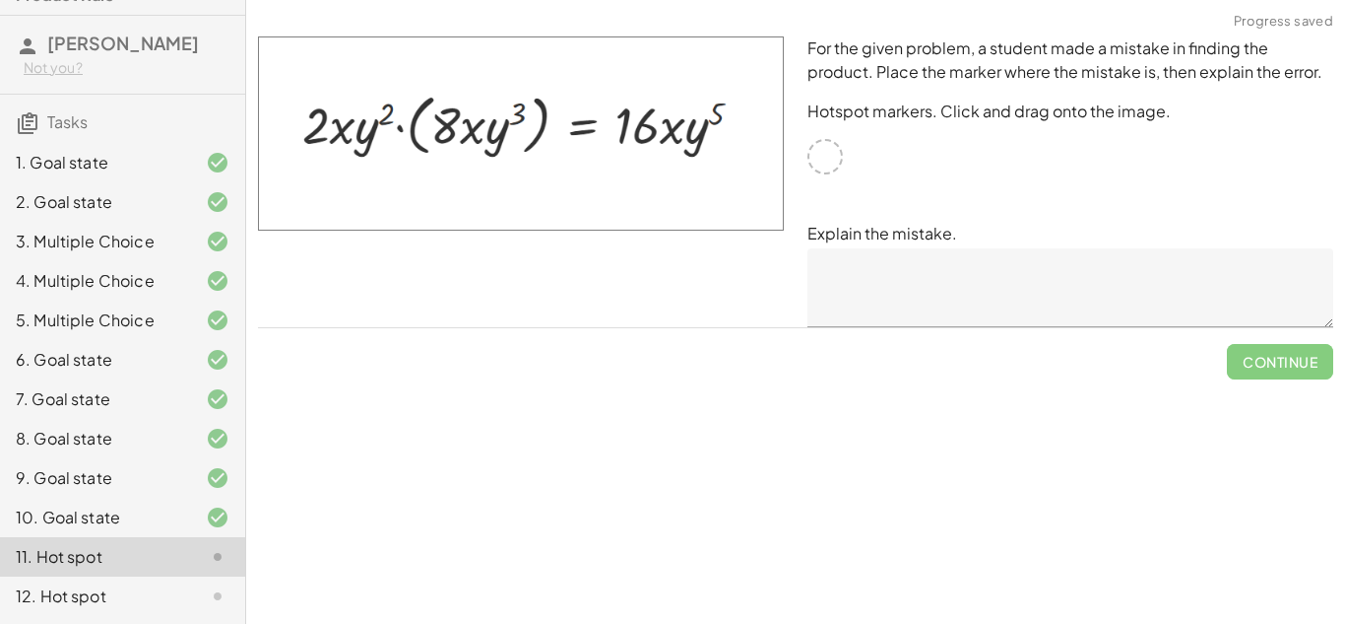
drag, startPoint x: 756, startPoint y: 146, endPoint x: 610, endPoint y: 133, distance: 147.3
click at [610, 133] on img at bounding box center [521, 133] width 526 height 194
drag, startPoint x: 610, startPoint y: 133, endPoint x: 376, endPoint y: 136, distance: 233.5
click at [376, 136] on img at bounding box center [521, 133] width 526 height 194
click at [825, 152] on div at bounding box center [825, 156] width 35 height 35
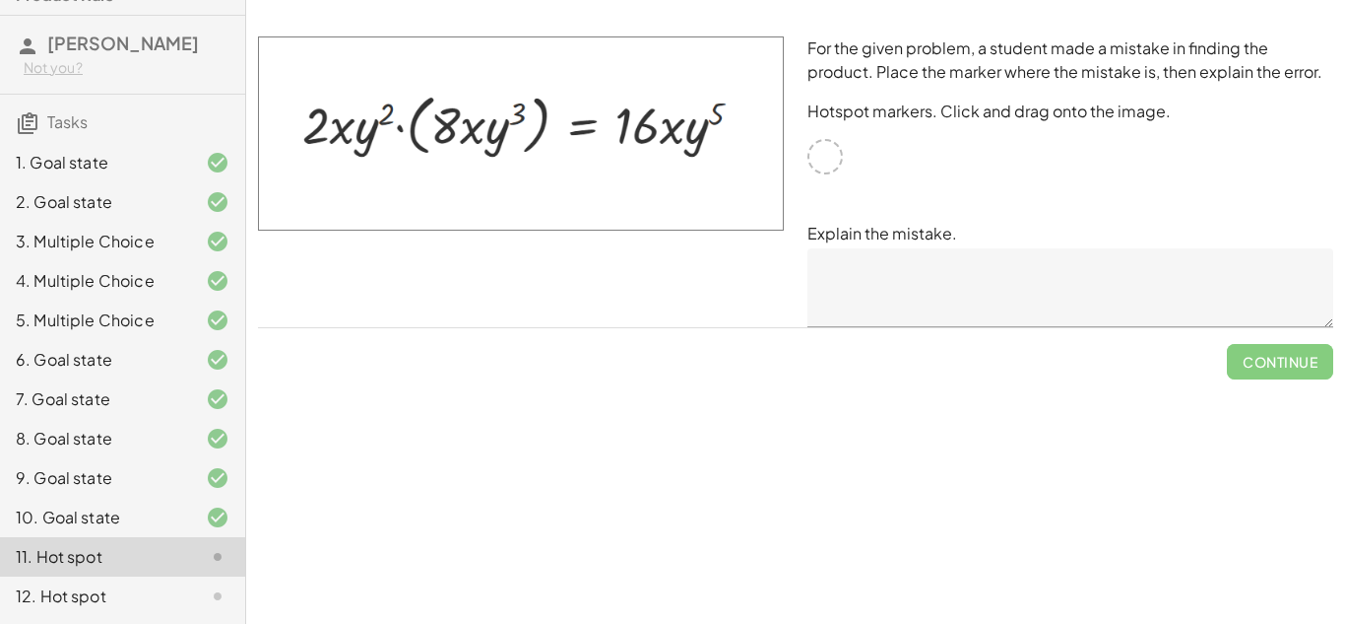
click at [825, 152] on div at bounding box center [825, 156] width 35 height 35
drag, startPoint x: 687, startPoint y: 156, endPoint x: 531, endPoint y: 123, distance: 159.0
click at [531, 123] on img at bounding box center [521, 133] width 526 height 194
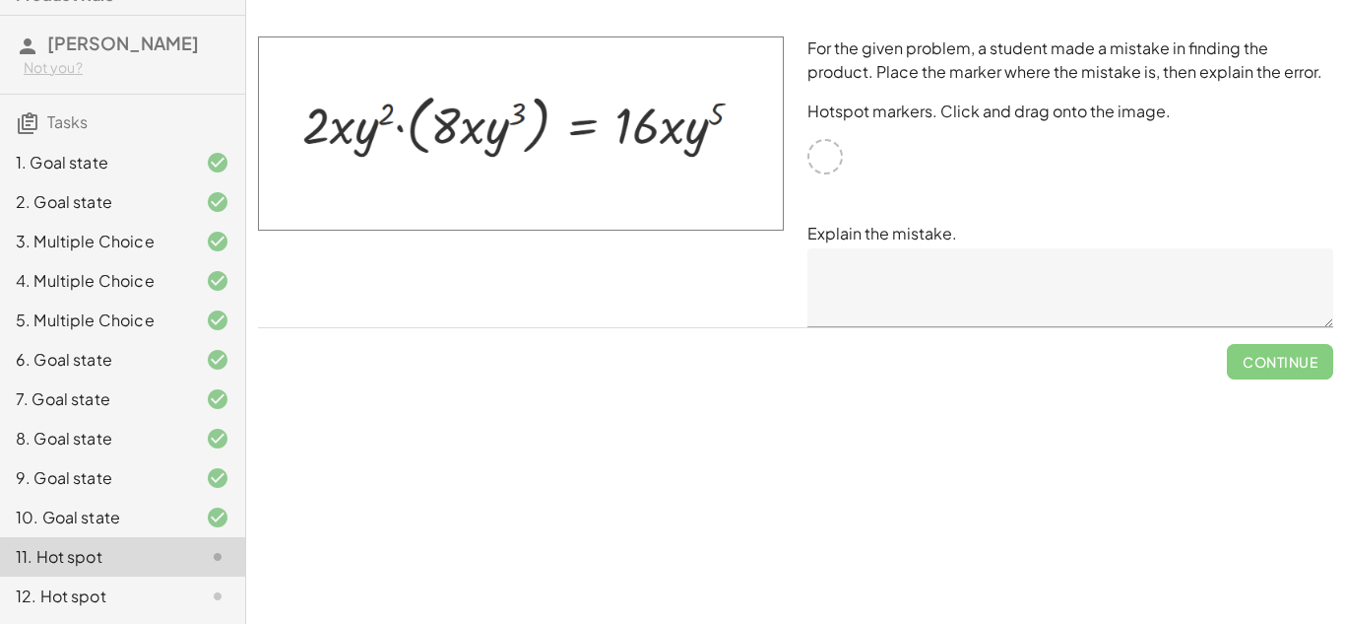
click at [531, 123] on img at bounding box center [521, 133] width 526 height 194
drag, startPoint x: 681, startPoint y: 143, endPoint x: 381, endPoint y: 106, distance: 301.6
click at [381, 106] on img at bounding box center [521, 133] width 526 height 194
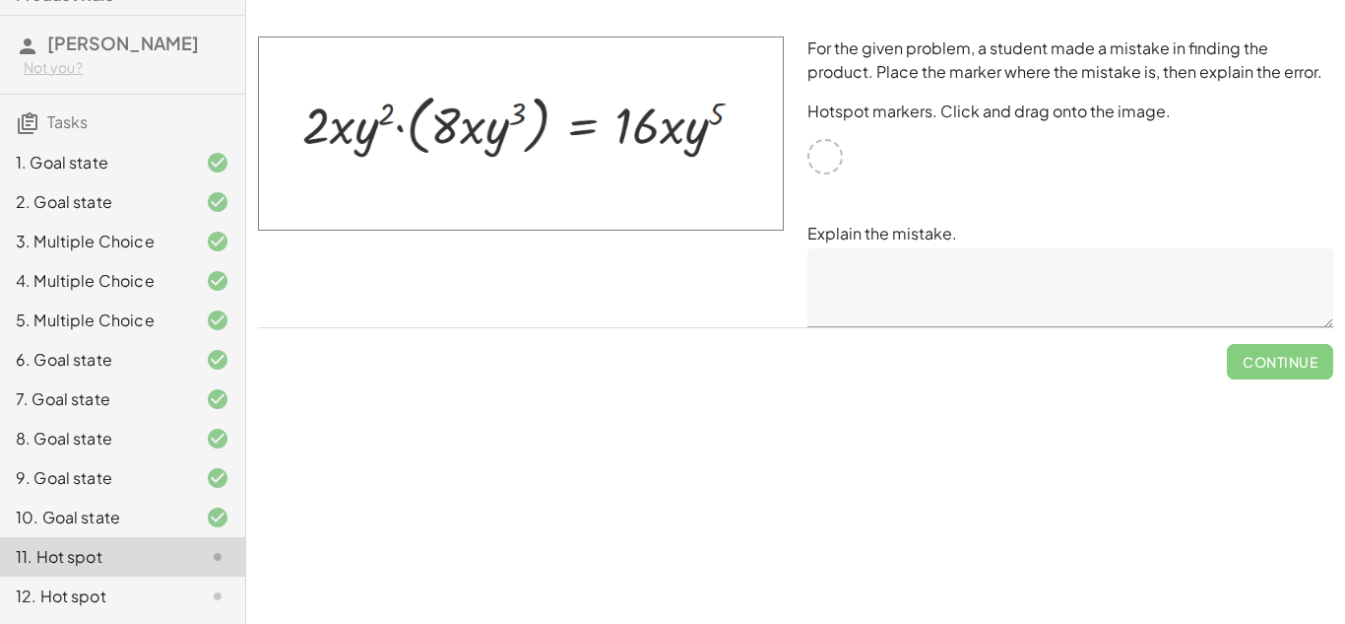
click at [116, 591] on div "12. Hot spot" at bounding box center [95, 596] width 159 height 24
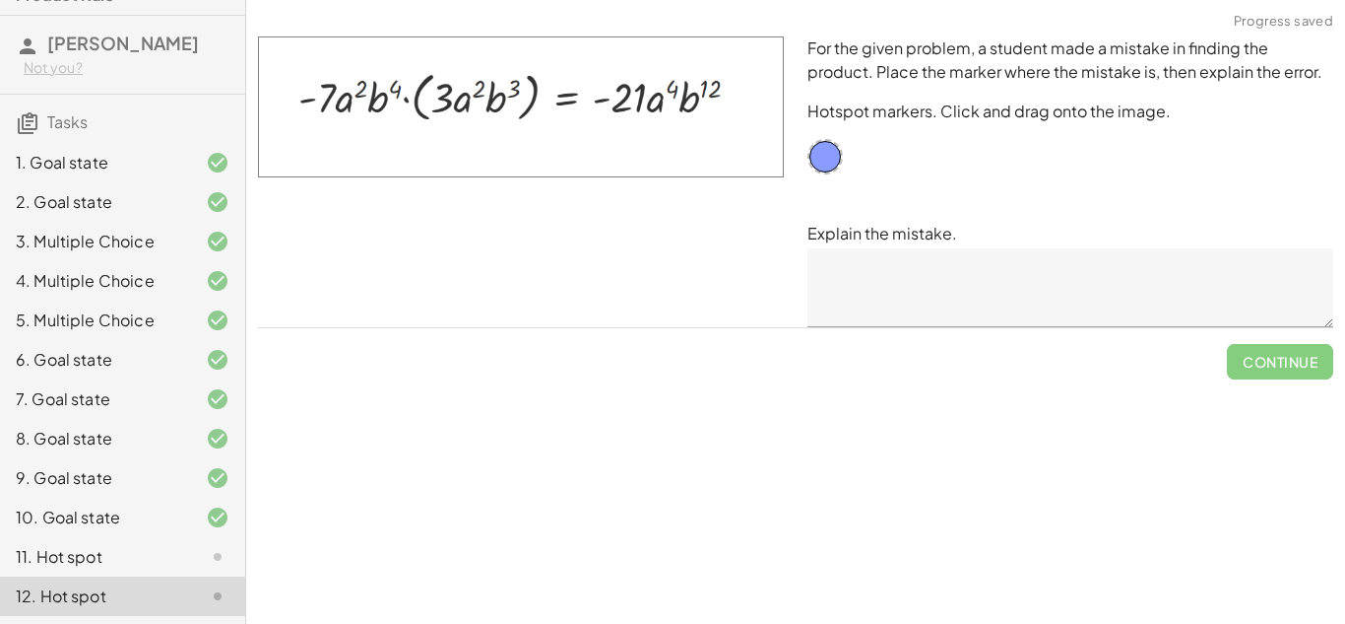
click at [208, 552] on icon at bounding box center [218, 557] width 24 height 24
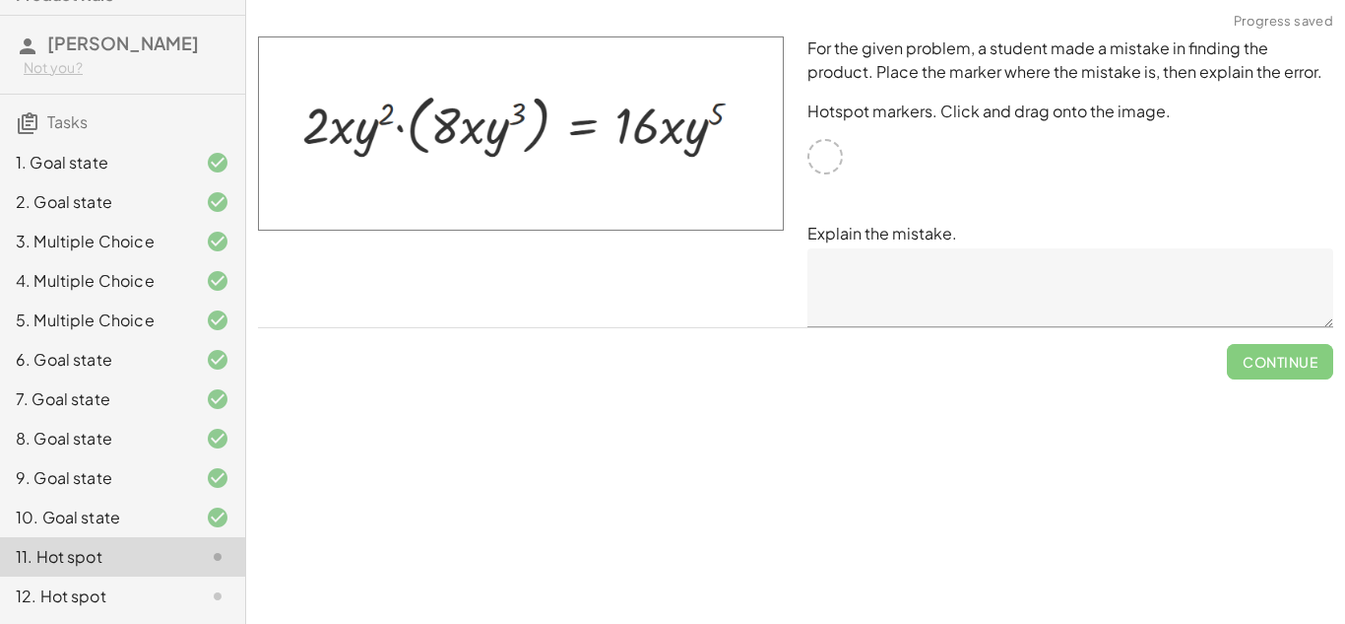
click at [835, 158] on div at bounding box center [825, 156] width 35 height 35
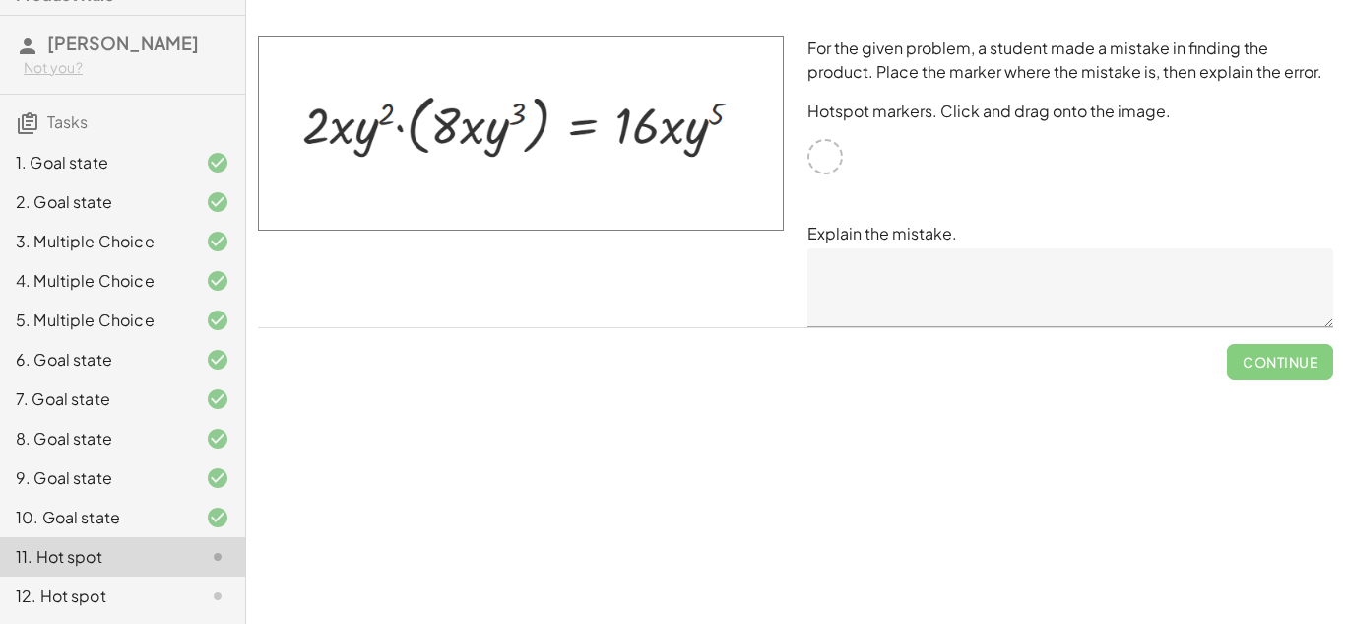
click at [835, 158] on div at bounding box center [825, 156] width 35 height 35
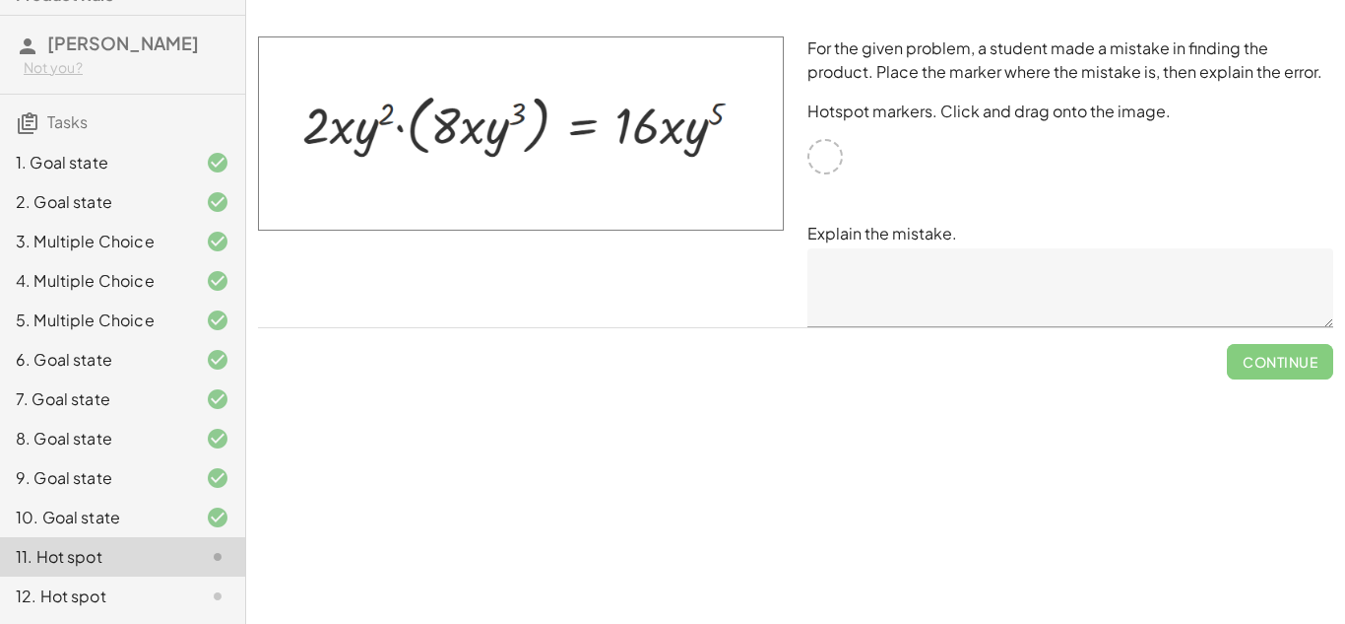
click at [835, 158] on div at bounding box center [825, 156] width 35 height 35
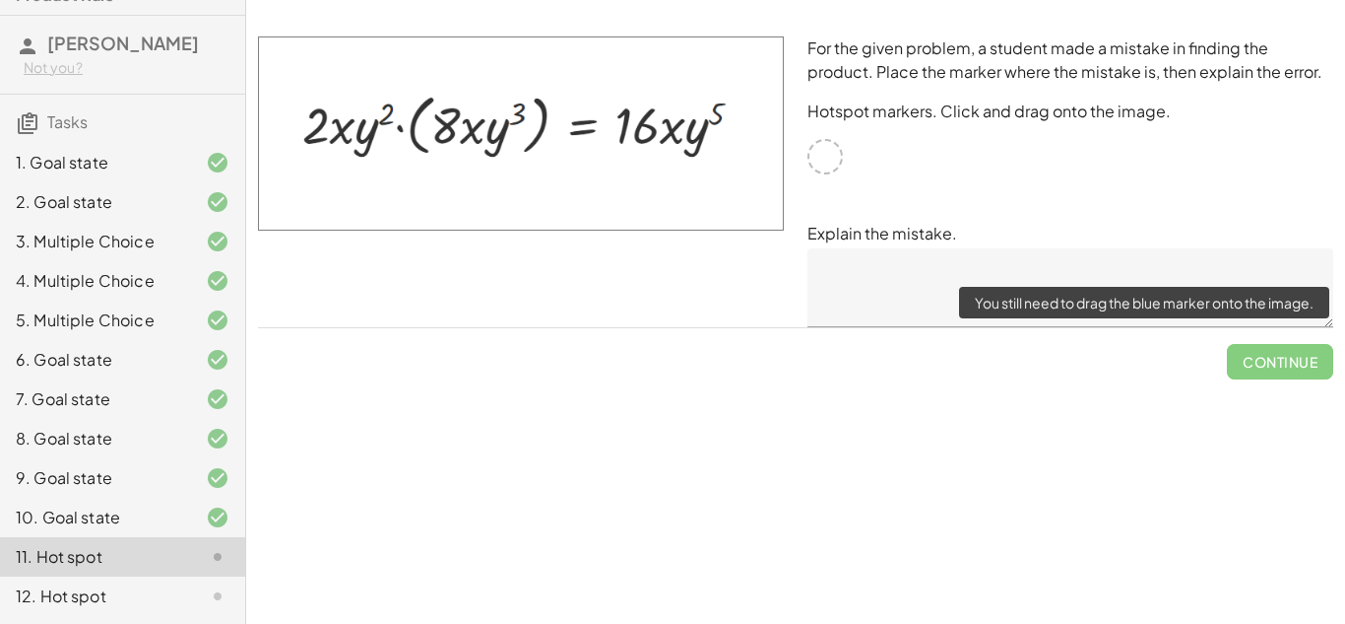
click at [1293, 361] on span "Continue" at bounding box center [1280, 353] width 106 height 51
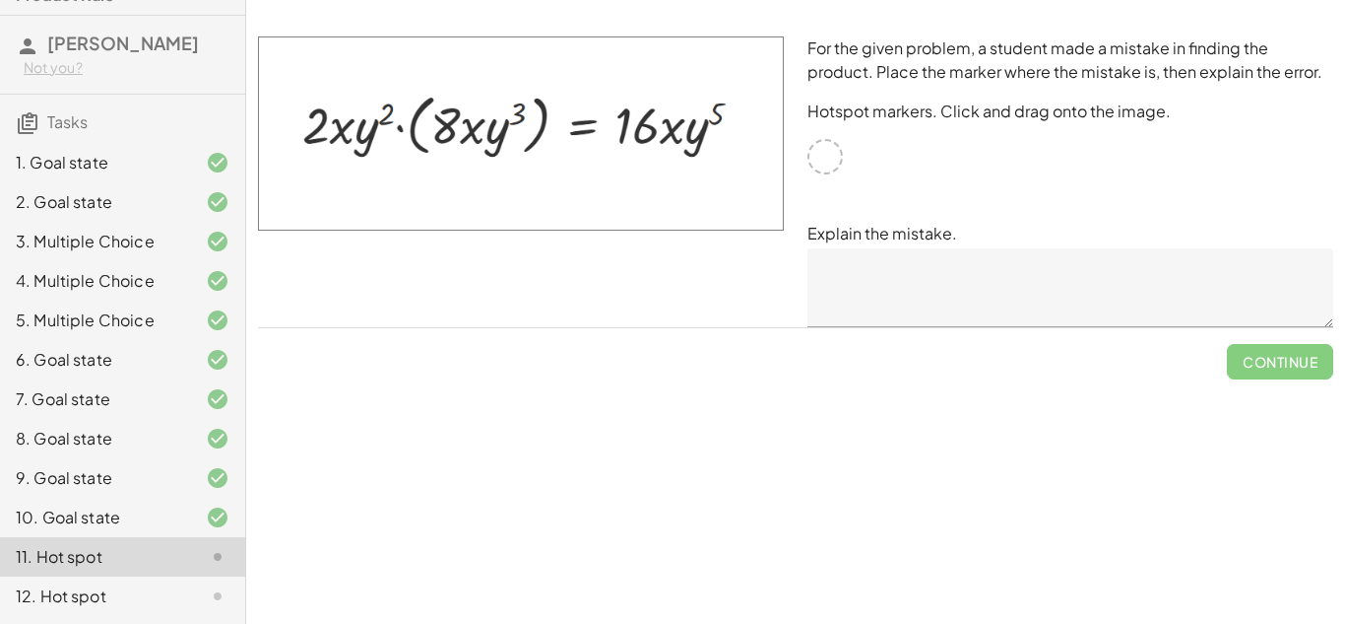
click at [832, 157] on div at bounding box center [825, 156] width 35 height 35
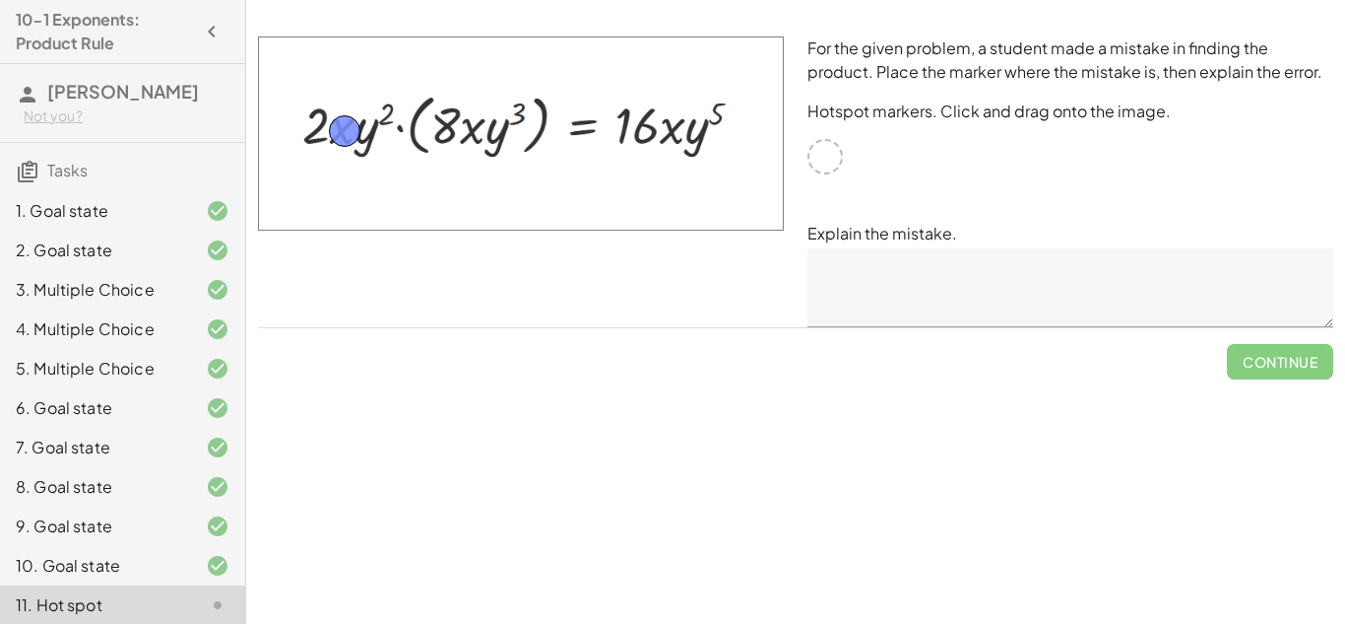
drag, startPoint x: 832, startPoint y: 156, endPoint x: 349, endPoint y: 130, distance: 484.3
click at [967, 268] on textarea at bounding box center [1071, 287] width 526 height 79
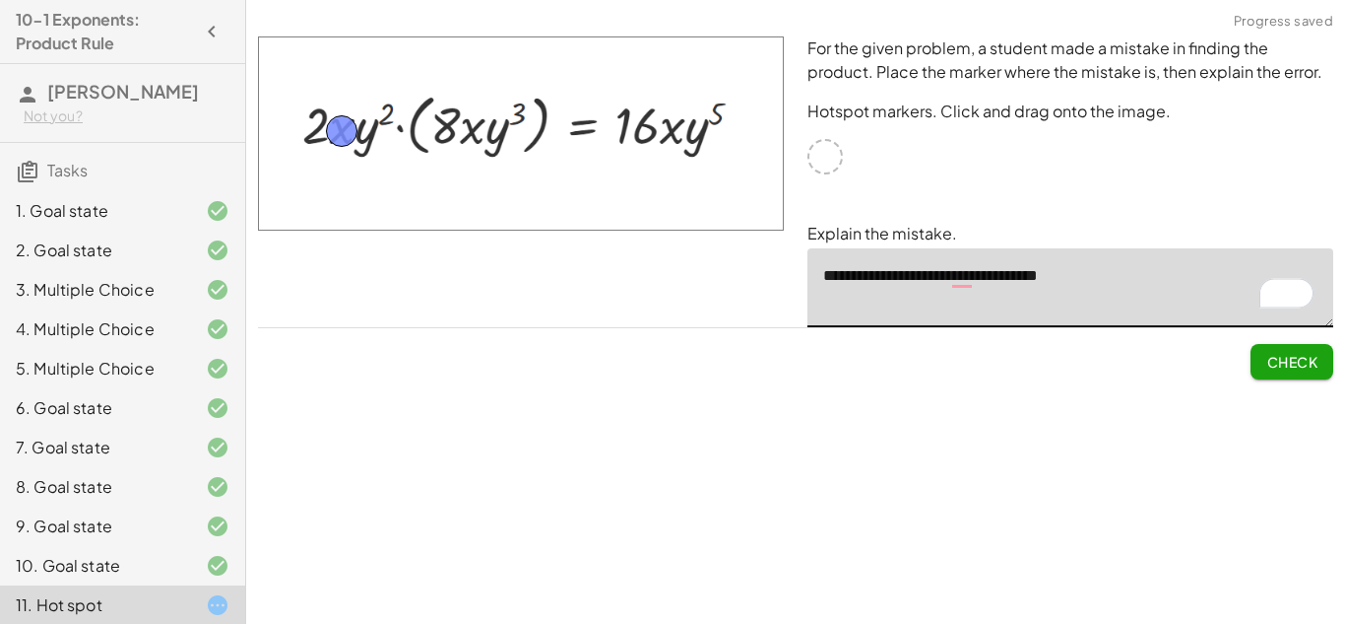
click at [987, 313] on textarea "**********" at bounding box center [1071, 287] width 526 height 79
click at [1086, 281] on textarea "**********" at bounding box center [1071, 287] width 526 height 79
type textarea "**********"
click at [1308, 365] on span "Check" at bounding box center [1292, 362] width 51 height 18
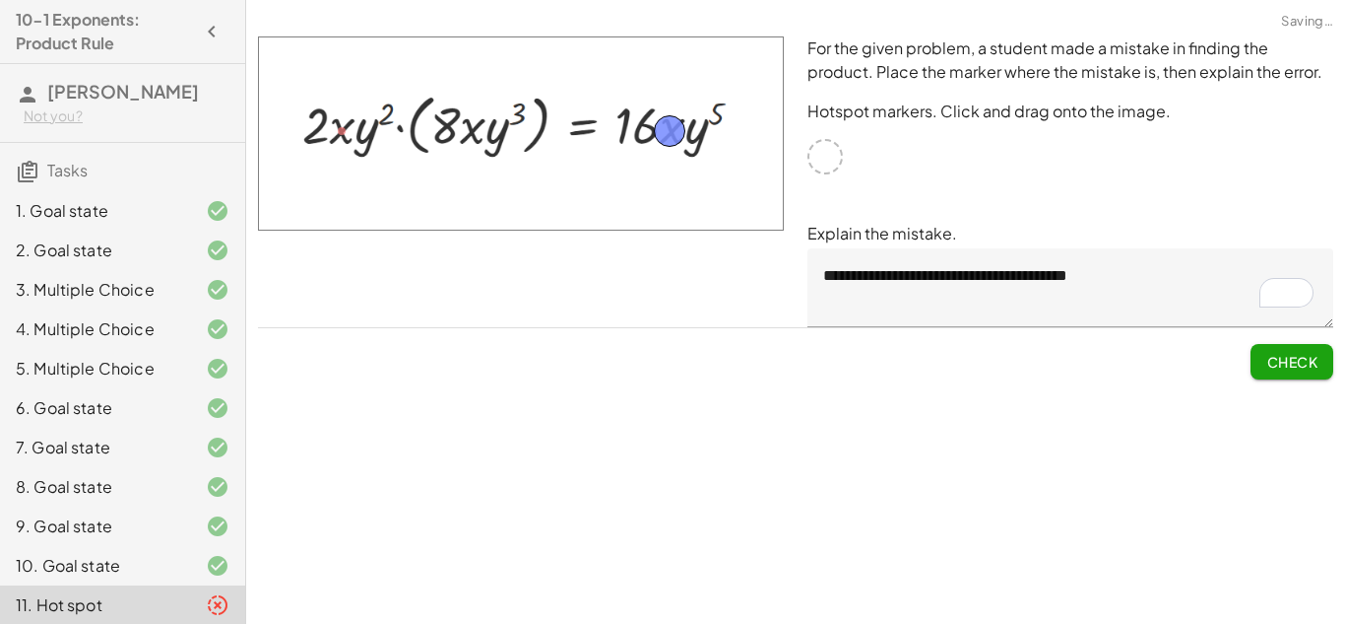
drag, startPoint x: 340, startPoint y: 126, endPoint x: 669, endPoint y: 126, distance: 329.0
click at [1280, 359] on span "Check" at bounding box center [1292, 362] width 51 height 18
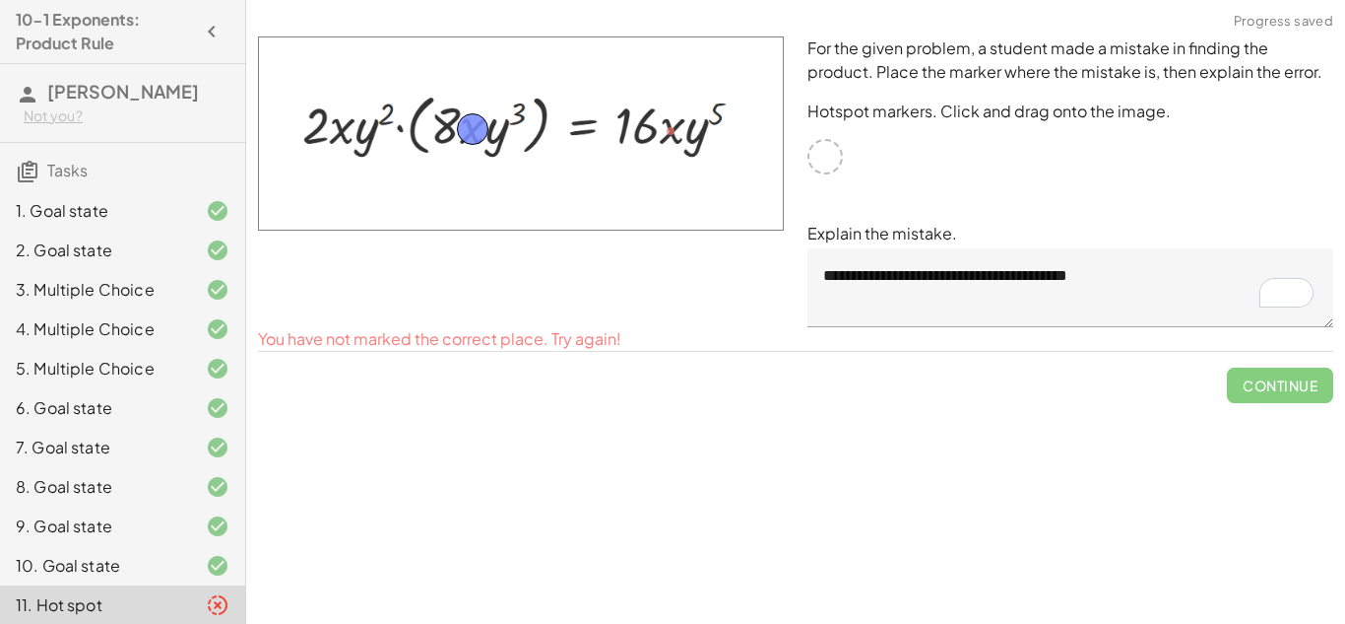
drag, startPoint x: 669, startPoint y: 129, endPoint x: 467, endPoint y: 125, distance: 202.0
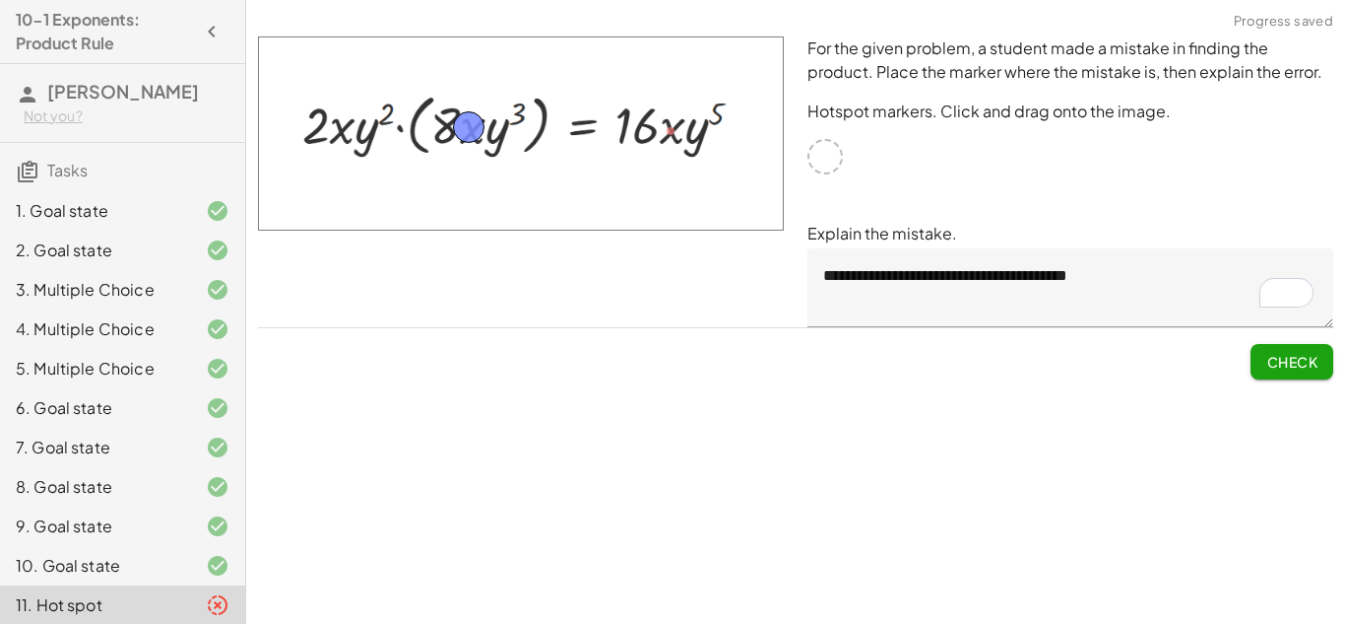
click at [1307, 368] on span "Check" at bounding box center [1292, 362] width 51 height 18
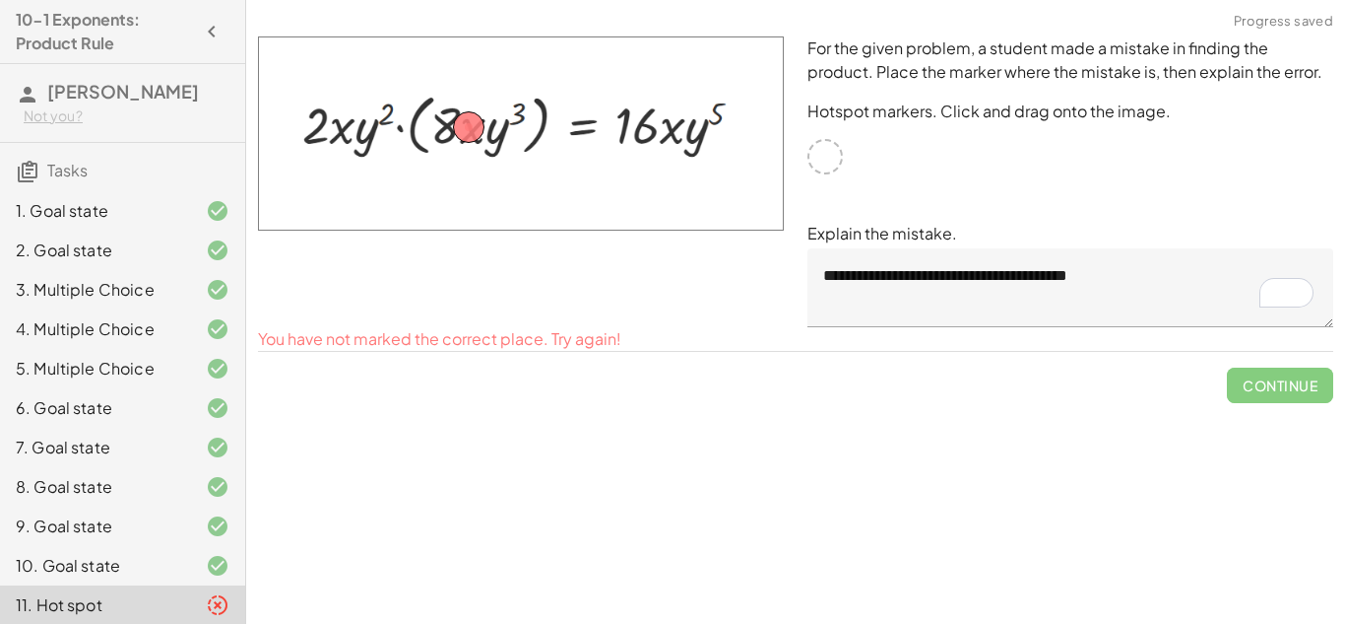
drag, startPoint x: 485, startPoint y: 133, endPoint x: 518, endPoint y: 143, distance: 34.9
click at [518, 143] on img at bounding box center [521, 133] width 526 height 194
drag, startPoint x: 473, startPoint y: 124, endPoint x: 685, endPoint y: 132, distance: 211.9
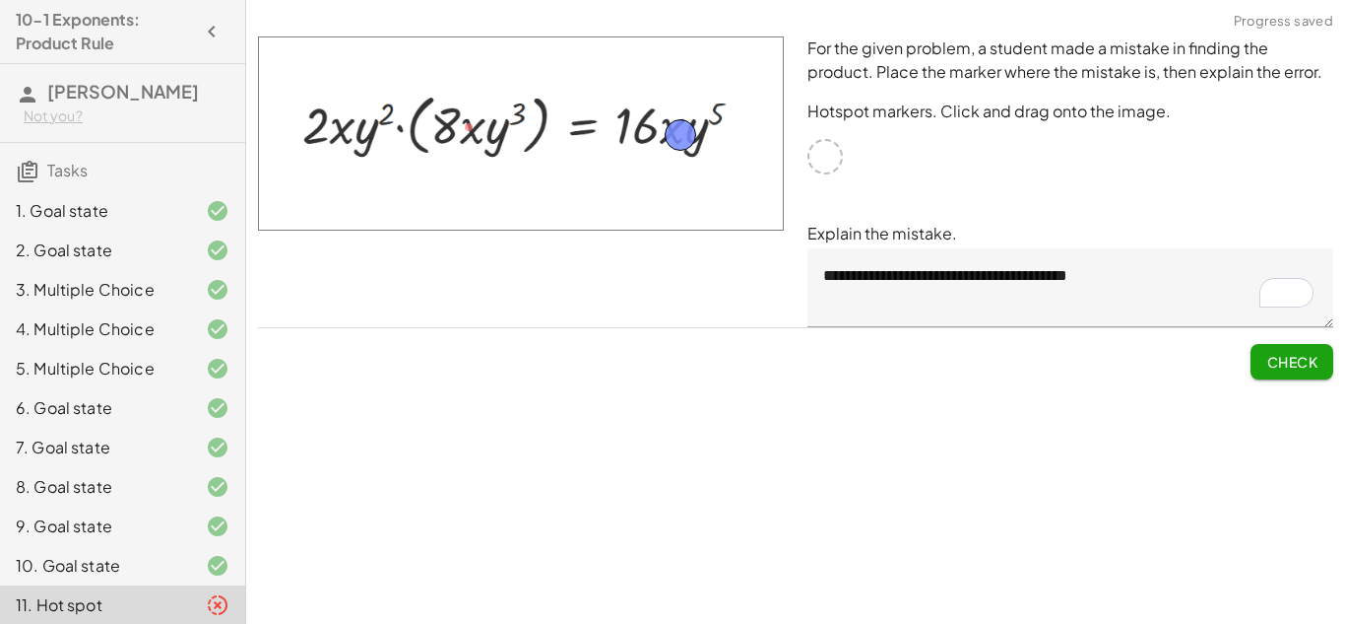
click at [1280, 367] on span "Check" at bounding box center [1292, 362] width 51 height 18
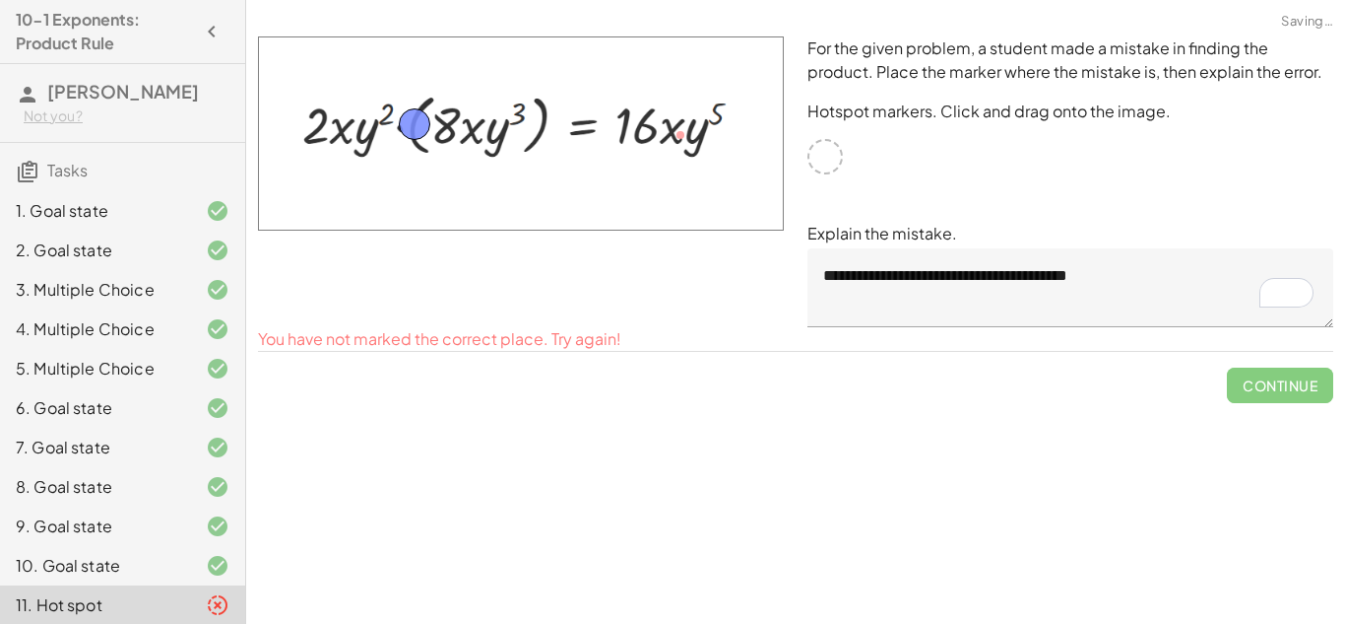
drag, startPoint x: 687, startPoint y: 131, endPoint x: 421, endPoint y: 120, distance: 266.2
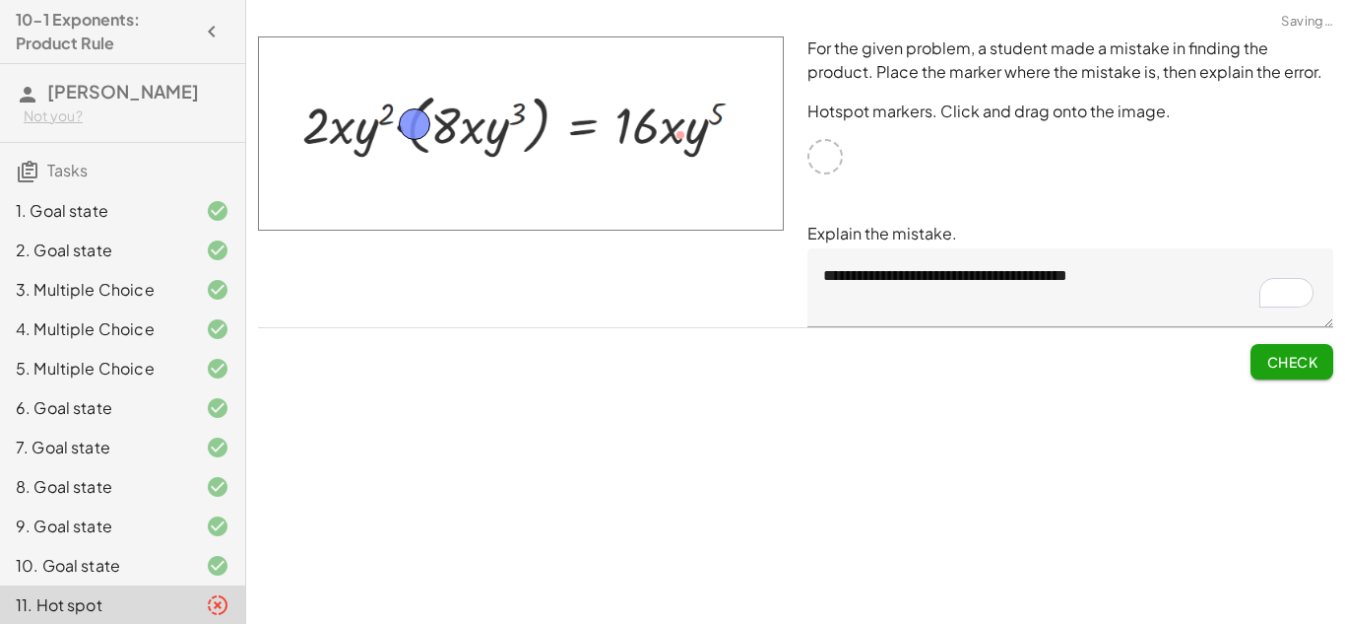
click at [1282, 360] on span "Check" at bounding box center [1292, 362] width 51 height 18
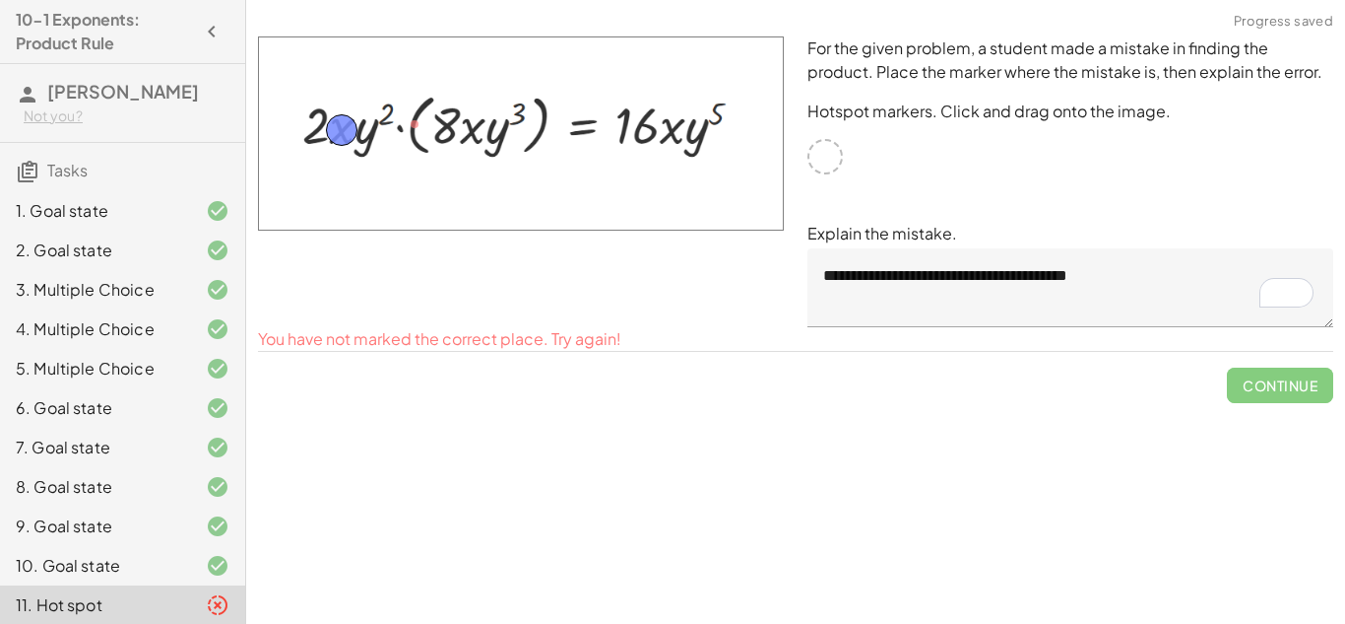
drag, startPoint x: 412, startPoint y: 126, endPoint x: 339, endPoint y: 132, distance: 73.1
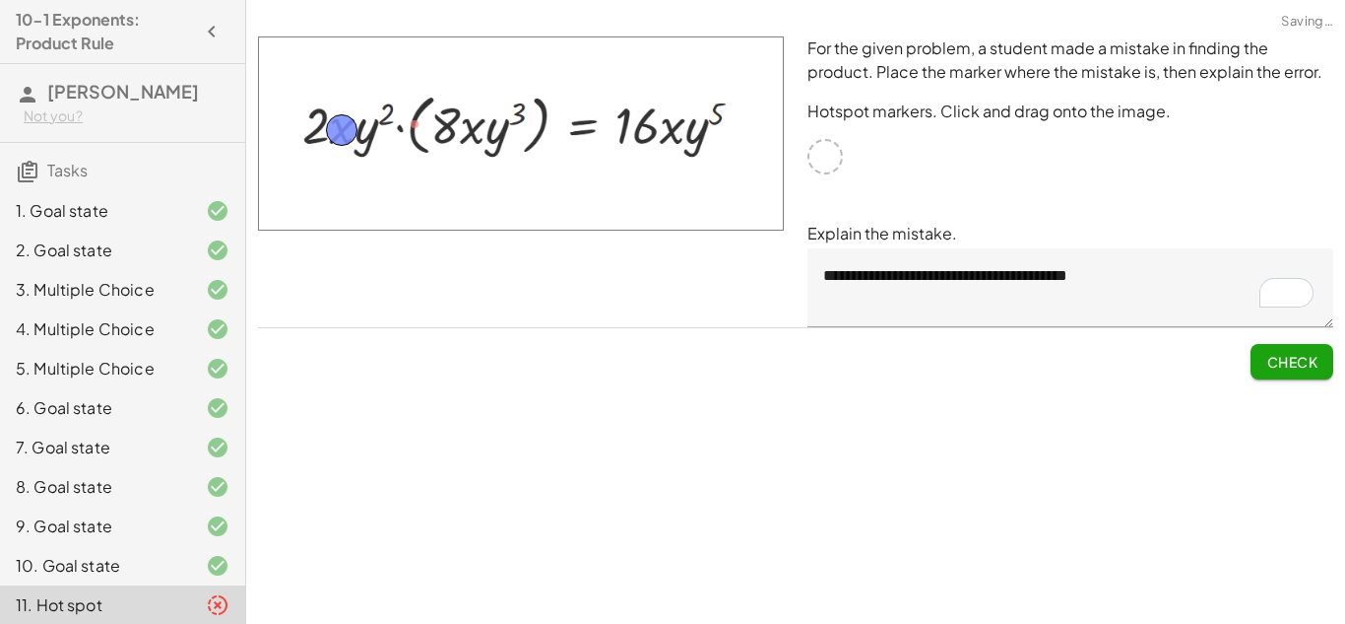
click at [1300, 357] on span "Check" at bounding box center [1292, 362] width 51 height 18
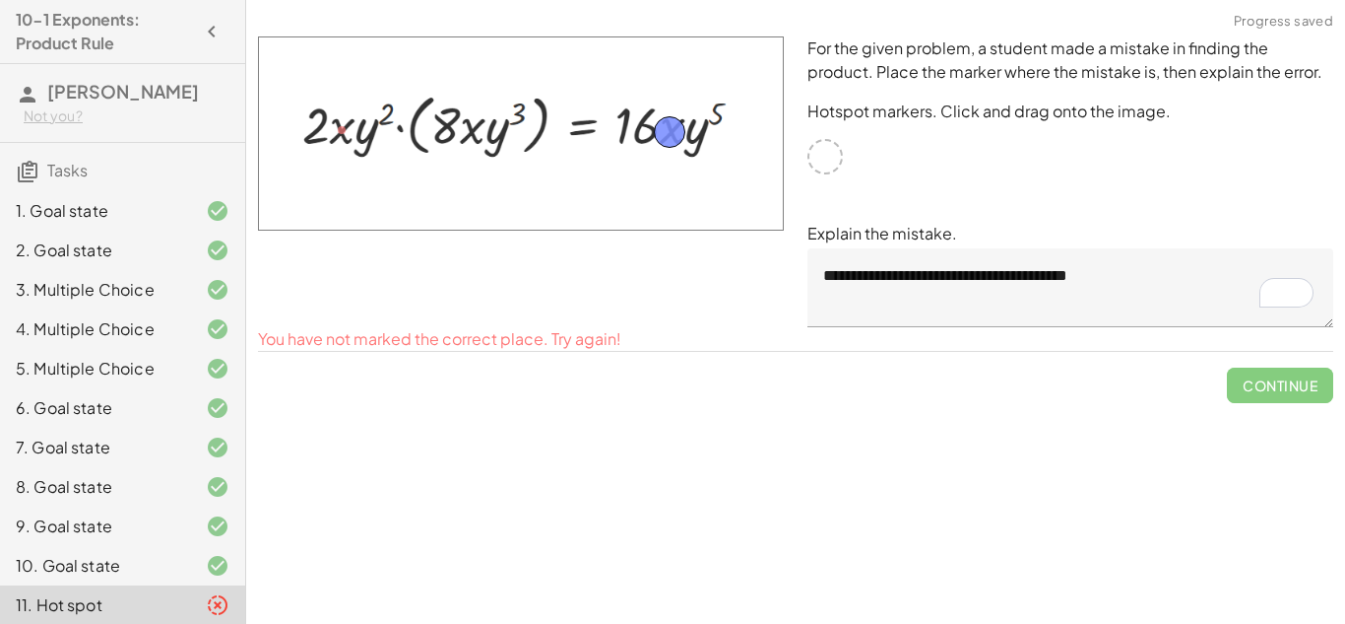
drag, startPoint x: 345, startPoint y: 121, endPoint x: 673, endPoint y: 124, distance: 328.0
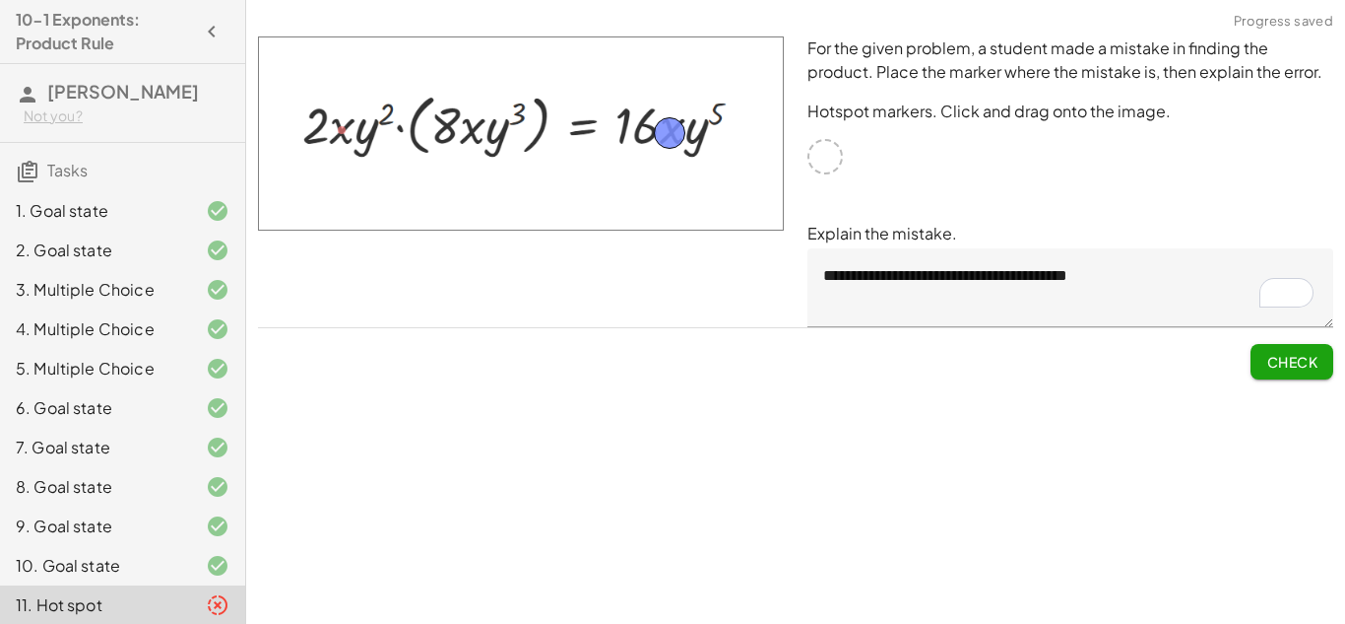
click at [1267, 363] on span "Check" at bounding box center [1292, 362] width 51 height 18
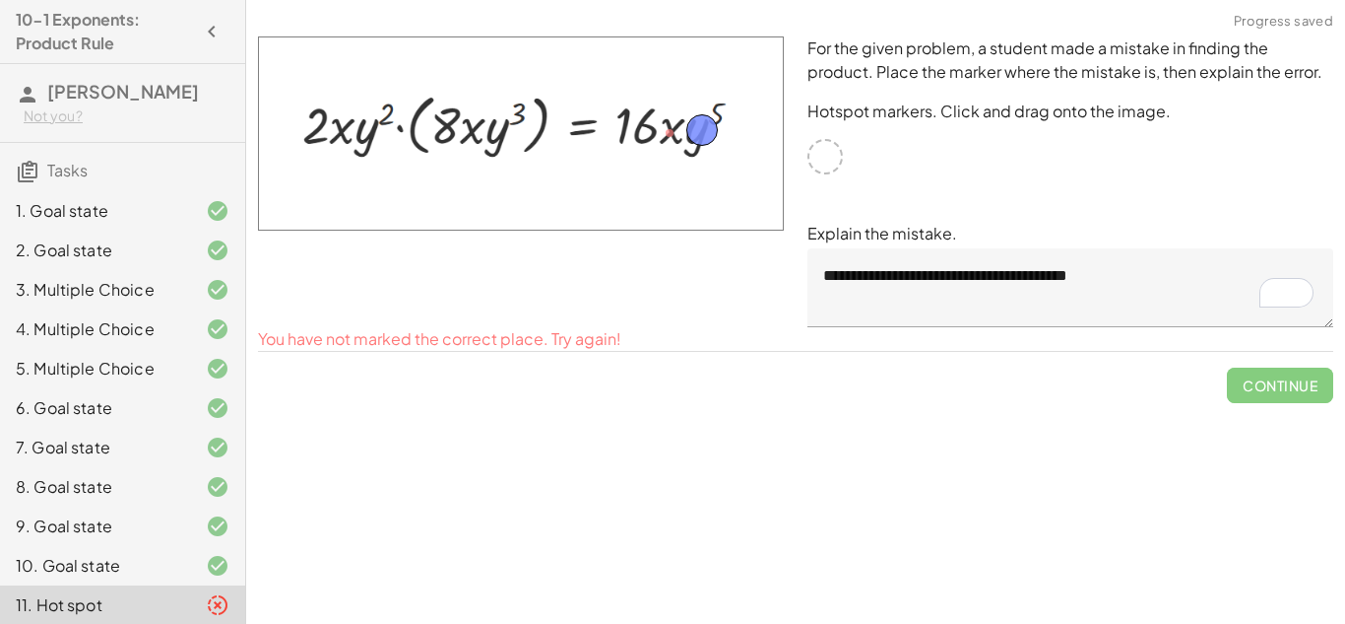
drag, startPoint x: 683, startPoint y: 137, endPoint x: 713, endPoint y: 134, distance: 30.7
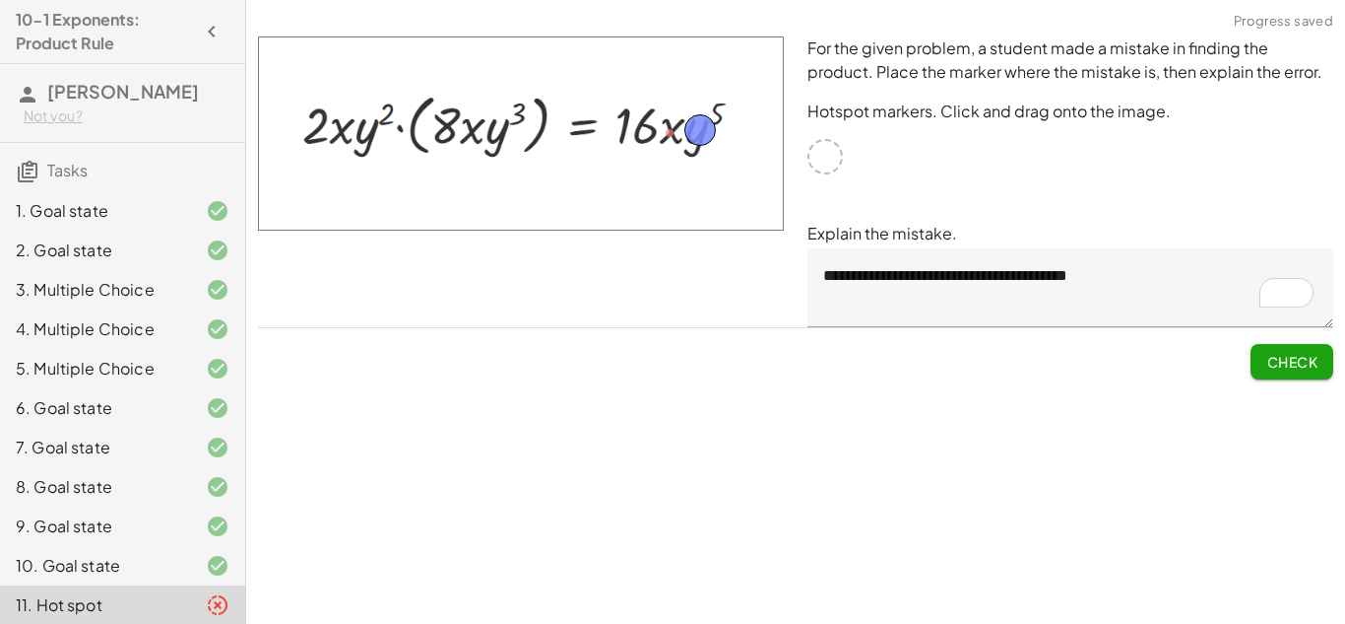
click at [1292, 364] on span "Check" at bounding box center [1292, 362] width 51 height 18
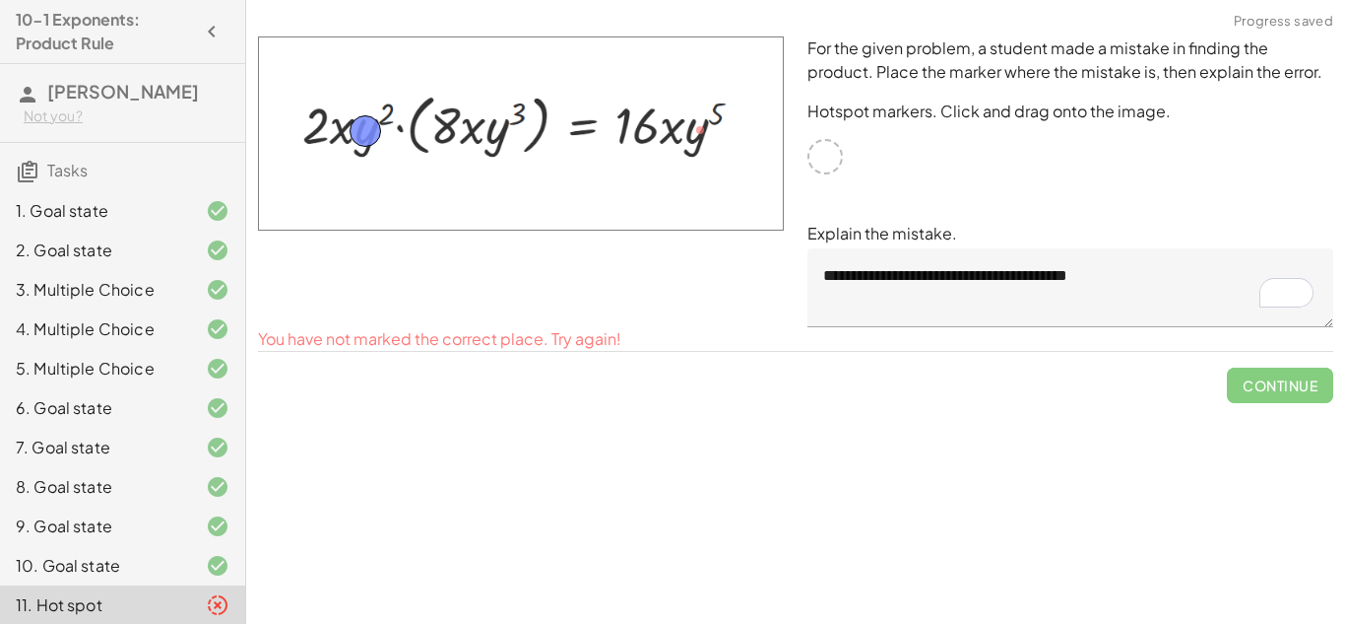
drag, startPoint x: 702, startPoint y: 129, endPoint x: 367, endPoint y: 131, distance: 334.9
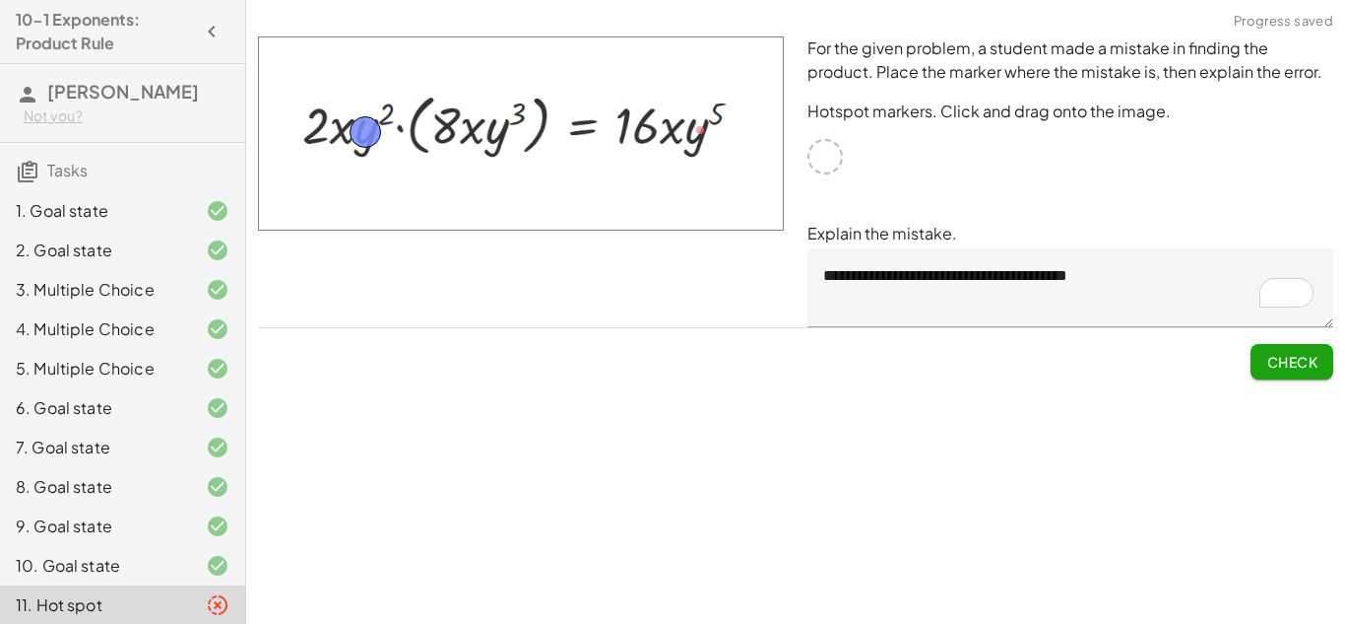
click at [1078, 307] on textarea "**********" at bounding box center [1071, 287] width 526 height 79
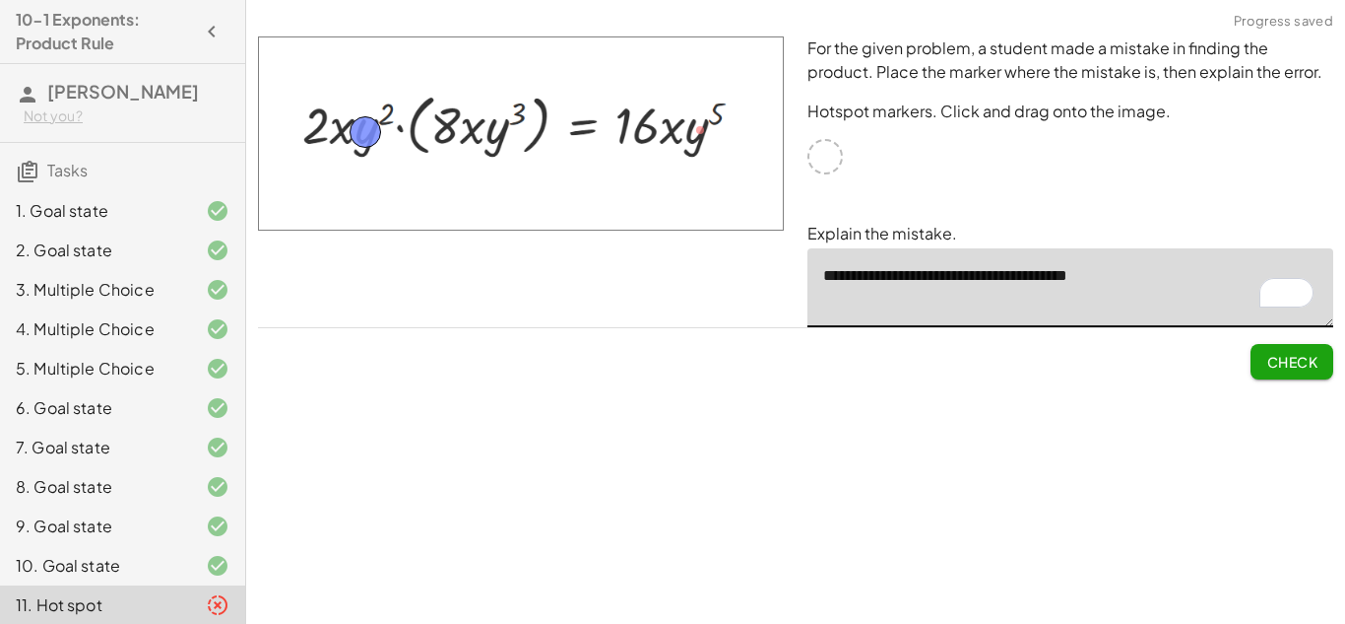
click at [1292, 367] on span "Check" at bounding box center [1292, 362] width 51 height 18
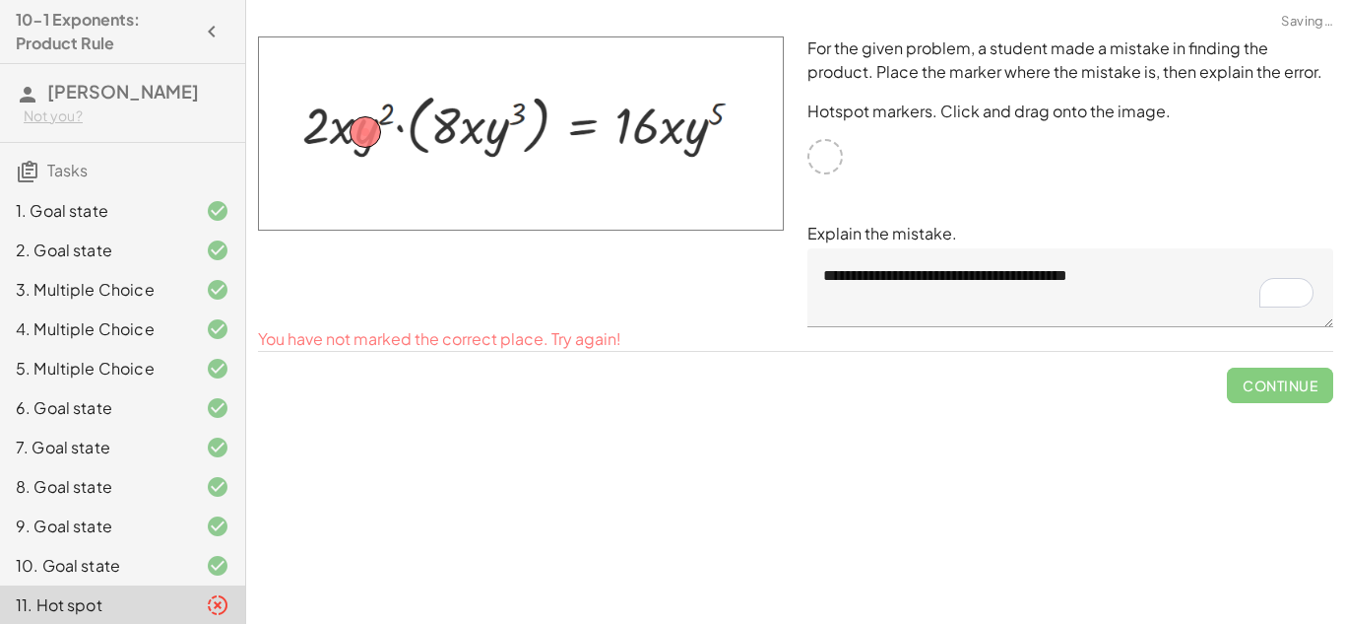
click at [903, 394] on div "Continue" at bounding box center [796, 377] width 1076 height 51
drag, startPoint x: 366, startPoint y: 132, endPoint x: 469, endPoint y: 135, distance: 102.5
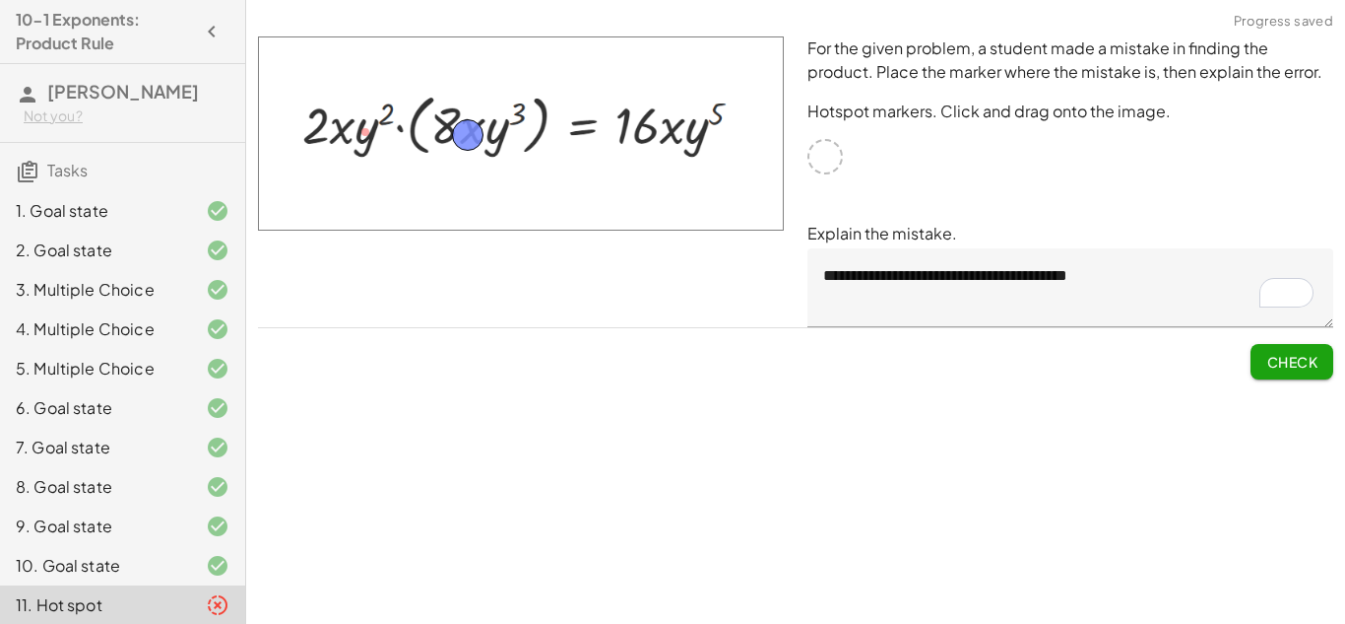
click at [1294, 358] on span "Check" at bounding box center [1292, 362] width 51 height 18
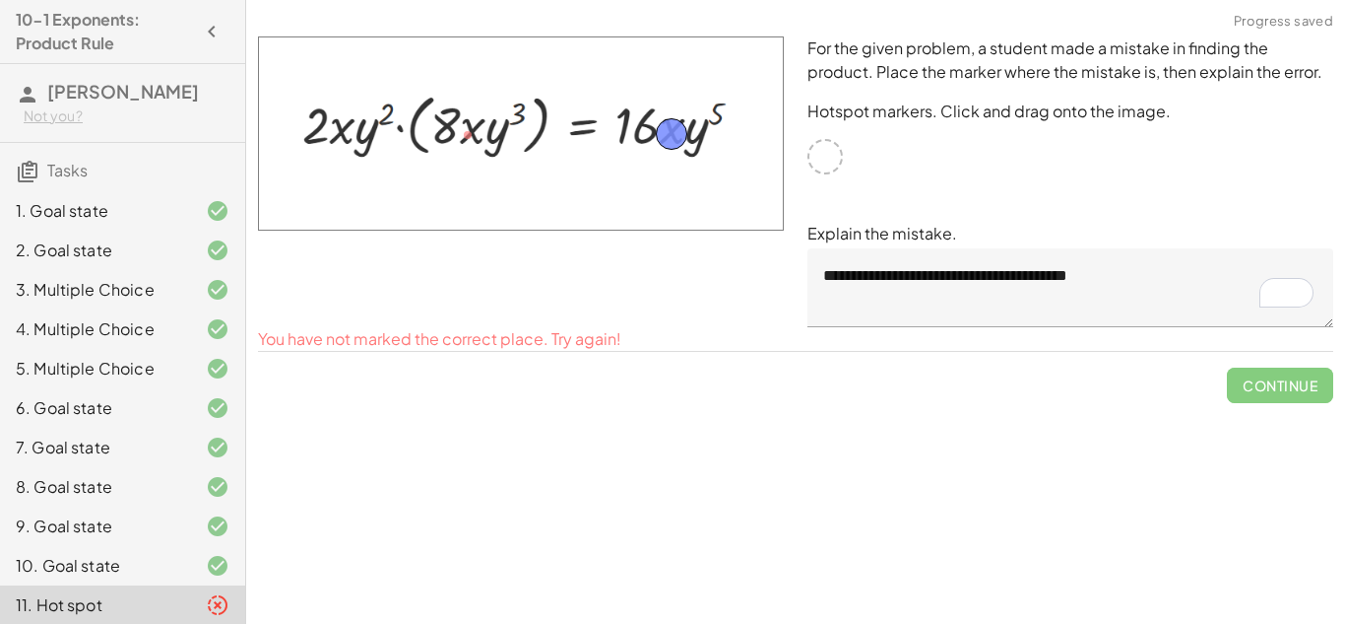
drag, startPoint x: 467, startPoint y: 137, endPoint x: 671, endPoint y: 135, distance: 203.9
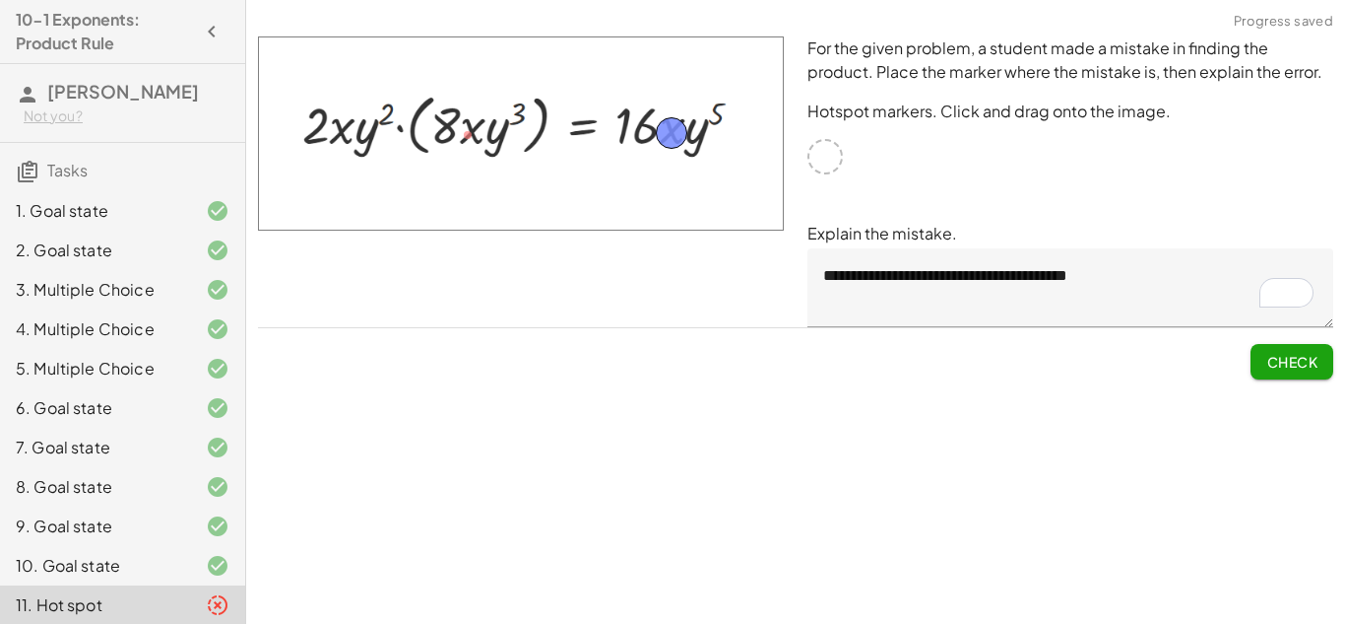
click at [1283, 351] on button "Check" at bounding box center [1292, 361] width 83 height 35
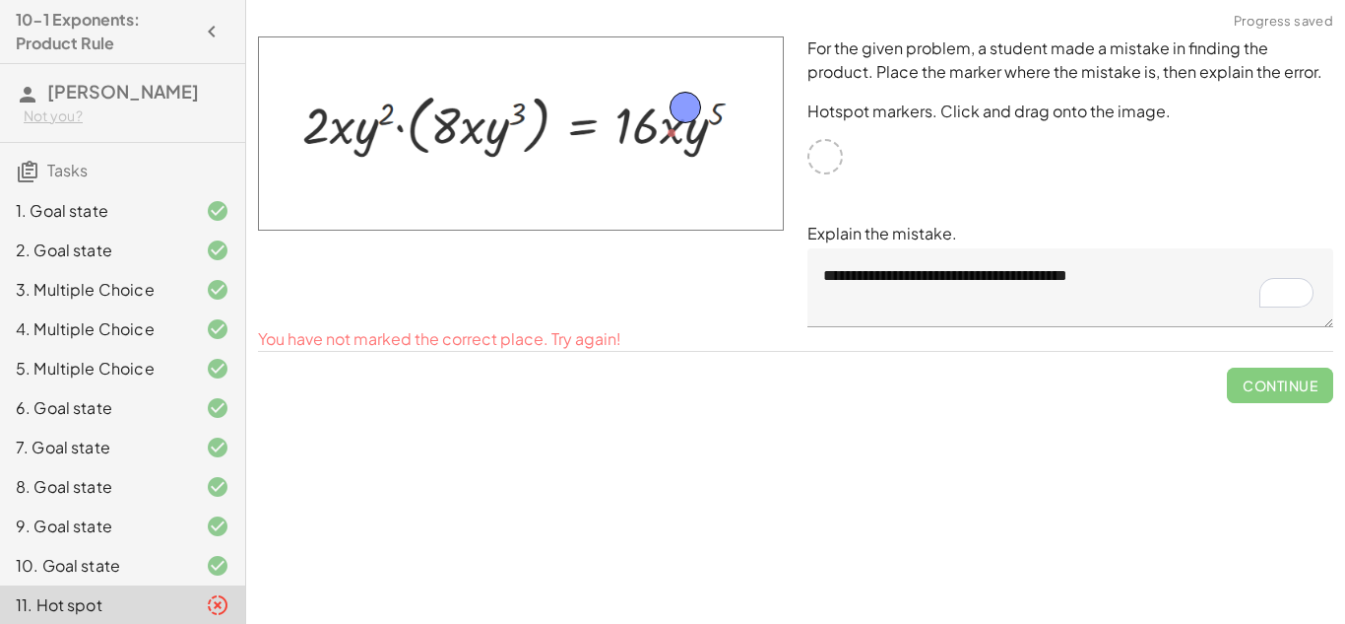
drag, startPoint x: 667, startPoint y: 135, endPoint x: 680, endPoint y: 113, distance: 25.2
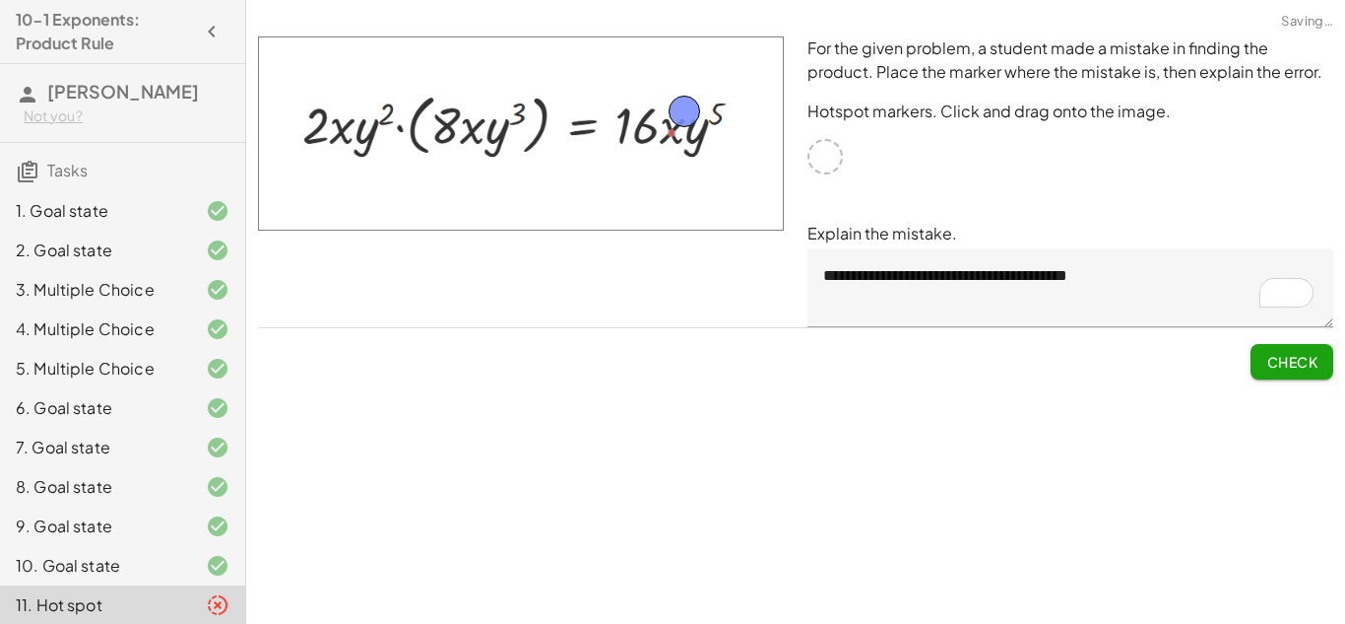
click at [1323, 366] on button "Check" at bounding box center [1292, 361] width 83 height 35
click at [1288, 363] on span "Continue" at bounding box center [1280, 362] width 75 height 18
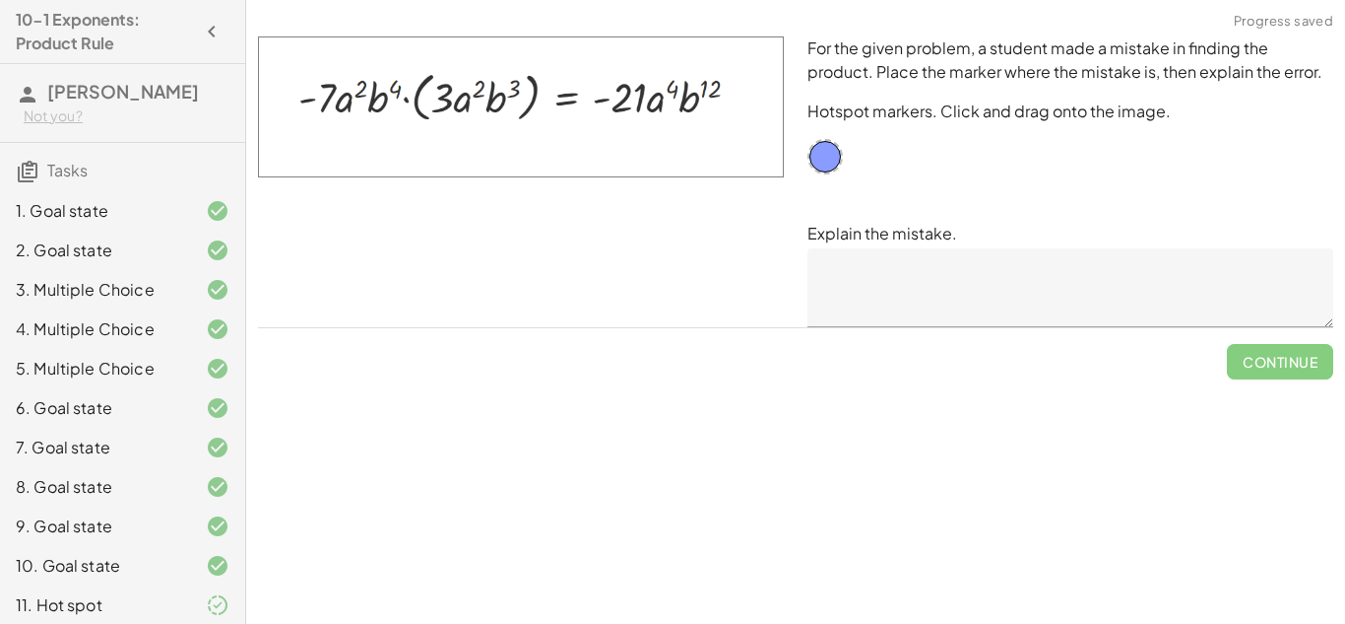
click at [886, 314] on textarea at bounding box center [1071, 287] width 526 height 79
click at [834, 216] on div "For the given problem, a student made a mistake in finding the product. Place t…" at bounding box center [1071, 182] width 550 height 314
click at [848, 264] on textarea "To enrich screen reader interactions, please activate Accessibility in Grammarl…" at bounding box center [1071, 287] width 526 height 79
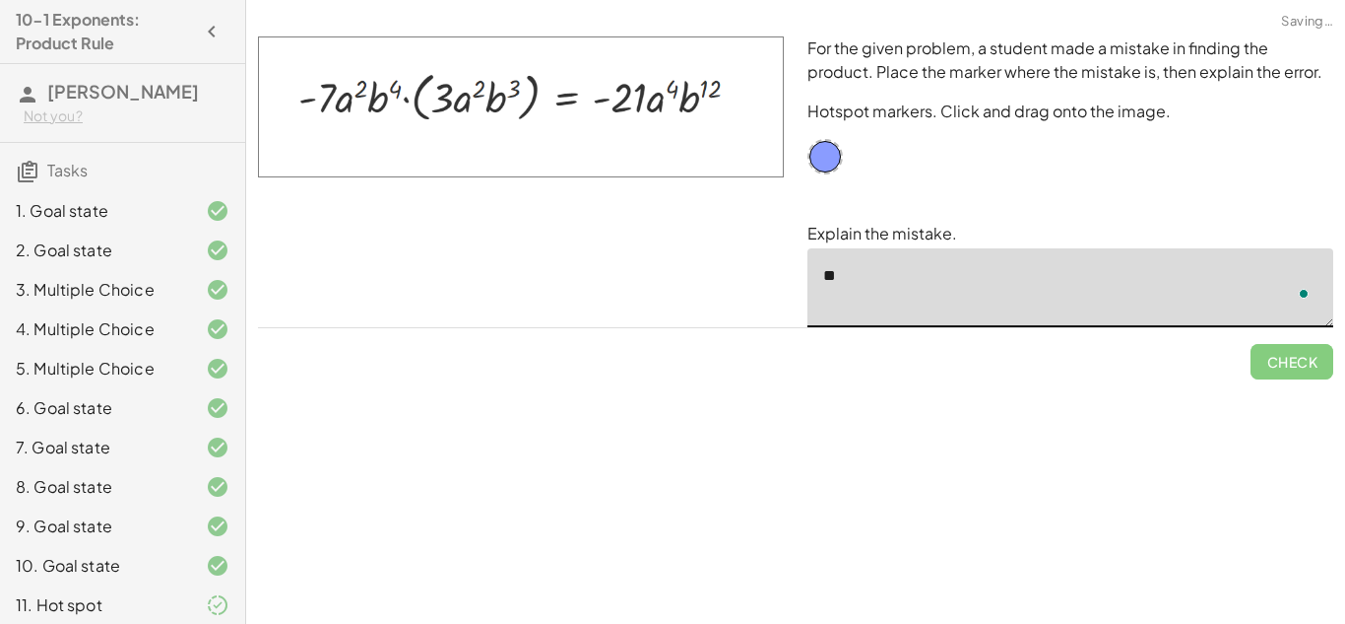
type textarea "*"
drag, startPoint x: 832, startPoint y: 156, endPoint x: 717, endPoint y: 89, distance: 133.3
click at [917, 292] on textarea "To enrich screen reader interactions, please activate Accessibility in Grammarl…" at bounding box center [1071, 287] width 526 height 79
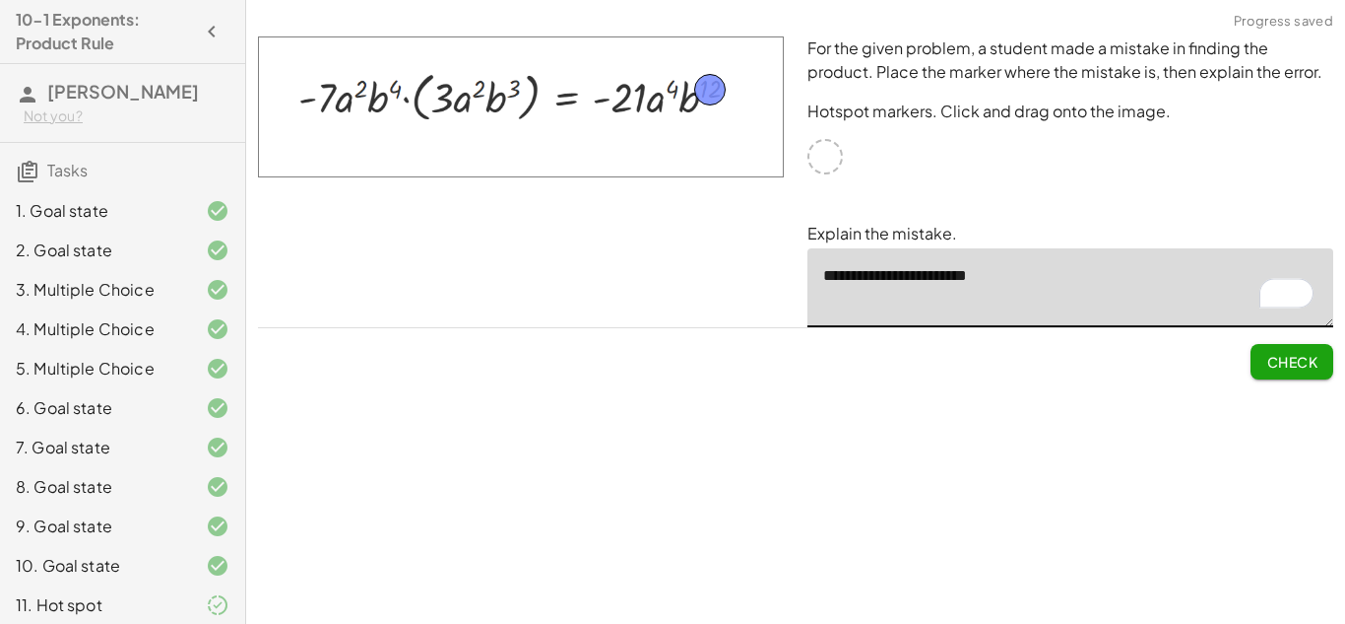
click at [968, 276] on textarea "**********" at bounding box center [1071, 287] width 526 height 79
click at [976, 276] on textarea "**********" at bounding box center [1071, 287] width 526 height 79
click at [837, 273] on textarea "**********" at bounding box center [1071, 287] width 526 height 79
type textarea "**********"
click at [1267, 360] on span "Check" at bounding box center [1292, 362] width 51 height 18
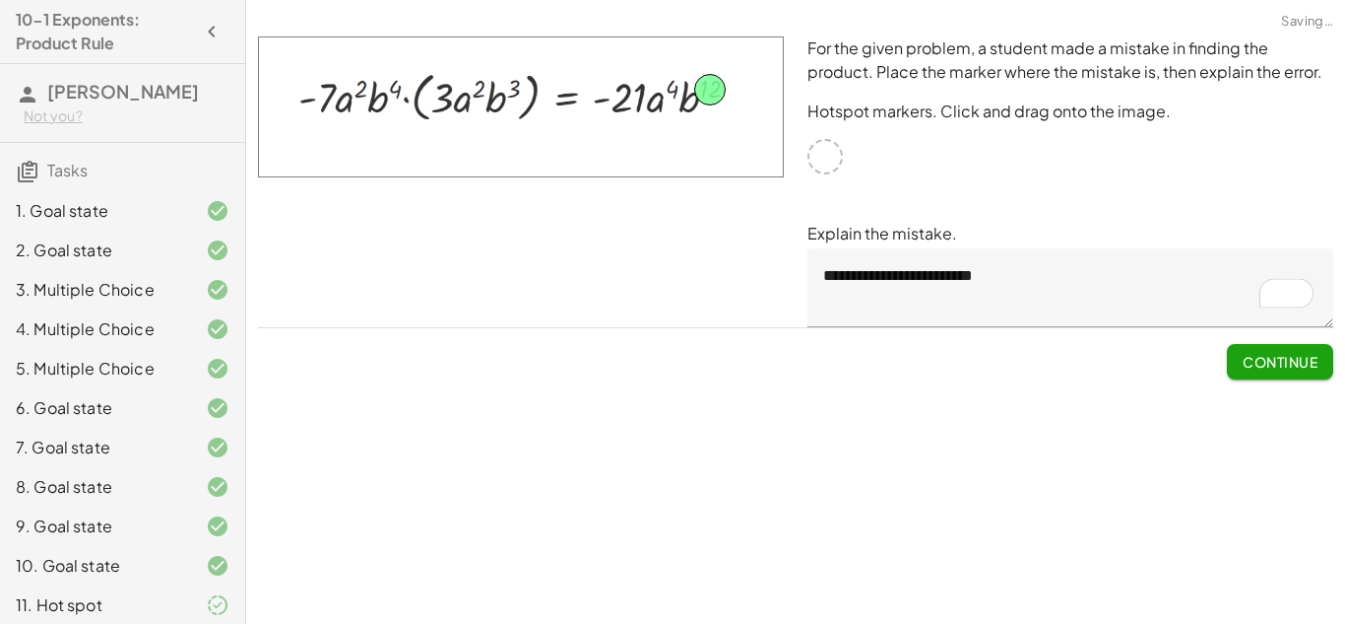
click at [1266, 362] on span "Continue" at bounding box center [1280, 362] width 75 height 18
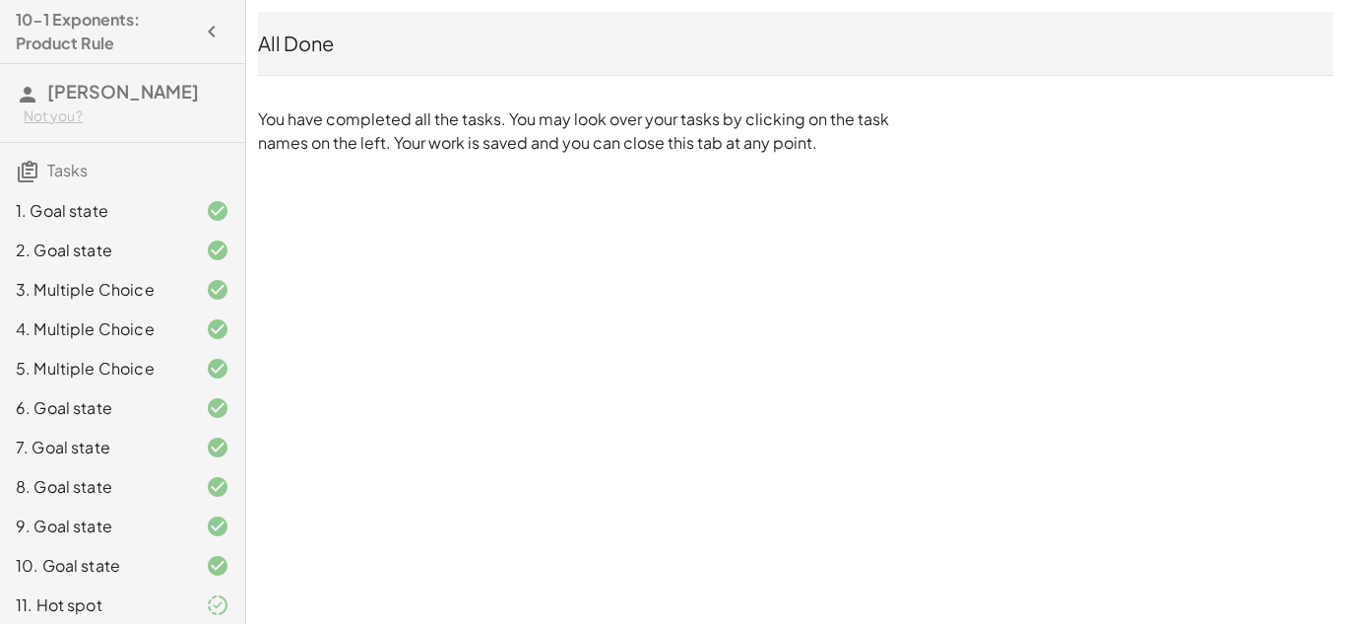
scroll to position [48, 0]
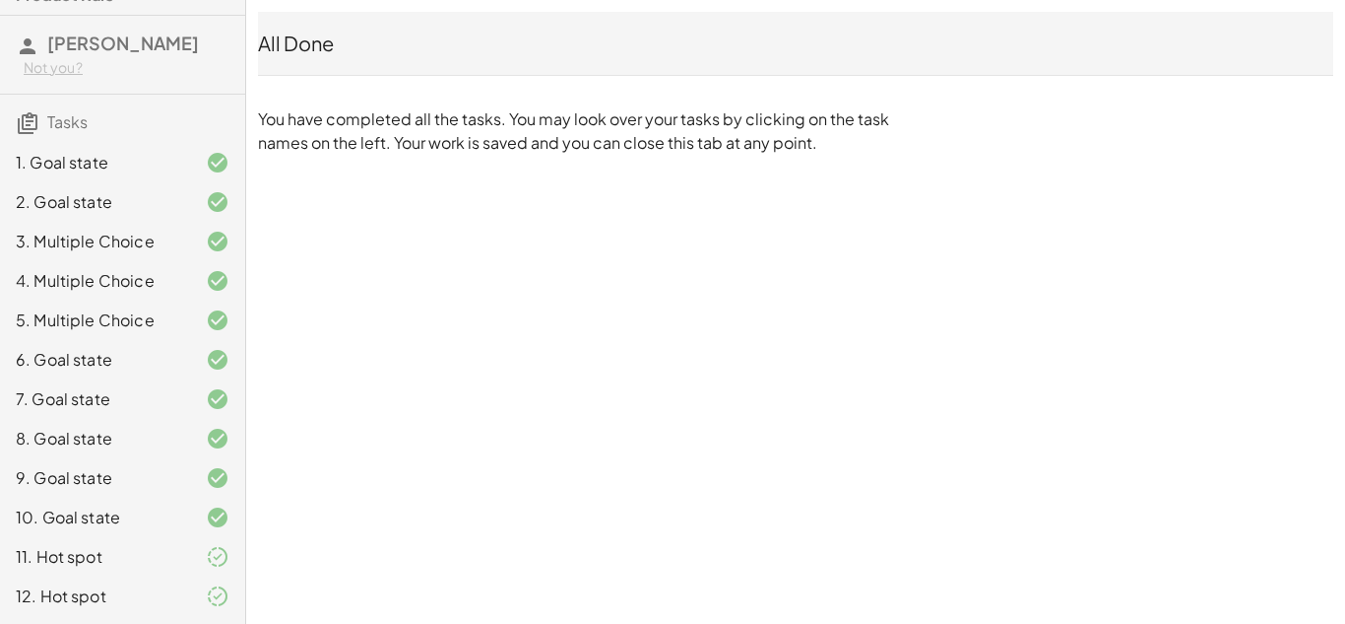
click at [0, 0] on div "10-1 Exponents: Product Rule [PERSON_NAME] Not you? Tasks 1. Goal state 2. Goal…" at bounding box center [0, 0] width 0 height 0
click at [198, 558] on div at bounding box center [201, 557] width 55 height 24
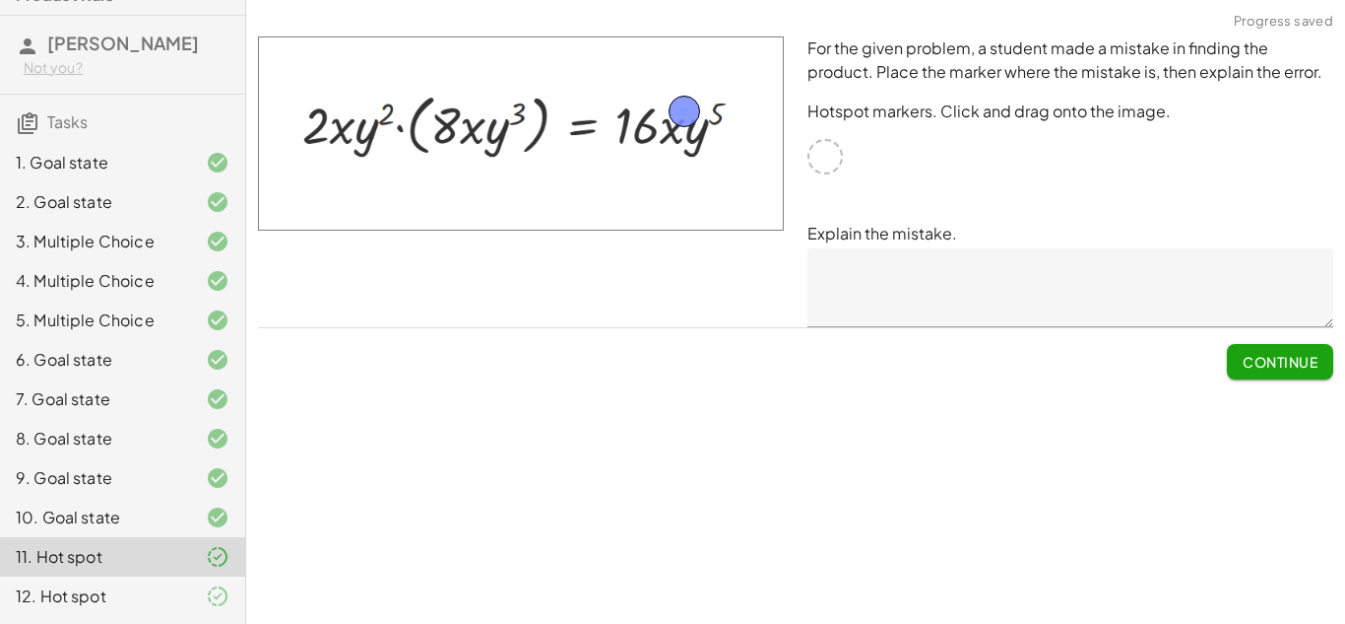
click at [137, 584] on div "12. Hot spot" at bounding box center [95, 596] width 159 height 24
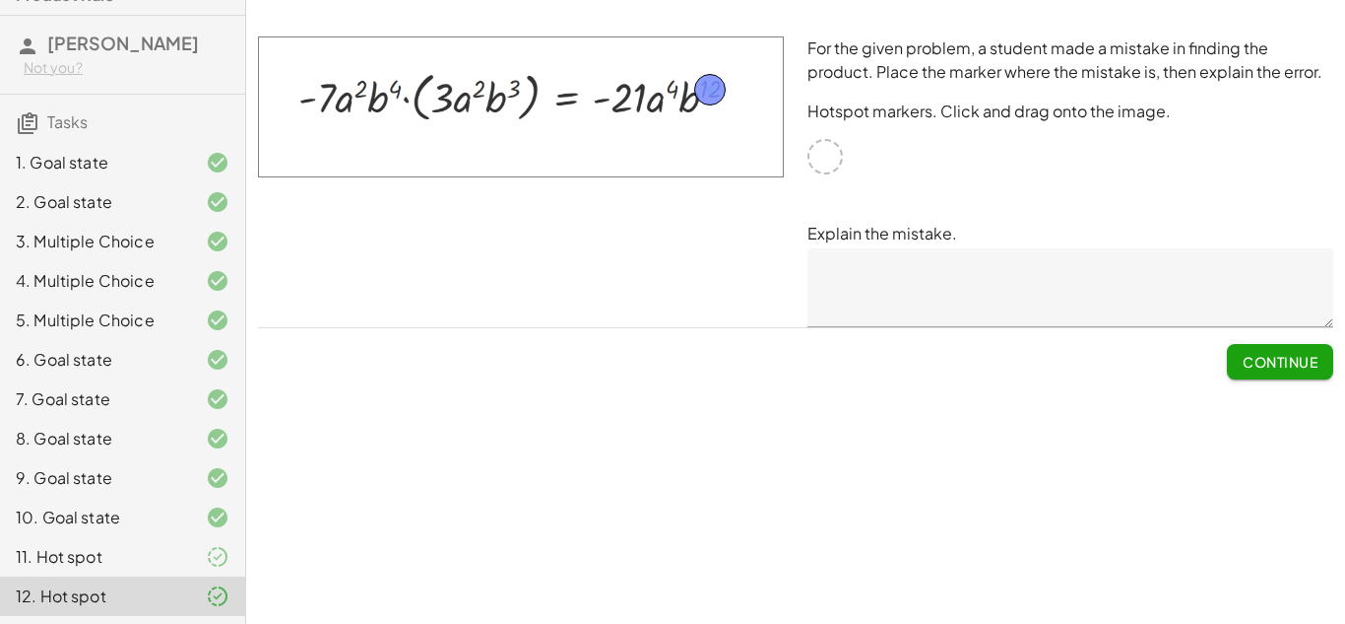
click at [1270, 381] on div "For the given problem, a student made a mistake in finding the product. Place t…" at bounding box center [795, 208] width 1099 height 366
click at [1265, 370] on button "Continue" at bounding box center [1280, 361] width 106 height 35
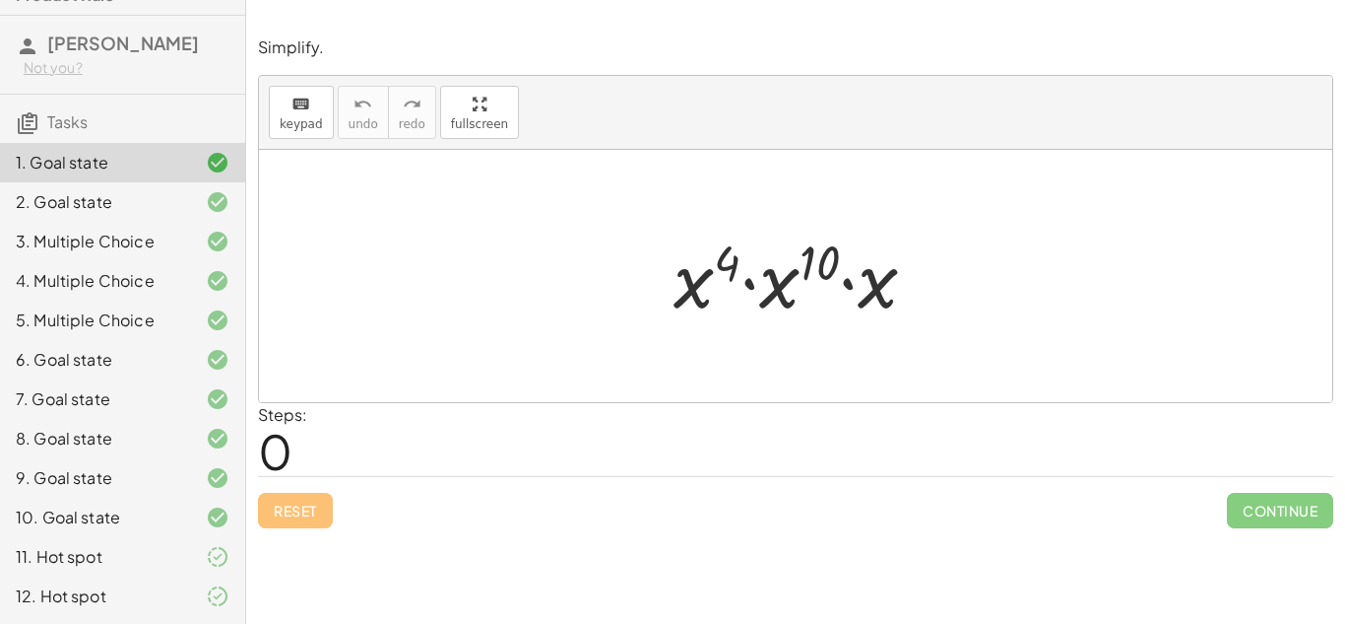
click at [98, 597] on div "12. Hot spot" at bounding box center [95, 596] width 159 height 24
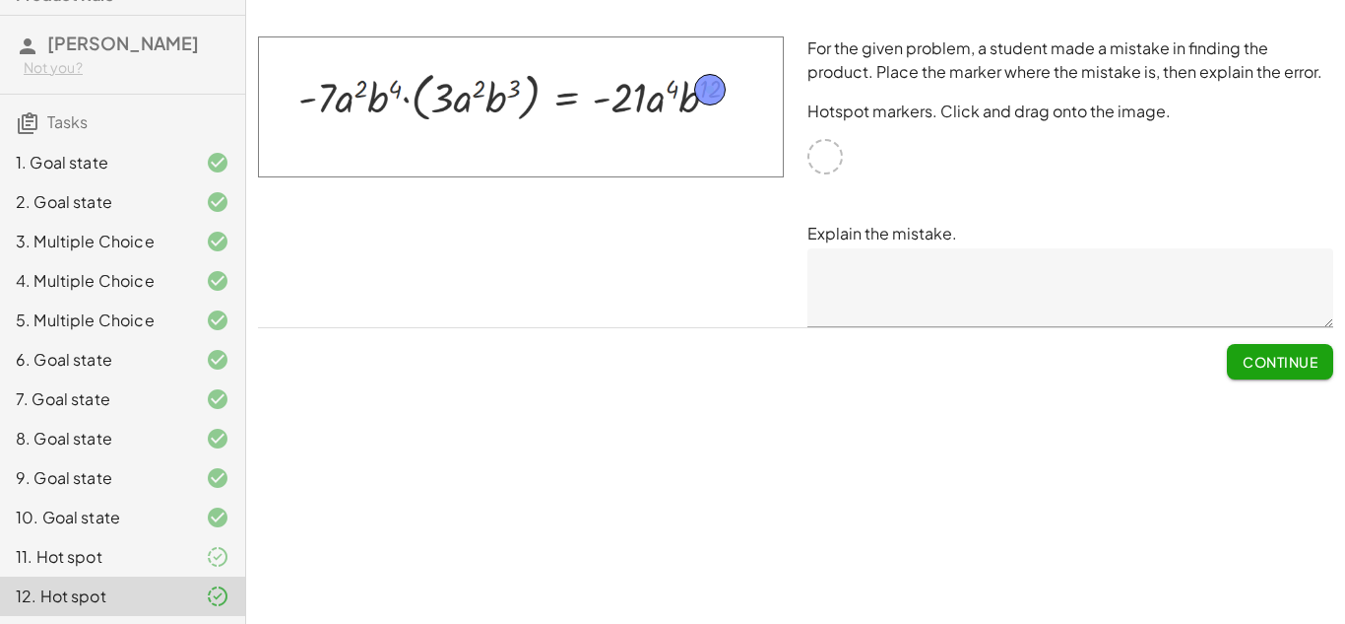
scroll to position [0, 0]
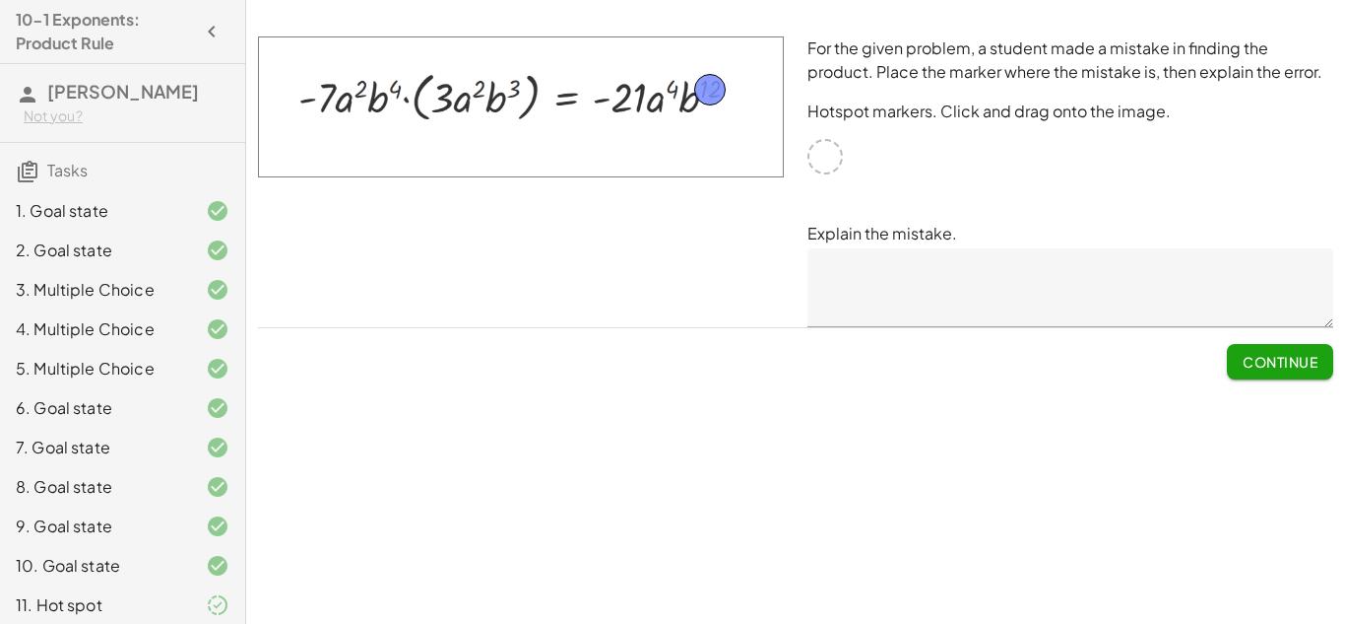
click at [76, 168] on span "Tasks" at bounding box center [67, 170] width 40 height 21
click at [210, 23] on icon "button" at bounding box center [212, 32] width 24 height 24
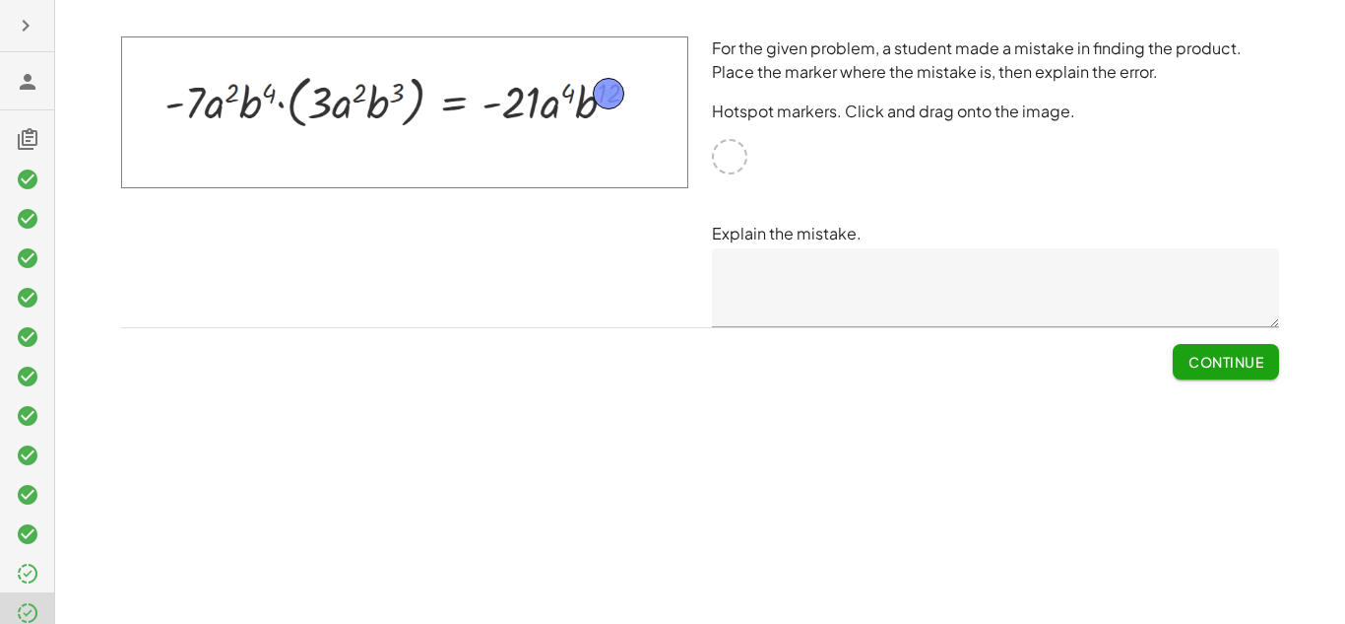
click at [33, 21] on icon "button" at bounding box center [26, 26] width 24 height 24
